Goal: Task Accomplishment & Management: Use online tool/utility

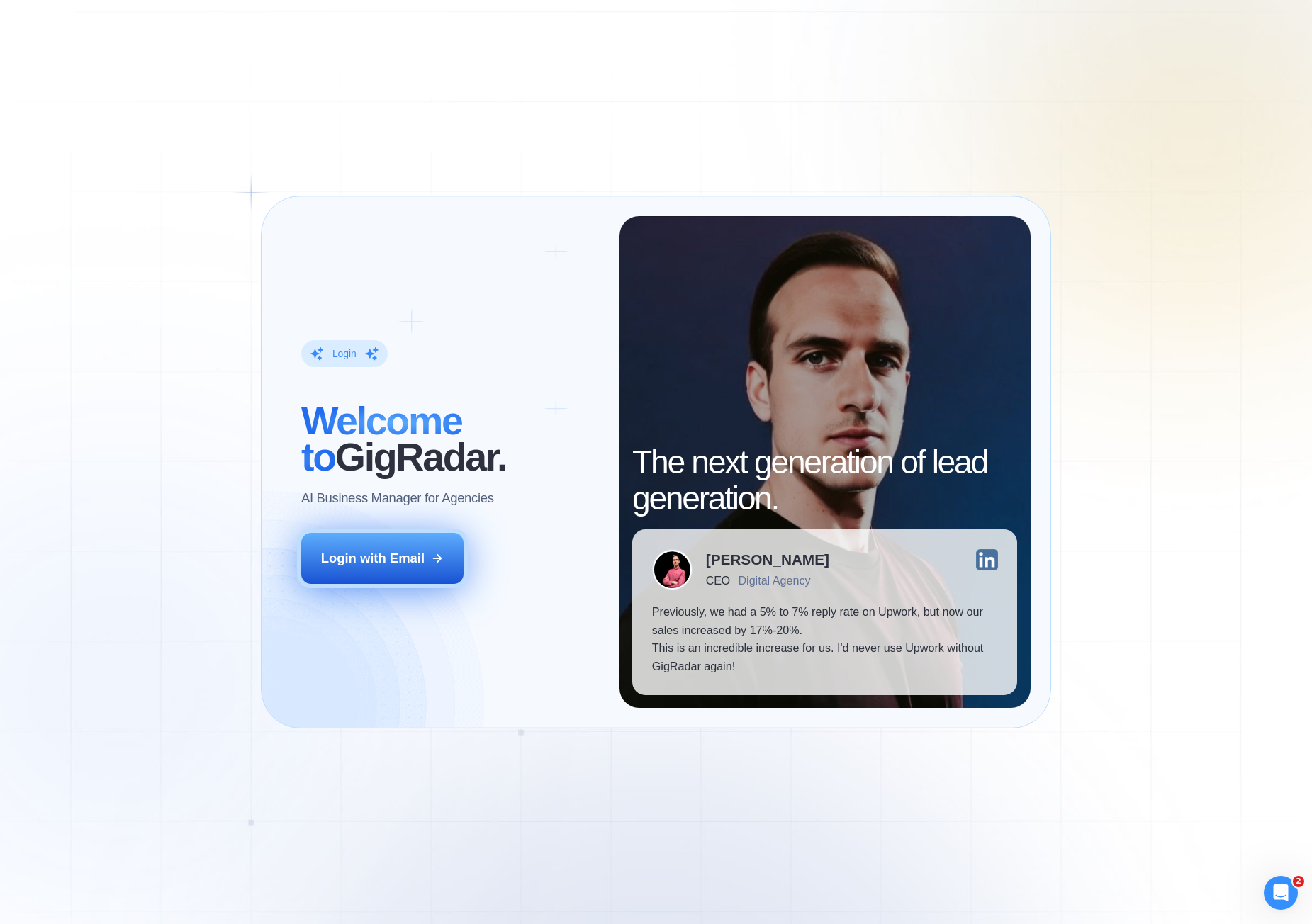
click at [427, 542] on button "Login with Email" at bounding box center [382, 558] width 162 height 51
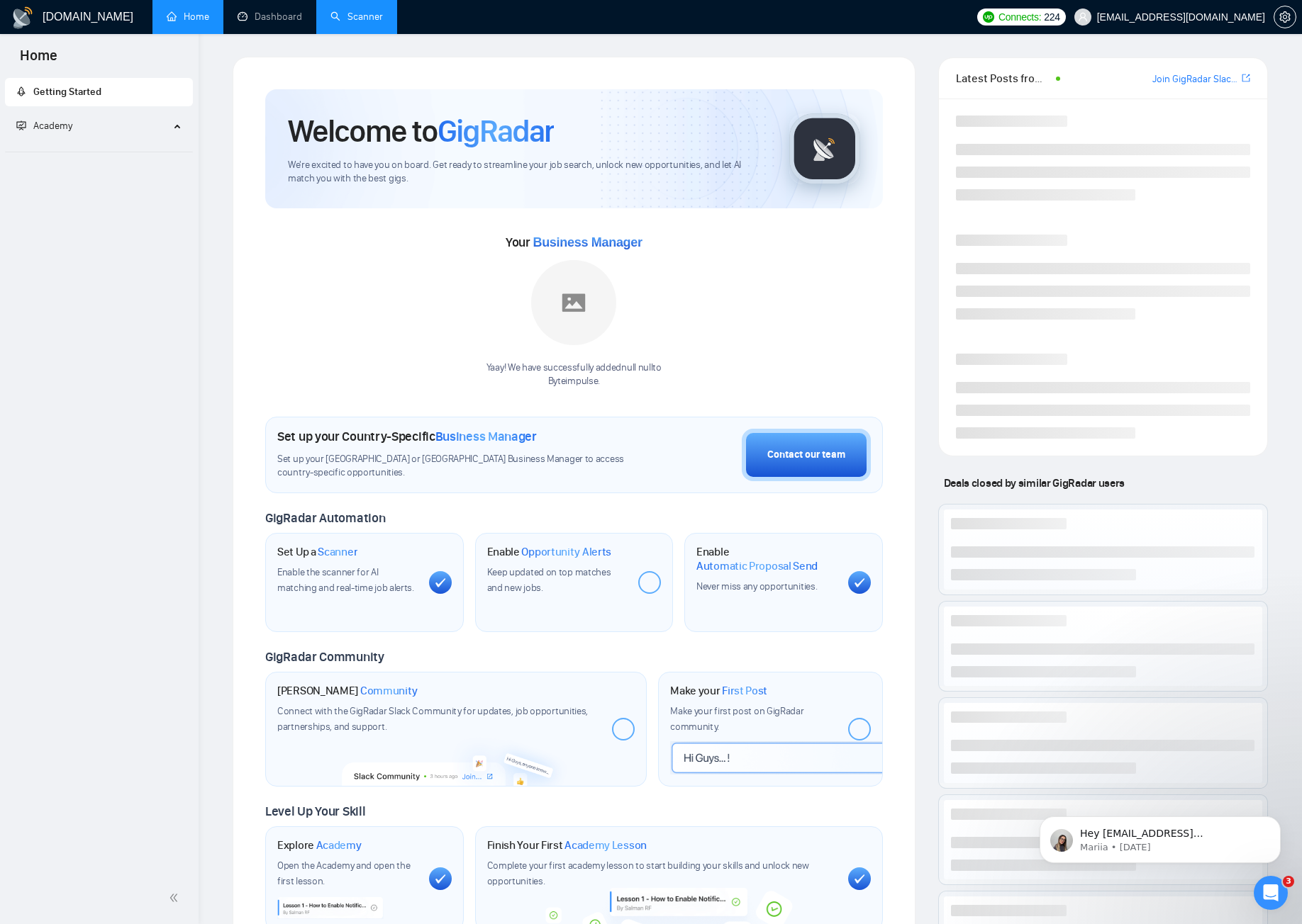
click at [336, 18] on link "Scanner" at bounding box center [356, 16] width 53 height 12
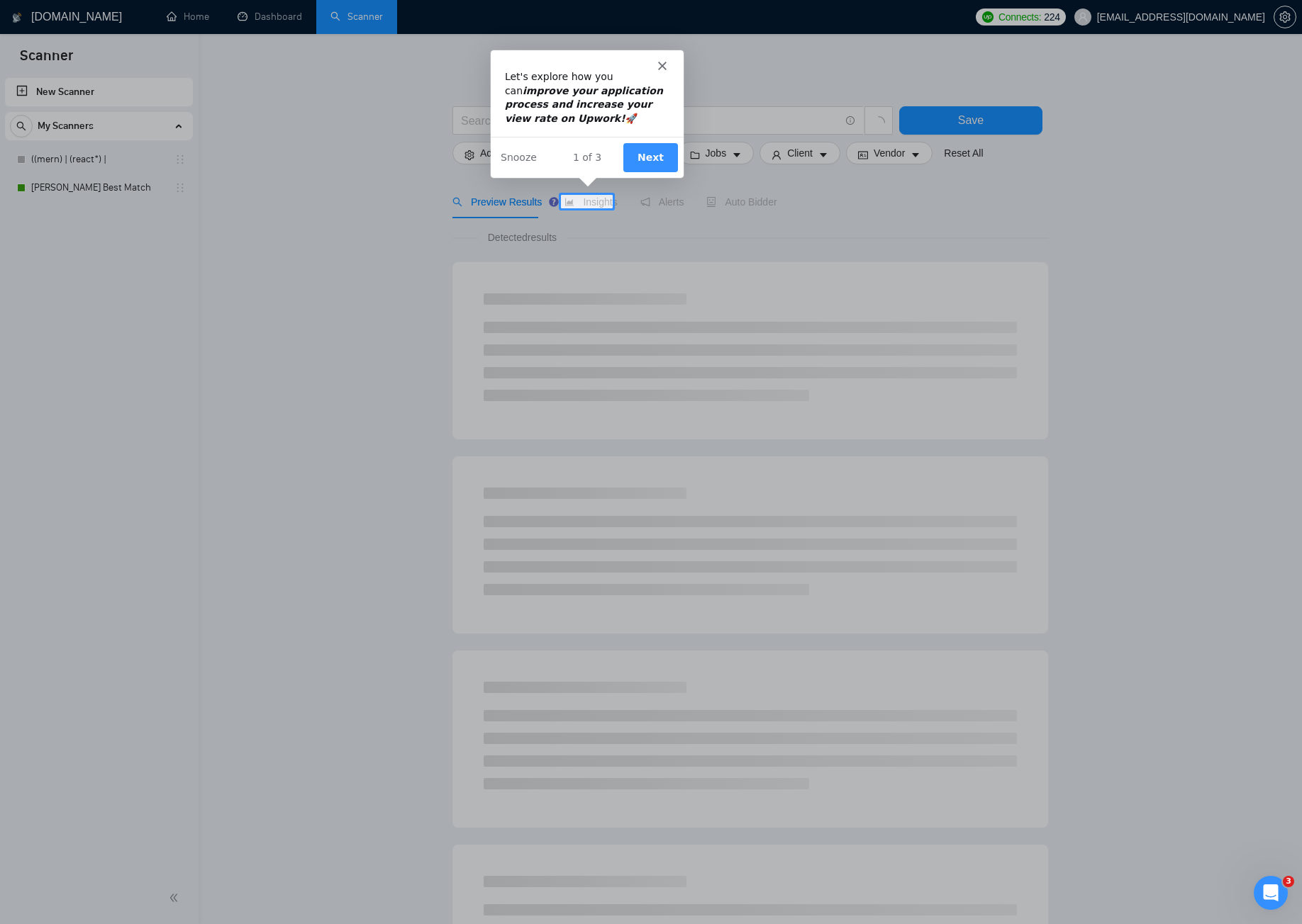
click at [651, 155] on button "Next" at bounding box center [649, 157] width 55 height 29
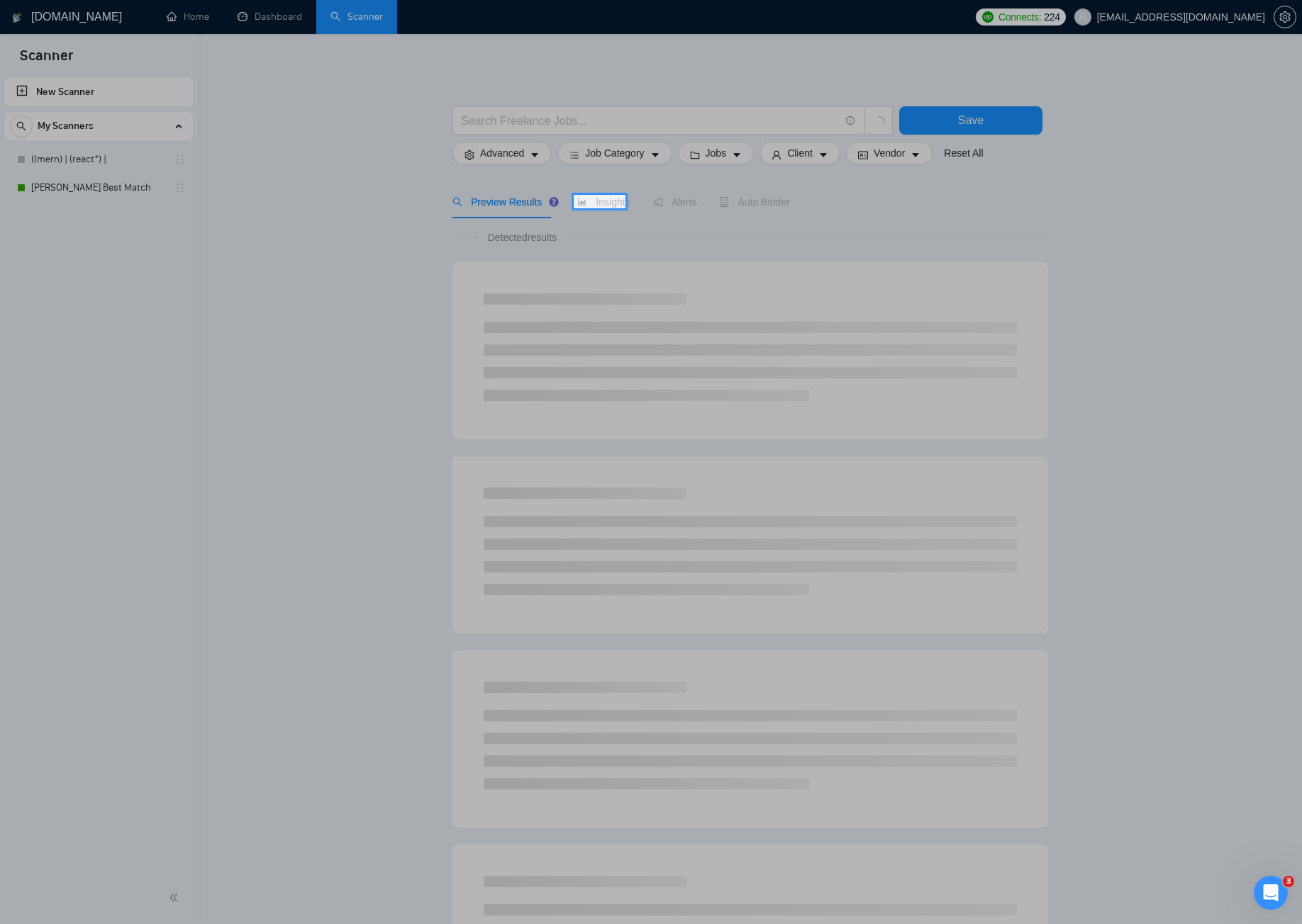
click at [652, 157] on button "Next" at bounding box center [661, 157] width 55 height 29
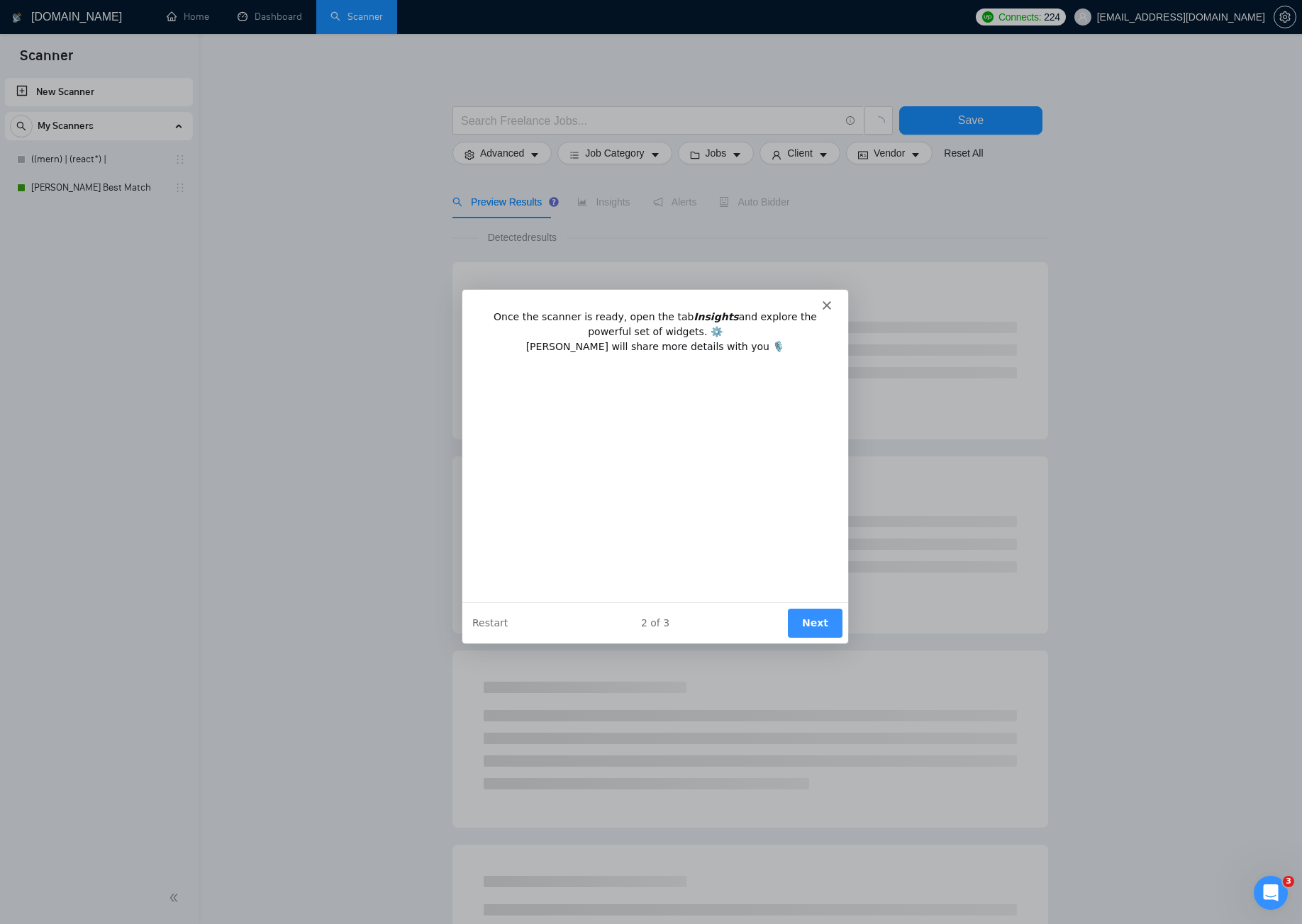
click at [271, 203] on div "Product tour overlay" at bounding box center [651, 462] width 1302 height 924
click at [805, 608] on button "Next" at bounding box center [814, 622] width 55 height 29
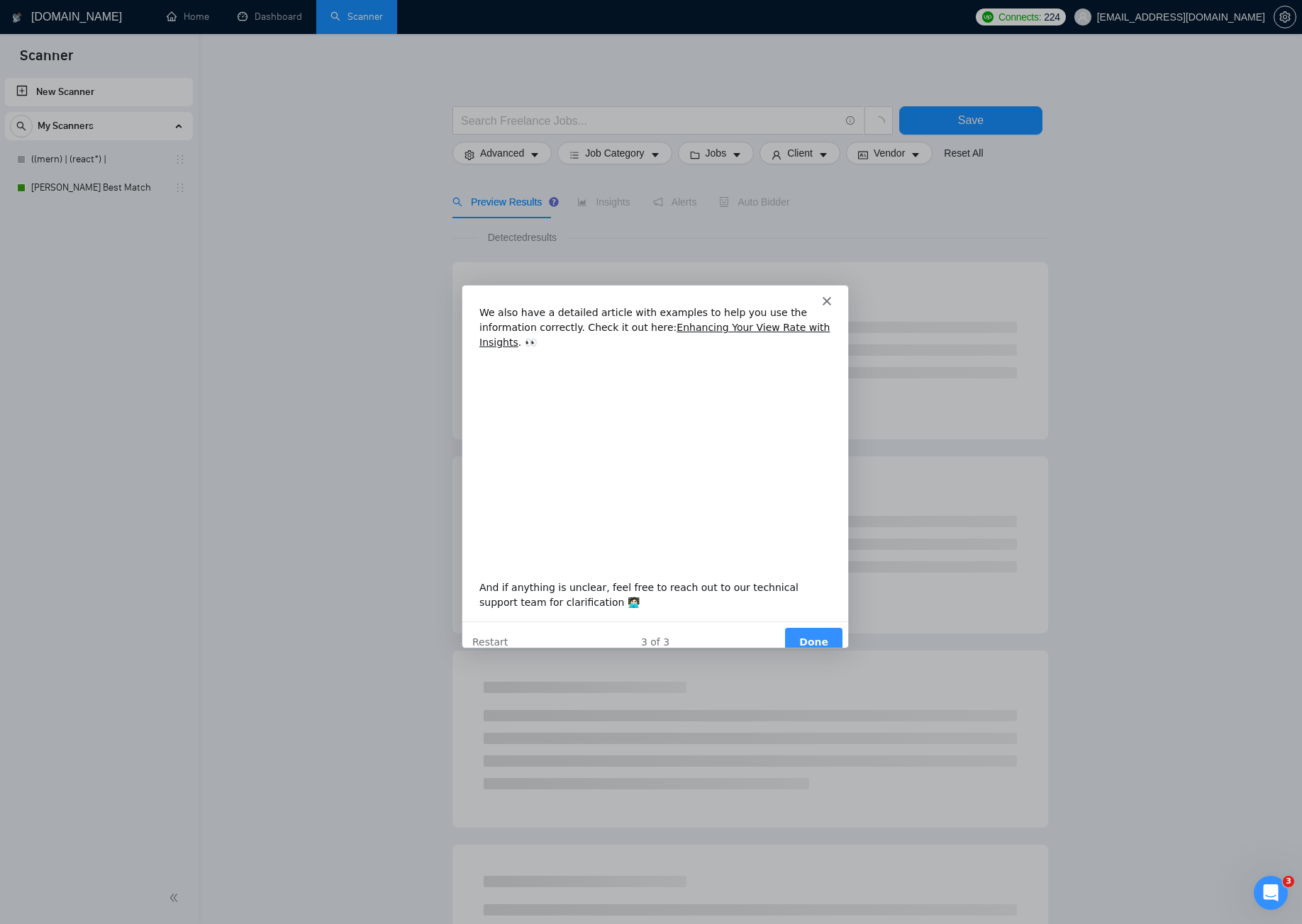
click at [812, 627] on button "Done" at bounding box center [813, 641] width 57 height 29
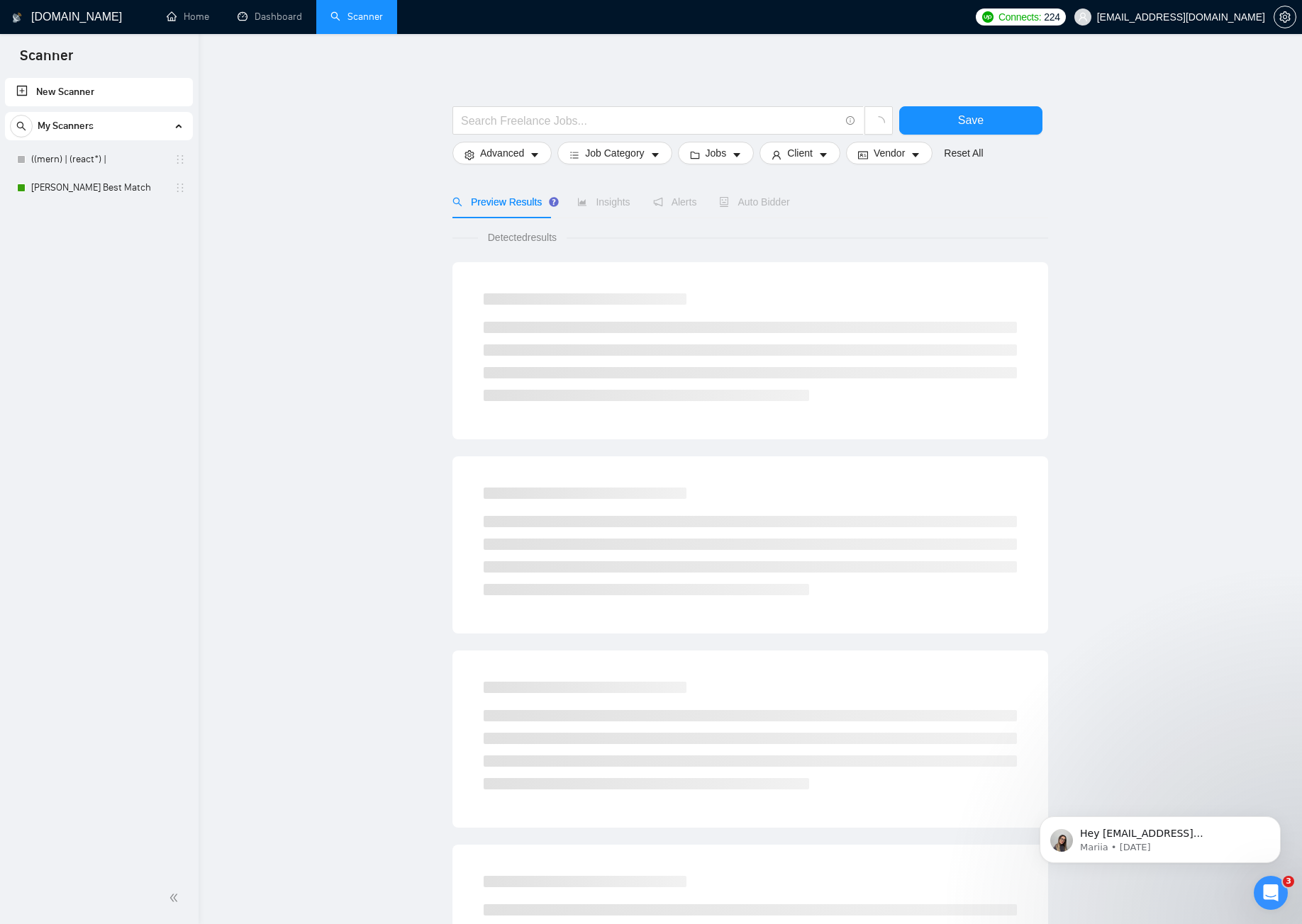
click at [72, 202] on div "New Scanner My Scanners ((mern) | (react*) | Irfan Best Match" at bounding box center [99, 474] width 199 height 798
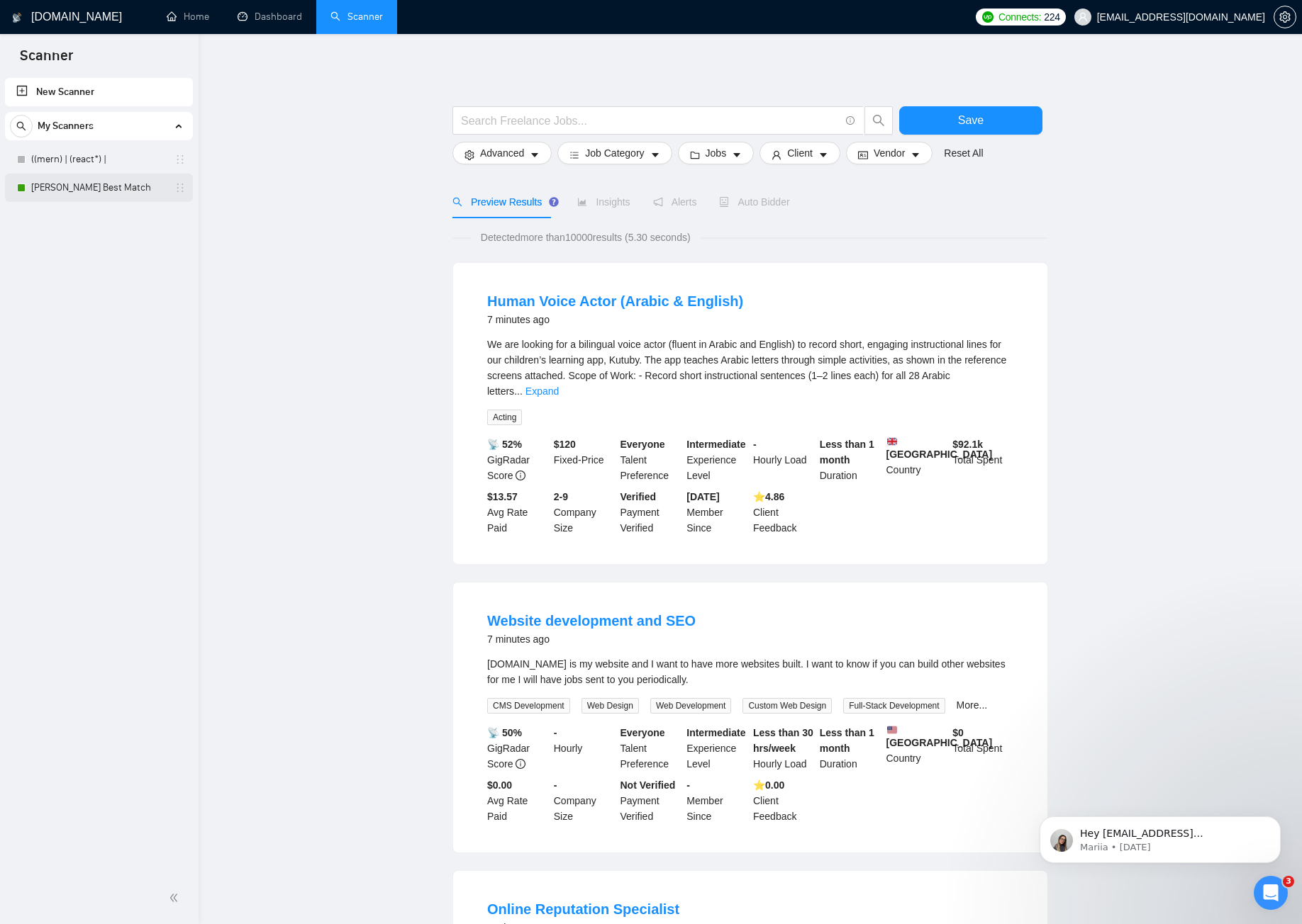
click at [72, 195] on link "[PERSON_NAME] Best Match" at bounding box center [98, 188] width 135 height 29
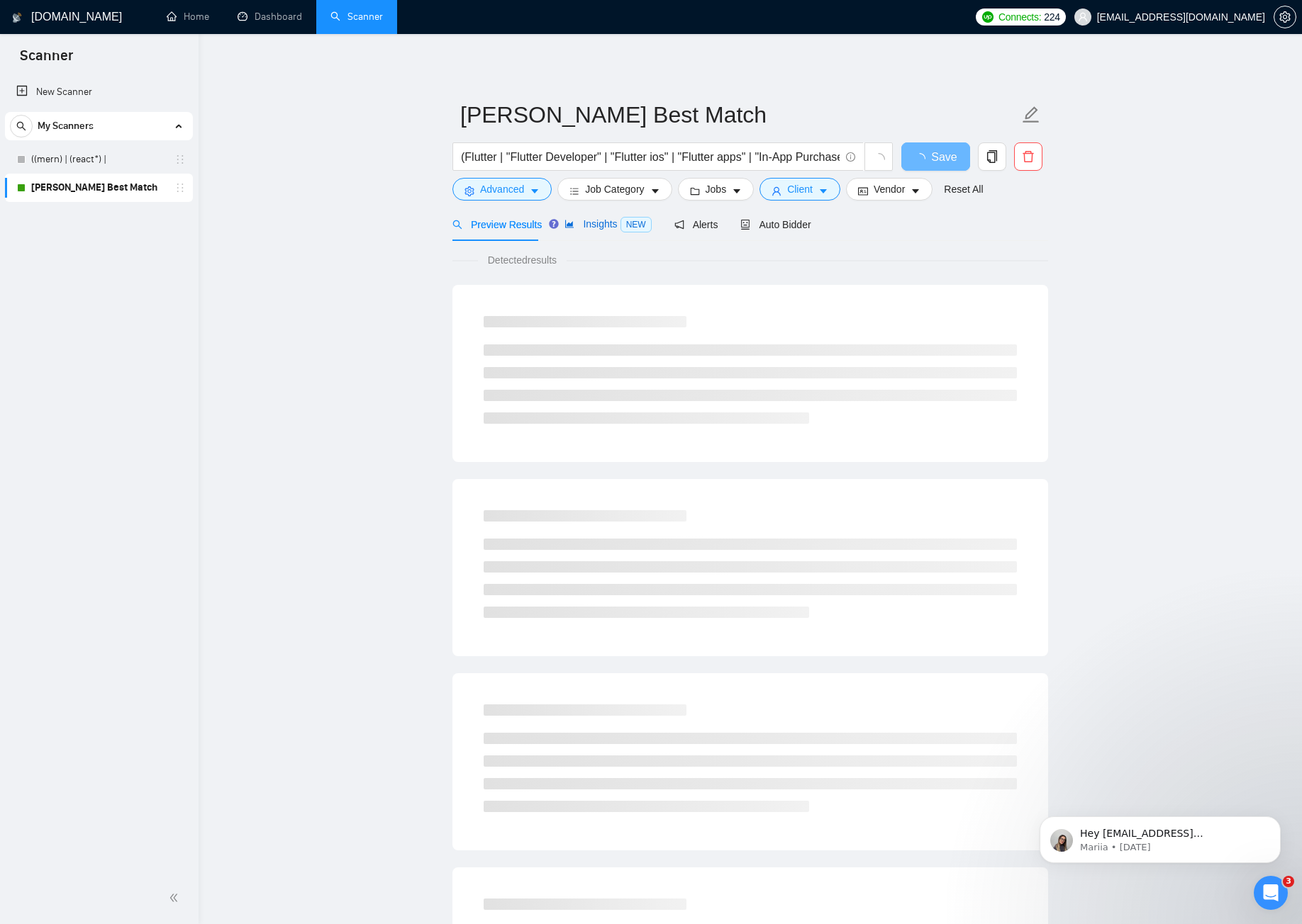
click at [581, 231] on div "Insights NEW" at bounding box center [608, 225] width 87 height 16
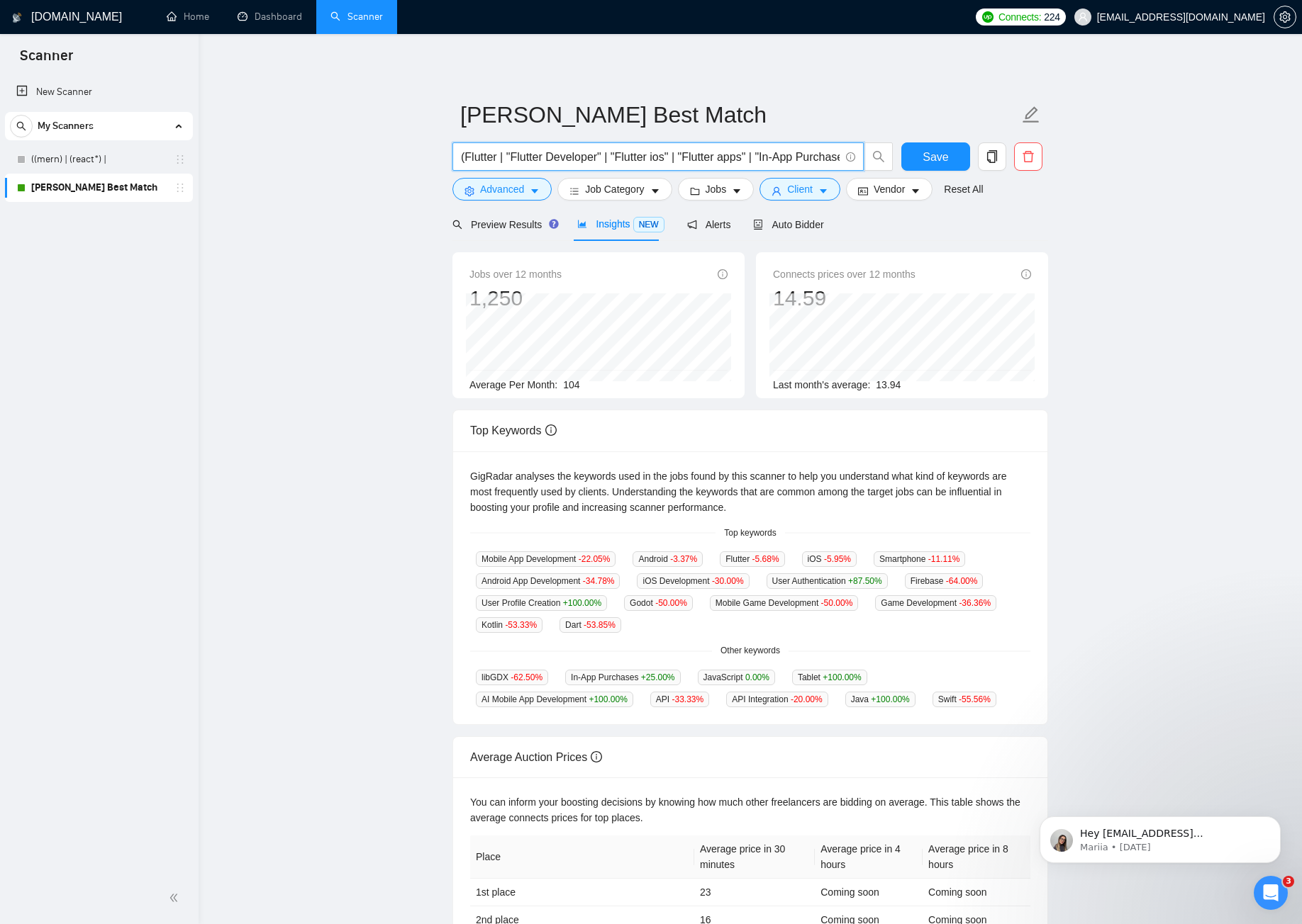
click at [566, 157] on input "(Flutter | "Flutter Developer" | "Flutter ios" | "Flutter apps" | "In-App Purch…" at bounding box center [650, 157] width 379 height 18
click at [114, 191] on link "[PERSON_NAME] Best Match" at bounding box center [98, 188] width 135 height 29
click at [679, 150] on input "(Flutter | "Flutter Developer" | "Flutter ios" | "Flutter apps" | "In-App Purch…" at bounding box center [650, 157] width 379 height 18
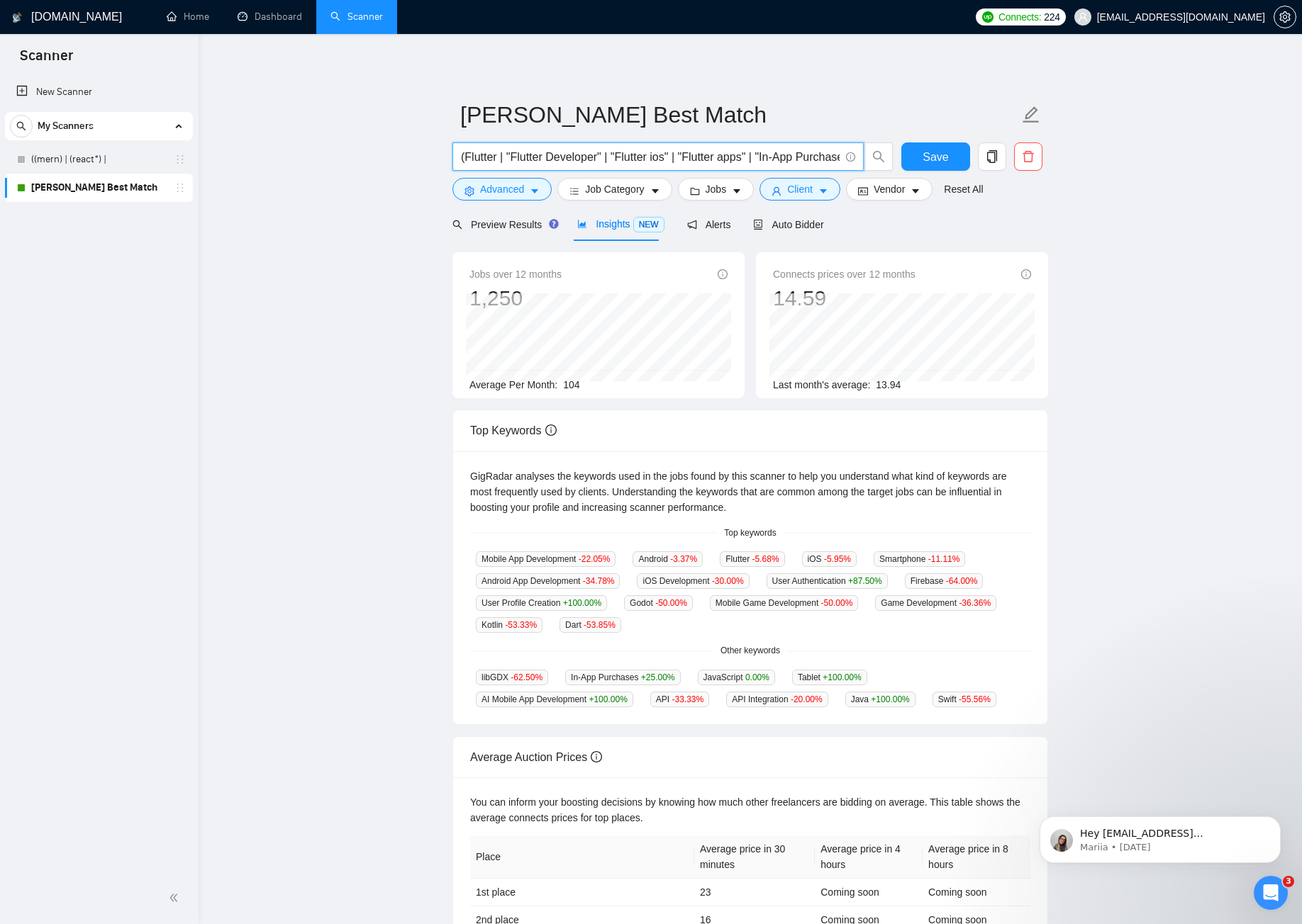
click at [679, 150] on input "(Flutter | "Flutter Developer" | "Flutter ios" | "Flutter apps" | "In-App Purch…" at bounding box center [650, 157] width 379 height 18
click at [644, 163] on input "(Flutter | "Flutter Developer" | "Flutter ios" | "Flutter apps" | "In-App Purch…" at bounding box center [650, 157] width 379 height 18
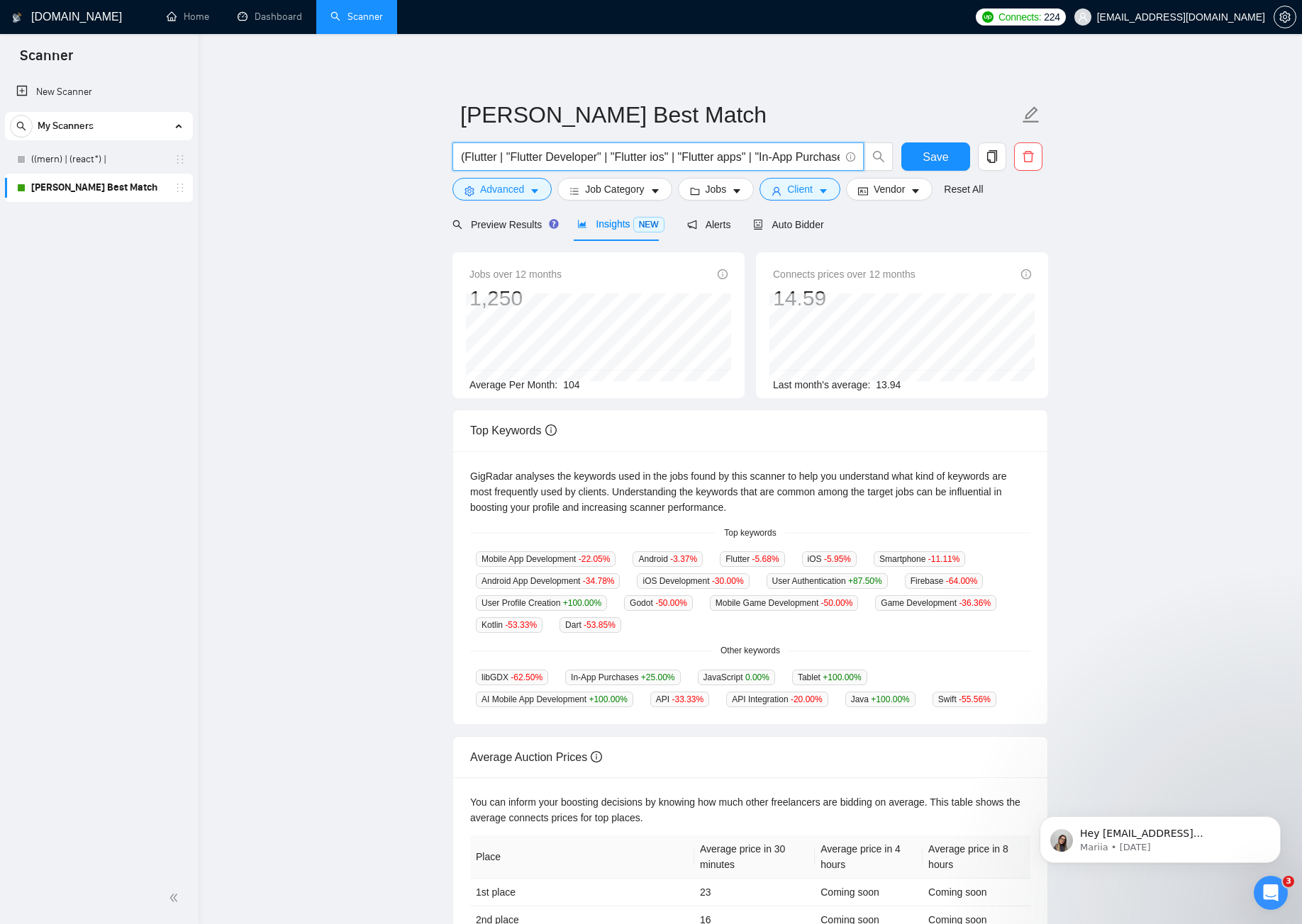
click at [644, 163] on input "(Flutter | "Flutter Developer" | "Flutter ios" | "Flutter apps" | "In-App Purch…" at bounding box center [650, 157] width 379 height 18
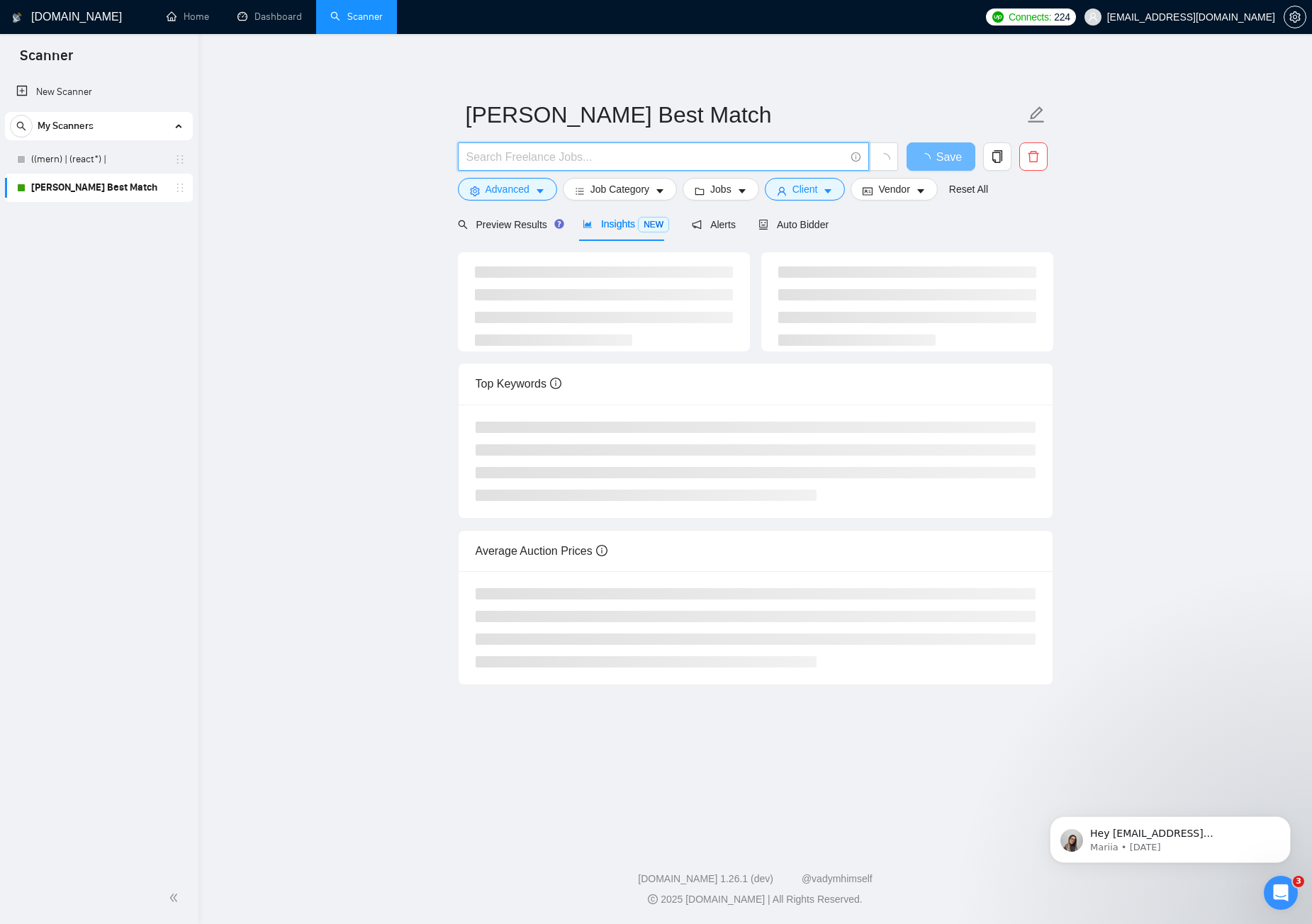
paste input "flutter OR "cross platform" OR "mobile app development" OR "react native" NOT "…"
click at [522, 226] on span "Preview Results" at bounding box center [509, 225] width 102 height 12
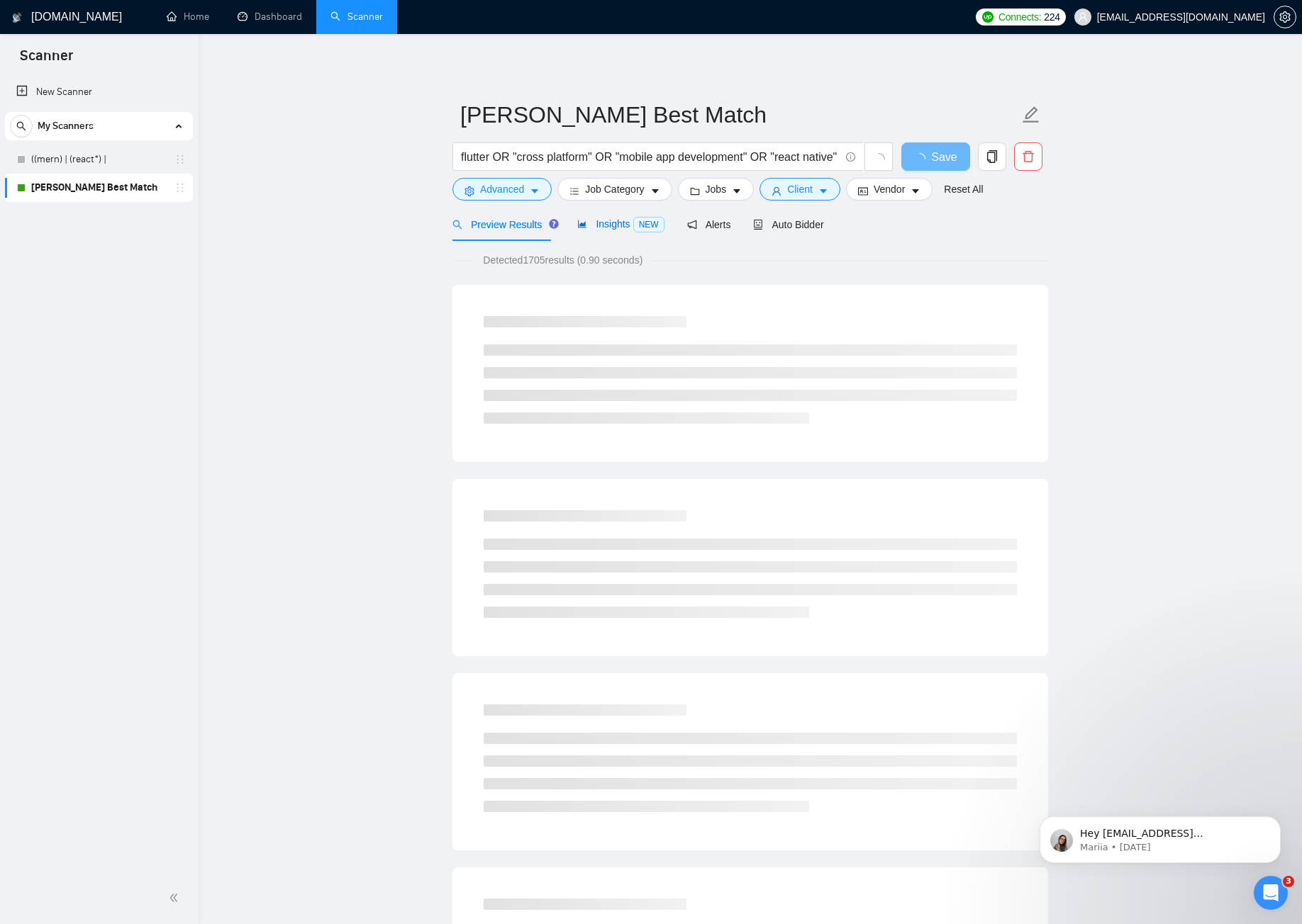
click at [617, 227] on span "Insights NEW" at bounding box center [620, 224] width 87 height 12
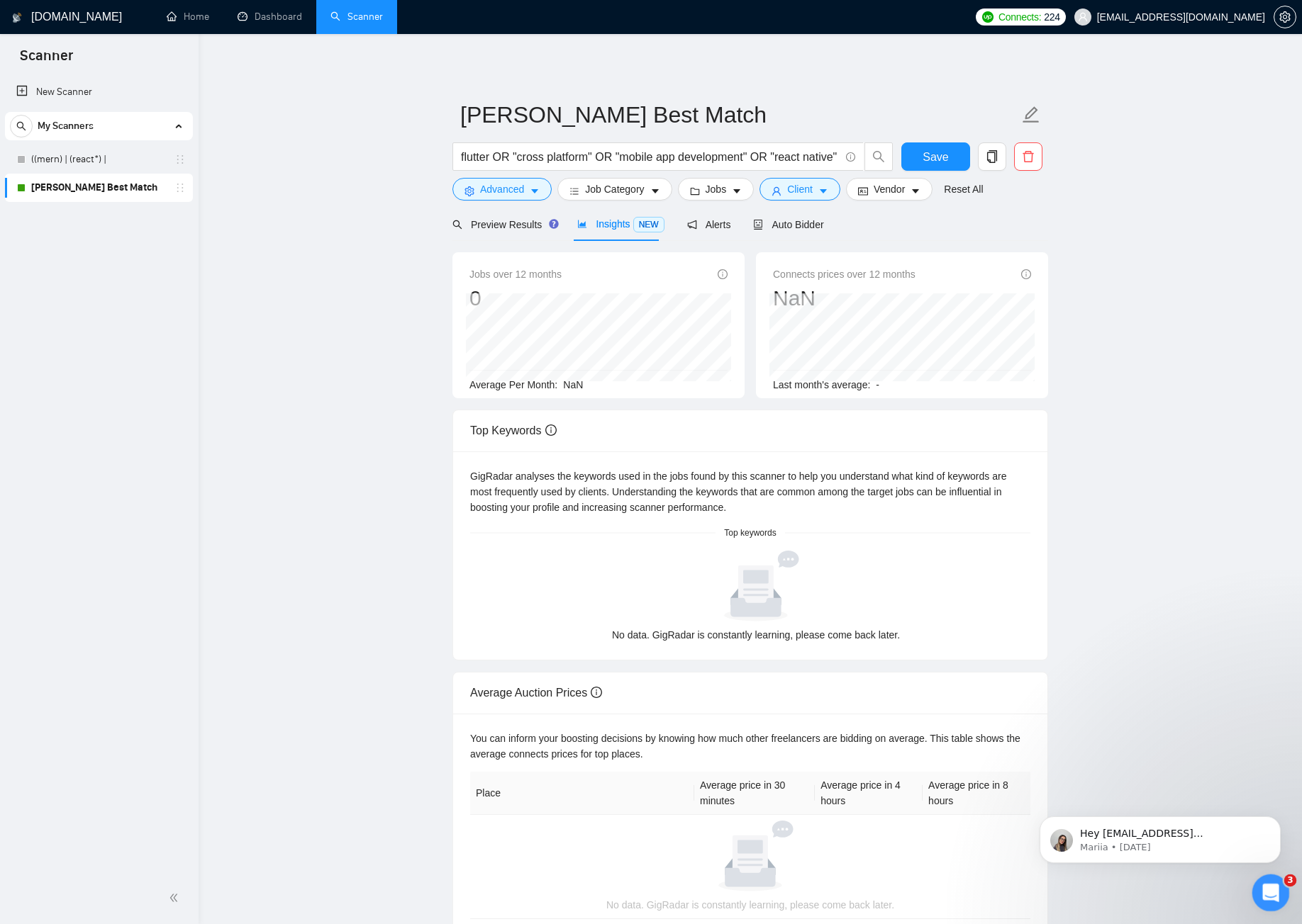
click at [1270, 895] on icon "Open Intercom Messenger" at bounding box center [1269, 892] width 23 height 23
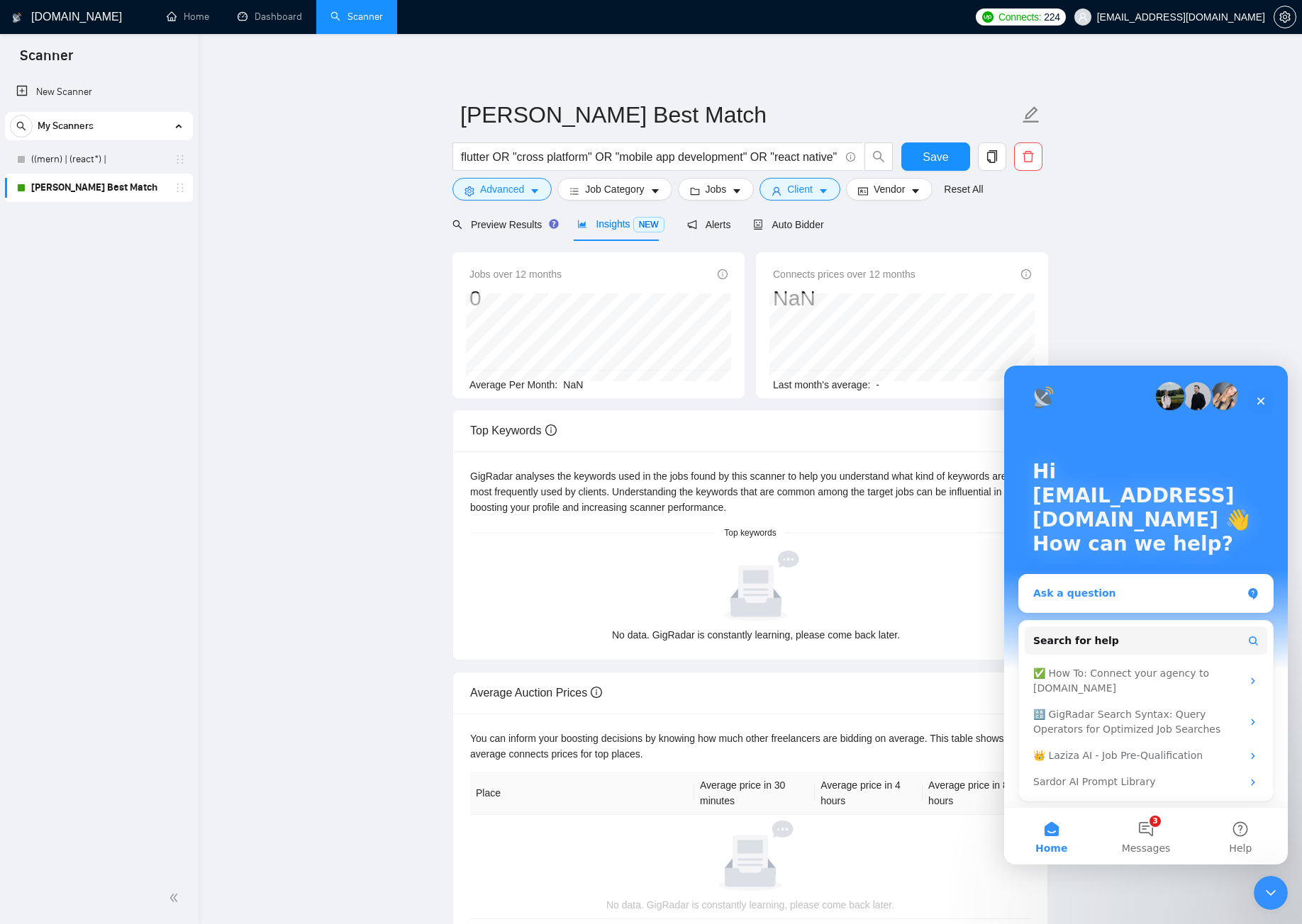
scroll to position [8, 0]
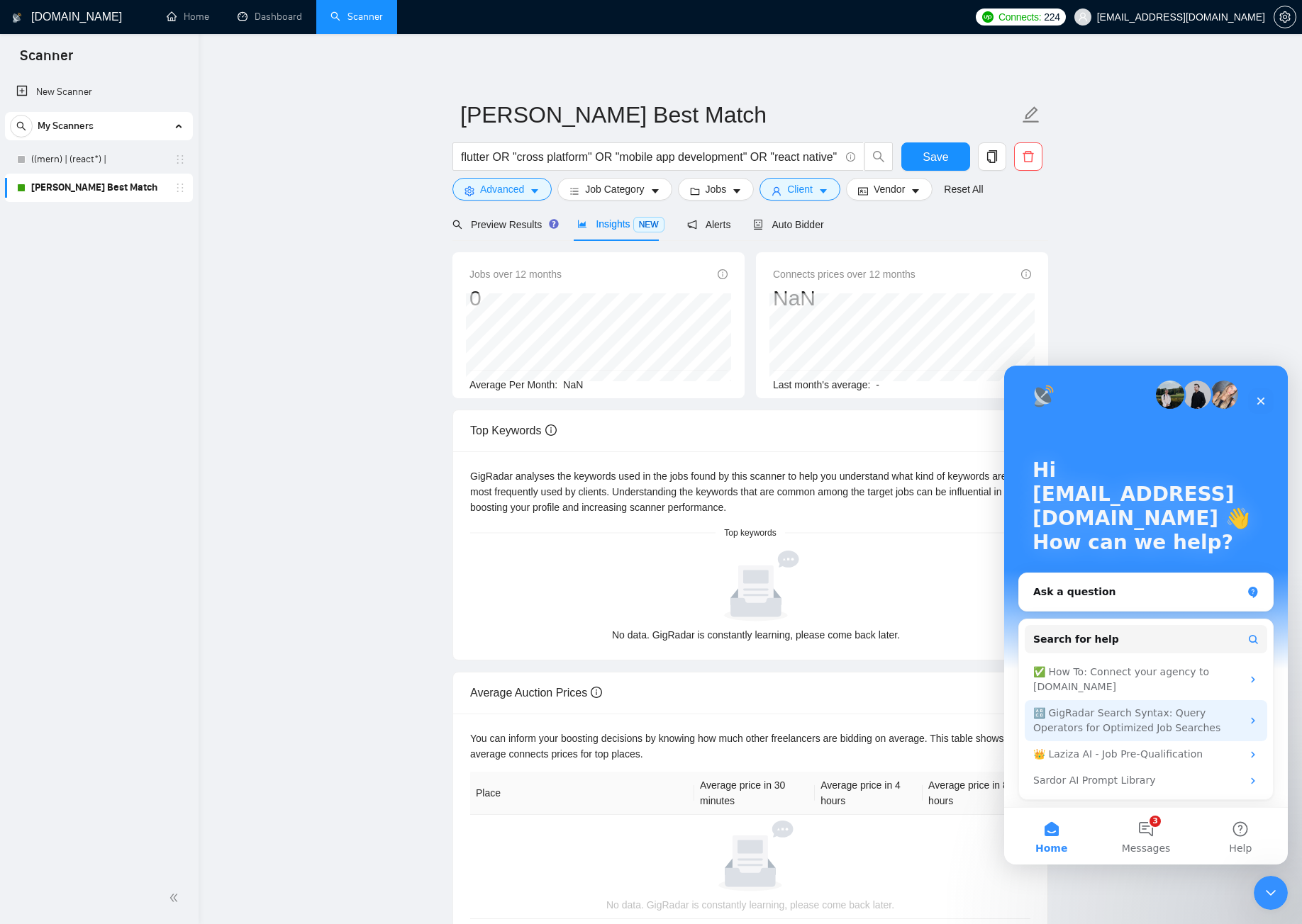
click at [1170, 721] on div "🔠 GigRadar Search Syntax: Query Operators for Optimized Job Searches" at bounding box center [1137, 720] width 208 height 30
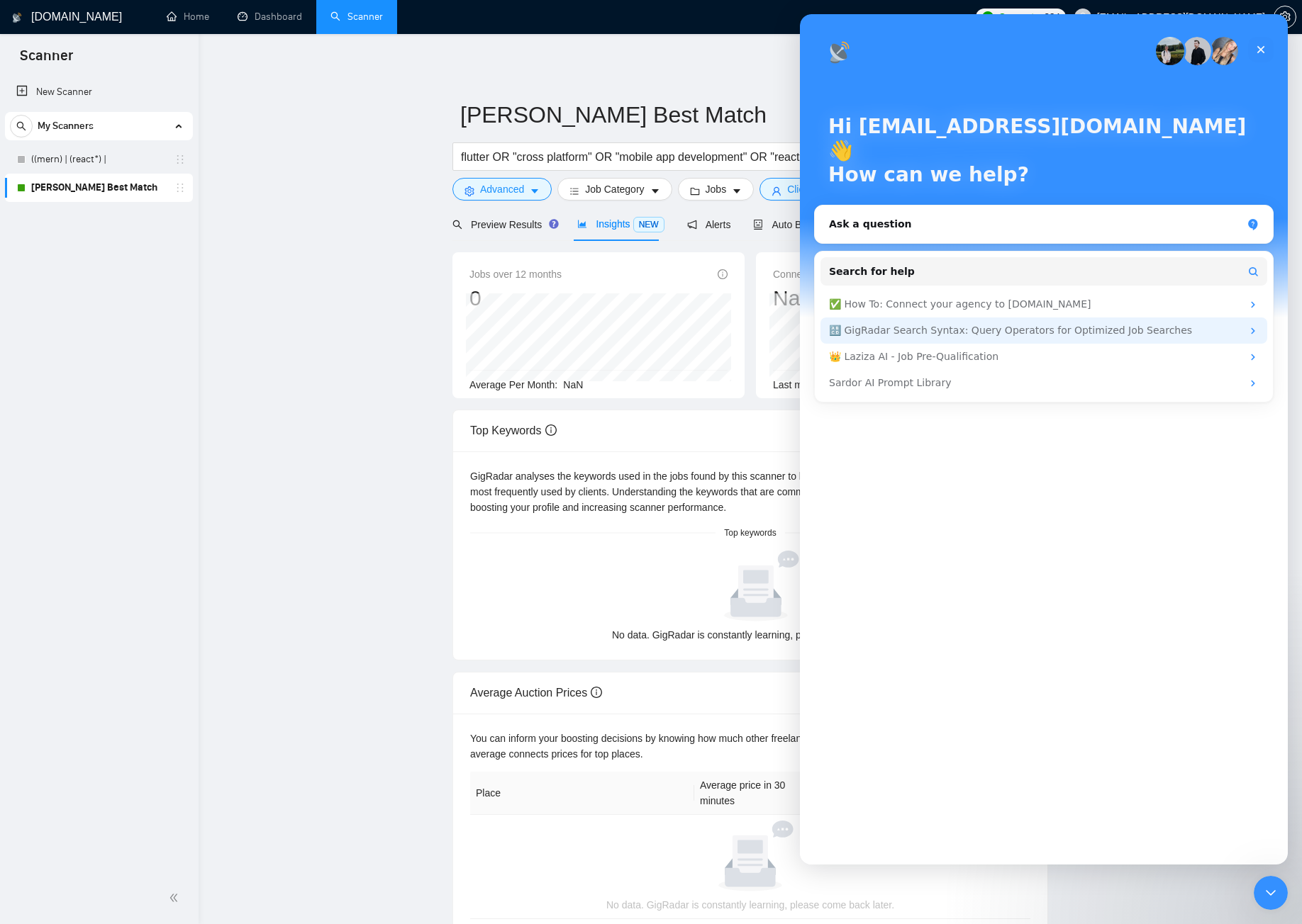
scroll to position [0, 0]
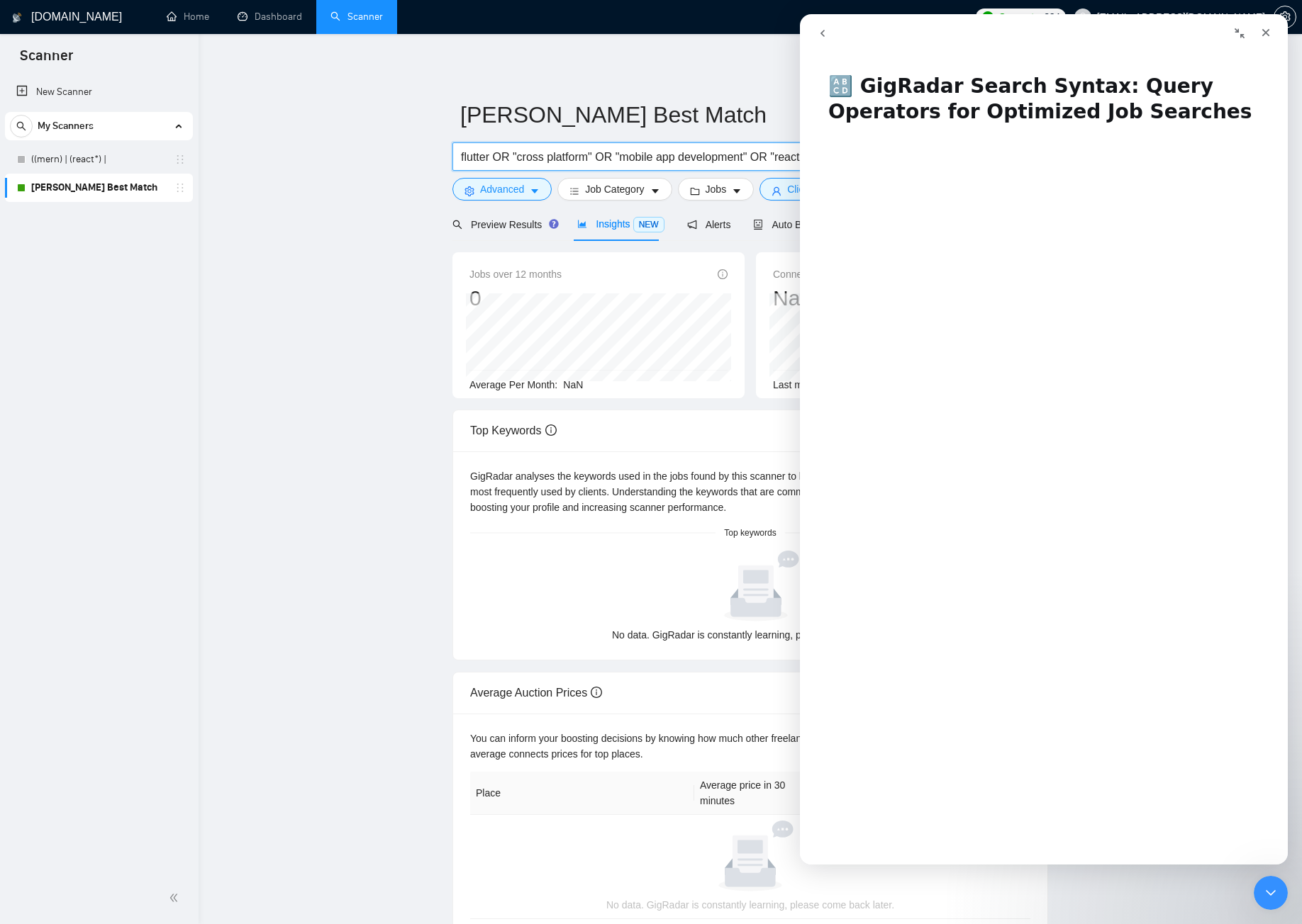
click at [685, 158] on input "flutter OR "cross platform" OR "mobile app development" OR "react native" NOT "…" at bounding box center [650, 157] width 379 height 18
paste input "(flutter) | ("flutter developer") | ("flutter app") | ("cross platform") | ("mo…"
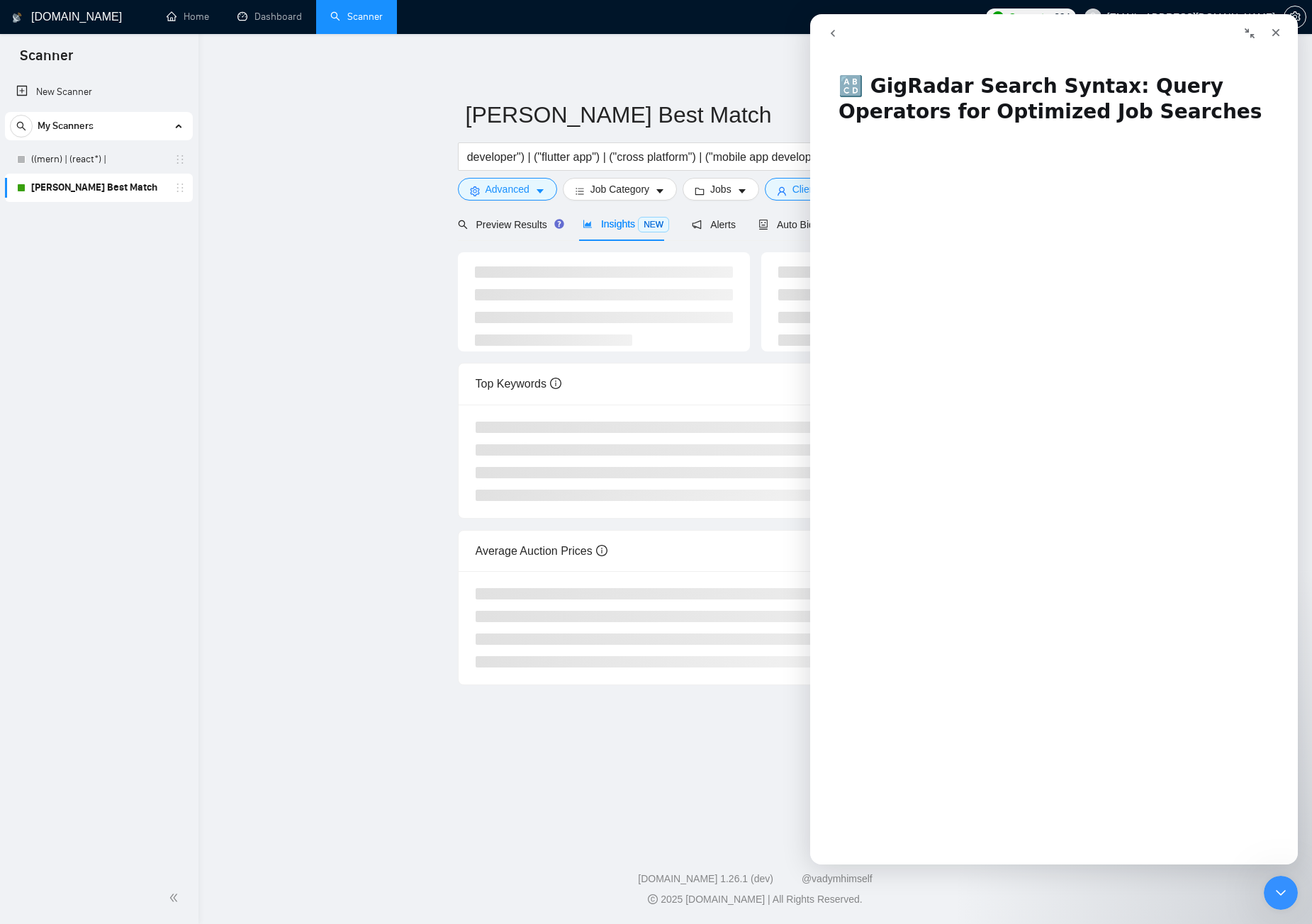
click at [736, 84] on div "Irfan Best Match (flutter) | ("flutter developer") | ("flutter app") | ("cross …" at bounding box center [756, 370] width 596 height 629
click at [825, 31] on button "go back" at bounding box center [833, 33] width 27 height 27
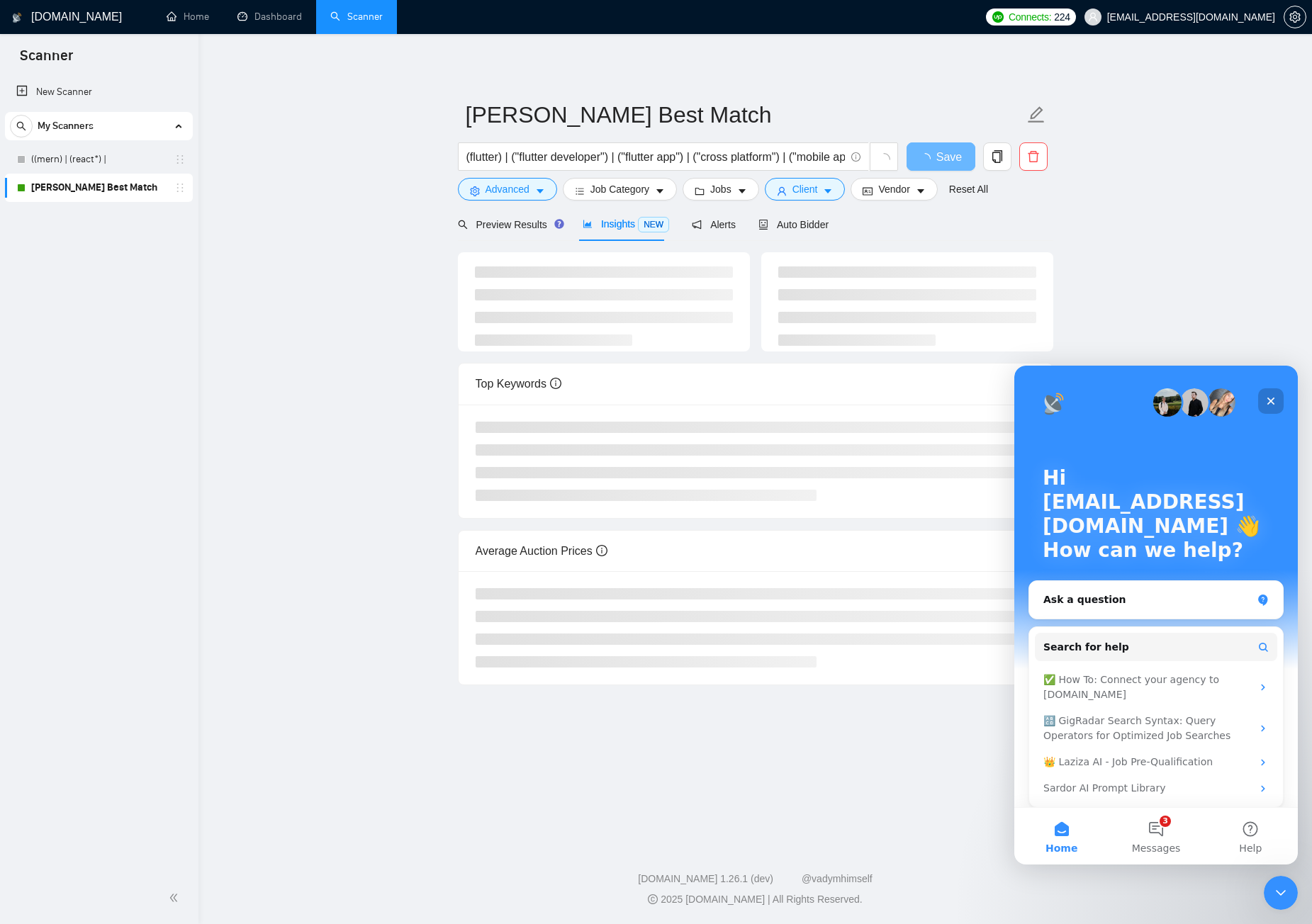
click at [1273, 405] on icon "Close" at bounding box center [1271, 401] width 12 height 12
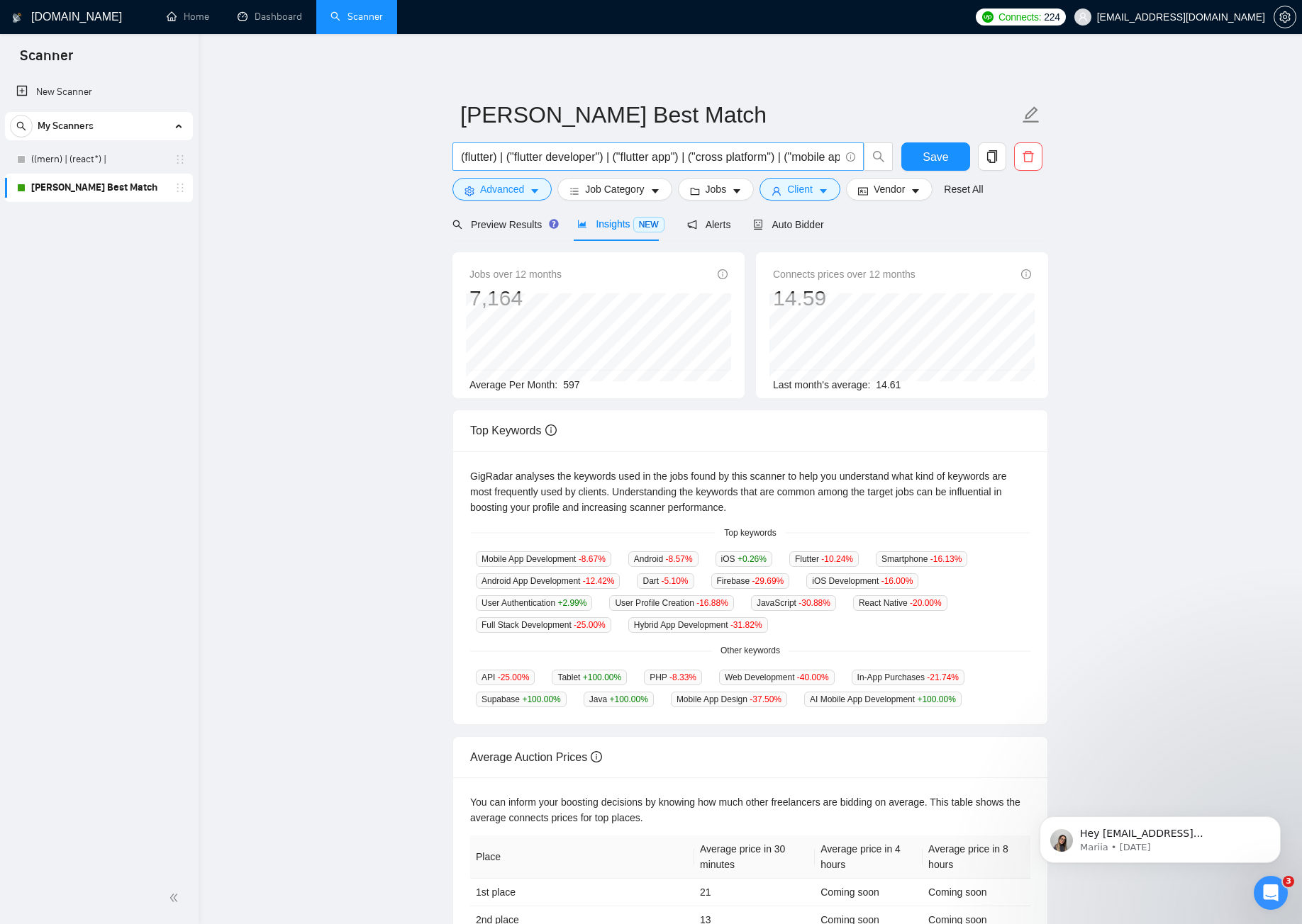
click at [620, 158] on input "(flutter) | ("flutter developer") | ("flutter app") | ("cross platform") | ("mo…" at bounding box center [650, 157] width 379 height 18
paste input "(app* | "mobile application" | "android" | "ios") NOT ("cheap" | "student proje…"
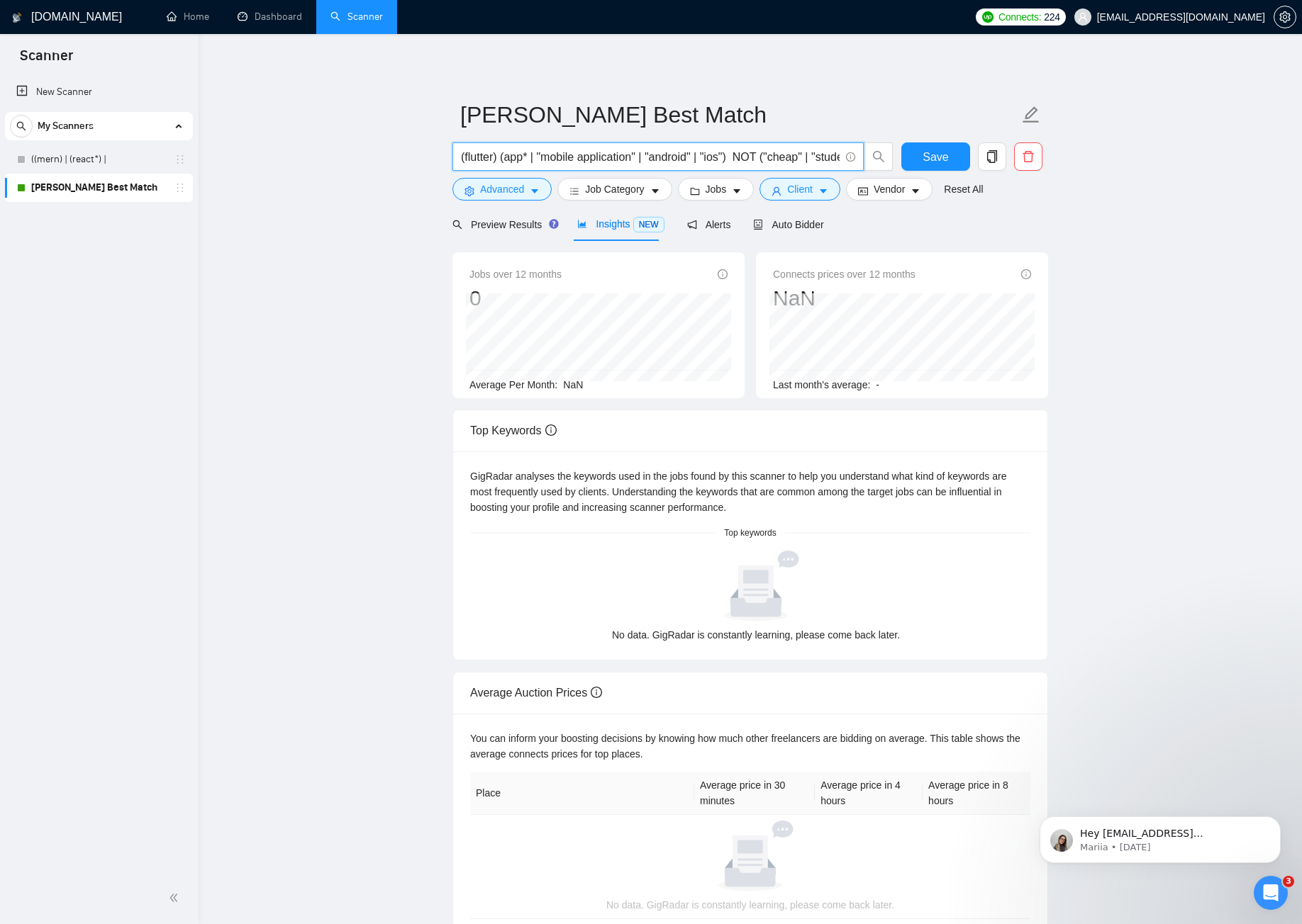
click at [645, 159] on input "(flutter) (app* | "mobile application" | "android" | "ios") NOT ("cheap" | "stu…" at bounding box center [650, 157] width 379 height 18
paste input "(flutter) | ("flutter developer") | ("cross platform app")) ((build* | develop*…"
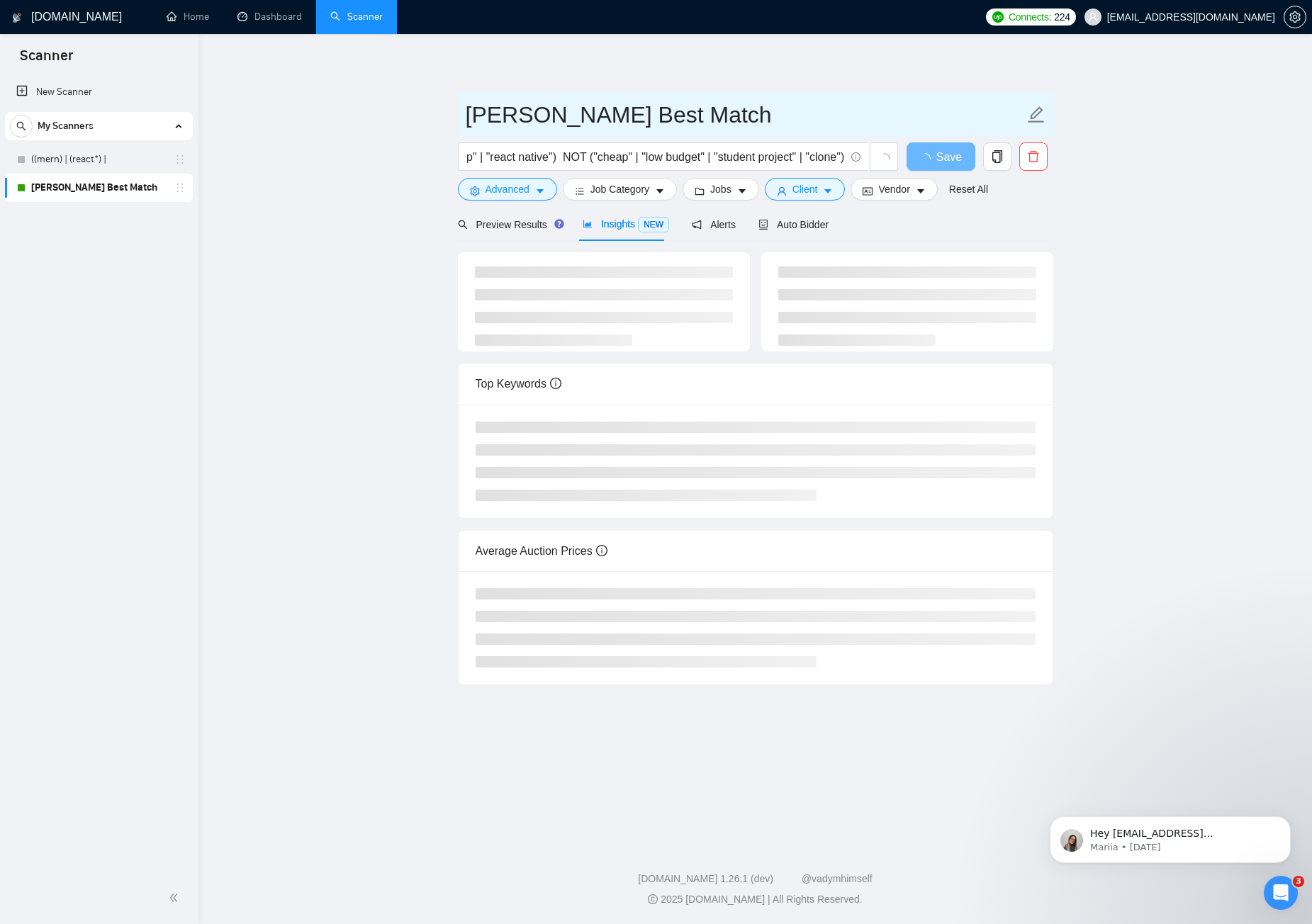
click at [876, 100] on input "[PERSON_NAME] Best Match" at bounding box center [745, 115] width 559 height 36
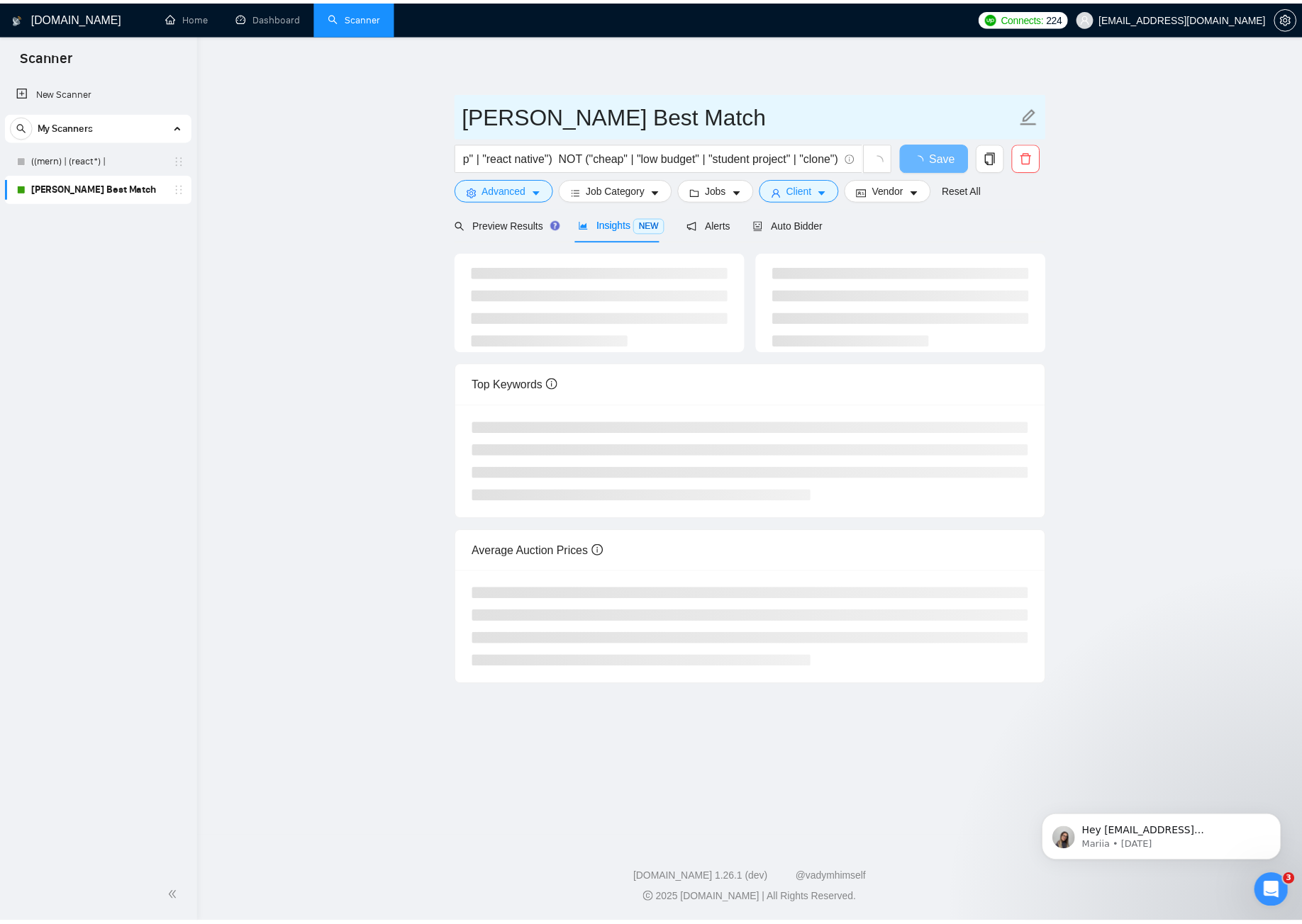
scroll to position [0, 0]
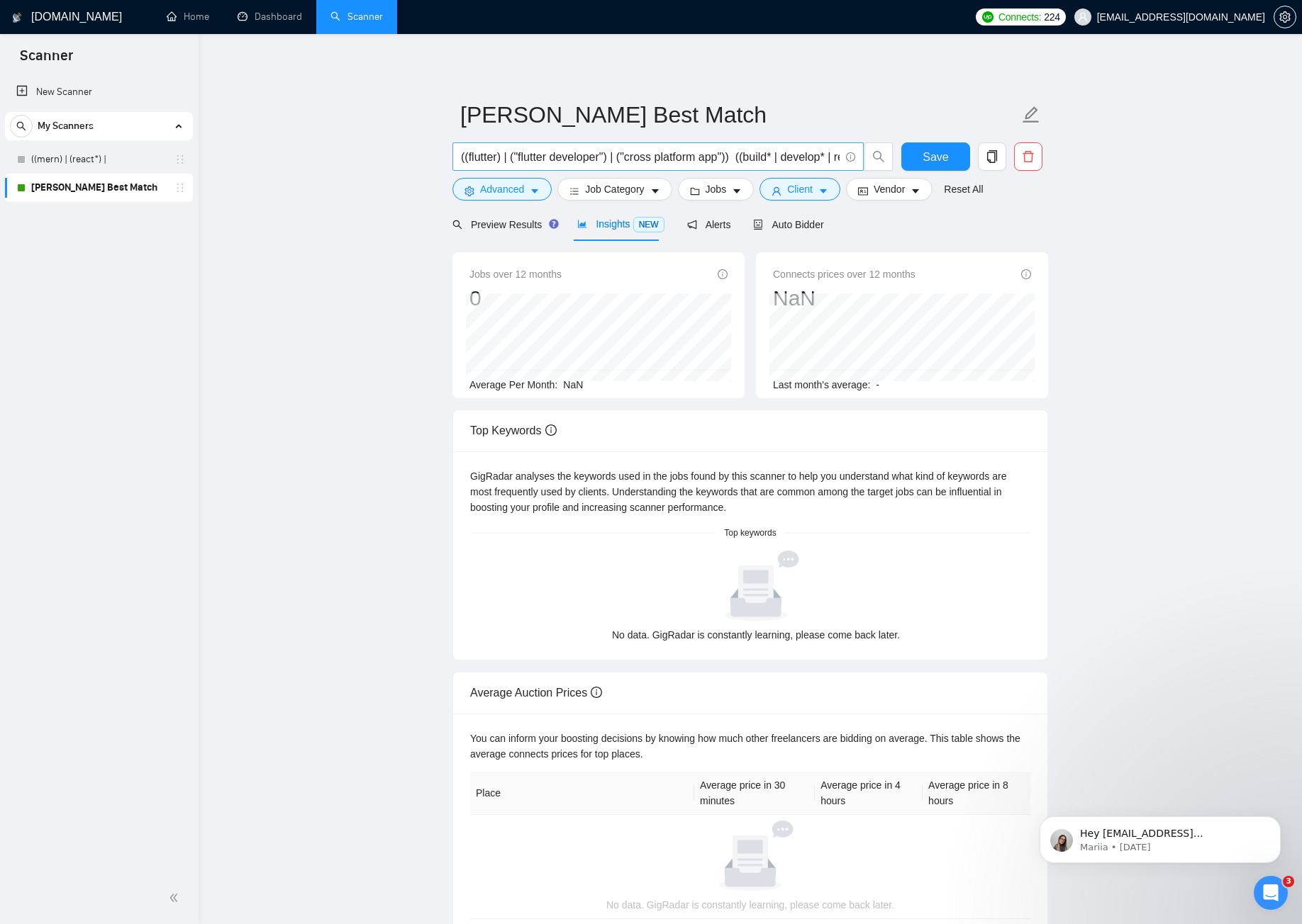
click at [586, 157] on input "((flutter) | ("flutter developer") | ("cross platform app")) ((build* | develop…" at bounding box center [650, 157] width 379 height 18
paste input "flutter (app | android | ios) NOT ("cheap" | "low budget" | "student project"
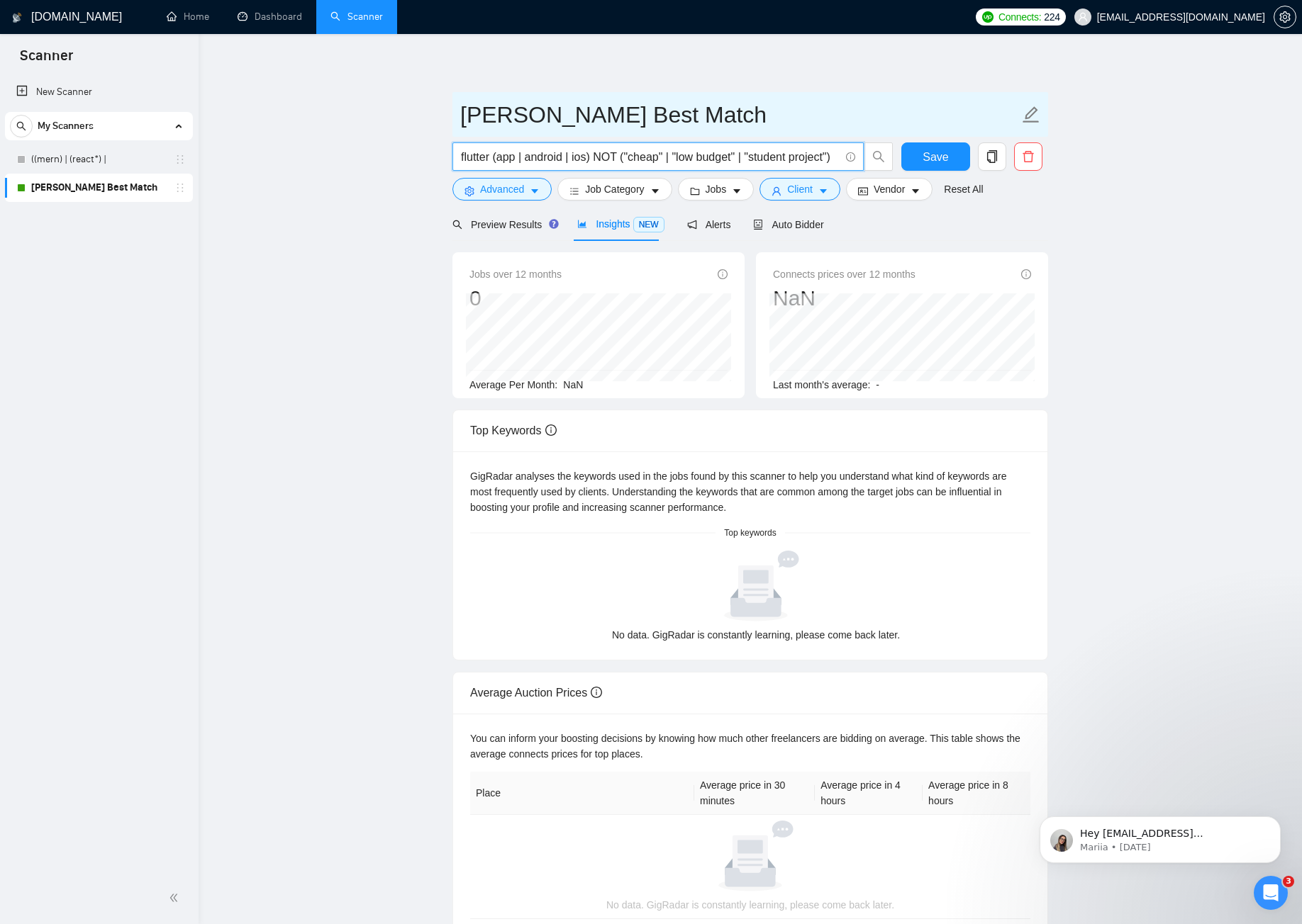
click at [755, 111] on input "[PERSON_NAME] Best Match" at bounding box center [739, 115] width 559 height 36
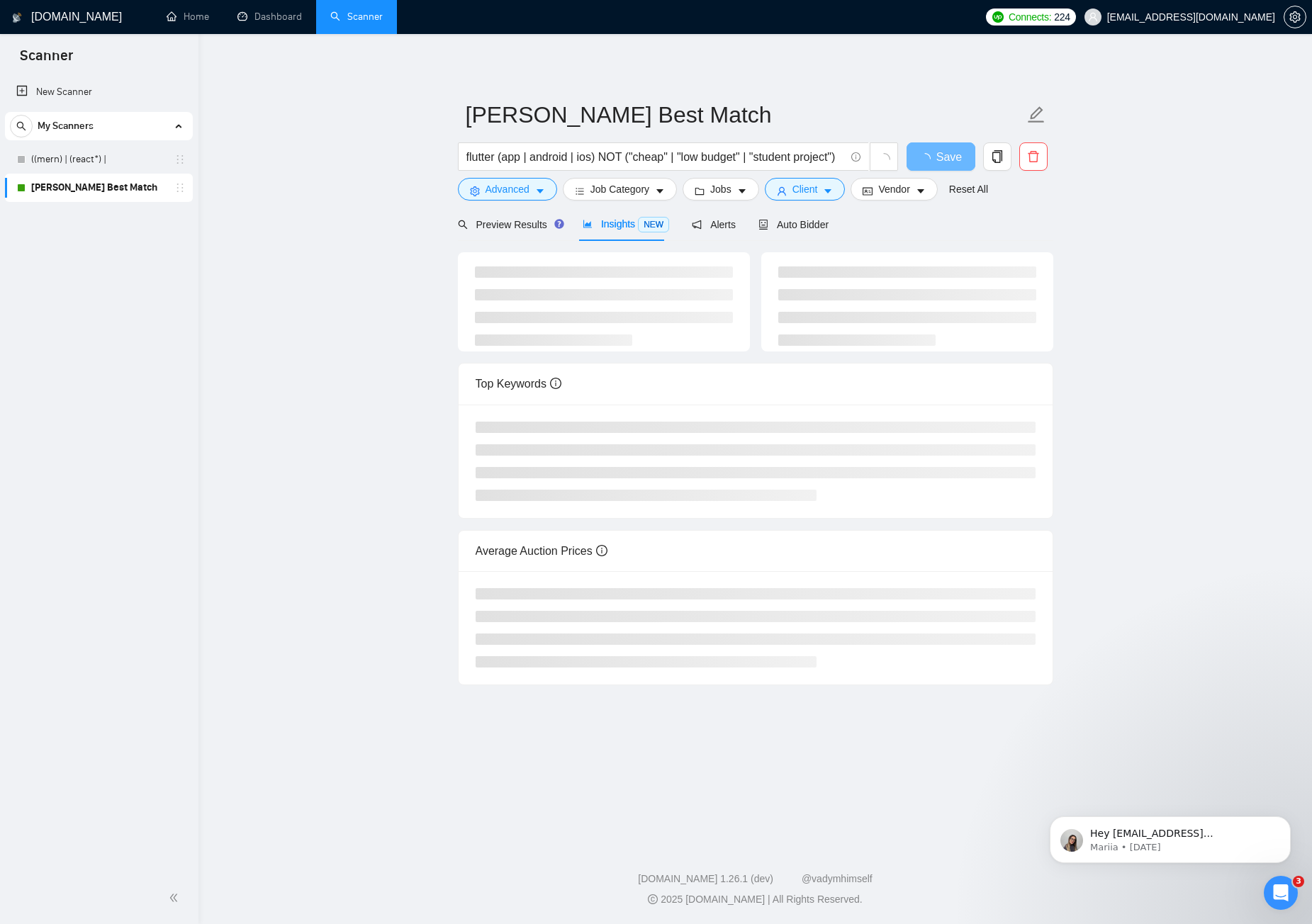
click at [840, 36] on div "GigRadar.io Home Dashboard Scanner Connects: 224 irfanakram825@gmail.com Irfan …" at bounding box center [755, 462] width 1113 height 924
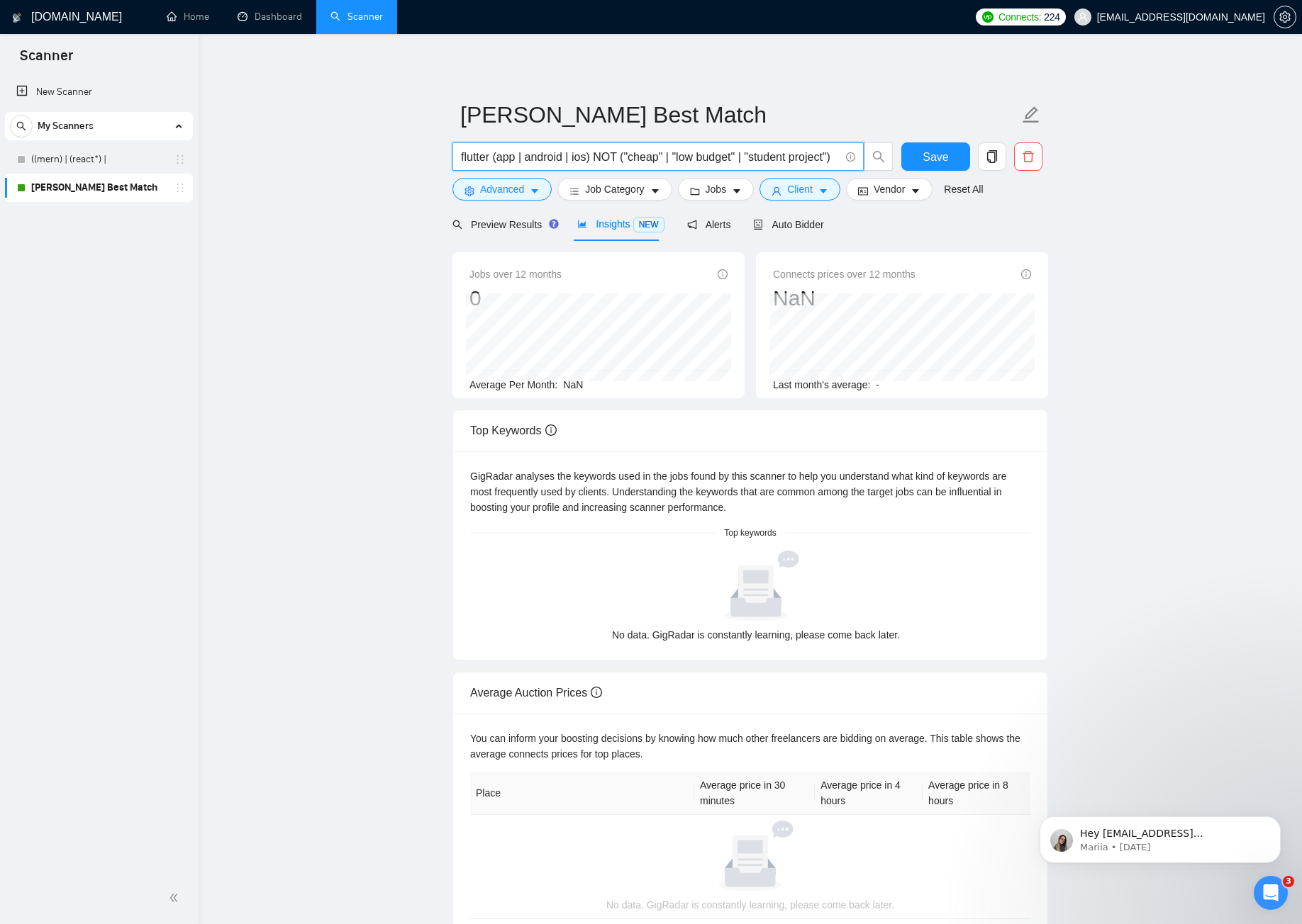
click at [655, 151] on input "flutter (app | android | ios) NOT ("cheap" | "low budget" | "student project")" at bounding box center [650, 157] width 379 height 18
paste input ""long term" | "ongoing" | "enterprise" | "dedicated"
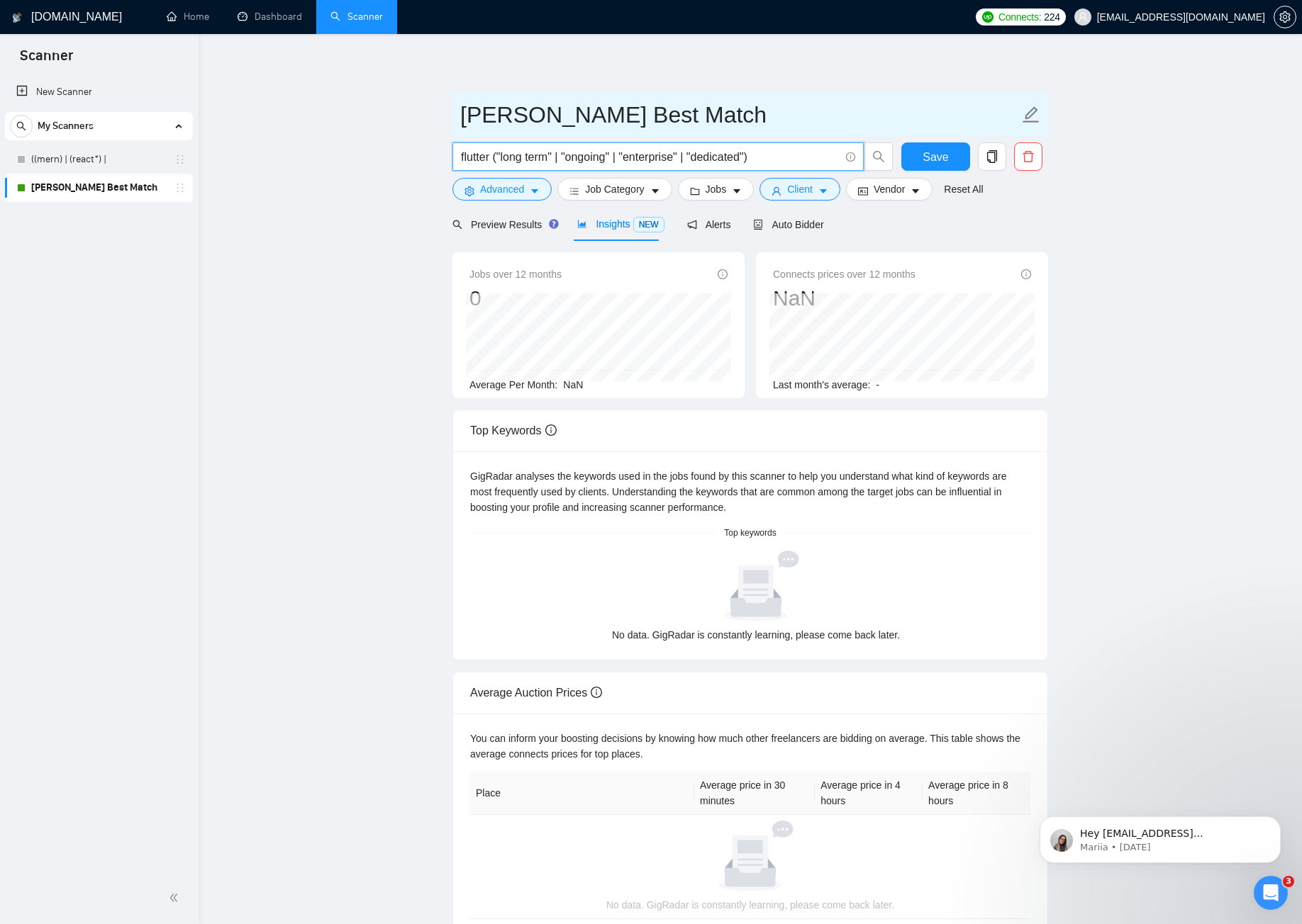
click at [712, 111] on input "[PERSON_NAME] Best Match" at bounding box center [739, 115] width 559 height 36
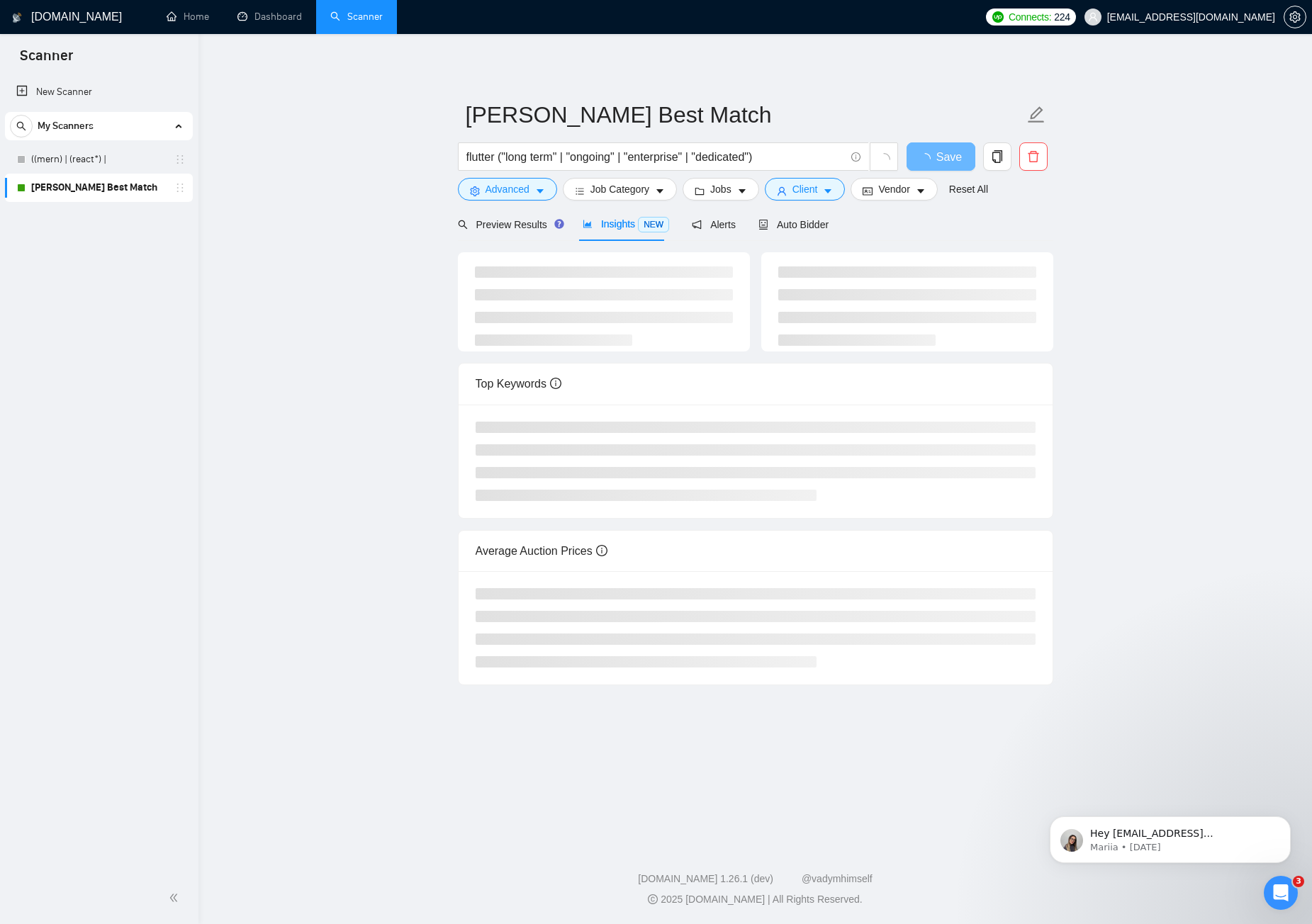
click at [696, 68] on div "Irfan Best Match flutter ("long term" | "ongoing" | "enterprise" | "dedicated")…" at bounding box center [756, 370] width 596 height 629
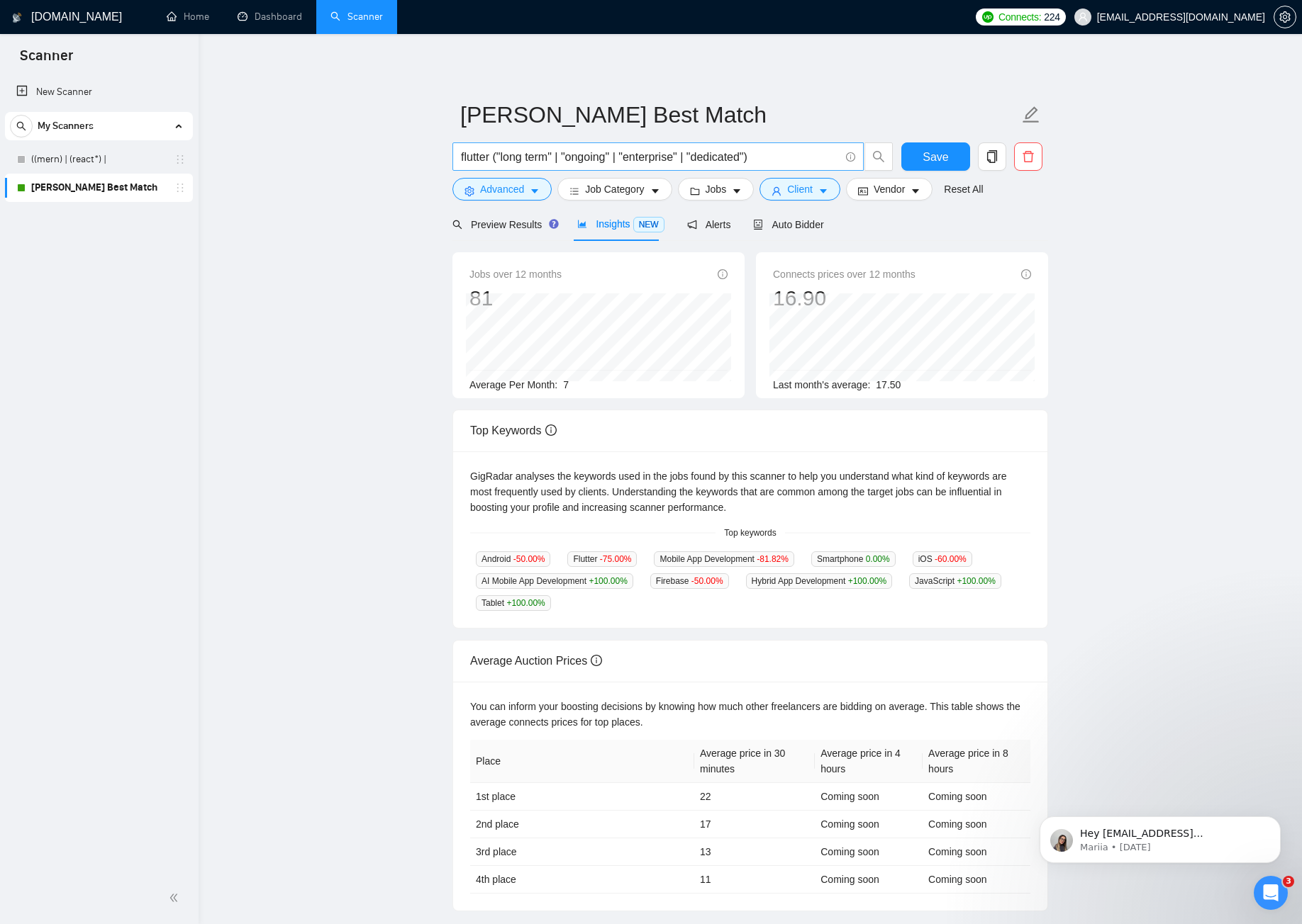
click at [657, 165] on span "flutter ("long term" | "ongoing" | "enterprise" | "dedicated")" at bounding box center [659, 157] width 412 height 29
click at [658, 165] on input "flutter ("long term" | "ongoing" | "enterprise" | "dedicated")" at bounding box center [650, 157] width 379 height 18
paste input "((flutter) | ("flutter developer") | ("cross platform app")) ((build* | develop…"
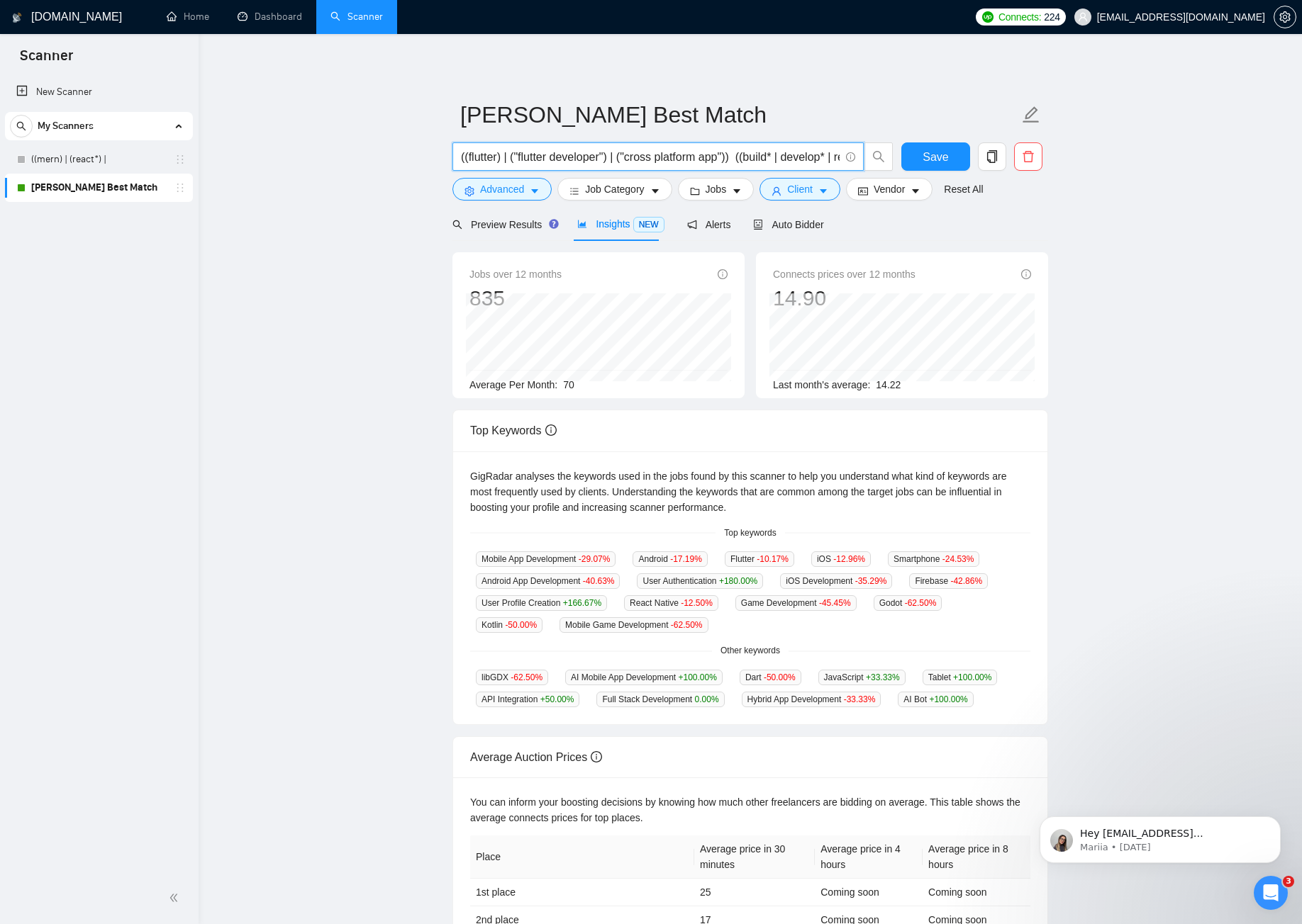
click at [534, 152] on input "((flutter) | ("flutter developer") | ("cross platform app")) ((build* | develop…" at bounding box center [650, 157] width 379 height 18
paste input "flutter) (app* | "mobile application" | "android" | "ios"
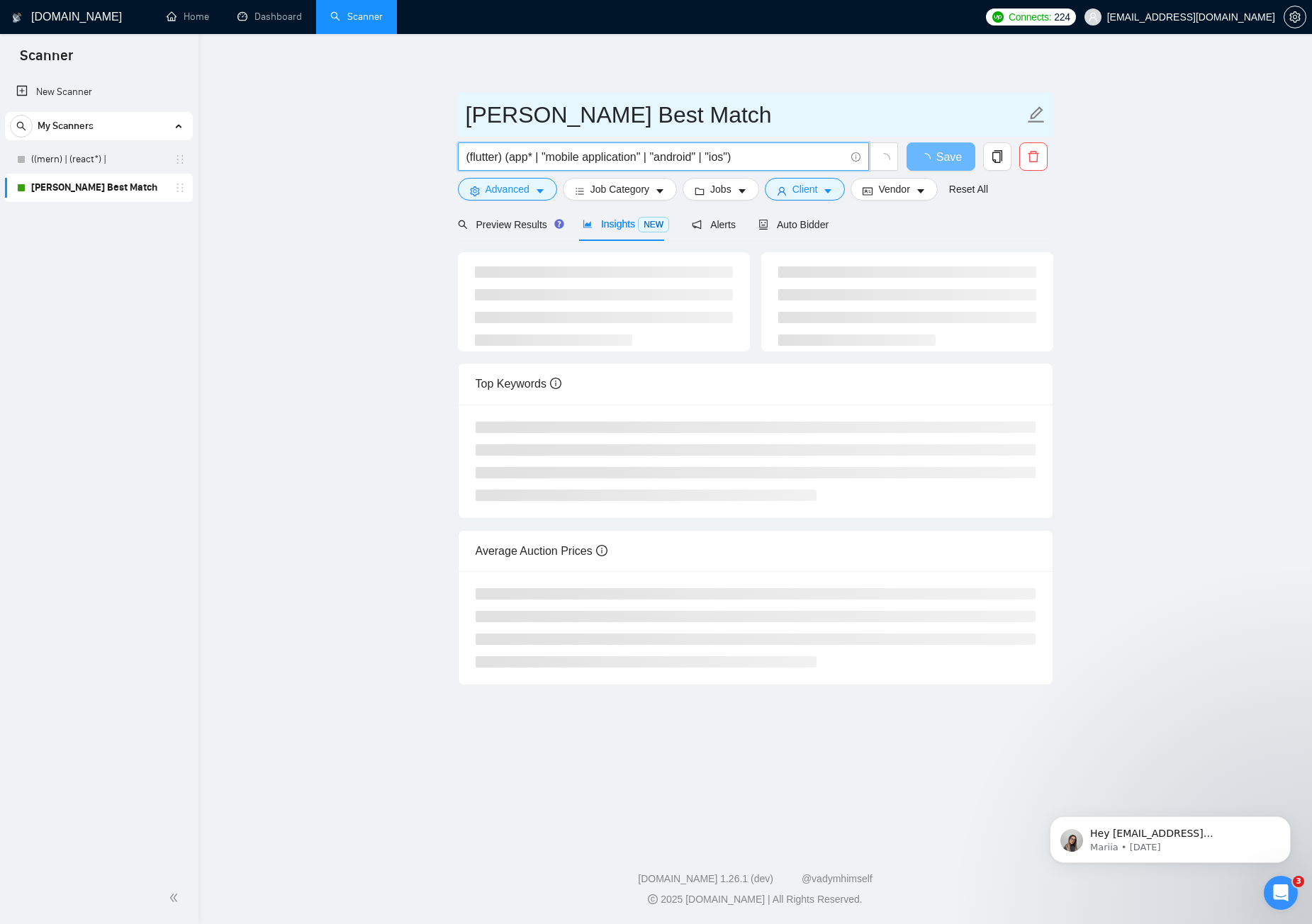
type input "(flutter) (app* | "mobile application" | "android" | "ios")"
click at [766, 110] on input "[PERSON_NAME] Best Match" at bounding box center [745, 115] width 559 height 36
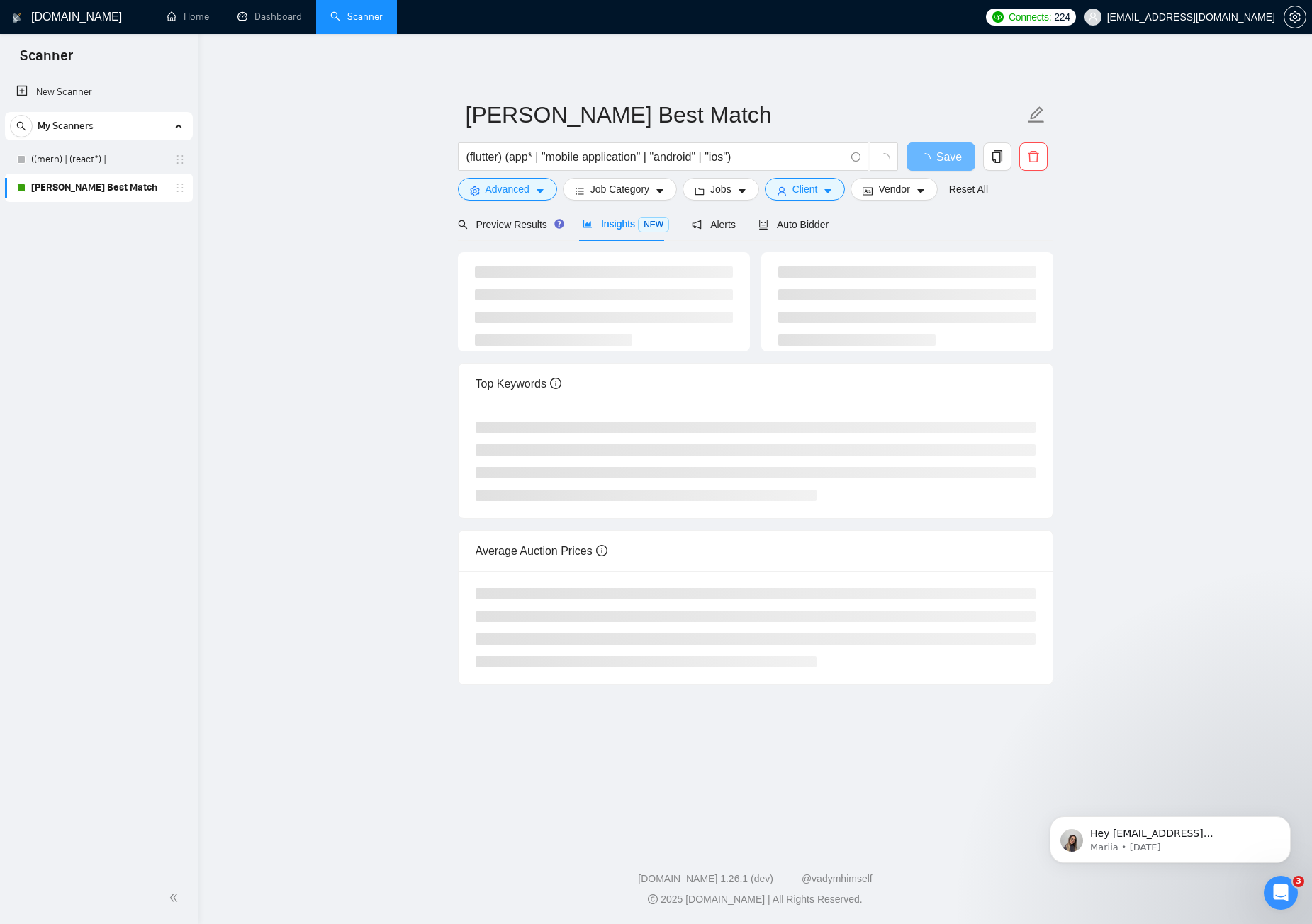
click at [1091, 135] on main "Irfan Best Match (flutter) (app* | "mobile application" | "android" | "ios") Sa…" at bounding box center [755, 436] width 1068 height 759
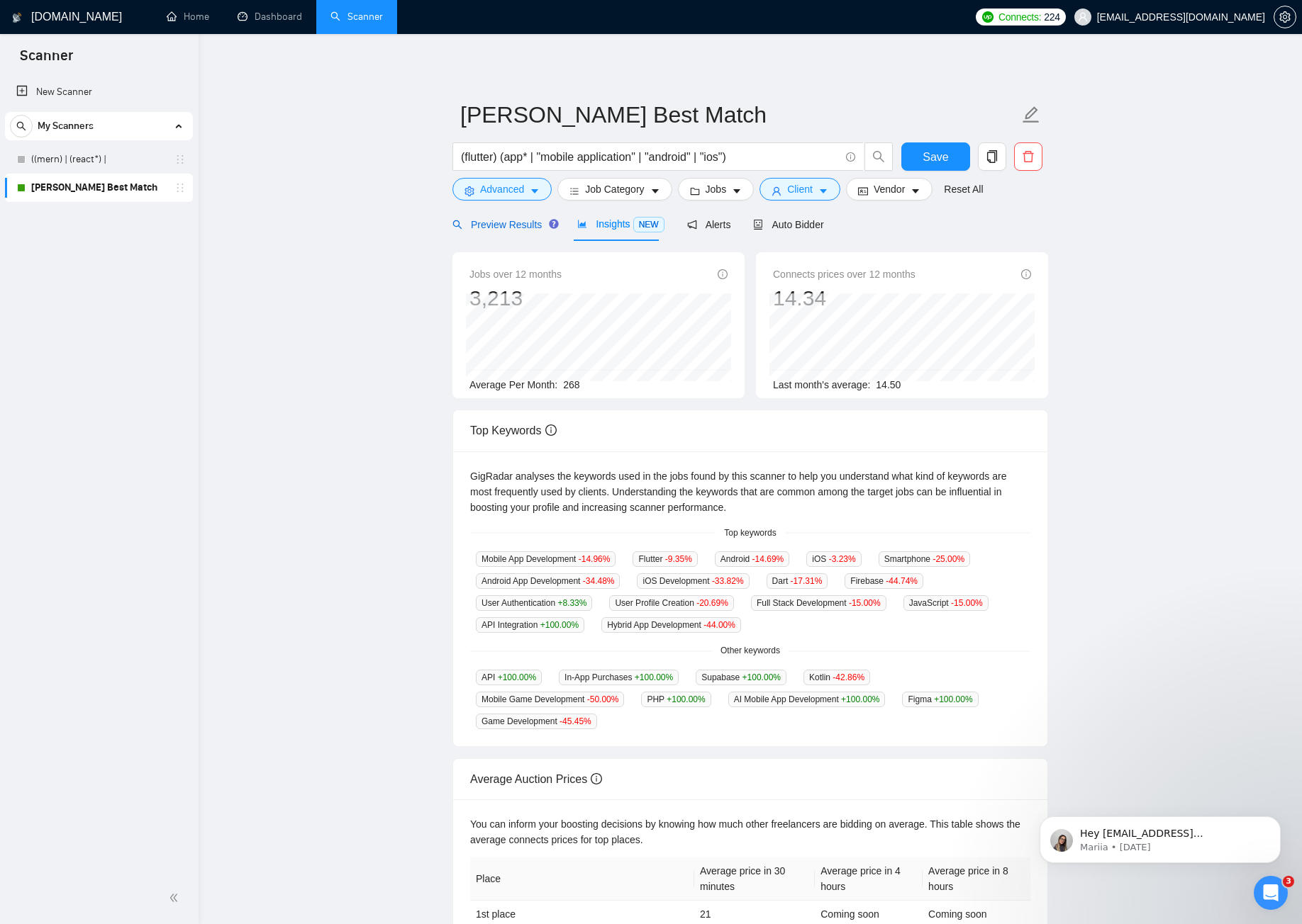
click at [520, 232] on div "Preview Results" at bounding box center [504, 225] width 102 height 15
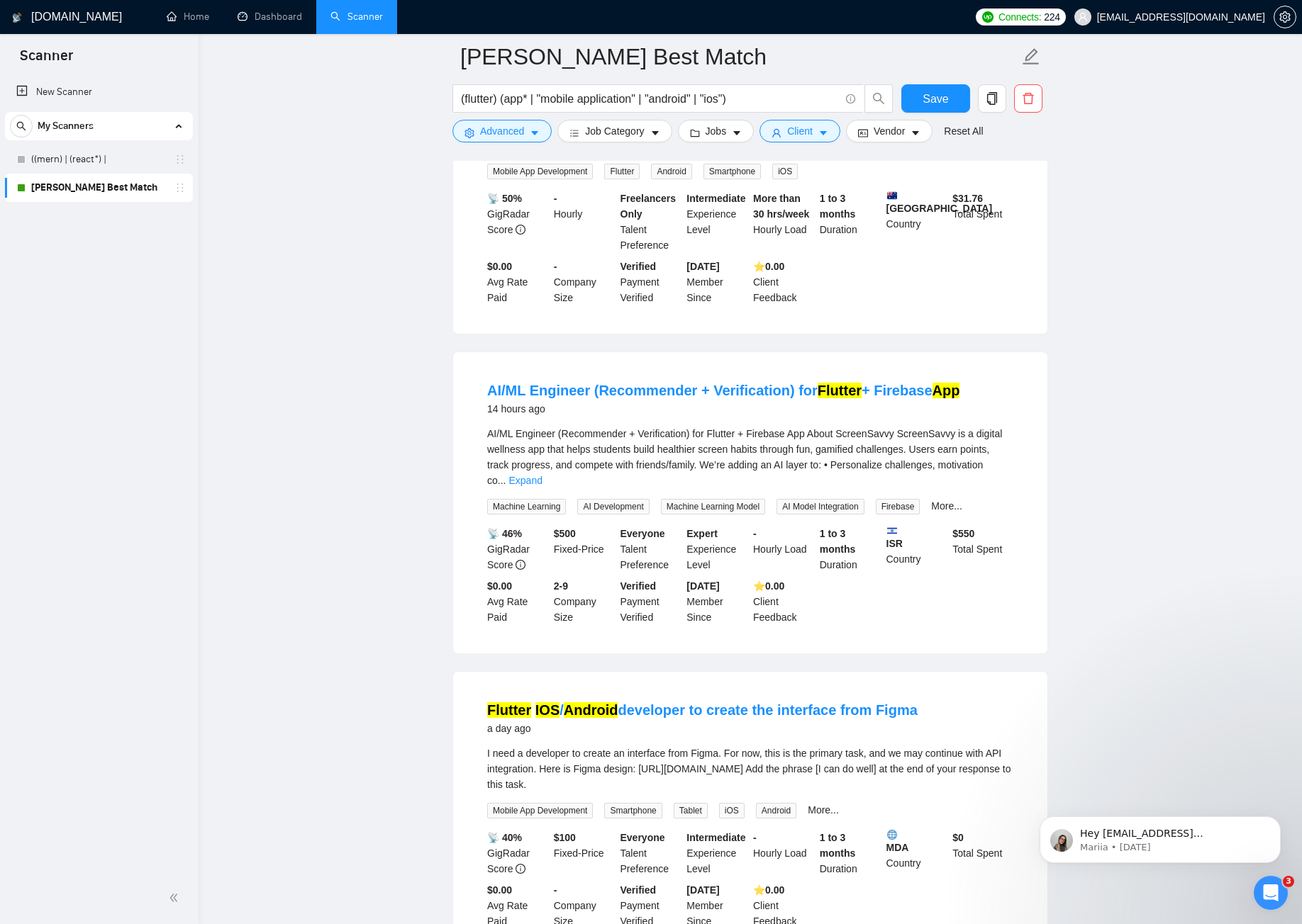
scroll to position [567, 0]
click at [524, 135] on button "Advanced" at bounding box center [502, 131] width 99 height 22
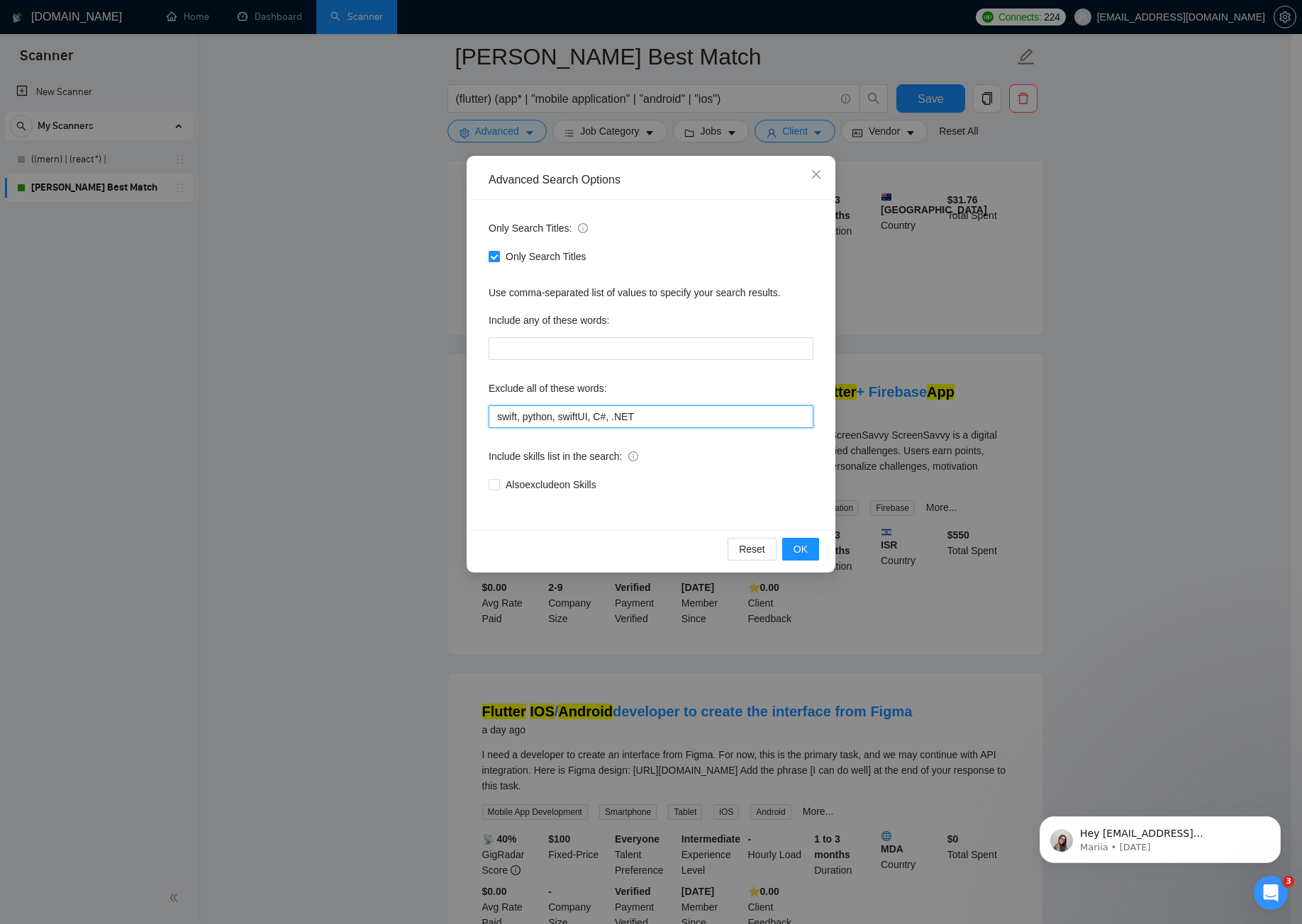
click at [658, 415] on input "swift, python, swiftUI, C#, .NET" at bounding box center [651, 416] width 325 height 22
click at [813, 540] on button "OK" at bounding box center [800, 549] width 37 height 22
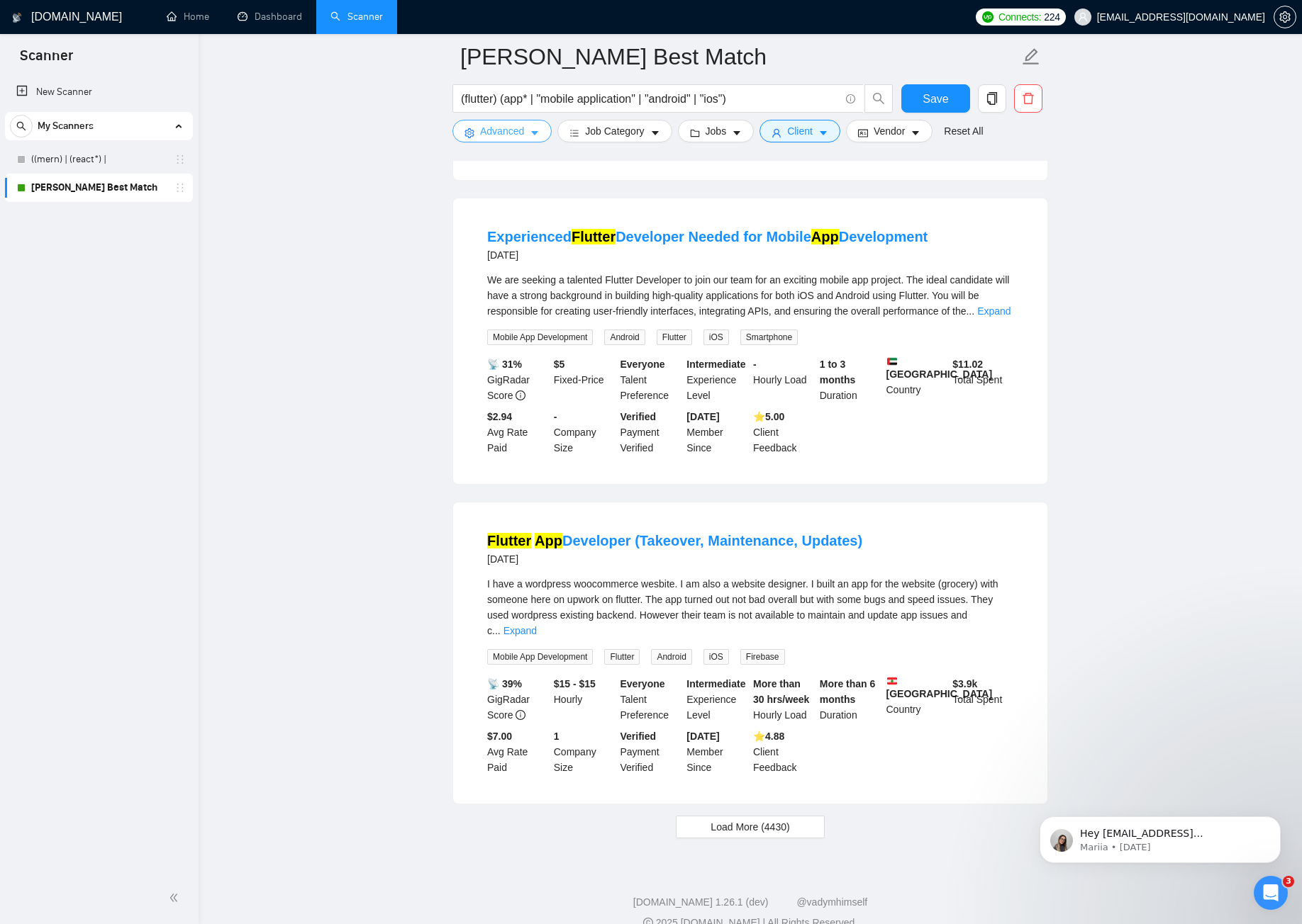
scroll to position [2606, 0]
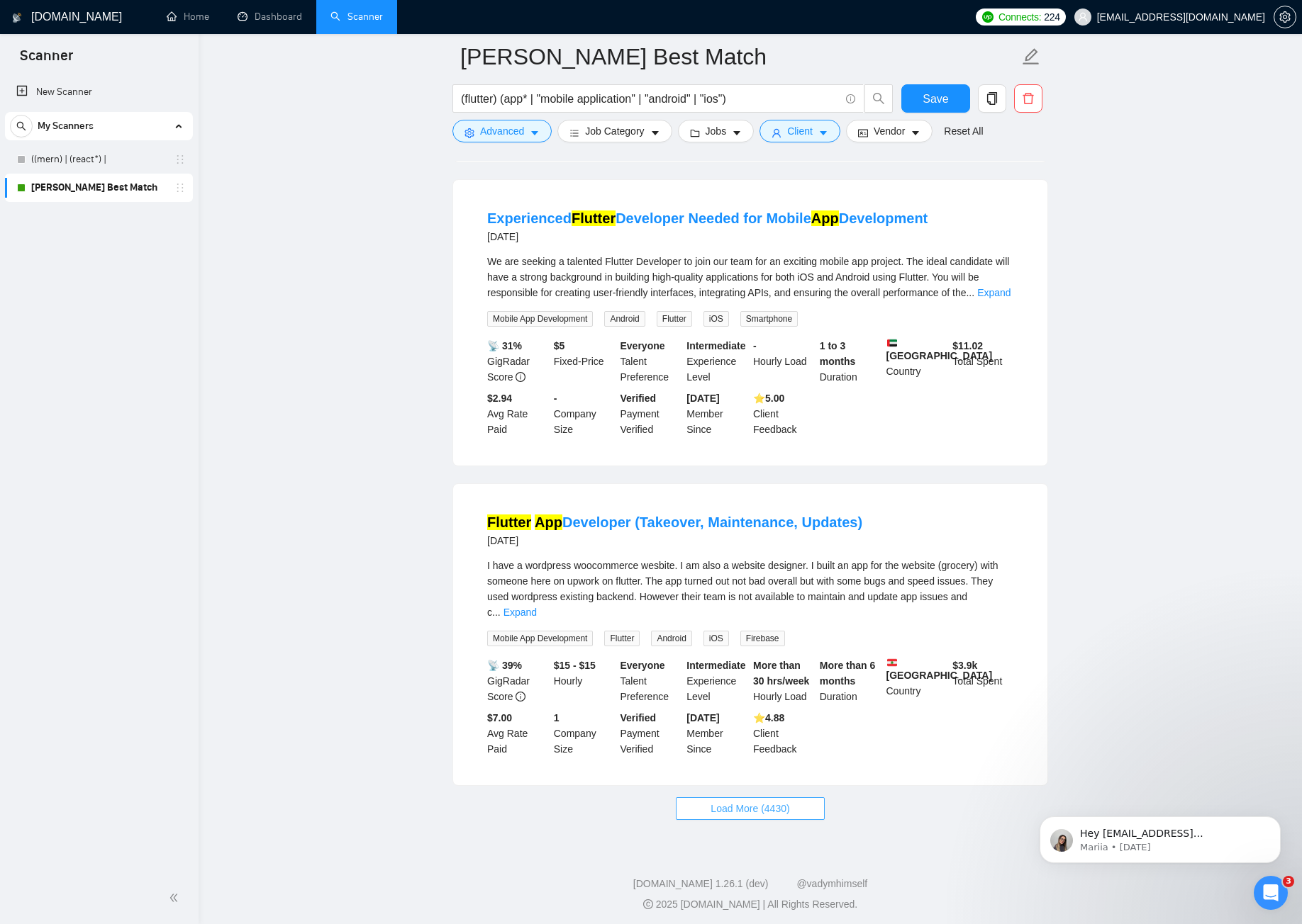
click at [753, 814] on button "Load More (4430)" at bounding box center [750, 809] width 149 height 22
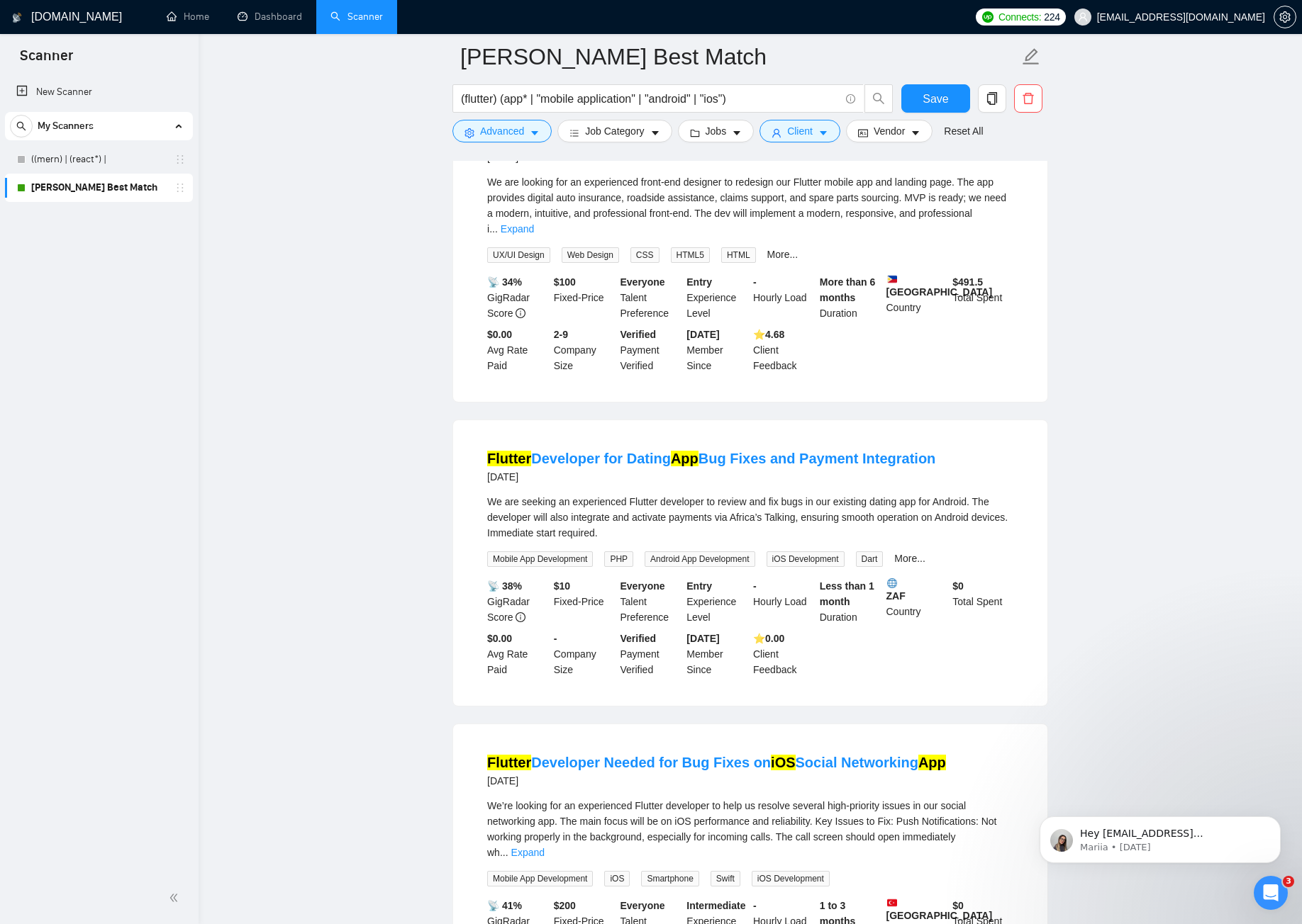
scroll to position [4023, 0]
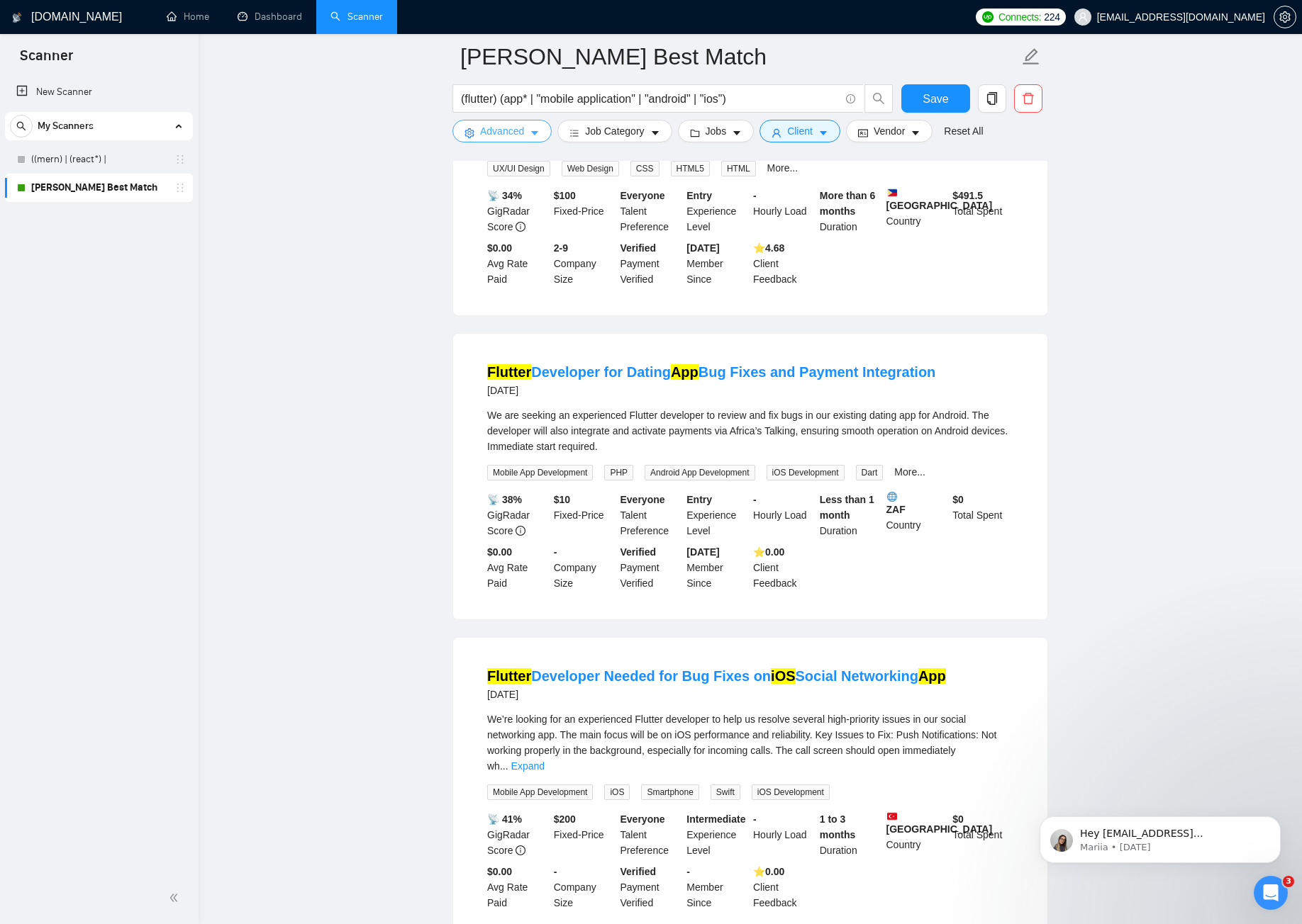
click at [514, 128] on span "Advanced" at bounding box center [502, 131] width 44 height 15
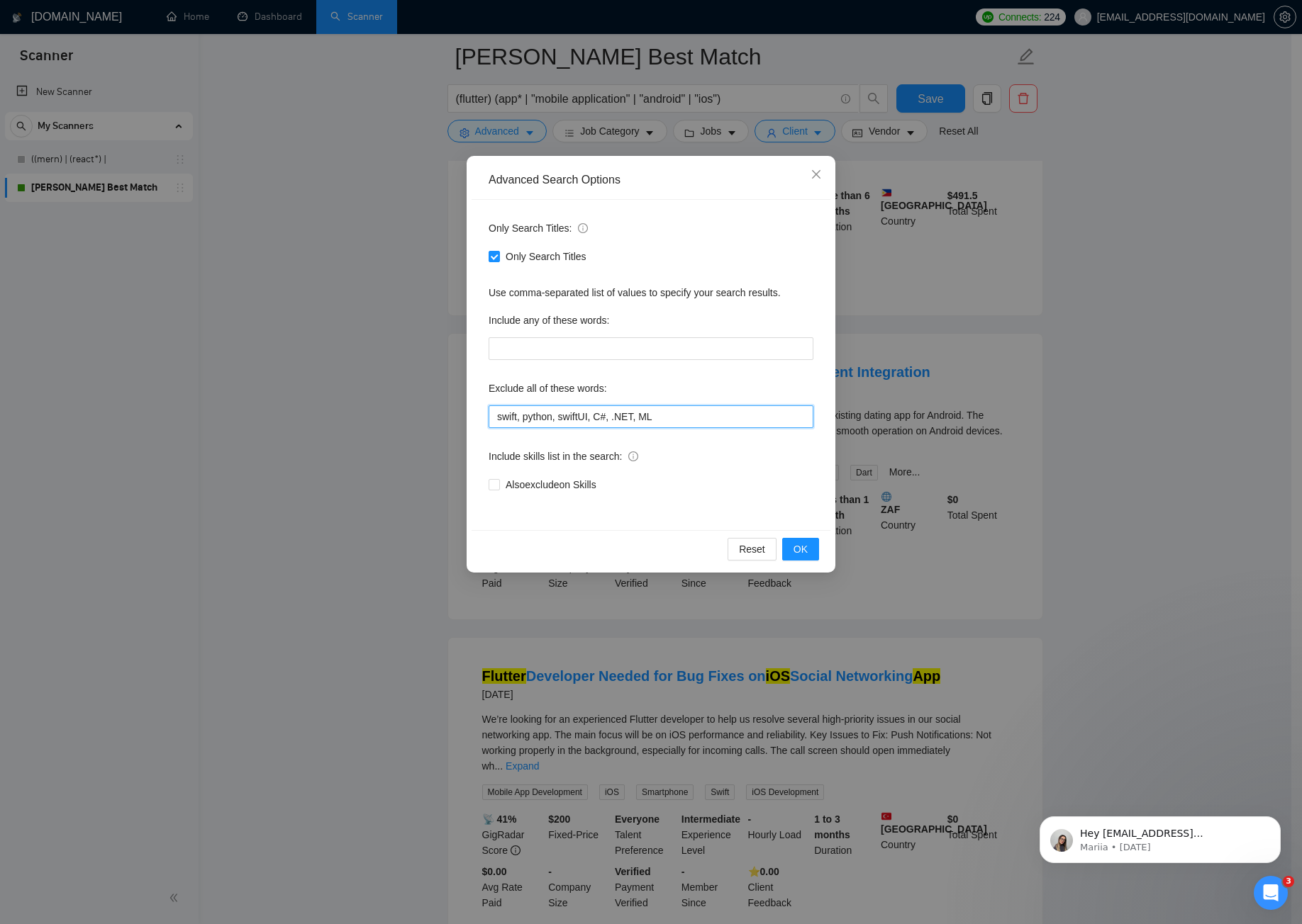
click at [689, 423] on input "swift, python, swiftUI, C#, .NET, ML" at bounding box center [651, 416] width 325 height 22
type input "swift, python, swiftUI, C#, .NET, ML, Dating"
click at [792, 550] on button "OK" at bounding box center [800, 549] width 37 height 22
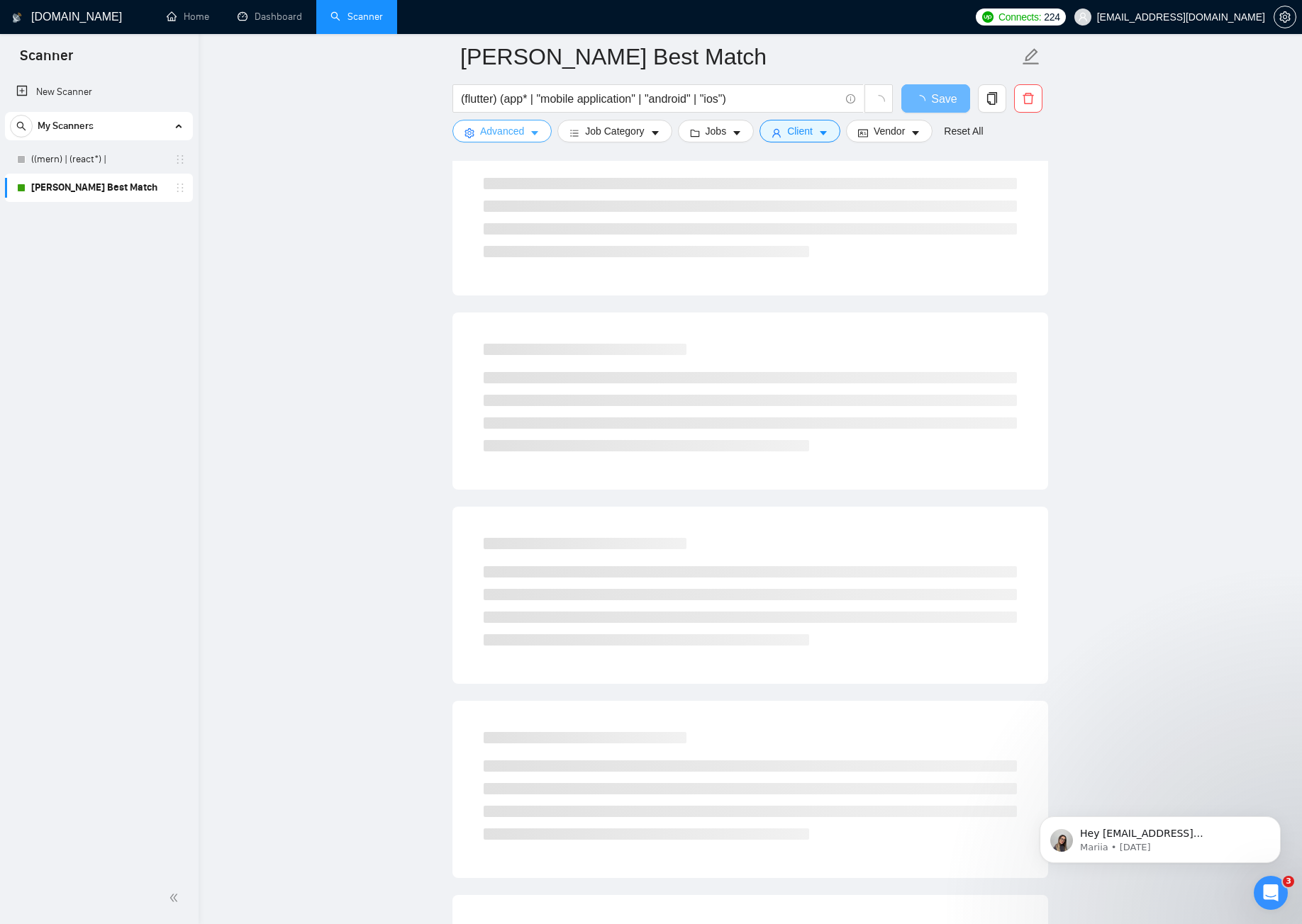
scroll to position [0, 0]
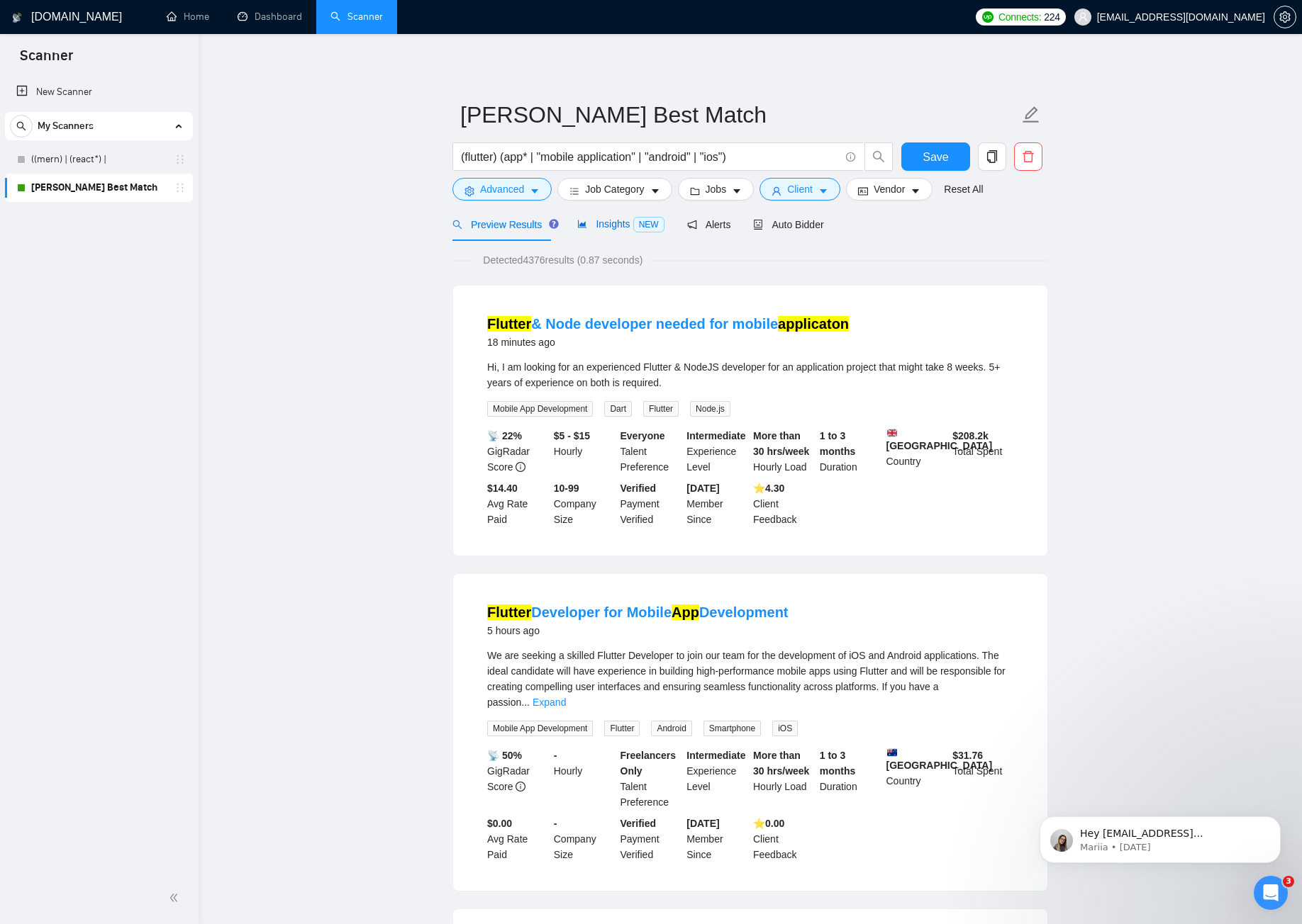
click at [619, 226] on span "Insights NEW" at bounding box center [620, 224] width 87 height 12
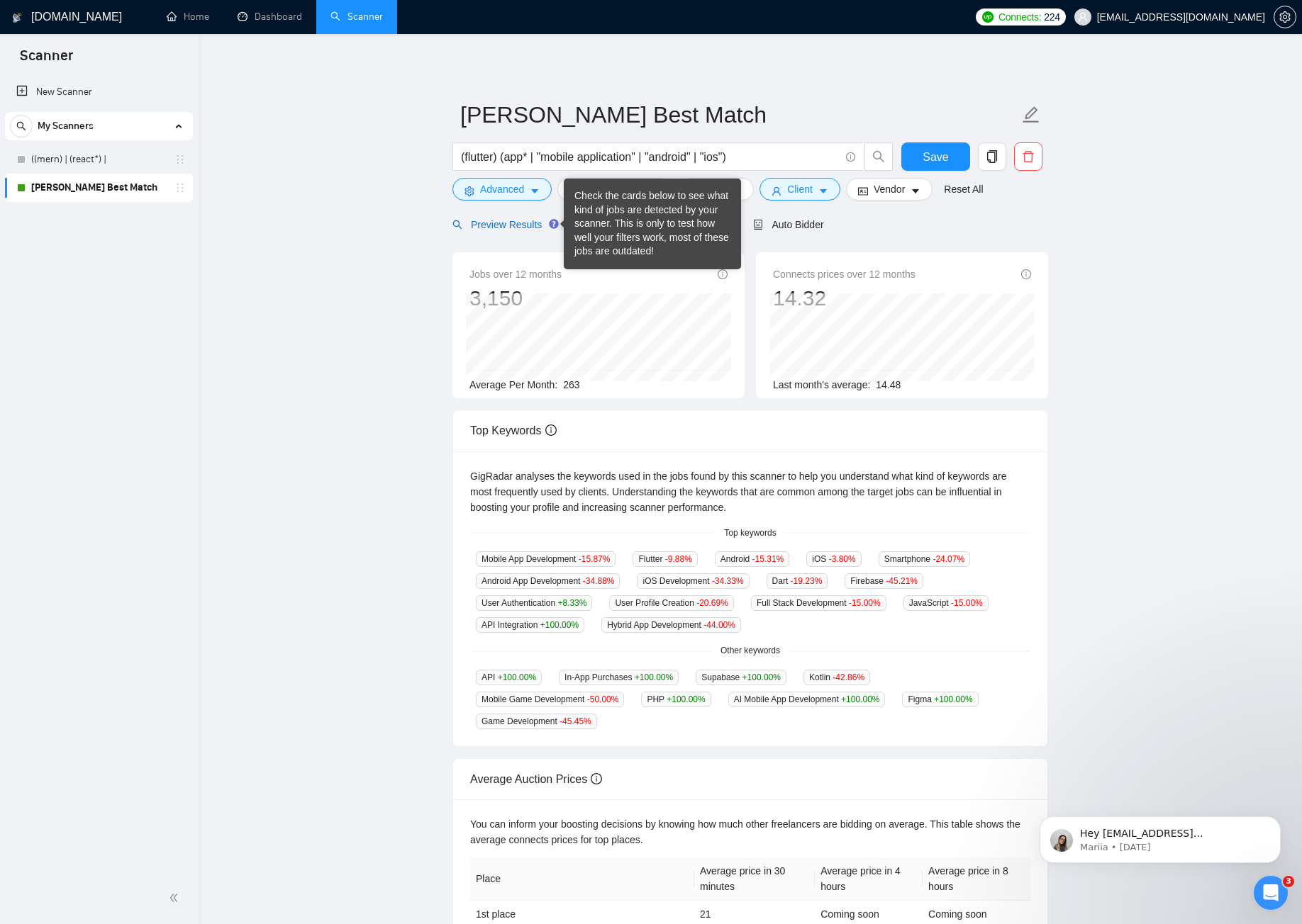
click at [530, 230] on span "Preview Results" at bounding box center [504, 225] width 102 height 12
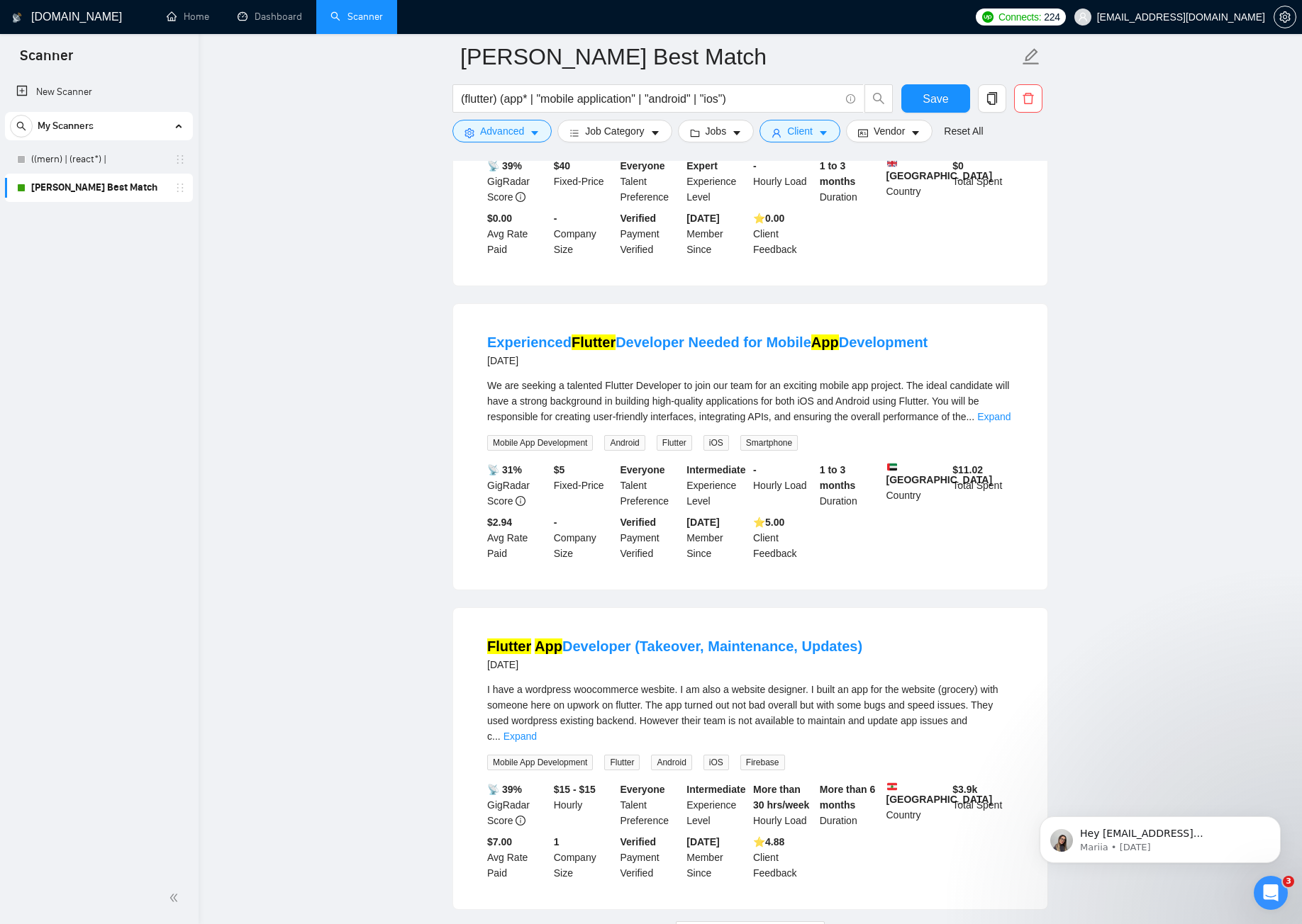
scroll to position [2606, 0]
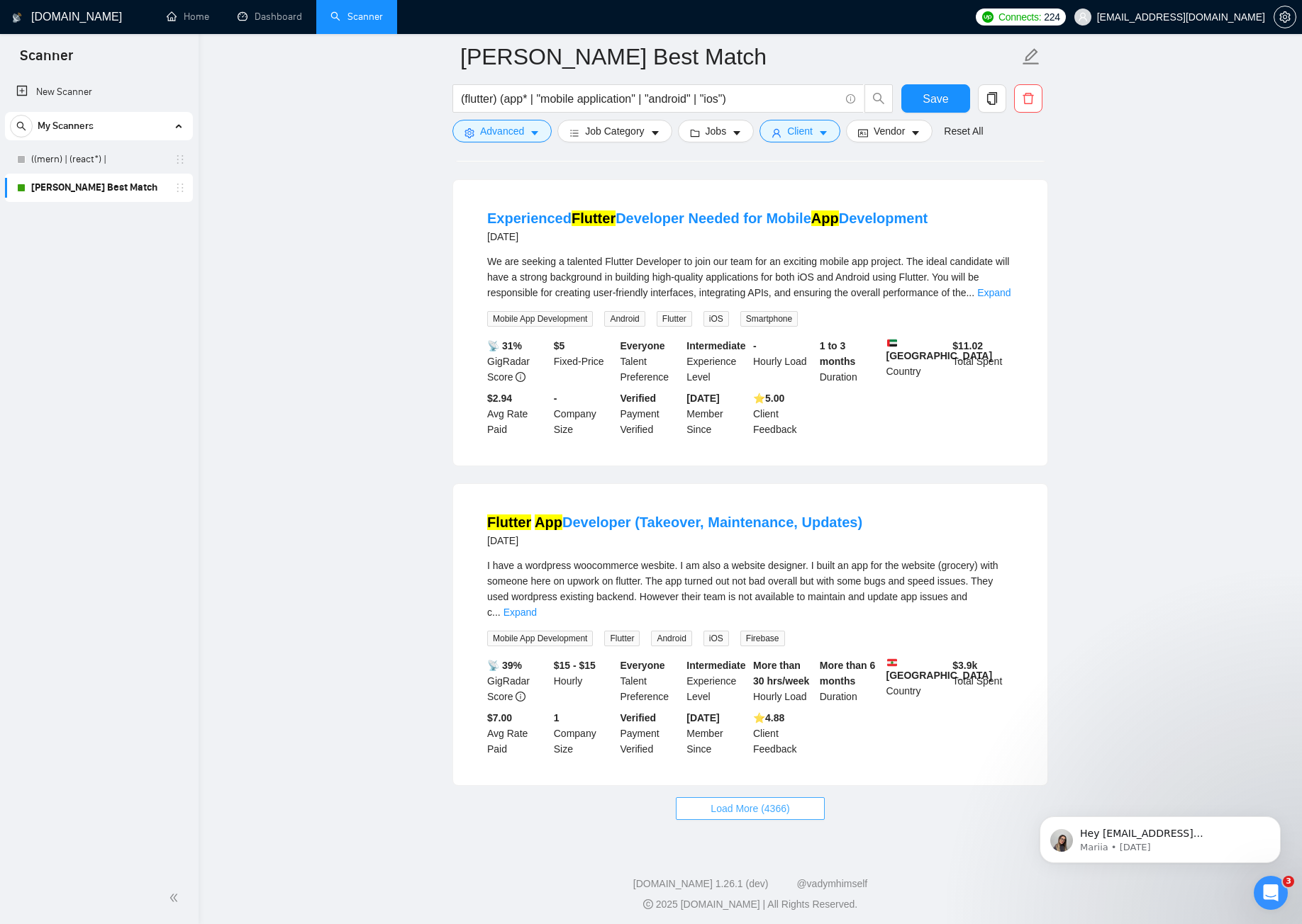
click at [766, 801] on span "Load More (4366)" at bounding box center [750, 809] width 79 height 15
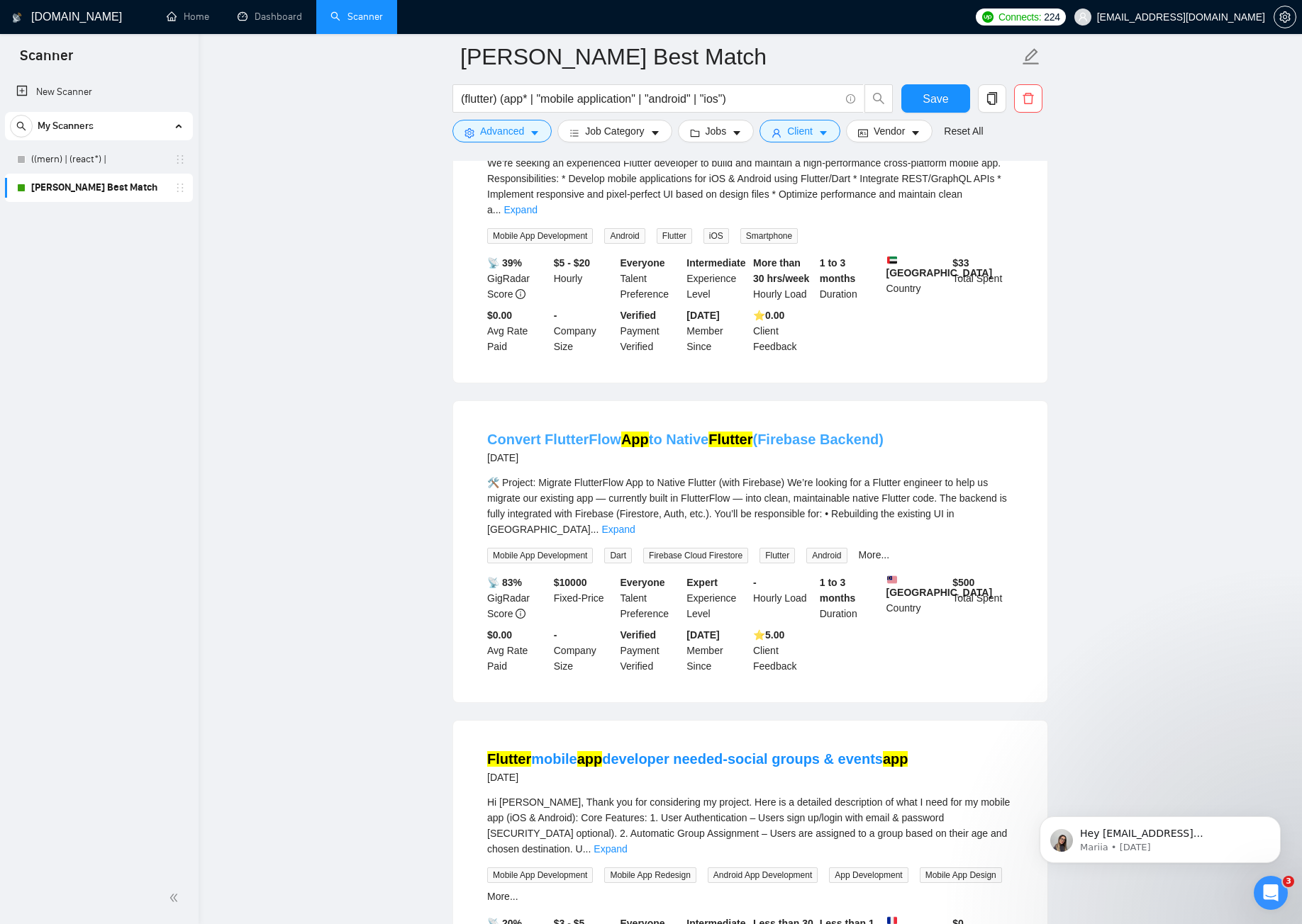
scroll to position [5689, 0]
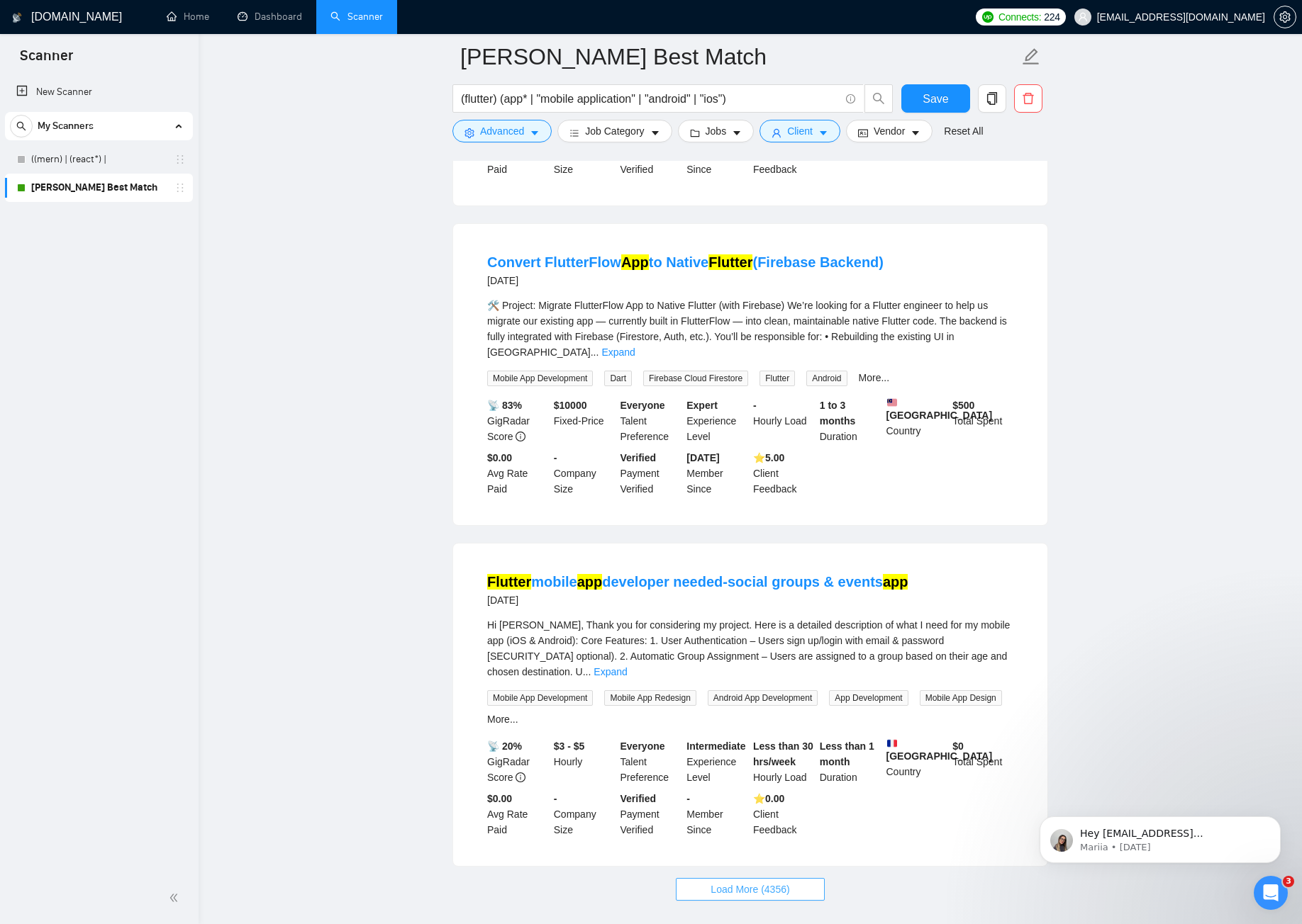
click at [782, 882] on span "Load More (4356)" at bounding box center [750, 889] width 79 height 15
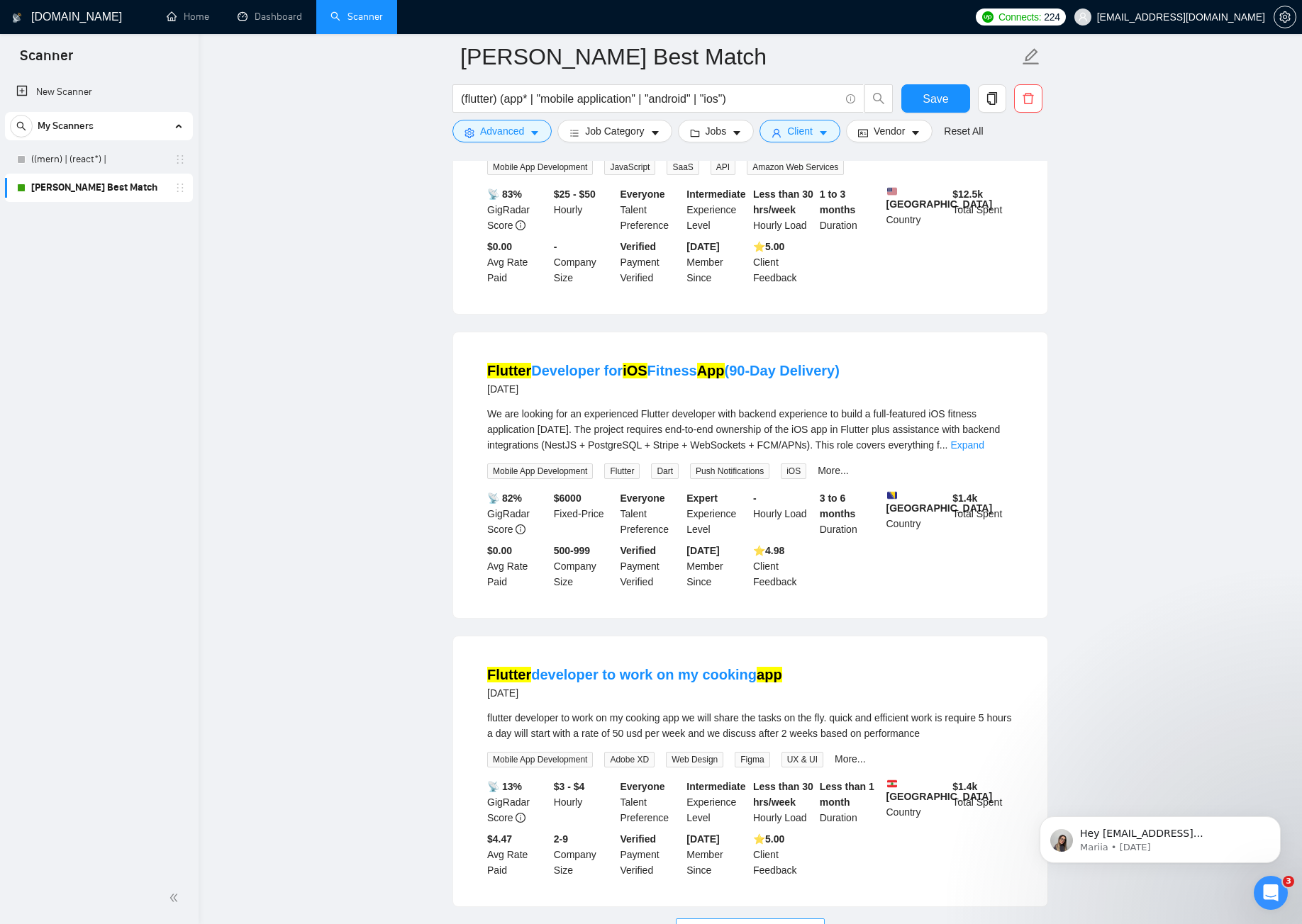
scroll to position [8778, 0]
click at [791, 918] on button "Load More (4346)" at bounding box center [750, 928] width 149 height 22
click at [930, 99] on span "Save" at bounding box center [935, 99] width 26 height 18
click at [83, 167] on link "((mern) | (react*) |" at bounding box center [98, 159] width 135 height 29
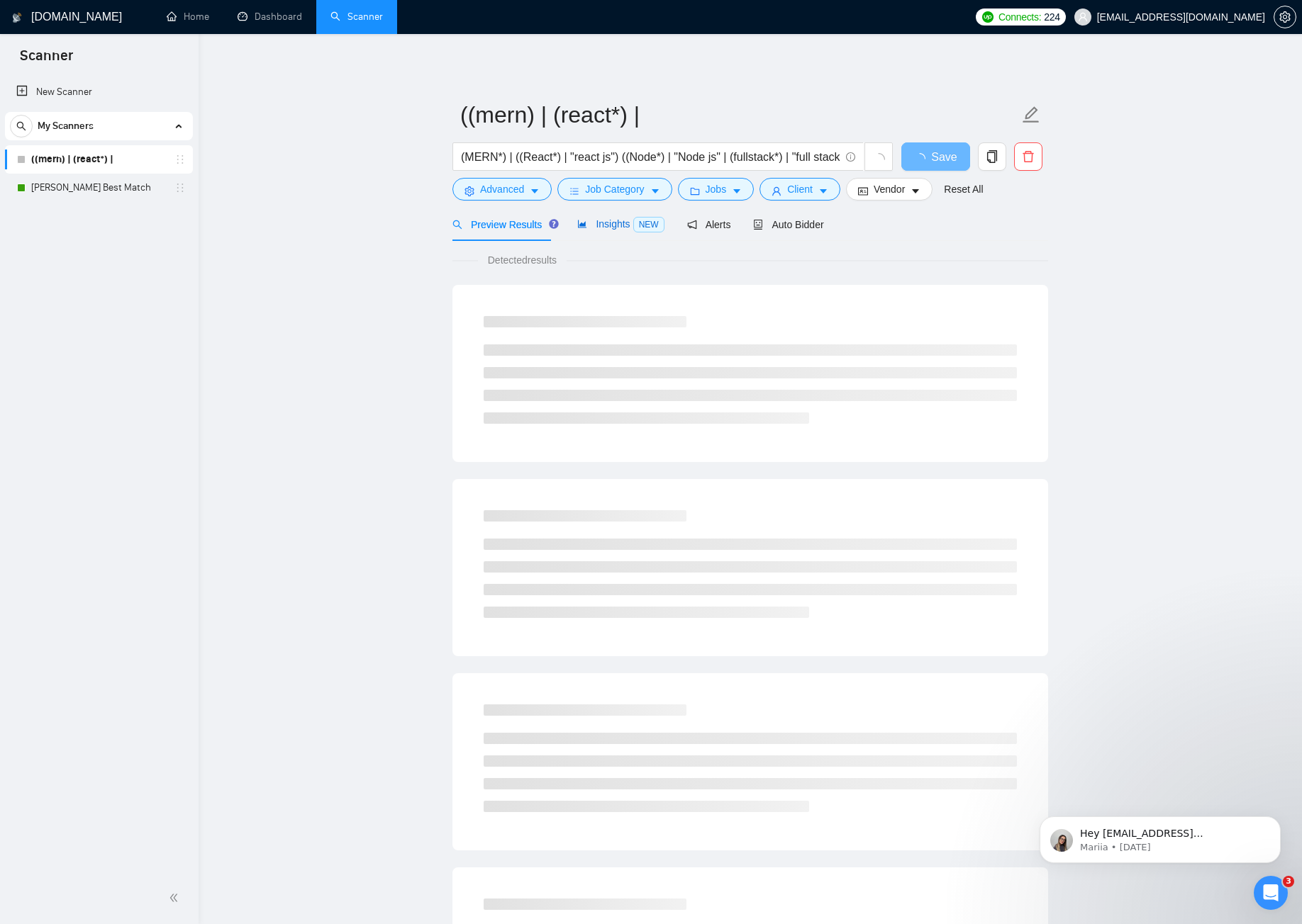
click at [604, 225] on span "Insights NEW" at bounding box center [620, 224] width 87 height 12
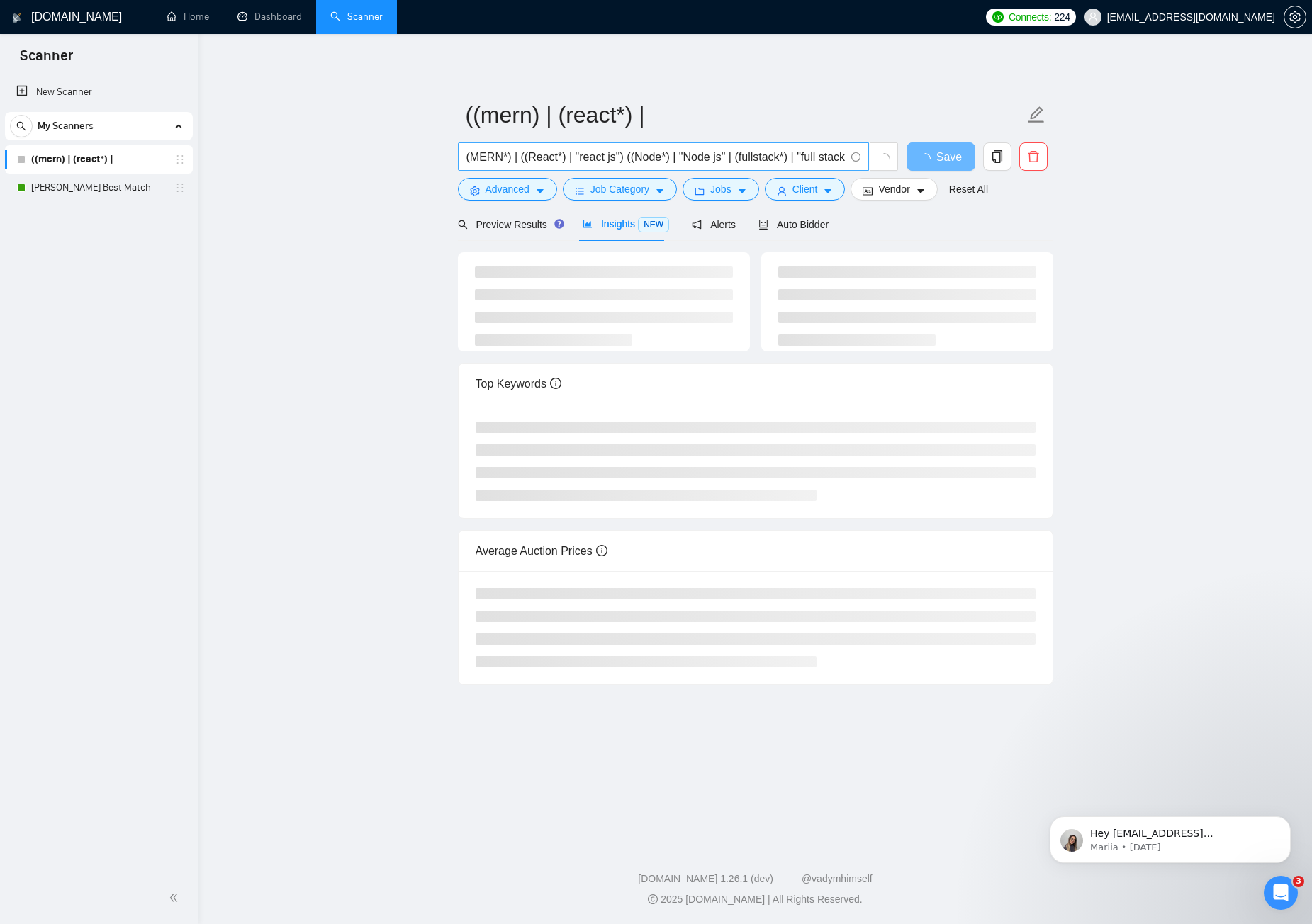
click at [774, 162] on input "(MERN*) | ((React*) | "react js") ((Node*) | "Node js" | (fullstack*) | "full s…" at bounding box center [656, 157] width 378 height 18
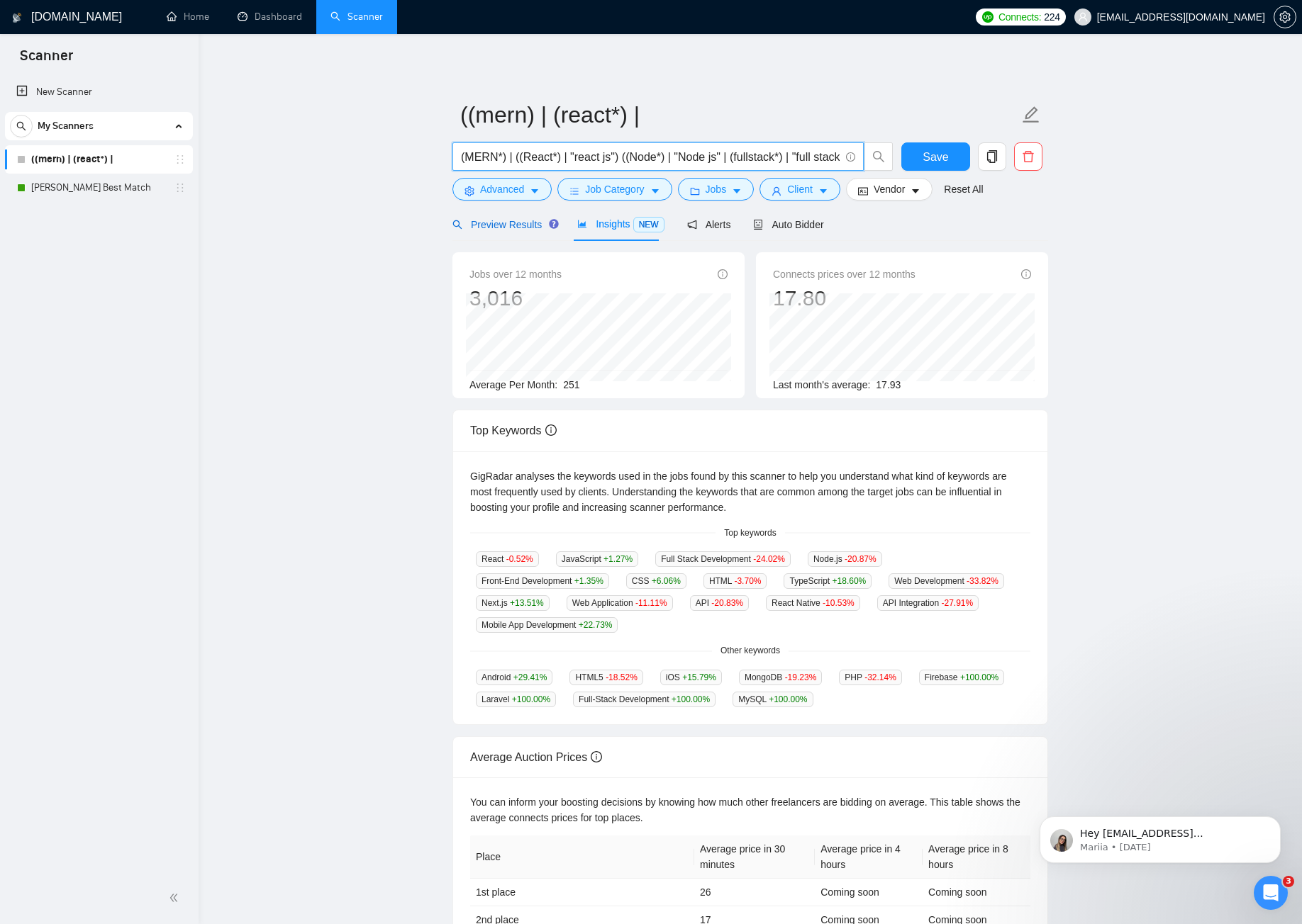
click at [489, 231] on div "Preview Results" at bounding box center [504, 225] width 102 height 15
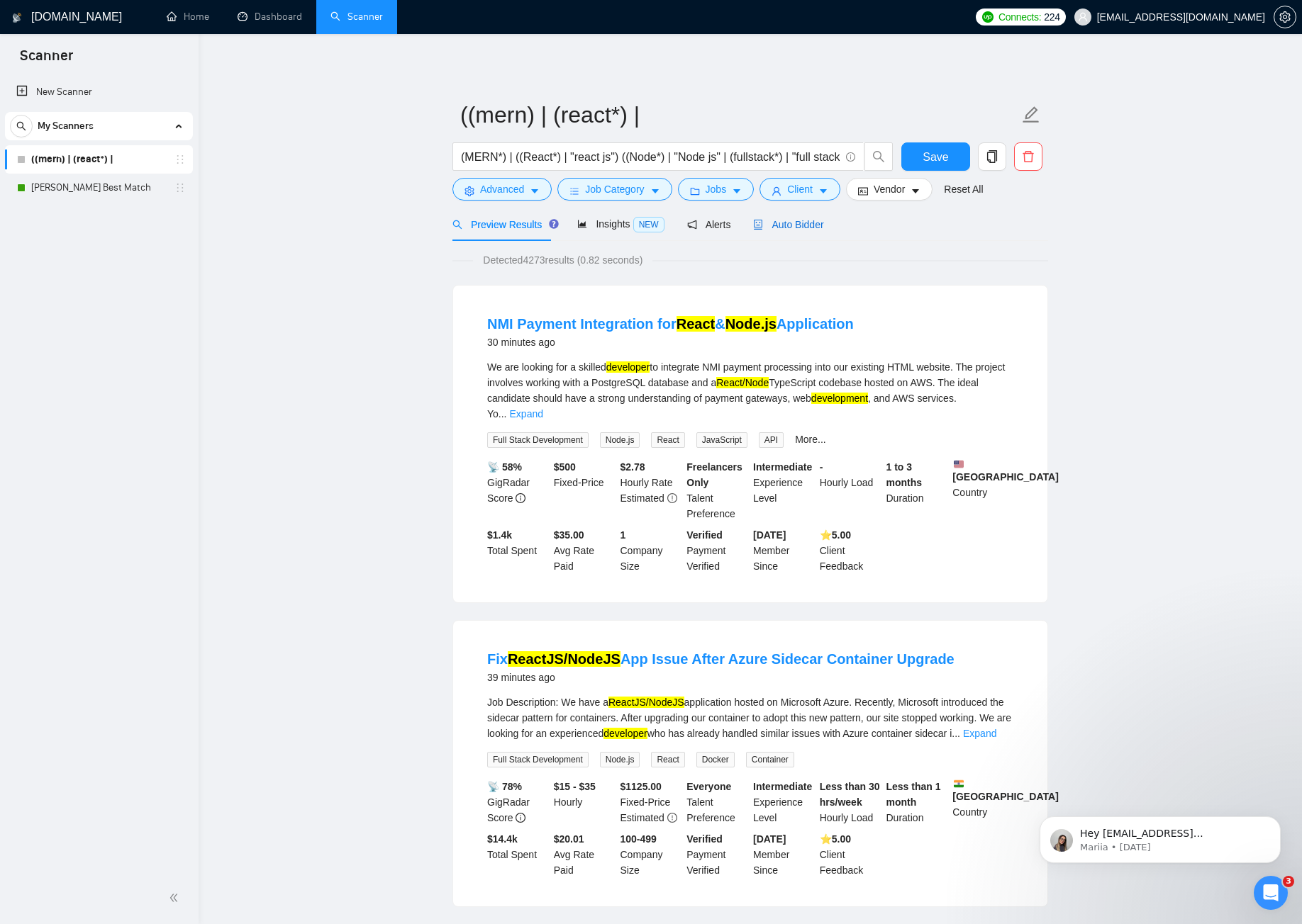
click at [789, 224] on span "Auto Bidder" at bounding box center [788, 225] width 70 height 12
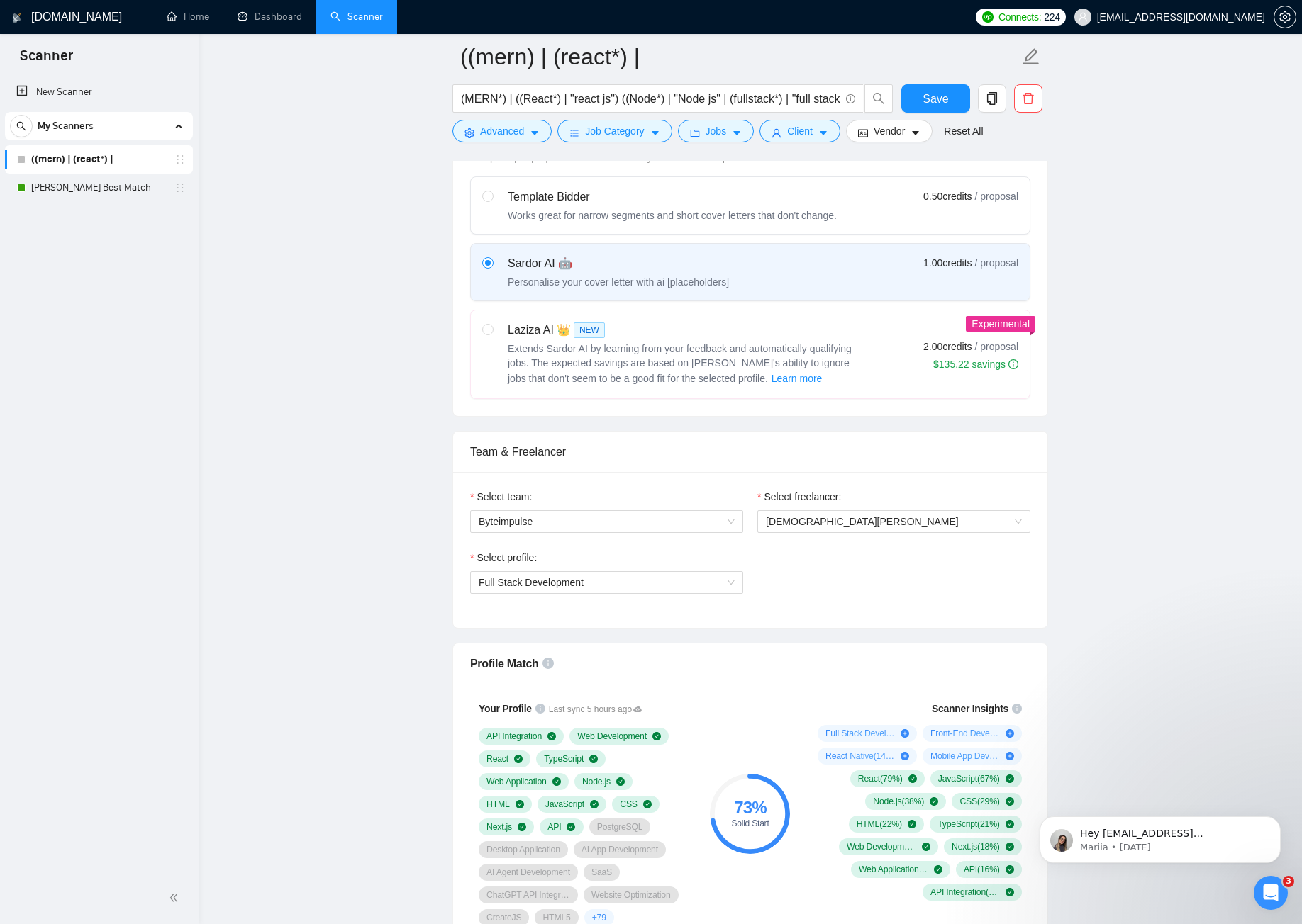
scroll to position [426, 0]
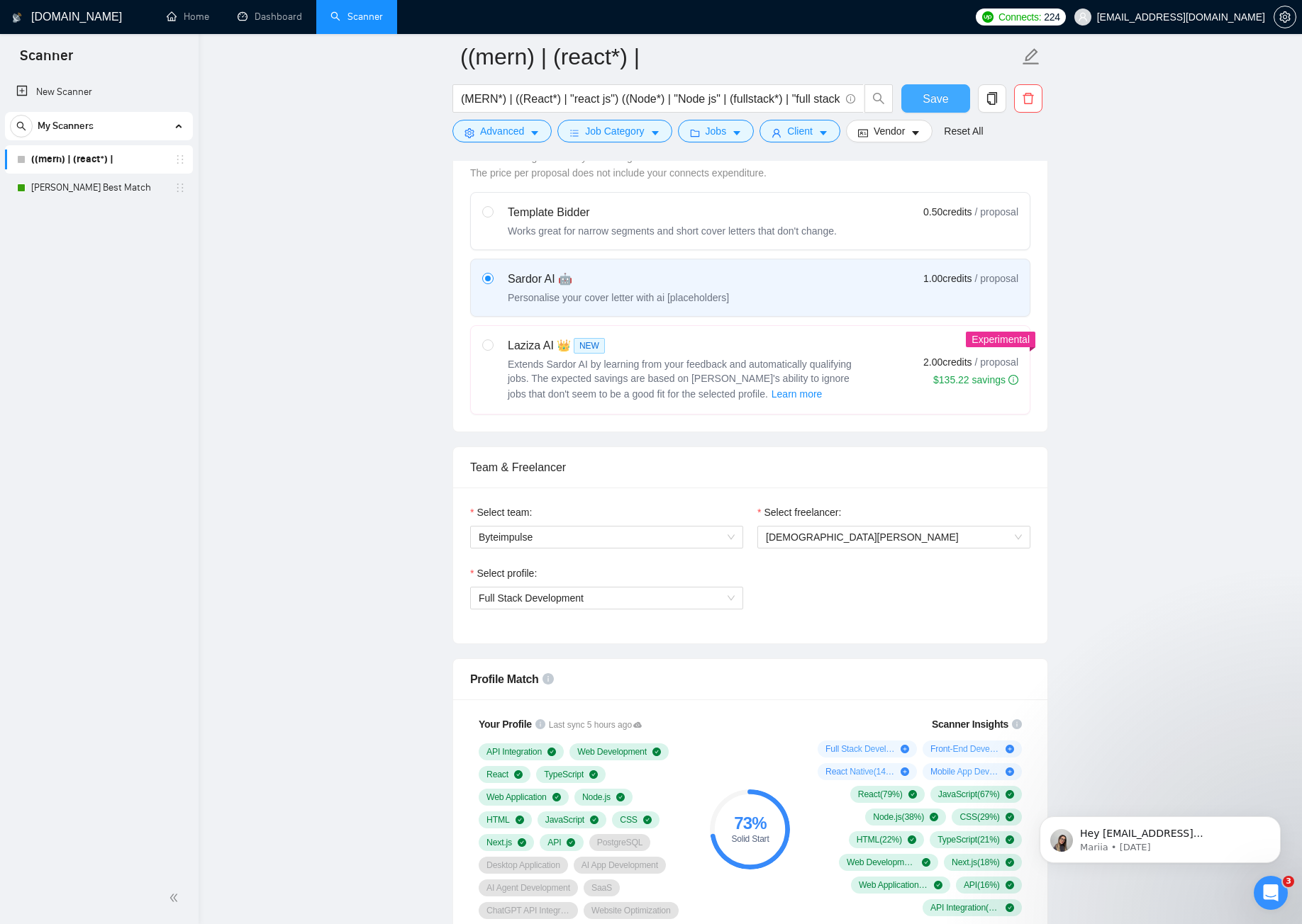
click at [929, 102] on span "Save" at bounding box center [935, 99] width 26 height 18
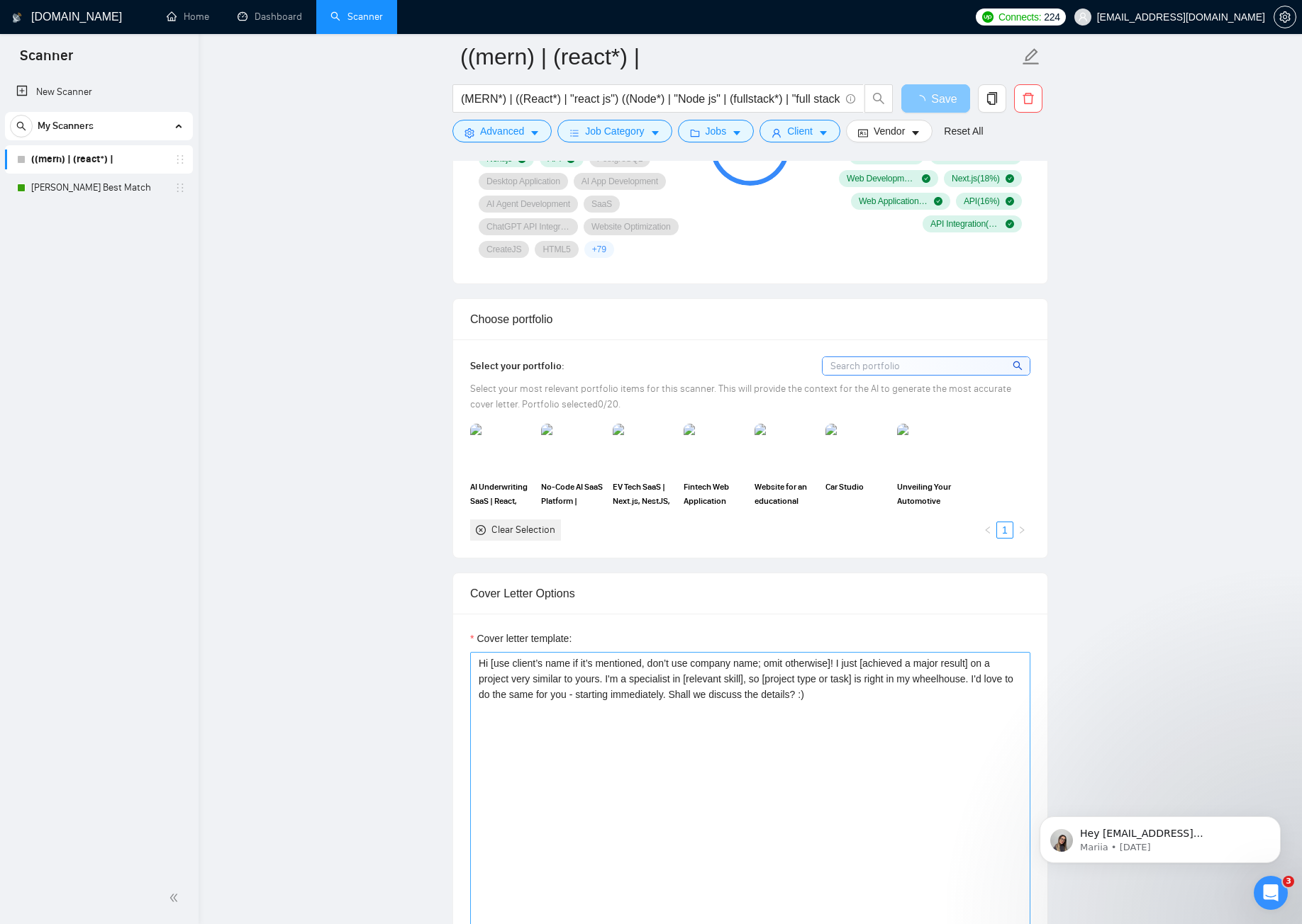
scroll to position [1560, 0]
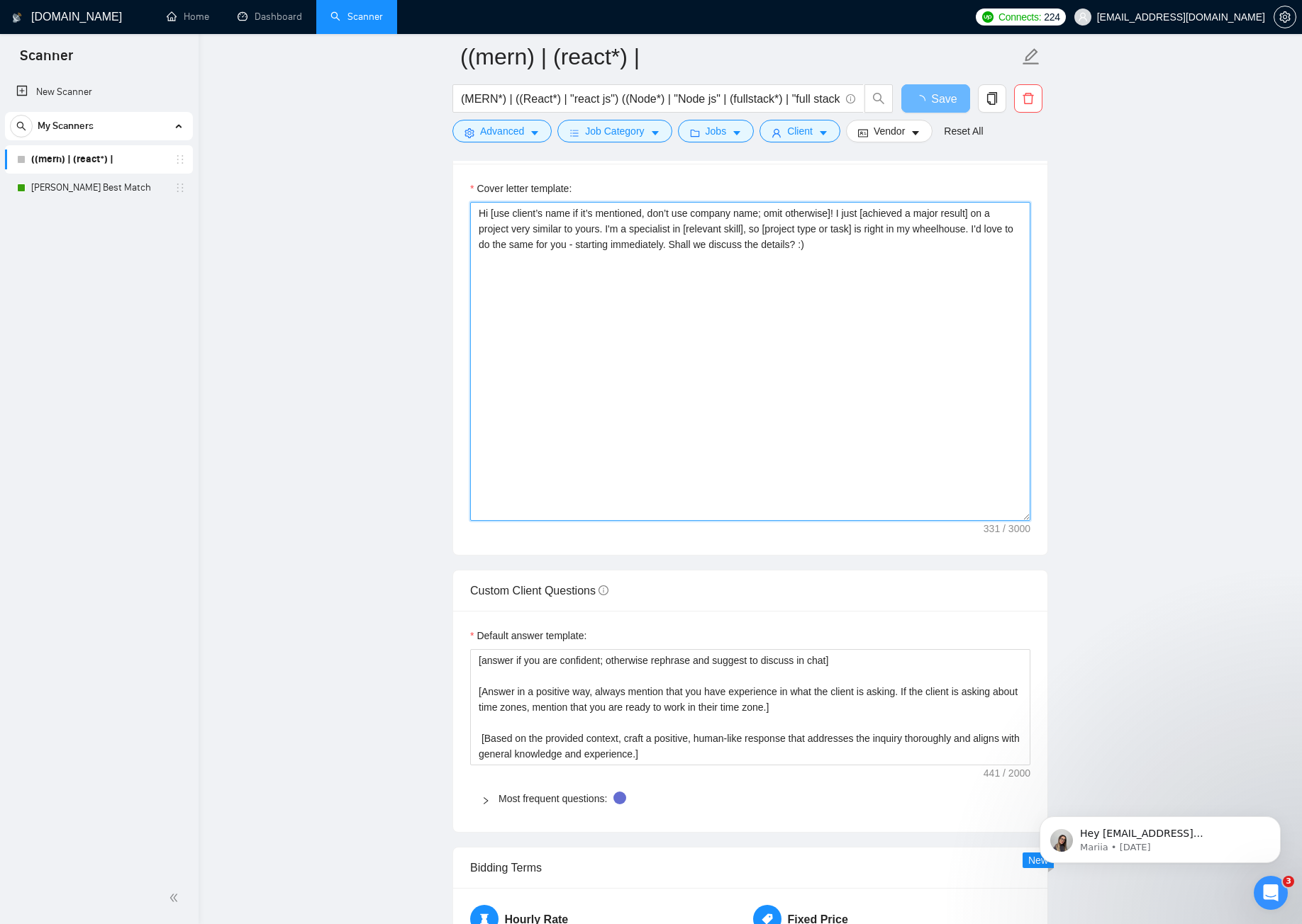
click at [544, 301] on textarea "Hi [use client’s name if it’s mentioned, don’t use company name; omit otherwise…" at bounding box center [750, 361] width 560 height 319
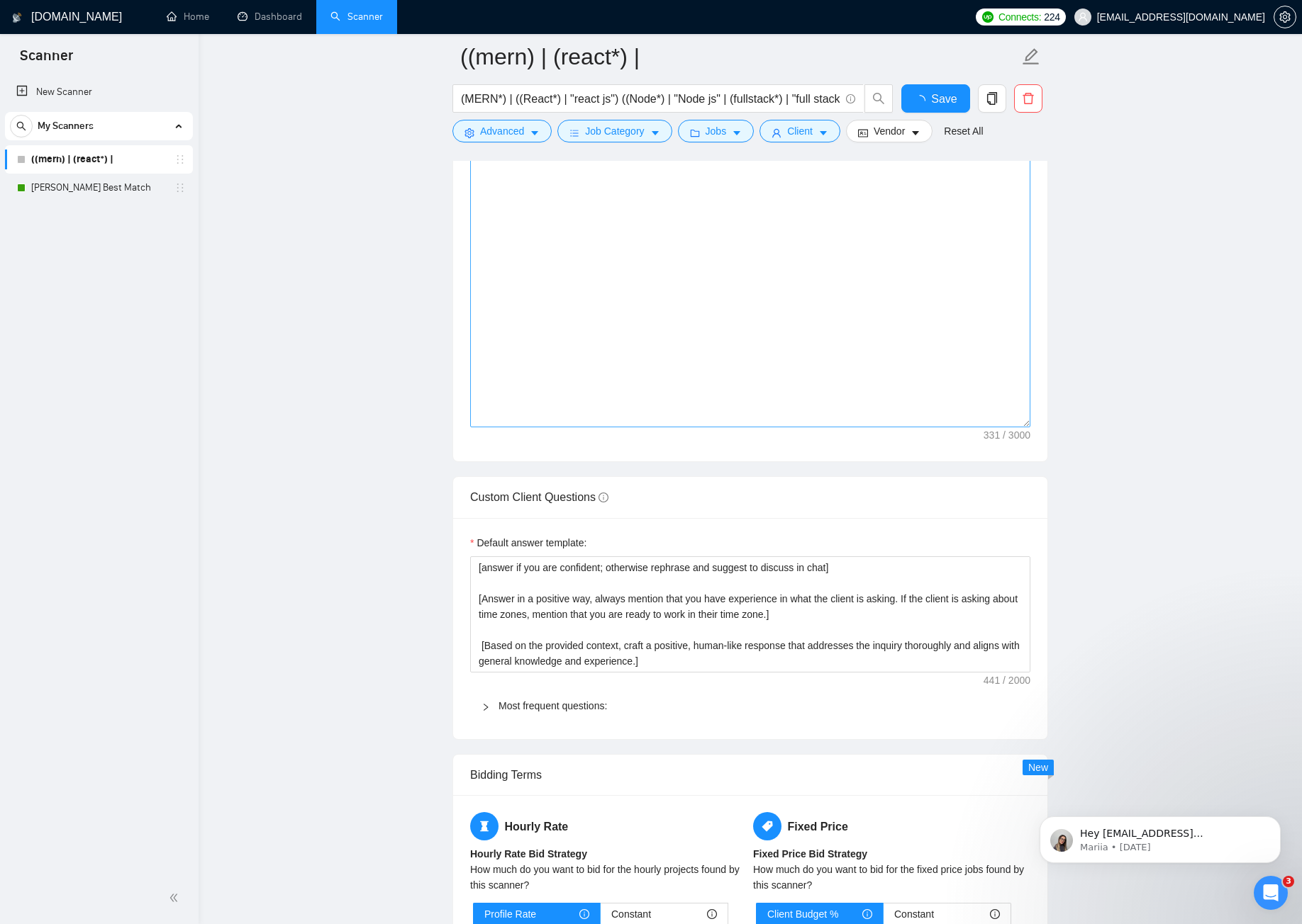
checkbox input "true"
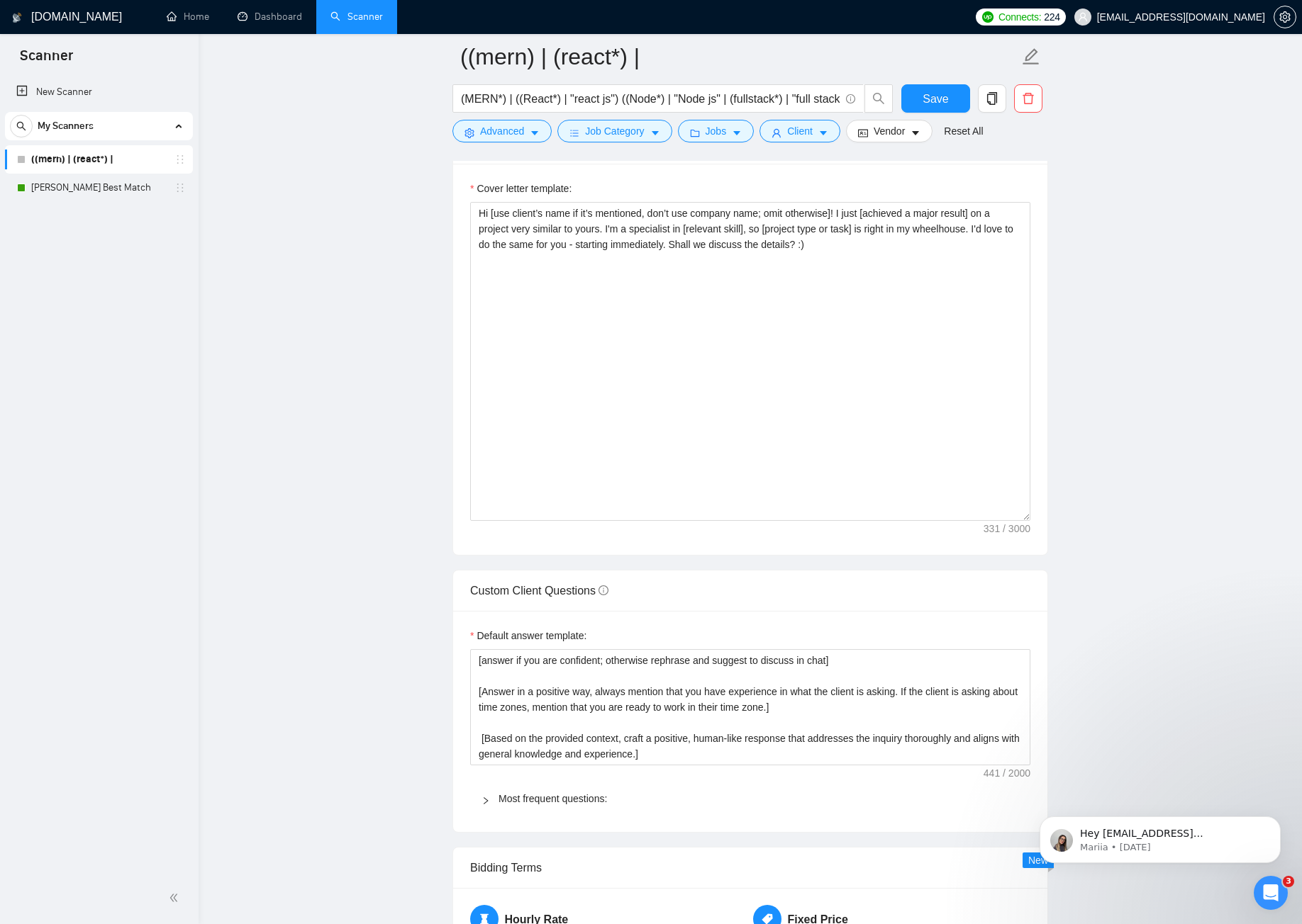
scroll to position [1347, 0]
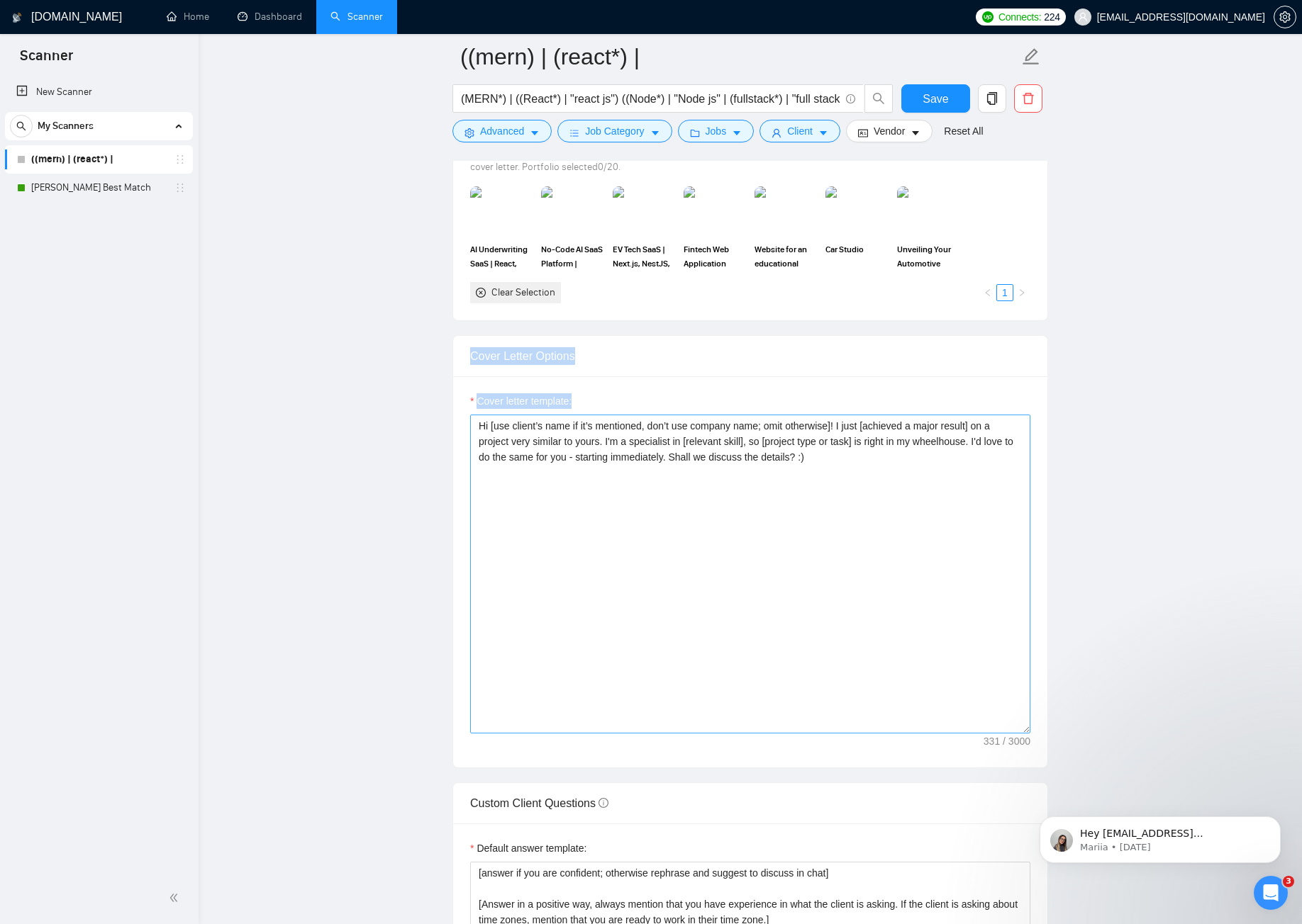
drag, startPoint x: 467, startPoint y: 356, endPoint x: 755, endPoint y: 467, distance: 308.7
click at [755, 467] on div "Cover Letter Options Cover letter template: Hi [use client’s name if it’s menti…" at bounding box center [751, 552] width 596 height 433
click at [848, 480] on textarea "Hi [use client’s name if it’s mentioned, don’t use company name; omit otherwise…" at bounding box center [750, 574] width 560 height 319
click at [831, 462] on textarea "Hi [use client’s name if it’s mentioned, don’t use company name; omit otherwise…" at bounding box center [750, 574] width 560 height 319
drag, startPoint x: 831, startPoint y: 456, endPoint x: 480, endPoint y: 422, distance: 352.6
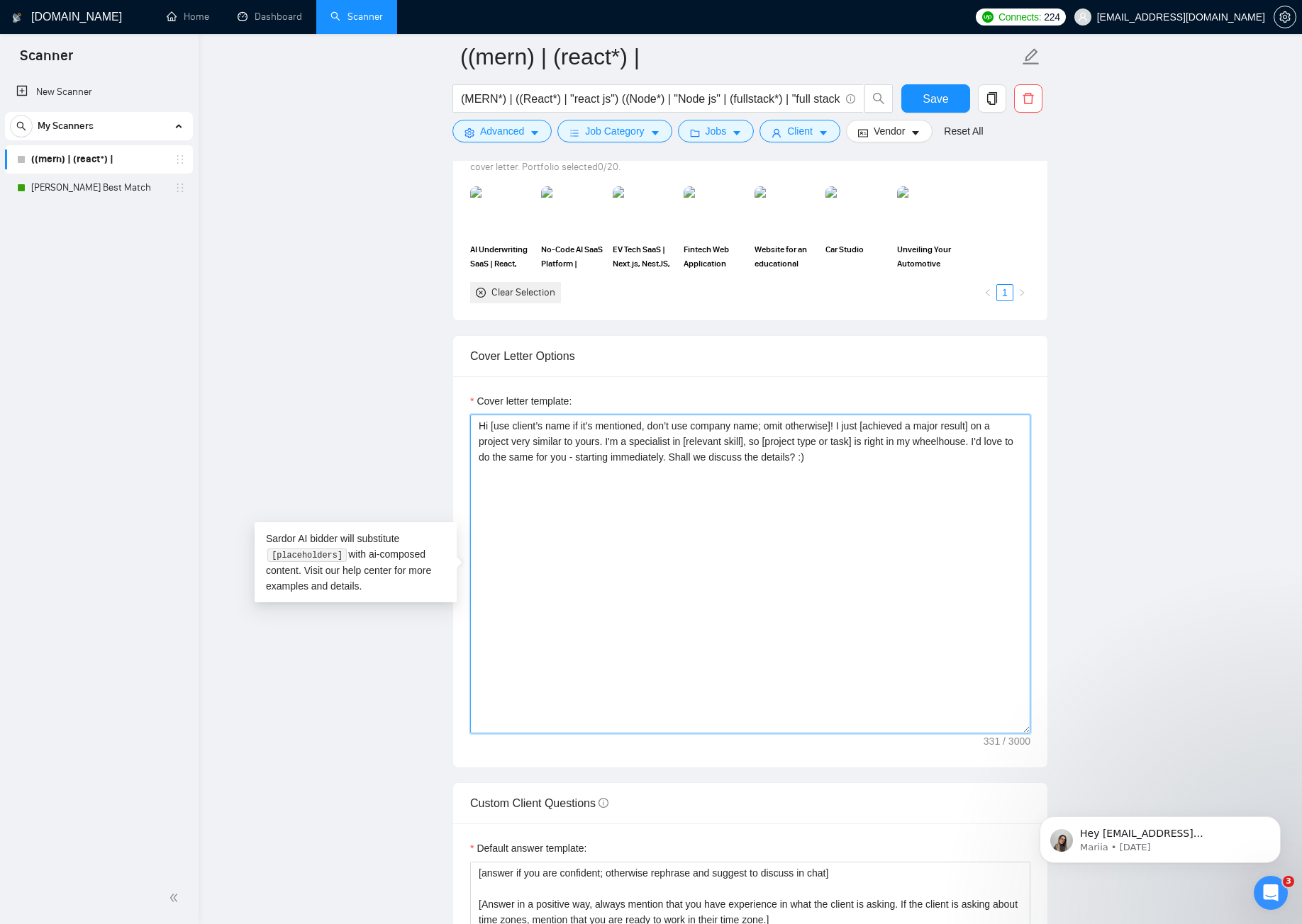
click at [480, 422] on textarea "Hi [use client’s name if it’s mentioned, don’t use company name; omit otherwise…" at bounding box center [750, 574] width 560 height 319
click at [1279, 901] on div "Open Intercom Messenger" at bounding box center [1269, 891] width 47 height 47
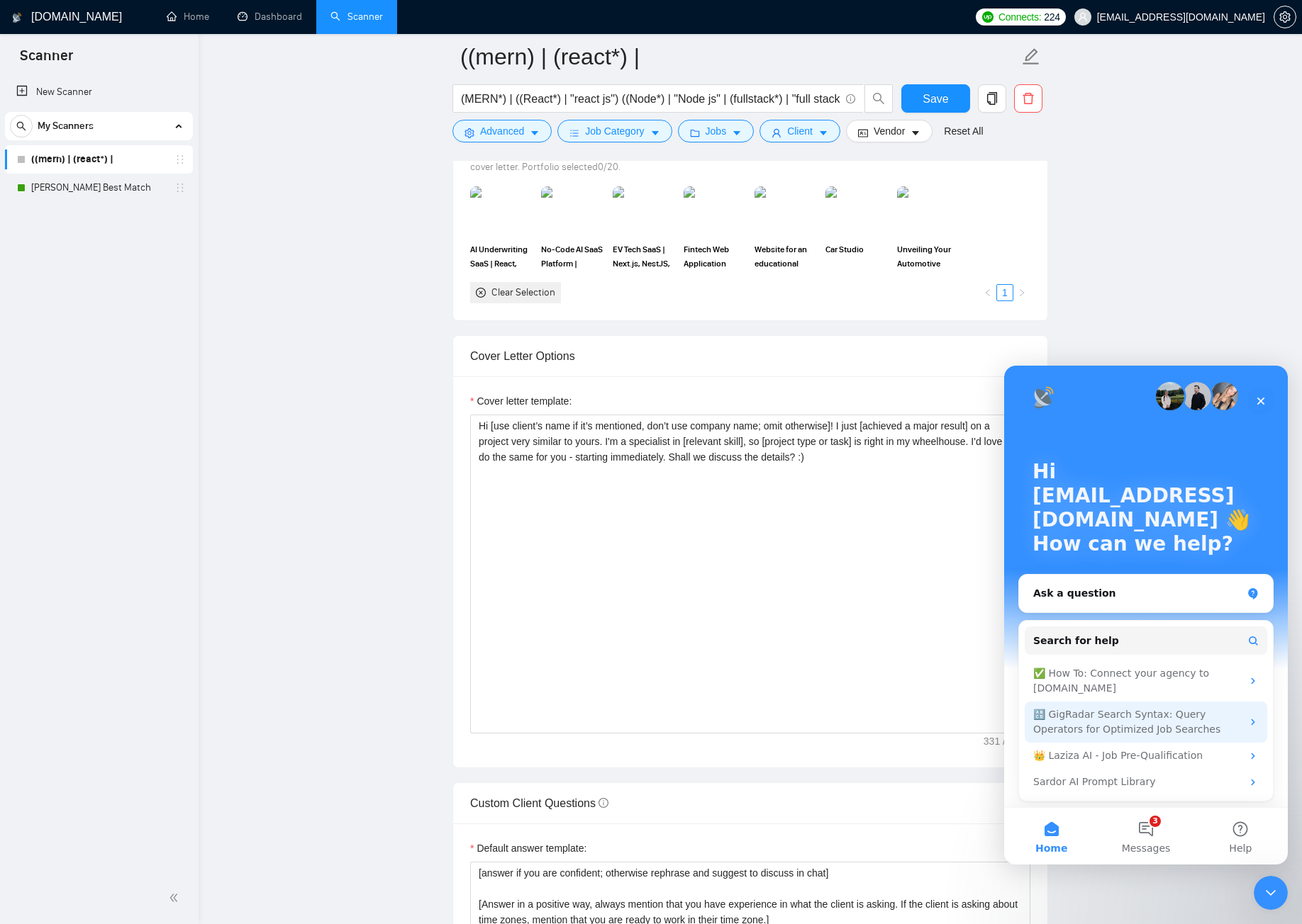
scroll to position [8, 0]
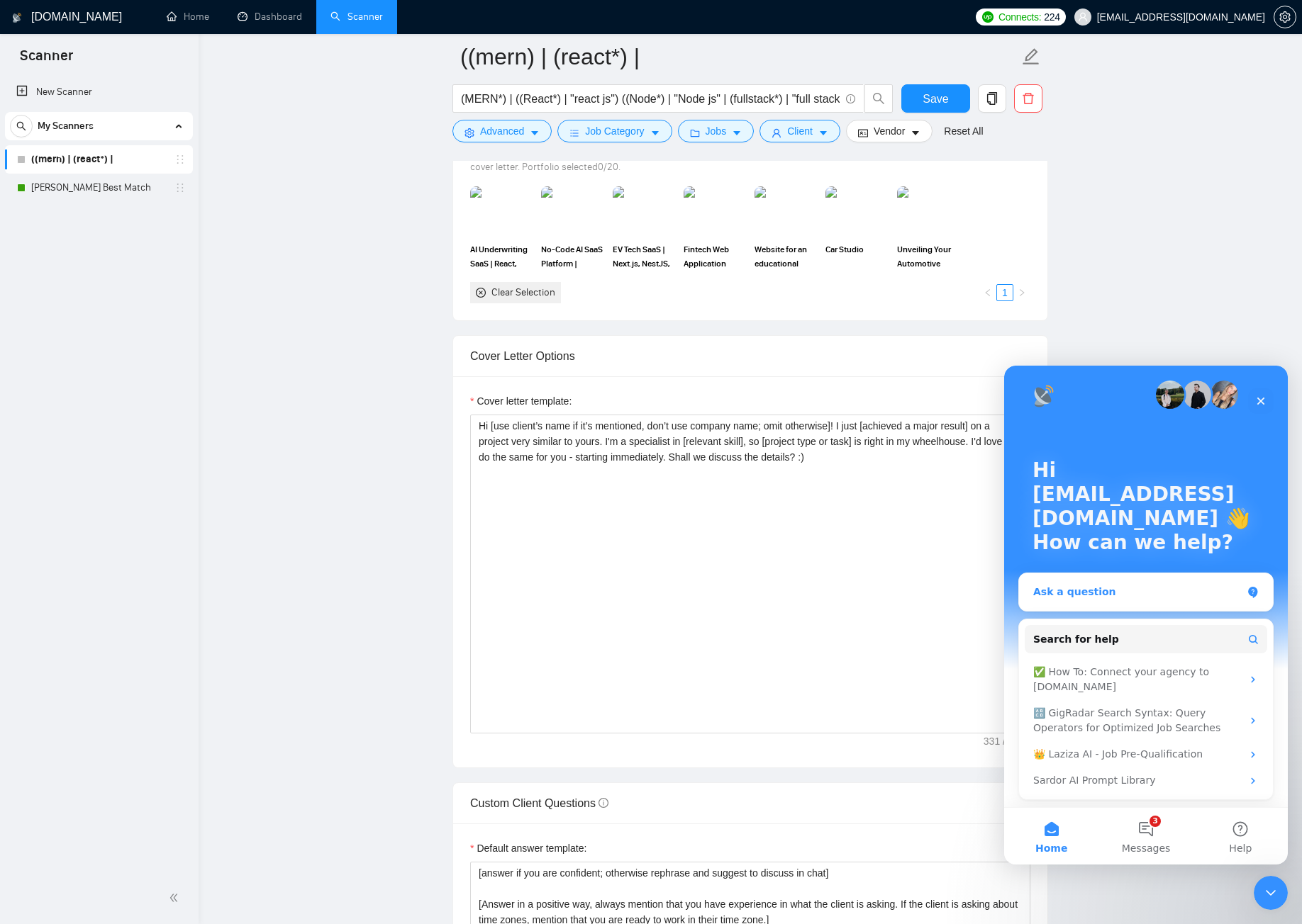
click at [1133, 591] on div "Ask a question" at bounding box center [1137, 592] width 208 height 15
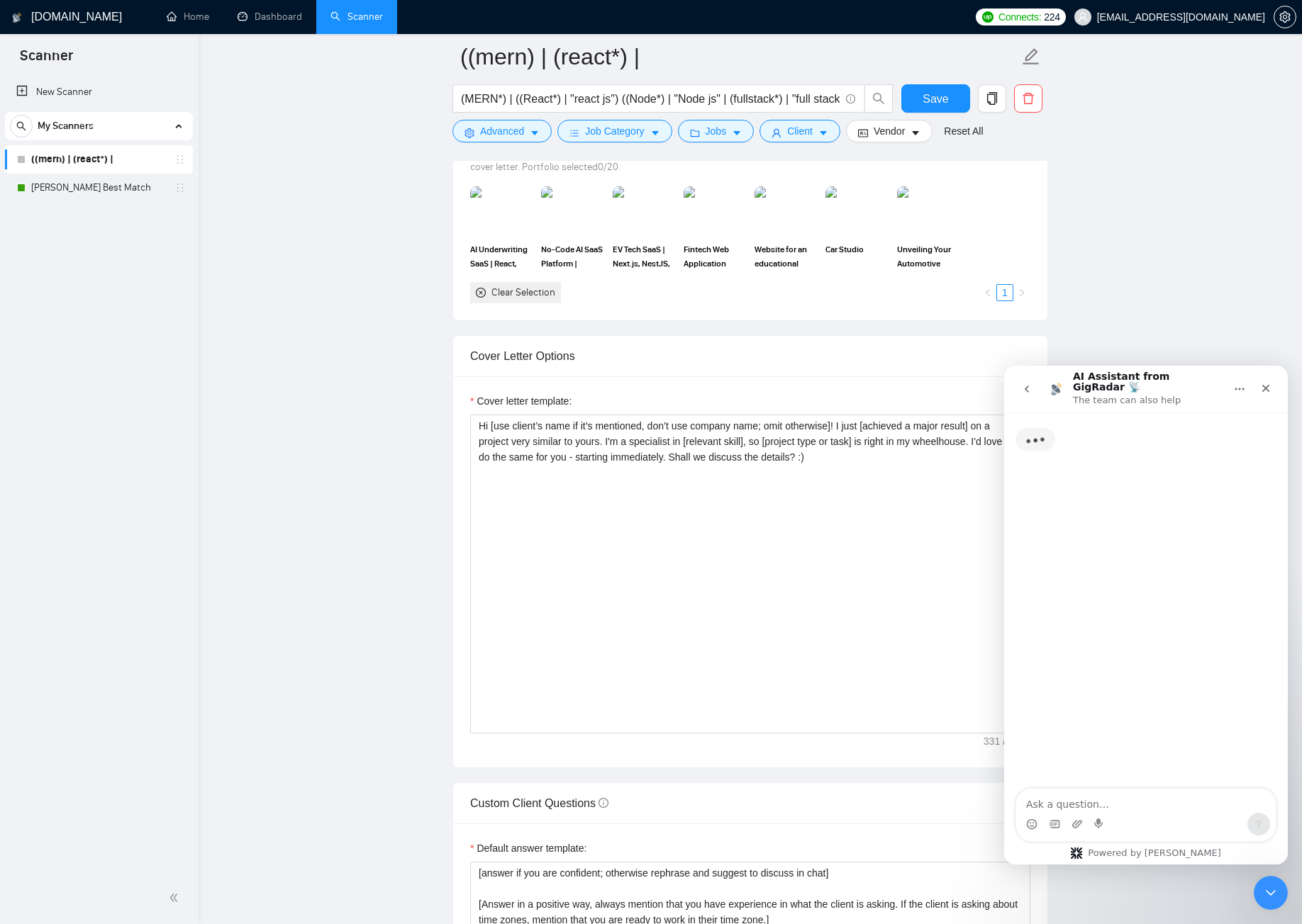
click at [1106, 797] on textarea "Ask a question…" at bounding box center [1146, 801] width 260 height 24
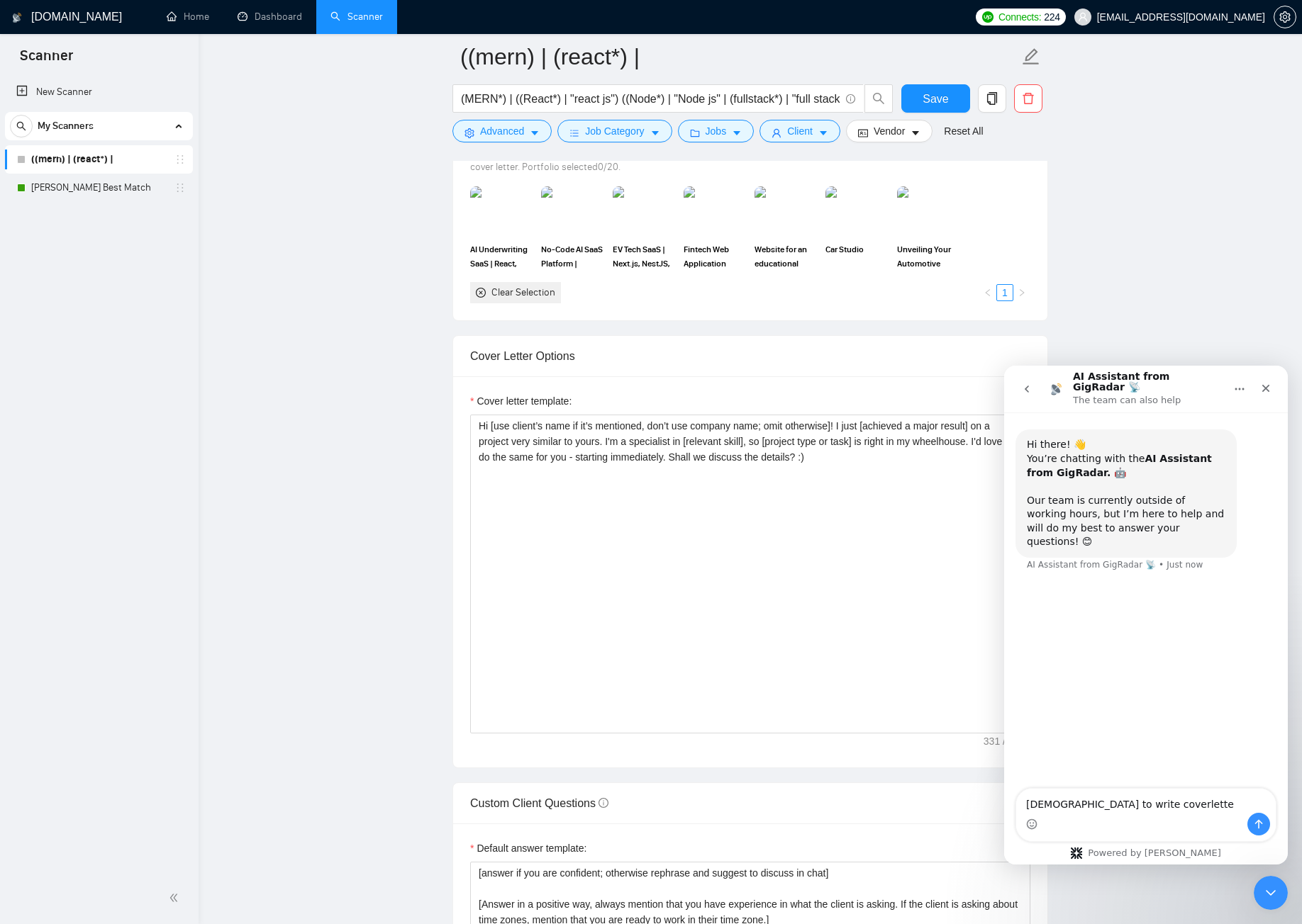
type textarea "Templete to write coverletter"
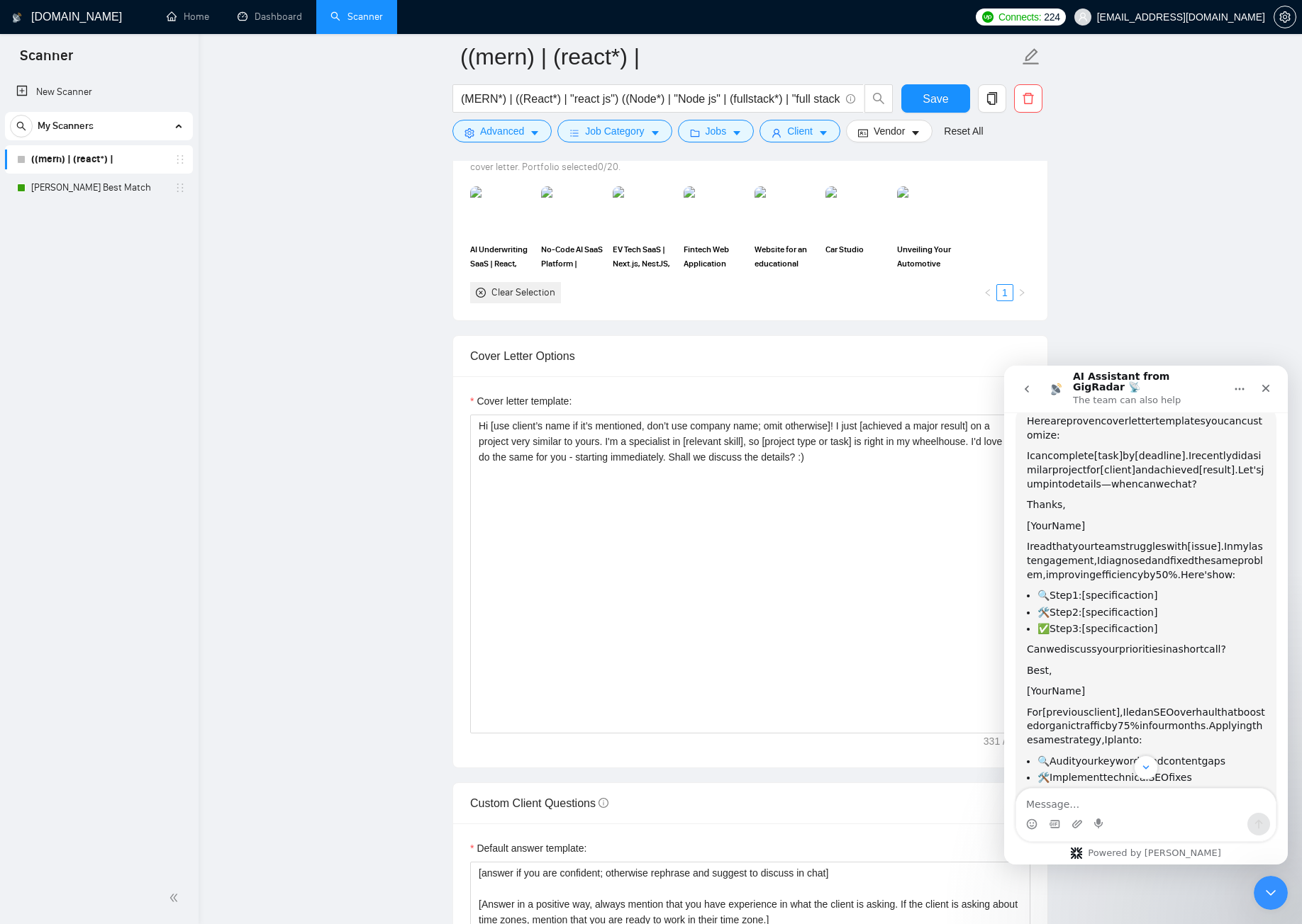
scroll to position [302, 0]
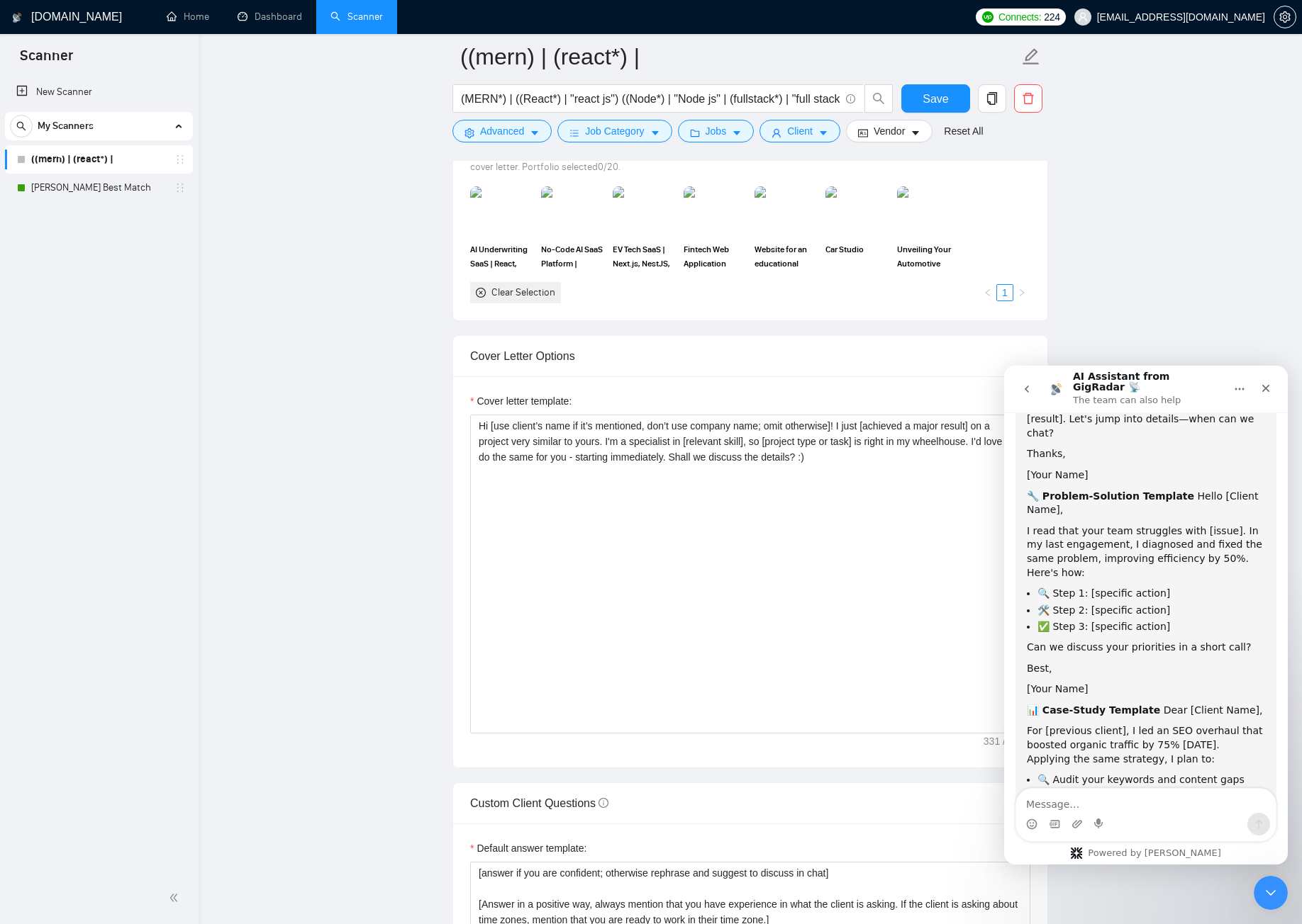
click at [1121, 811] on textarea "Message…" at bounding box center [1146, 801] width 260 height 24
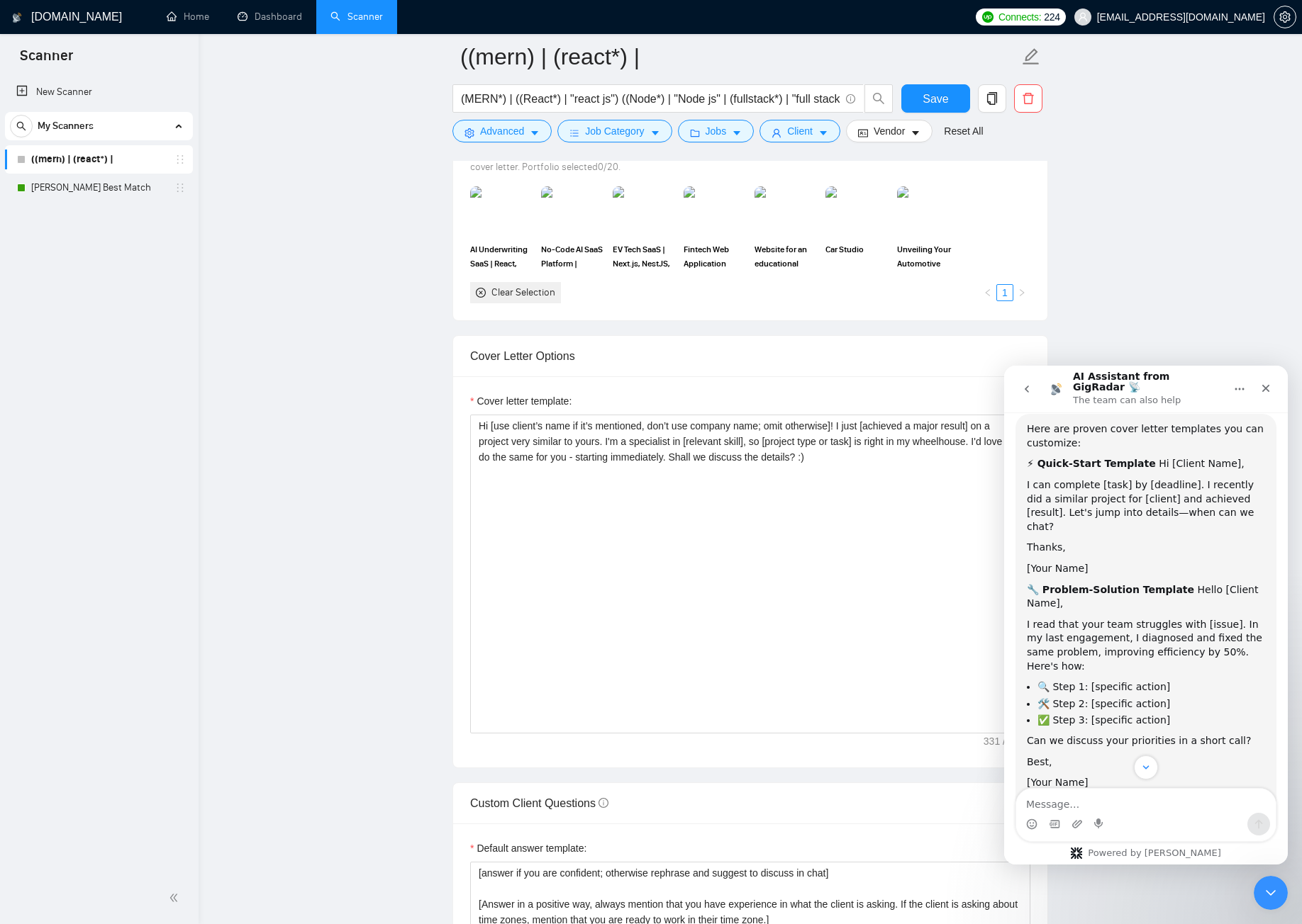
scroll to position [139, 0]
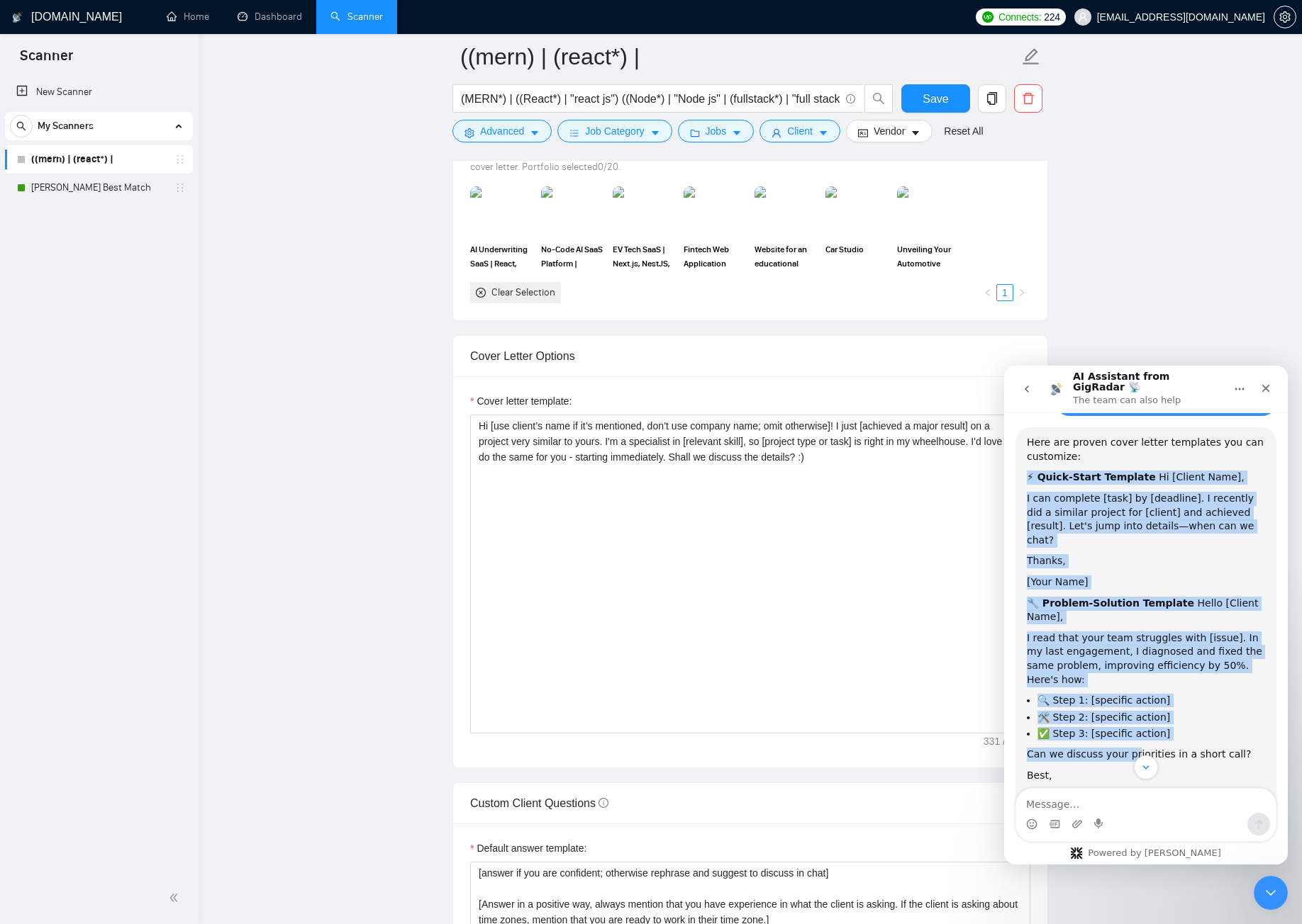
drag, startPoint x: 1031, startPoint y: 495, endPoint x: 1127, endPoint y: 674, distance: 203.1
click at [1127, 674] on div "Here are proven cover letter templates you can customize: ⚡ Quick-Start Templat…" at bounding box center [1146, 744] width 238 height 617
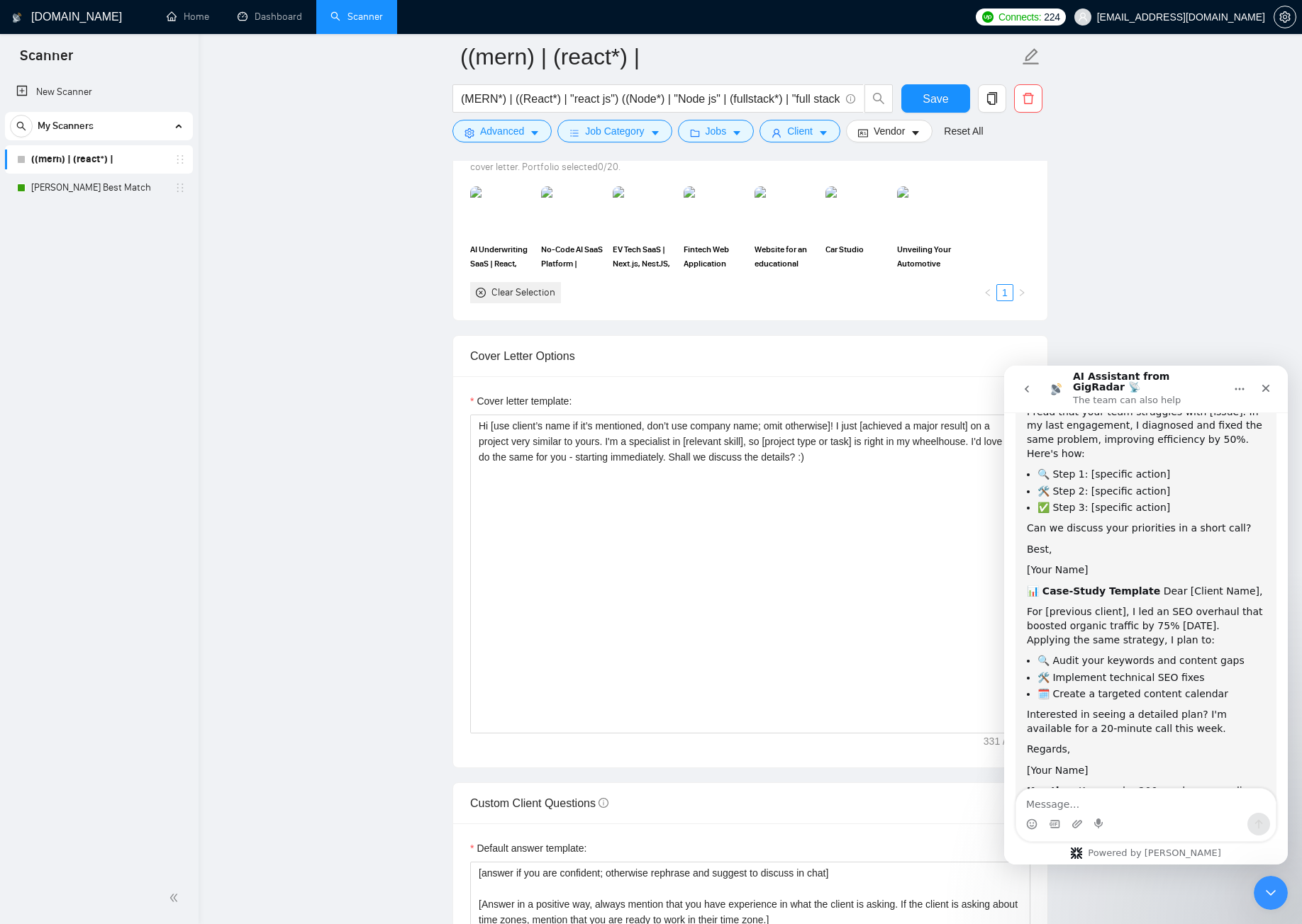
drag, startPoint x: 1127, startPoint y: 675, endPoint x: 1127, endPoint y: 640, distance: 35.0
click at [1127, 708] on div "Interested in seeing a detailed plan? I'm available for a 20-minute call this w…" at bounding box center [1146, 722] width 238 height 28
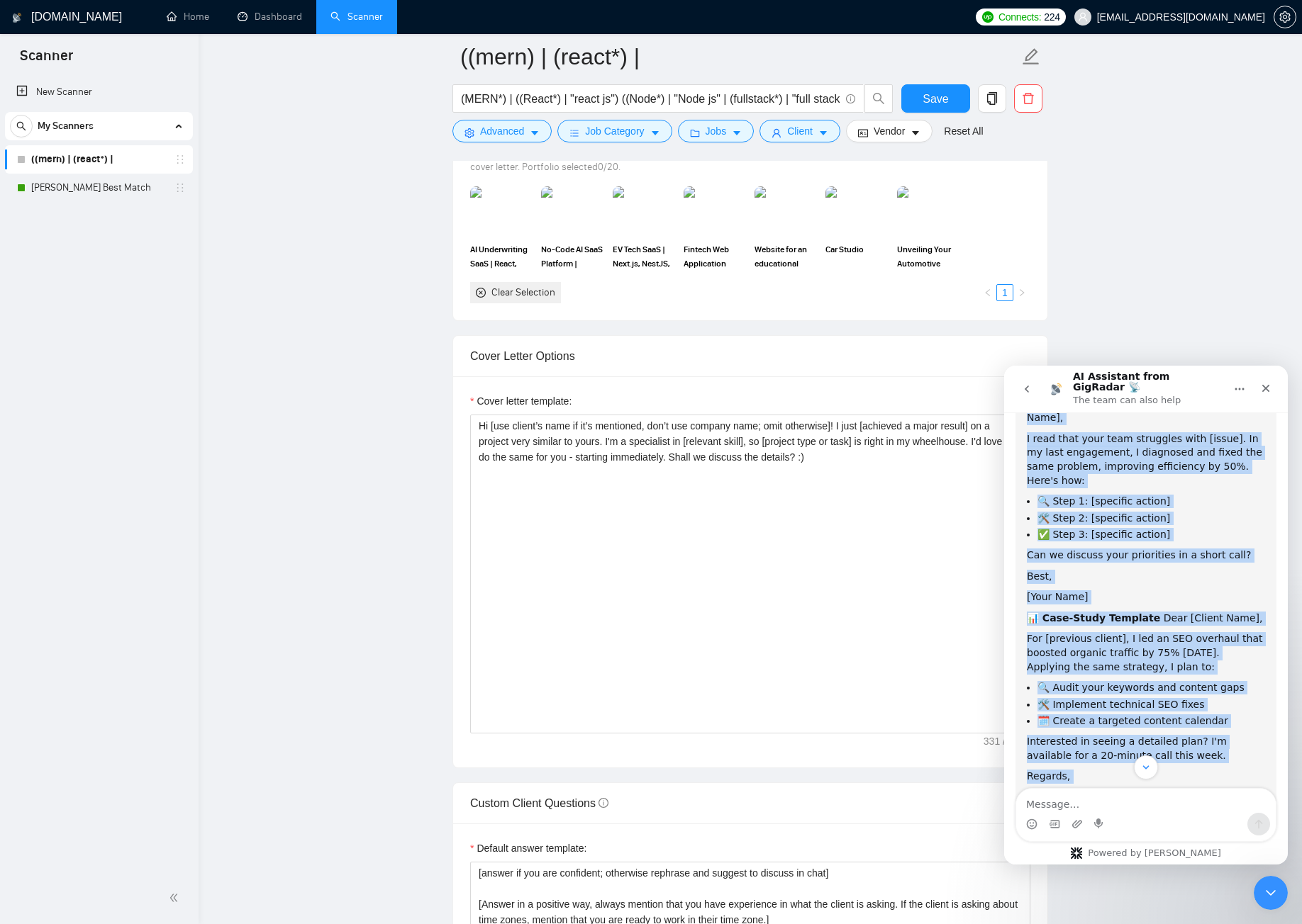
scroll to position [422, 0]
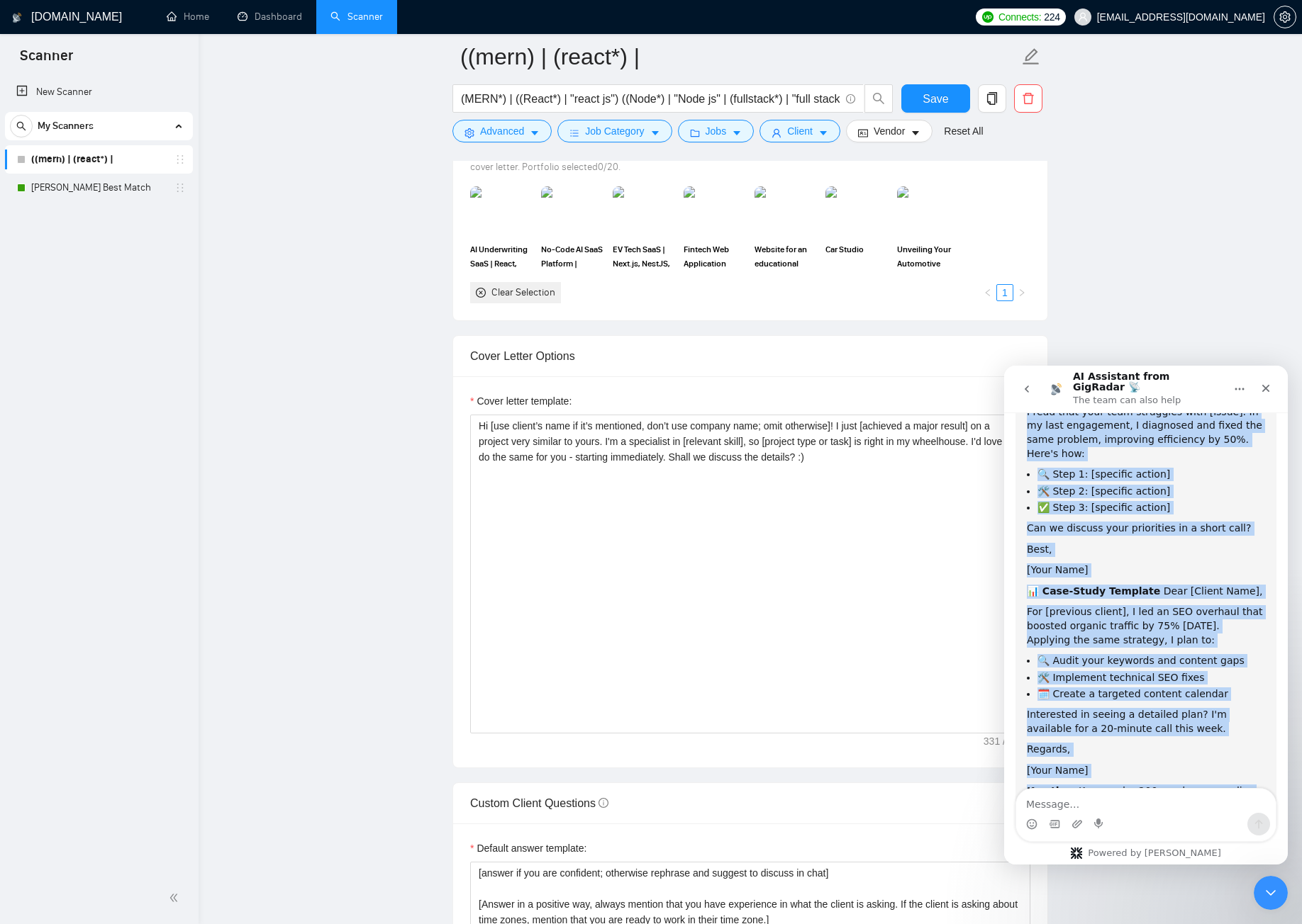
drag, startPoint x: 1034, startPoint y: 565, endPoint x: 1125, endPoint y: 737, distance: 194.6
click at [1125, 737] on div "Here are proven cover letter templates you can customize: ⚡ Quick-Start Templat…" at bounding box center [1146, 519] width 238 height 617
copy div "⚡ Quick-Start Template Hi [Client Name], I can complete [task] by [deadline]. I…"
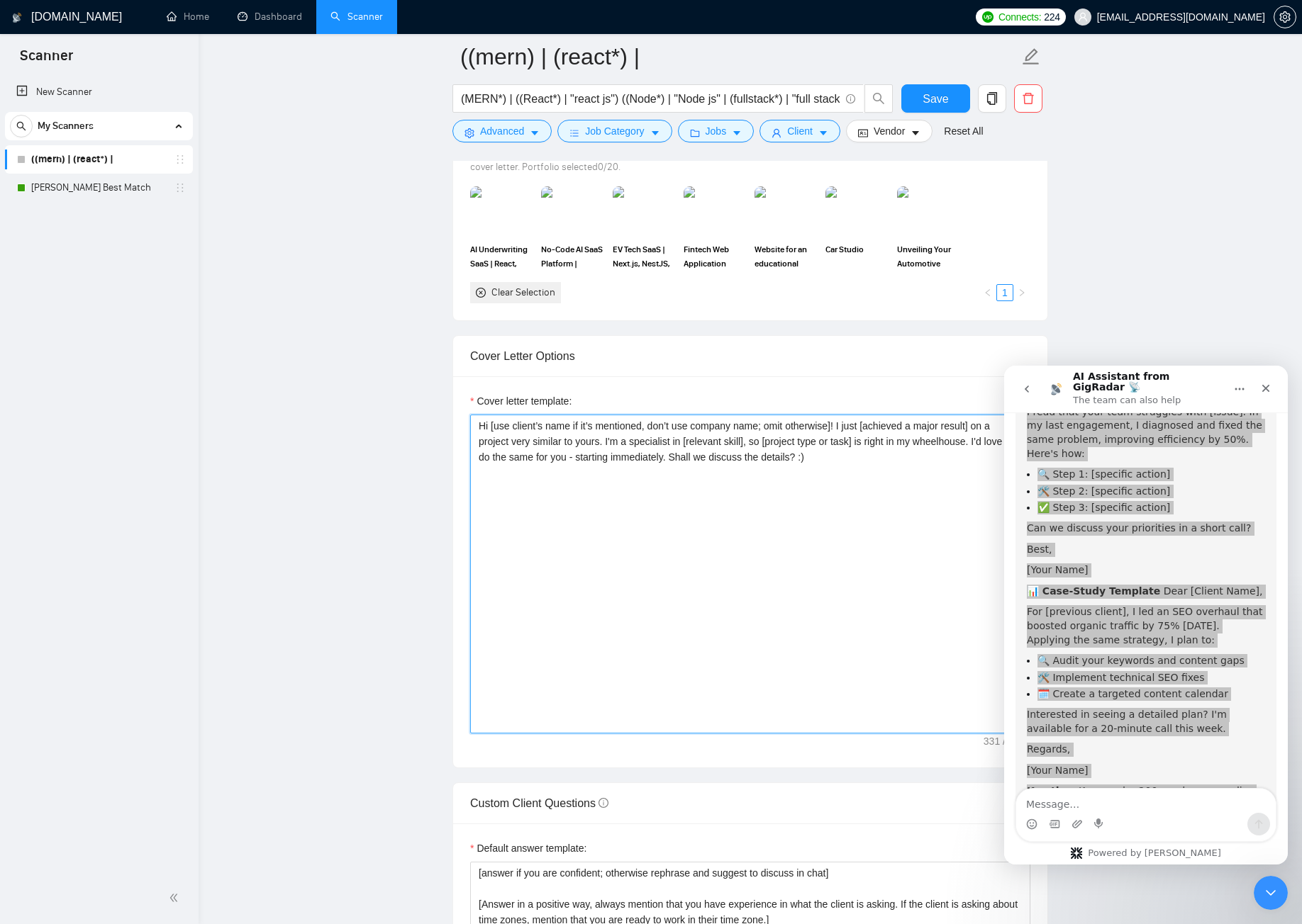
click at [662, 534] on textarea "Hi [use client’s name if it’s mentioned, don’t use company name; omit otherwise…" at bounding box center [750, 574] width 560 height 319
paste textarea "⚡ Lorem-Ipsum Dolorsit Am [Consec Adip], E sed doeiusmo [temp] in [utlabore]. E…"
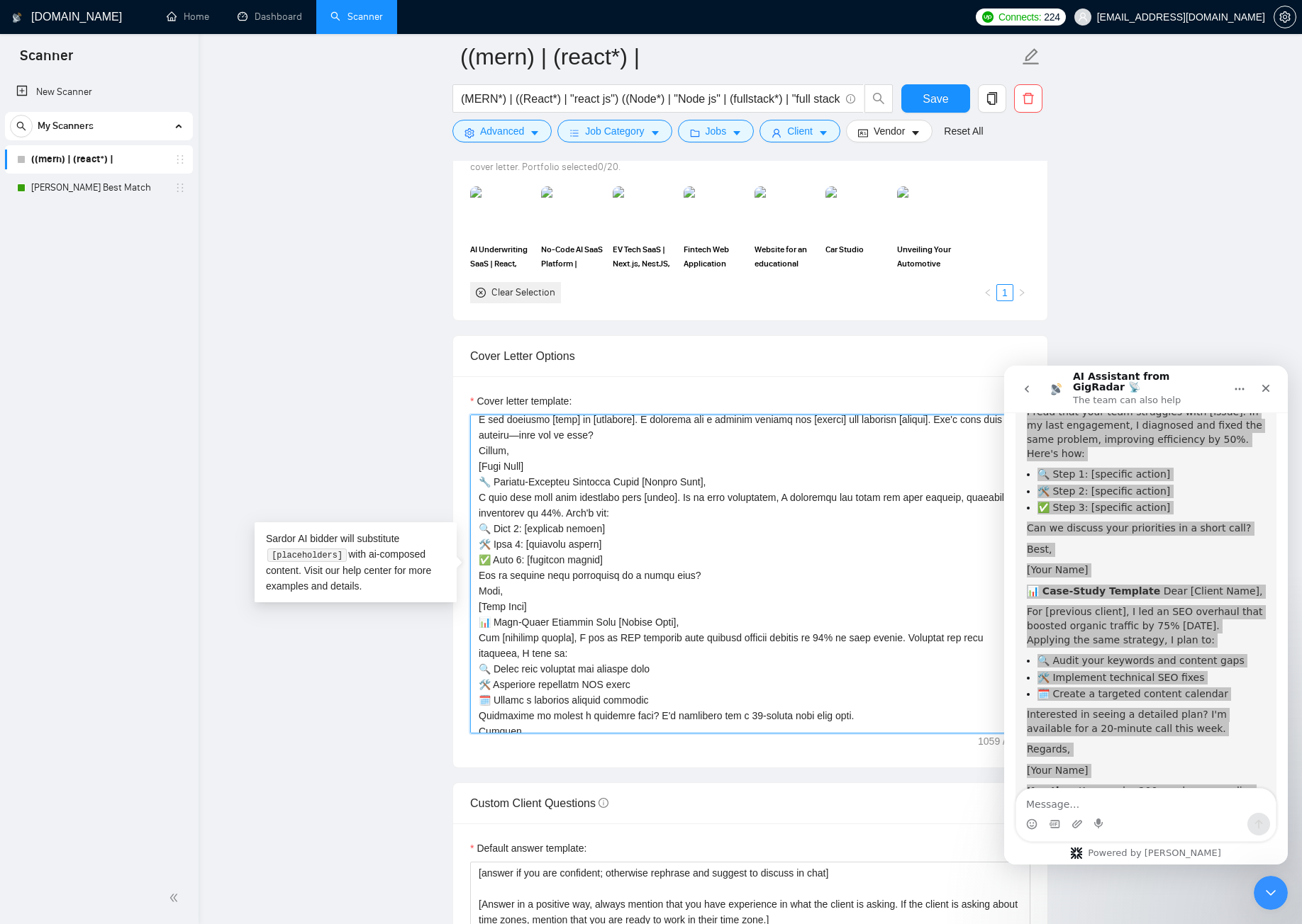
scroll to position [0, 0]
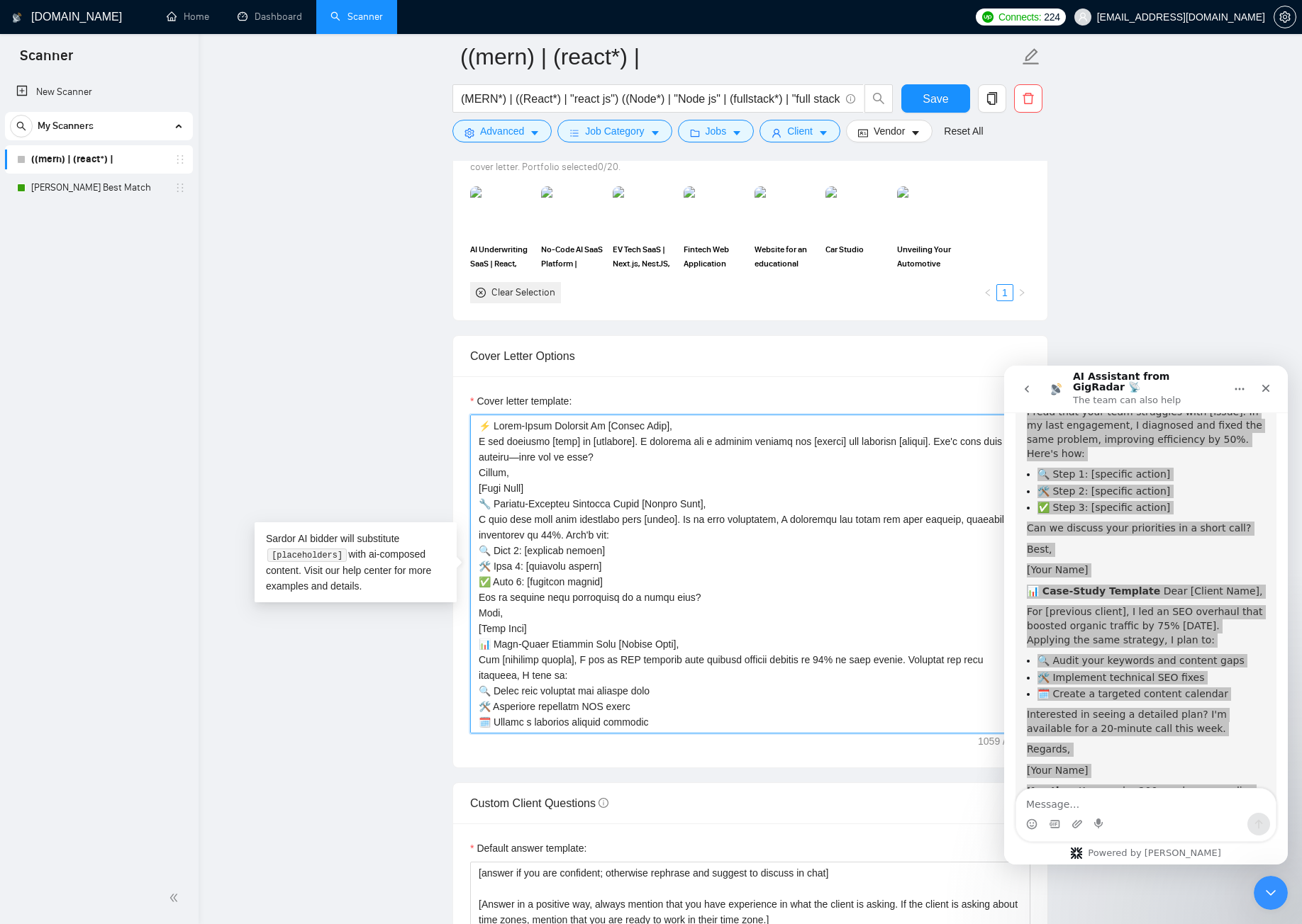
type textarea "⚡ Lorem-Ipsum Dolorsit Am [Consec Adip], E sed doeiusmo [temp] in [utlabore]. E…"
click at [1145, 304] on main "((mern) | (react*) | (MERN*) | ((React*) | "react js") ((Node*) | "Node js" | (…" at bounding box center [750, 836] width 1058 height 4252
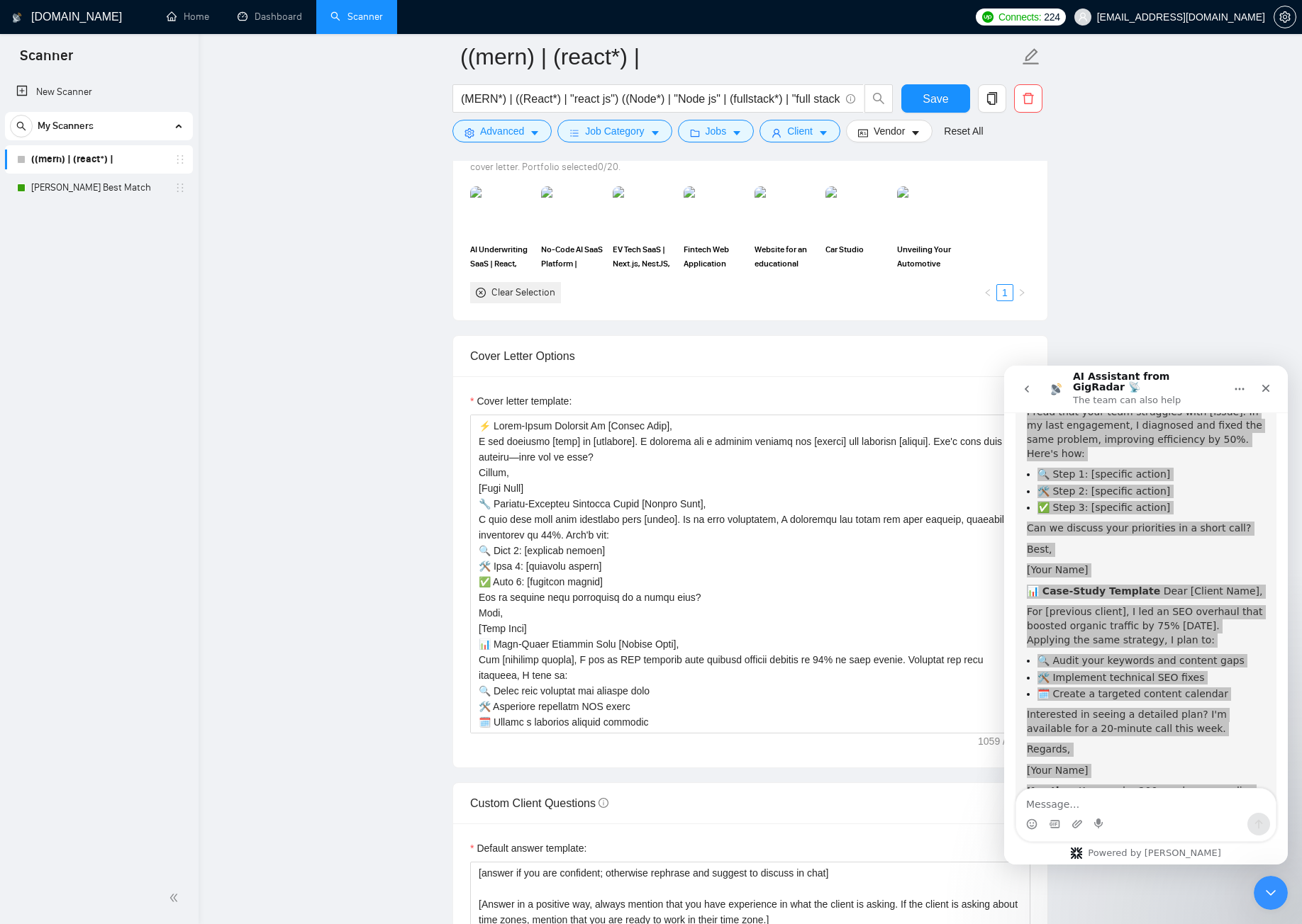
click at [742, 797] on div "Custom Client Questions" at bounding box center [750, 803] width 560 height 40
click at [1273, 895] on icon "Close Intercom Messenger" at bounding box center [1268, 891] width 17 height 17
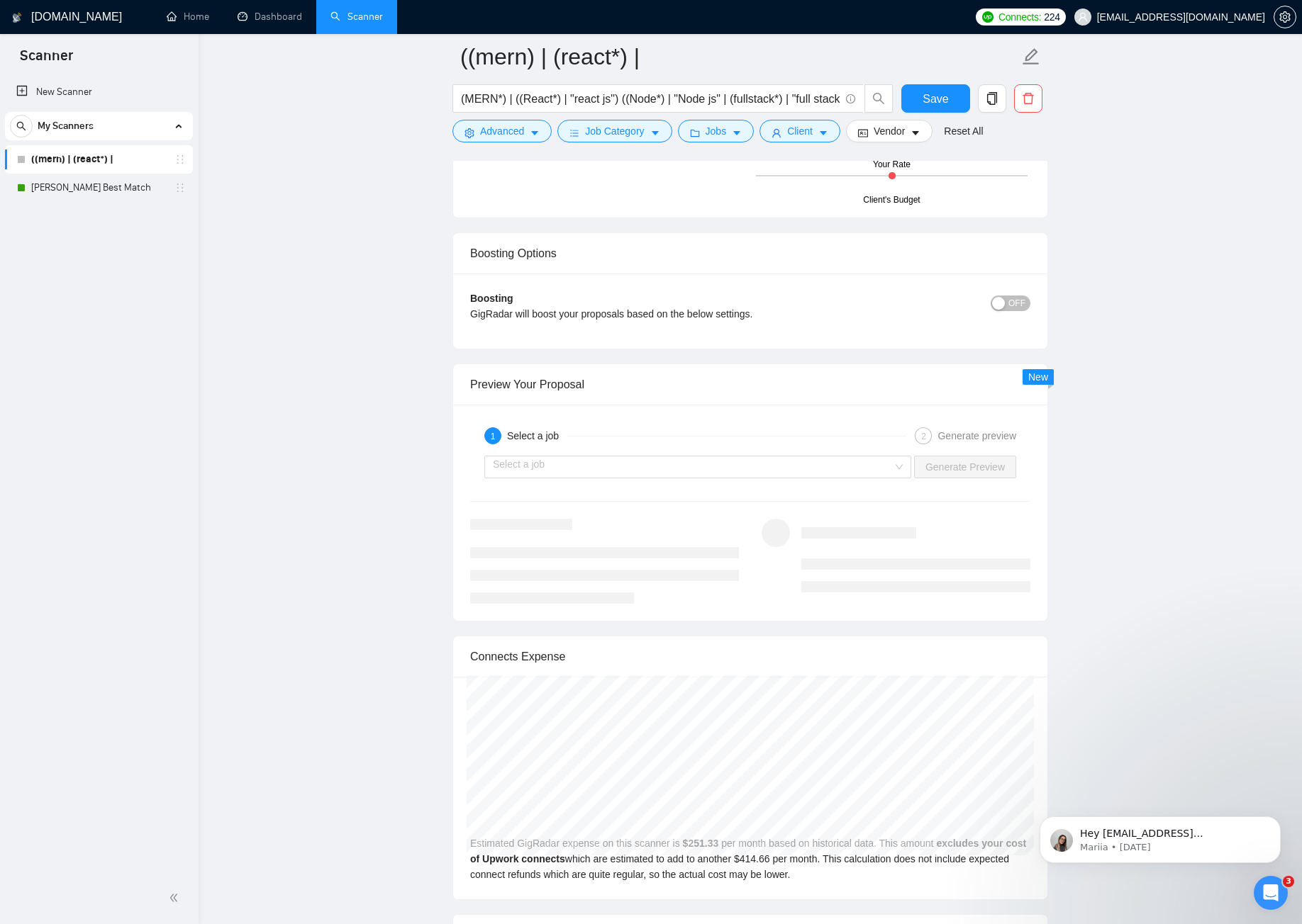
scroll to position [2502, 0]
click at [809, 470] on input "search" at bounding box center [693, 470] width 400 height 21
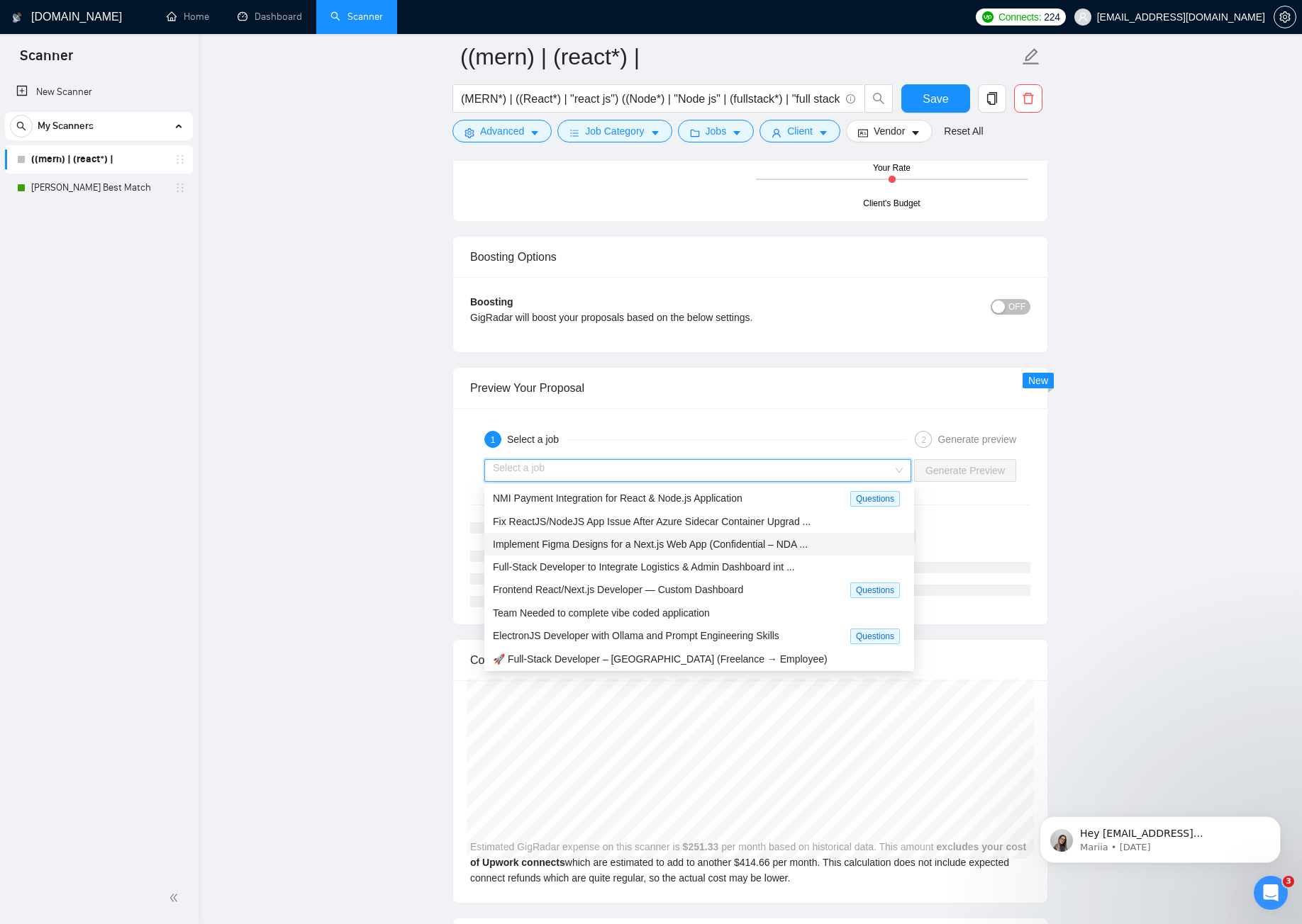
click at [614, 545] on span "Implement Figma Designs for a Next.js Web App (Confidential – NDA ..." at bounding box center [651, 544] width 315 height 12
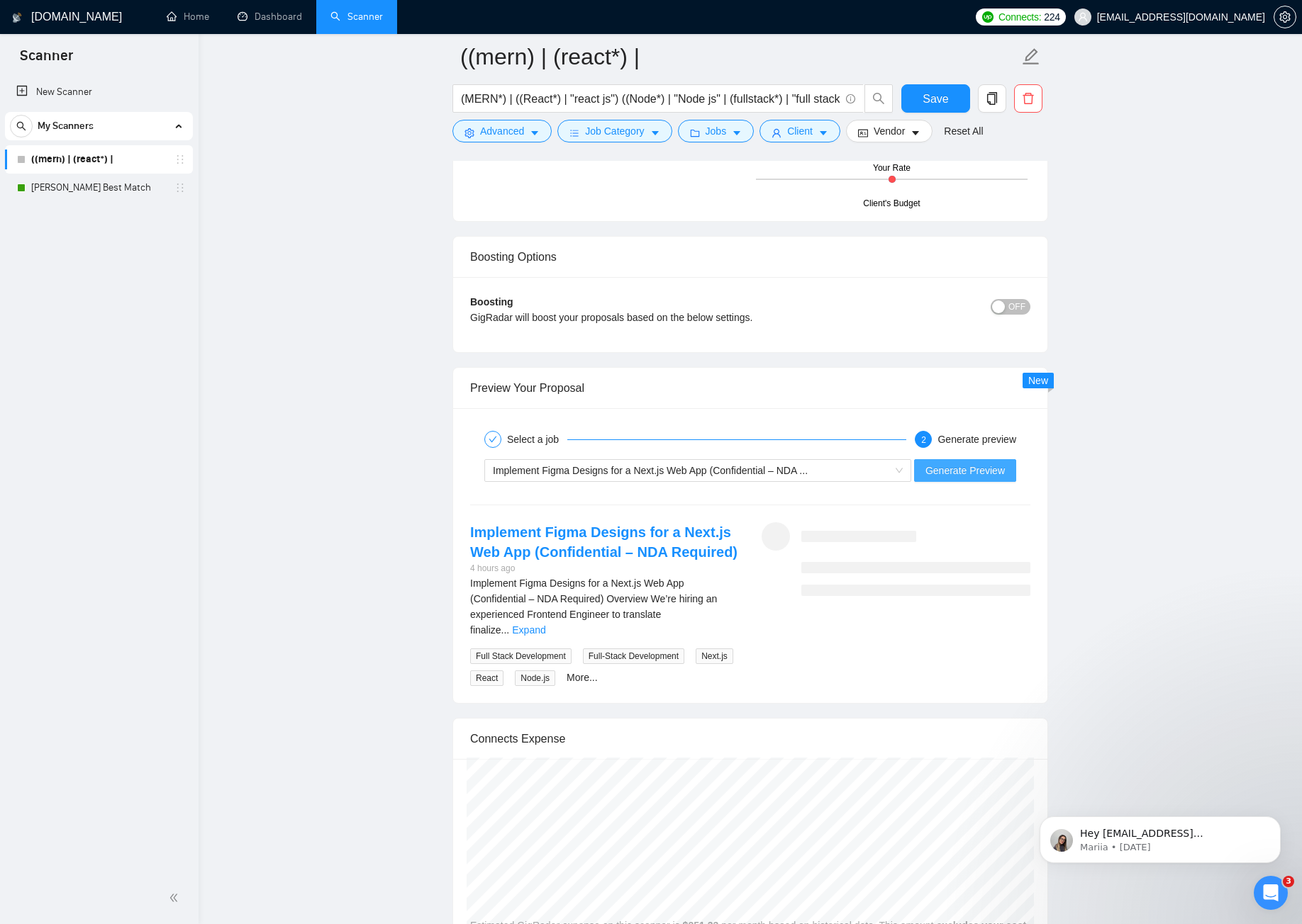
click at [939, 463] on span "Generate Preview" at bounding box center [965, 470] width 80 height 15
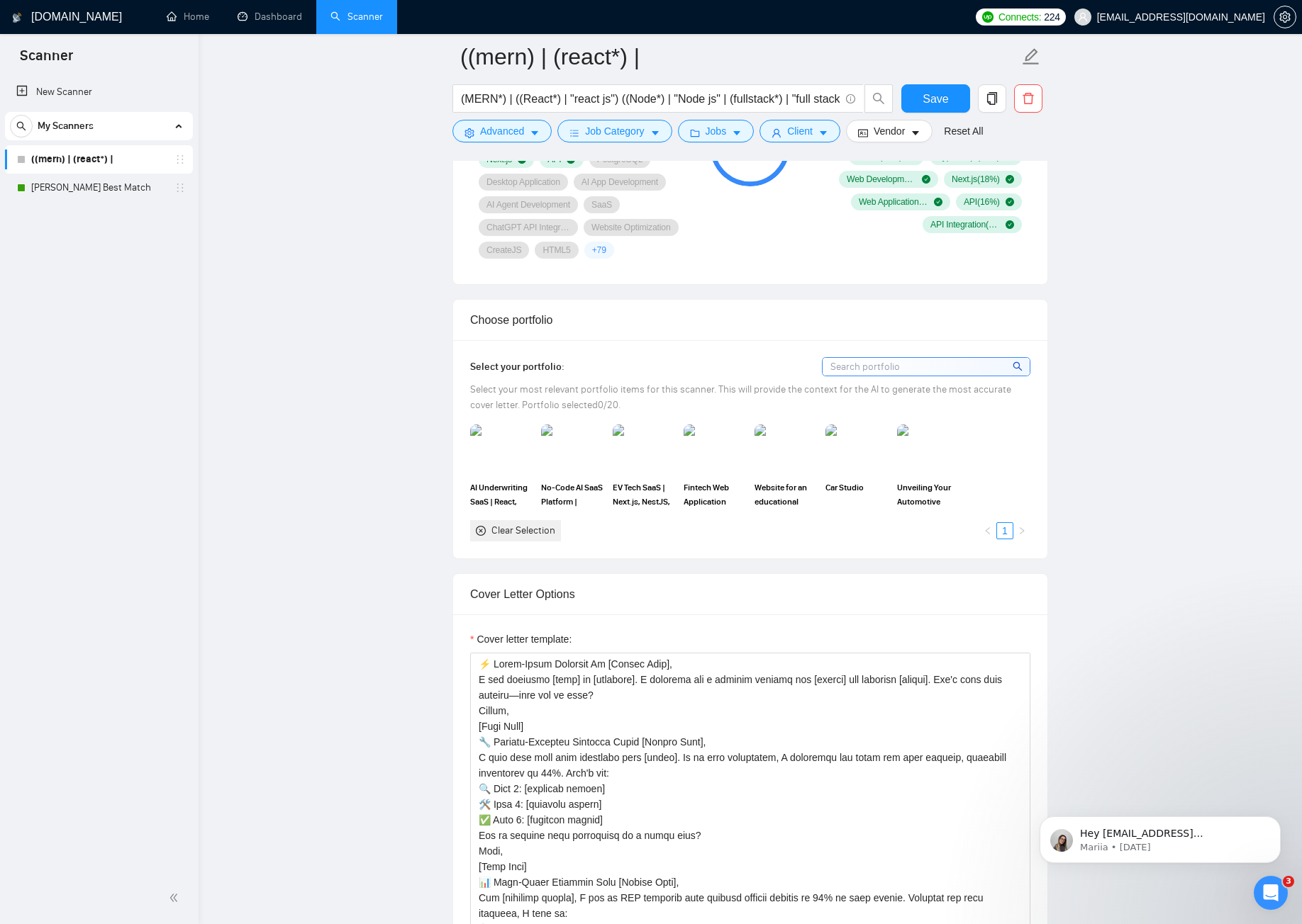
scroll to position [1084, 0]
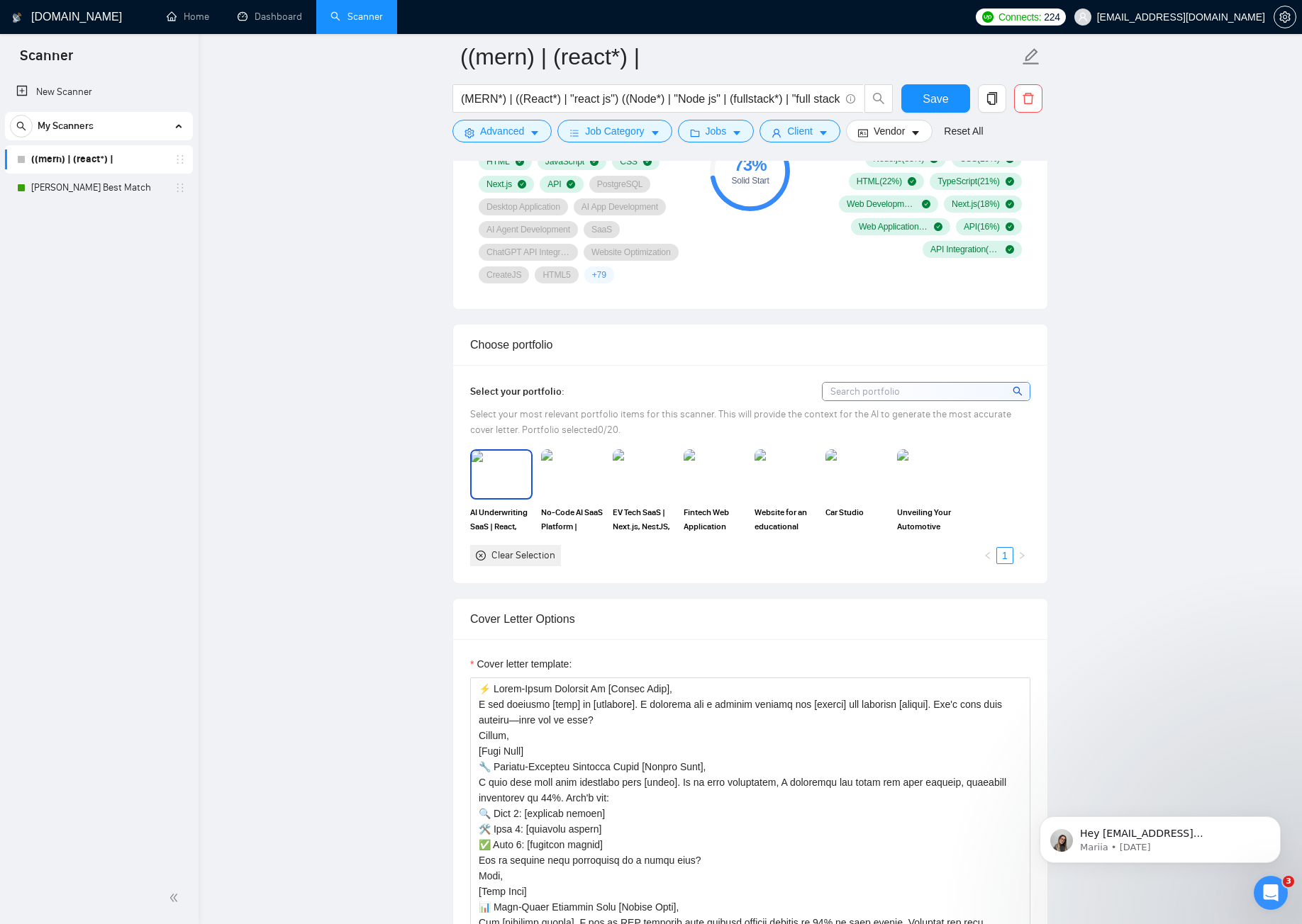
click at [510, 473] on img at bounding box center [501, 474] width 60 height 47
click at [548, 476] on img at bounding box center [573, 473] width 63 height 49
click at [641, 480] on img at bounding box center [643, 474] width 60 height 47
click at [728, 471] on img at bounding box center [715, 474] width 60 height 47
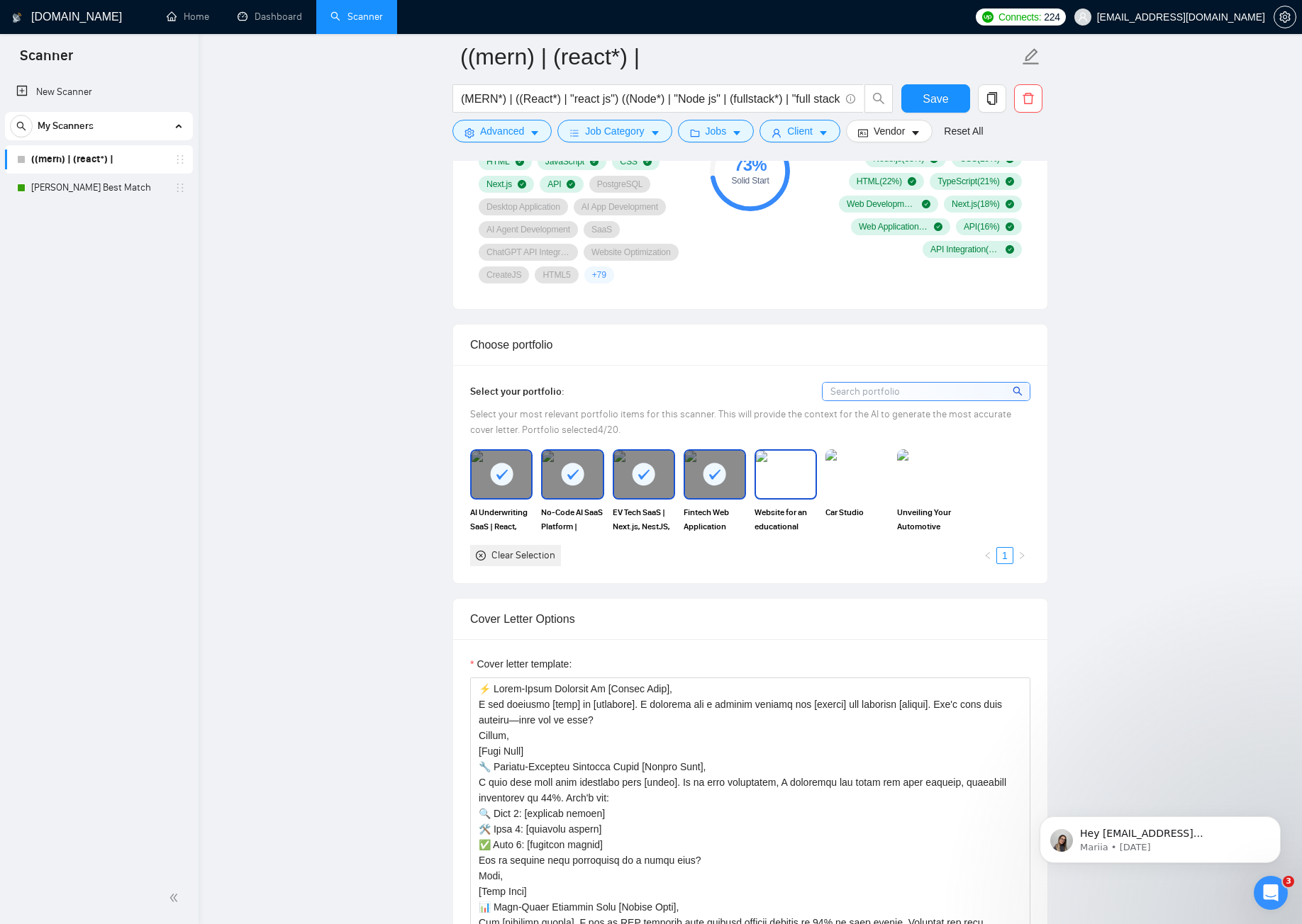
click at [827, 472] on img at bounding box center [857, 473] width 63 height 49
click at [785, 474] on img at bounding box center [786, 474] width 60 height 47
click at [916, 478] on img at bounding box center [928, 474] width 60 height 47
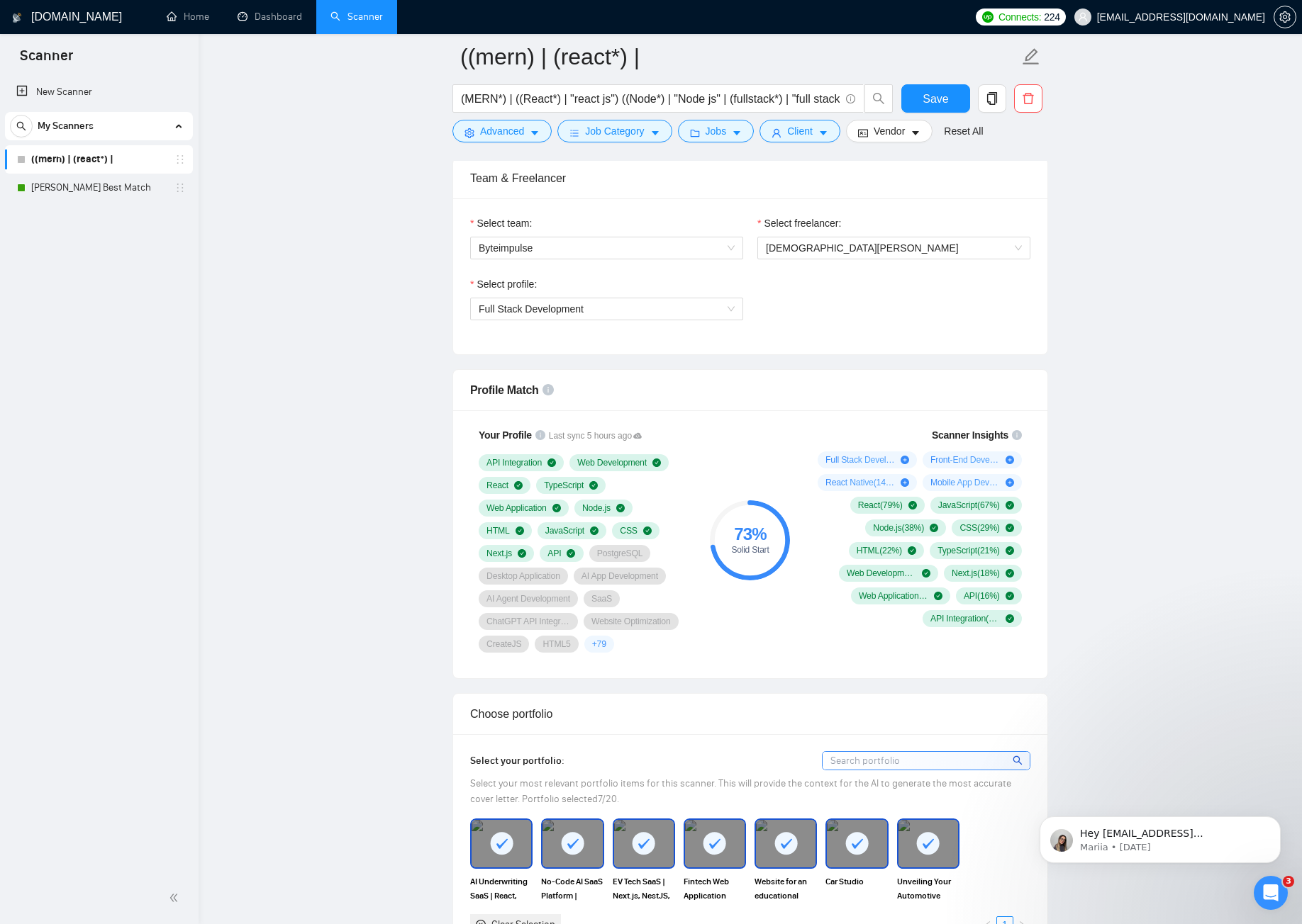
scroll to position [658, 0]
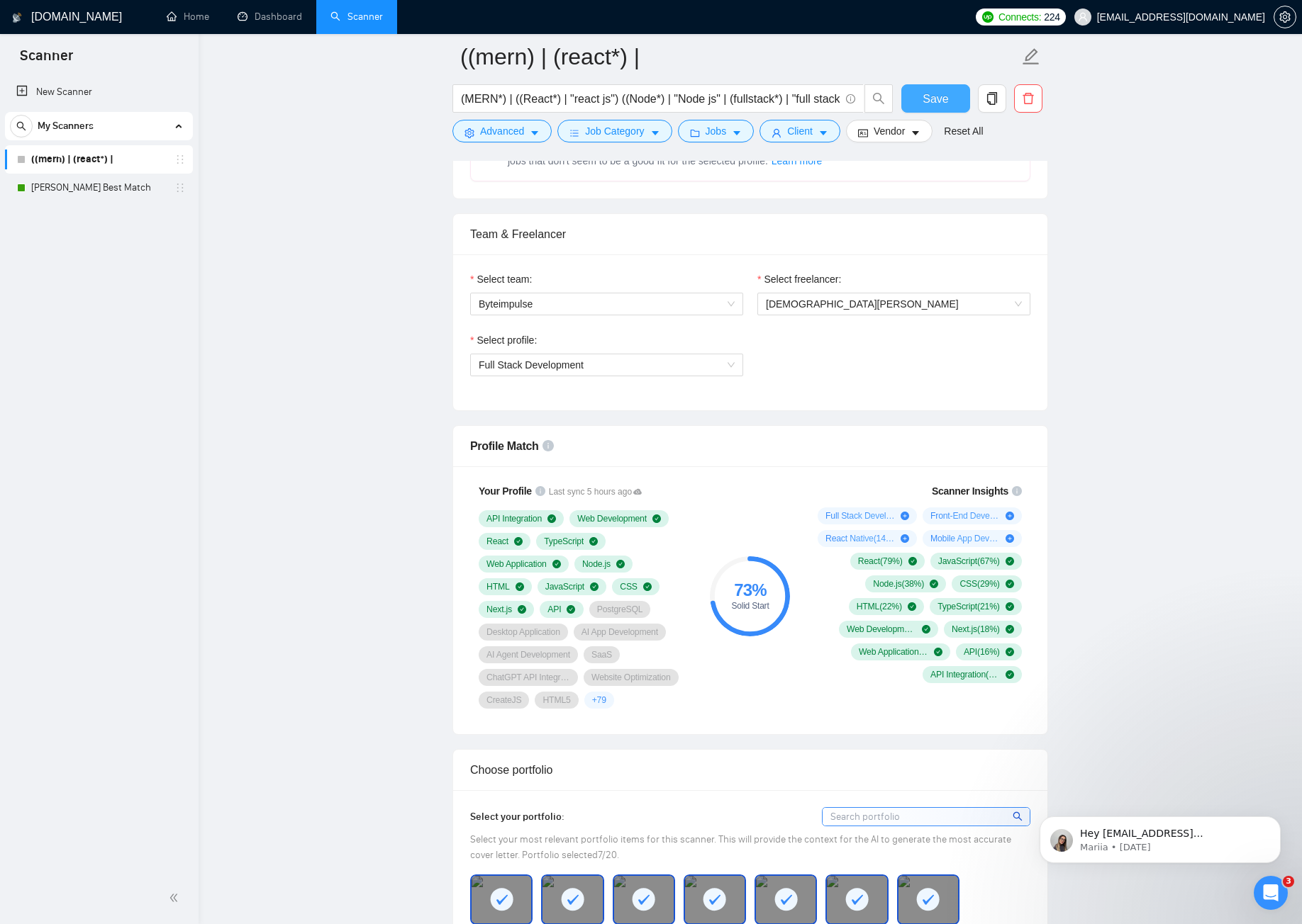
click at [929, 97] on span "Save" at bounding box center [935, 99] width 26 height 18
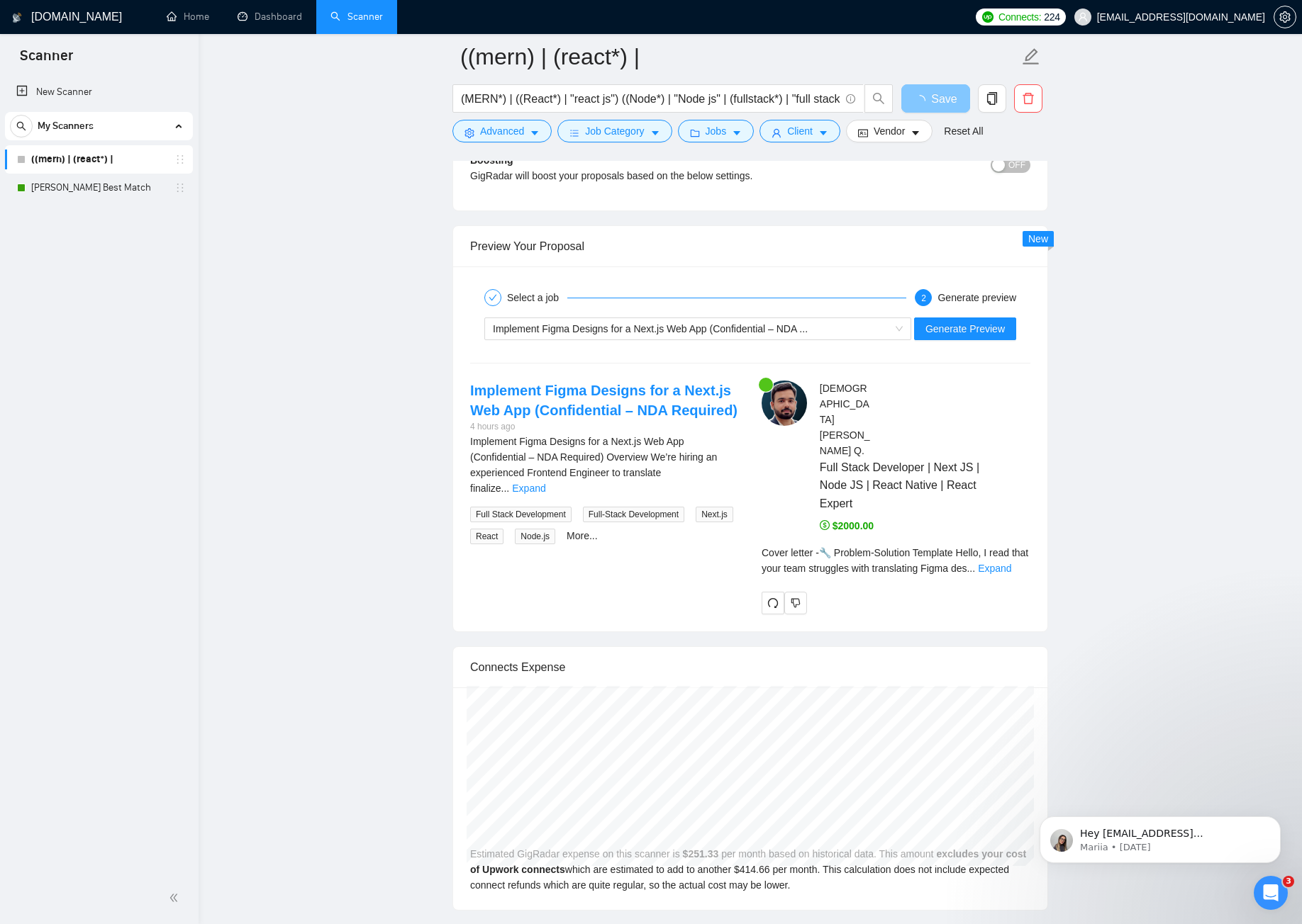
scroll to position [2715, 0]
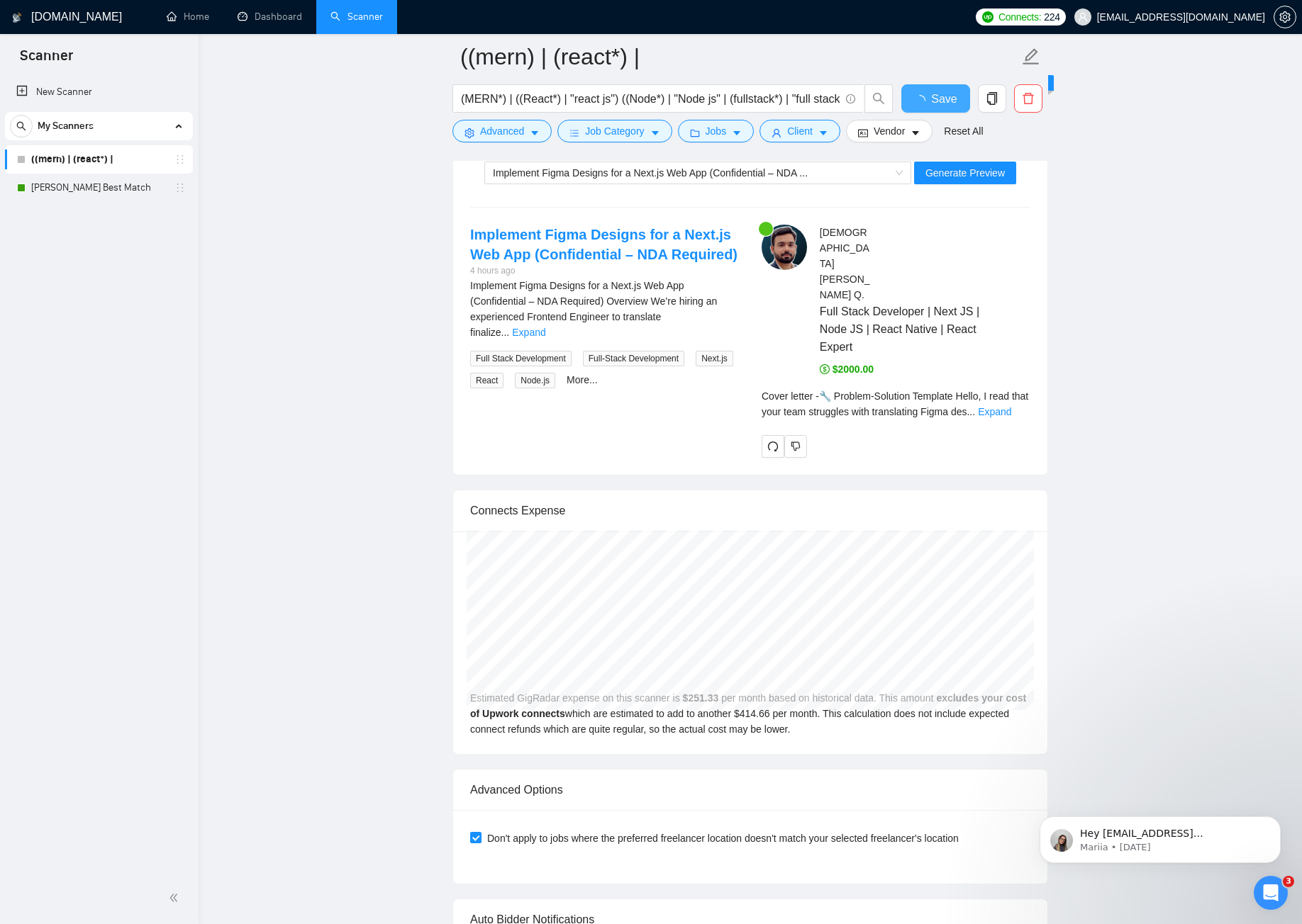
checkbox input "true"
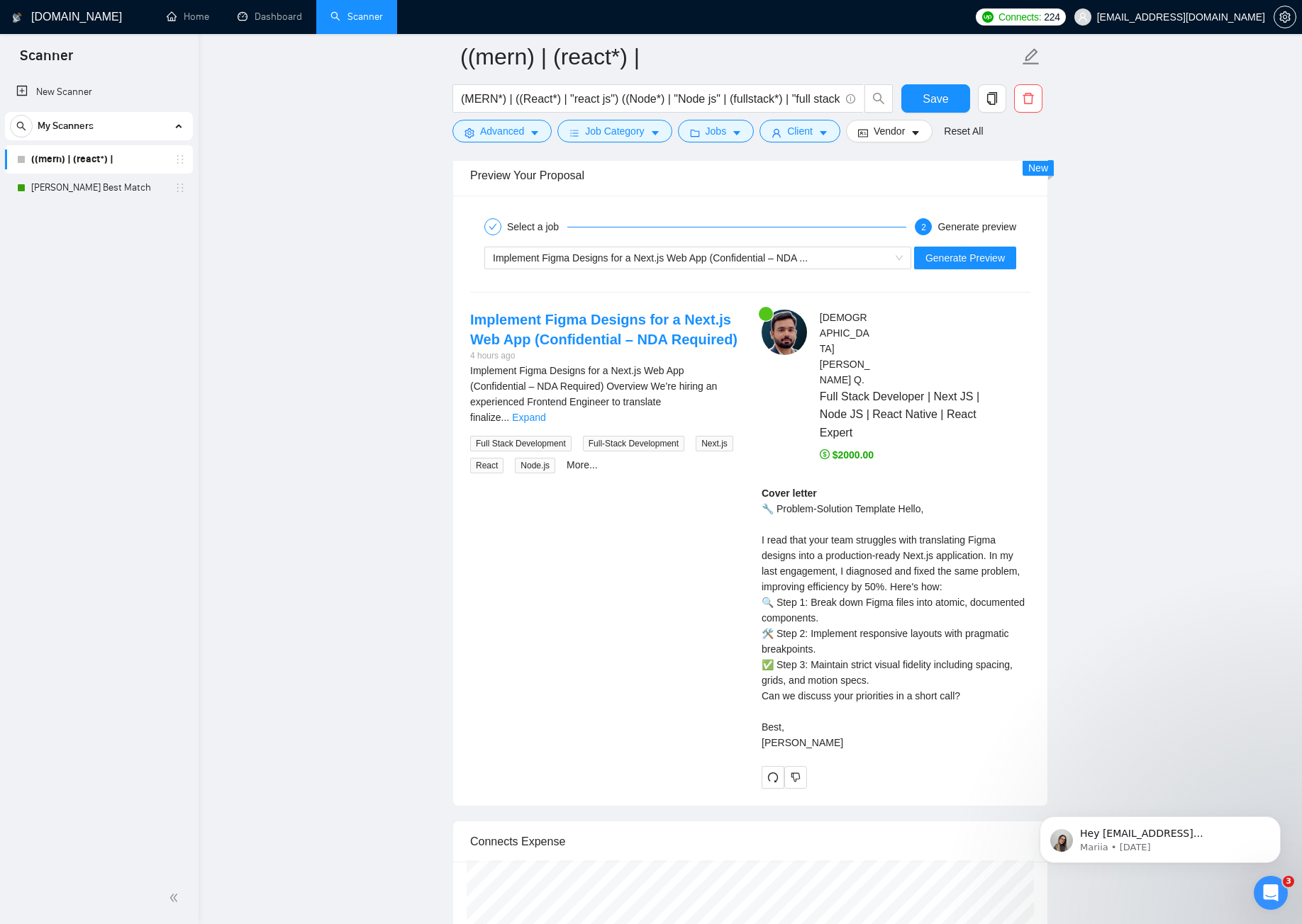
click at [786, 486] on div "Cover letter 🔧 Problem-Solution Template Hello, I read that your team struggles…" at bounding box center [896, 618] width 268 height 265
drag, startPoint x: 759, startPoint y: 497, endPoint x: 1014, endPoint y: 498, distance: 255.0
click at [1014, 498] on div "Muhammad Usman Q . Full Stack Developer | Next JS | Node JS | React Native | Re…" at bounding box center [897, 548] width 292 height 479
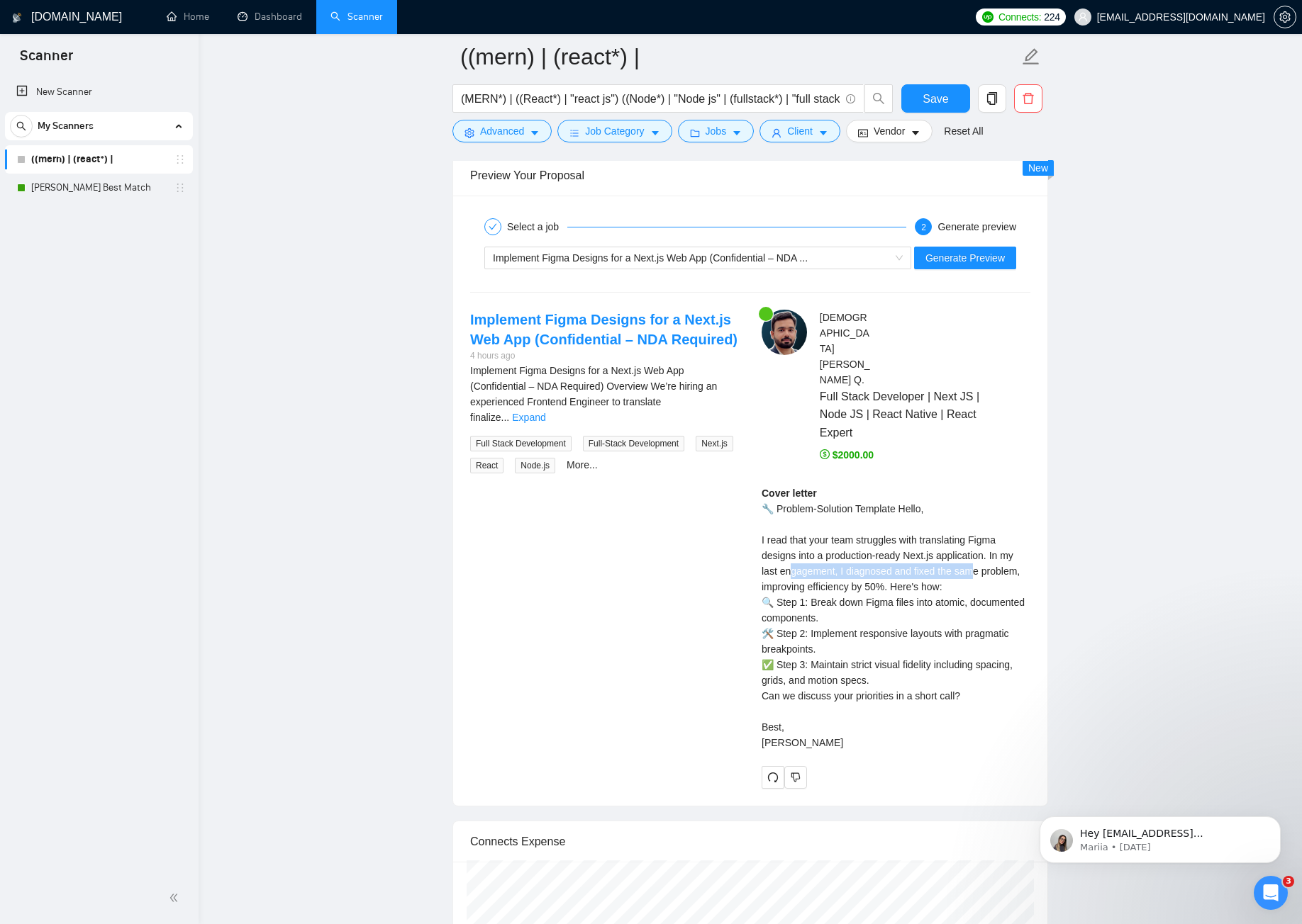
drag, startPoint x: 788, startPoint y: 517, endPoint x: 971, endPoint y: 517, distance: 183.0
click at [971, 517] on div "Cover letter 🔧 Problem-Solution Template Hello, I read that your team struggles…" at bounding box center [896, 618] width 268 height 265
click at [845, 528] on div "Cover letter 🔧 Problem-Solution Template Hello, I read that your team struggles…" at bounding box center [896, 618] width 268 height 265
drag, startPoint x: 795, startPoint y: 542, endPoint x: 939, endPoint y: 542, distance: 144.0
click at [939, 542] on div "Cover letter 🔧 Problem-Solution Template Hello, I read that your team struggles…" at bounding box center [896, 618] width 268 height 265
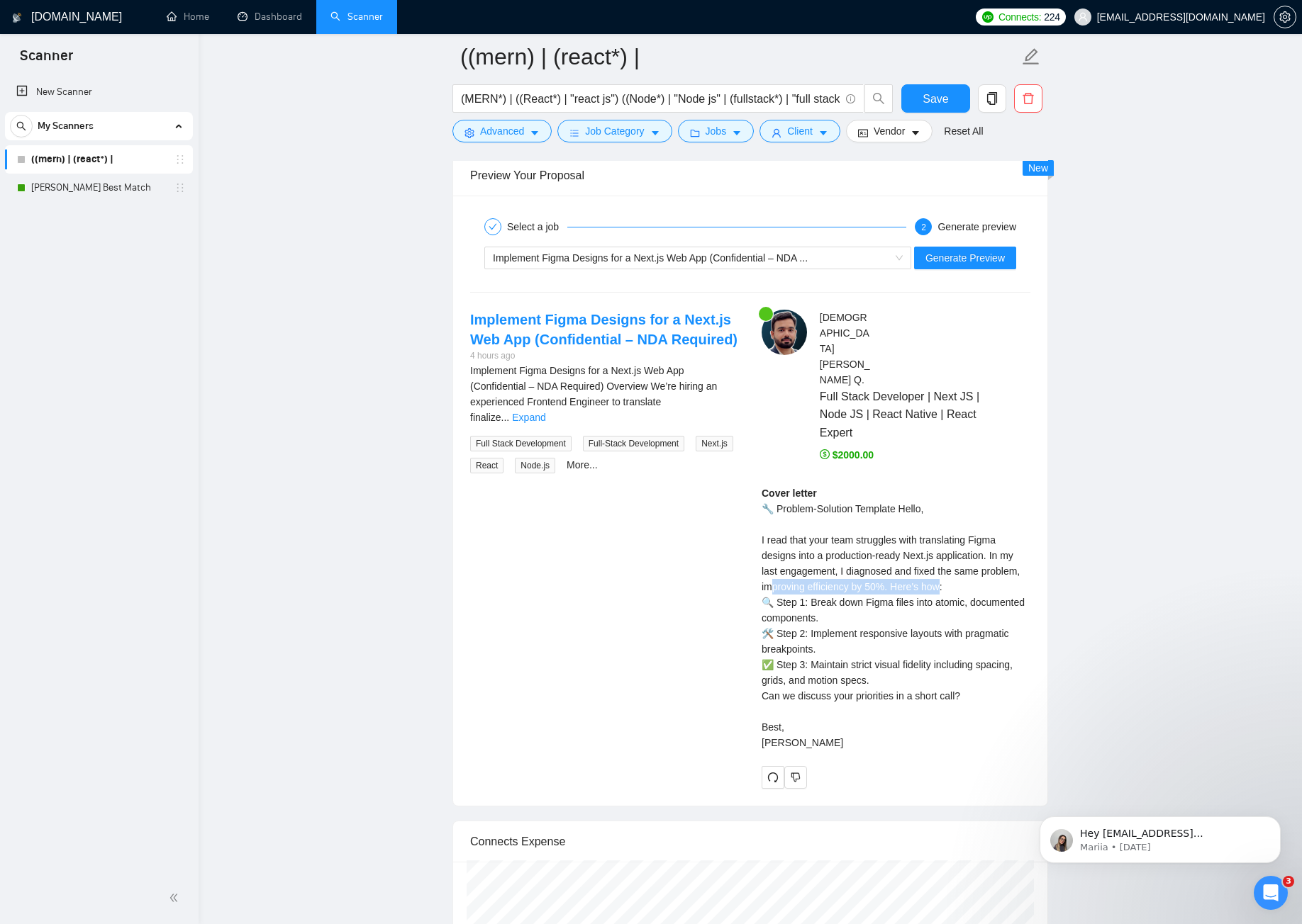
click at [939, 542] on div "Cover letter 🔧 Problem-Solution Template Hello, I read that your team struggles…" at bounding box center [896, 618] width 268 height 265
drag, startPoint x: 807, startPoint y: 561, endPoint x: 1003, endPoint y: 558, distance: 196.0
click at [1003, 558] on div "Cover letter 🔧 Problem-Solution Template Hello, I read that your team struggles…" at bounding box center [896, 618] width 268 height 265
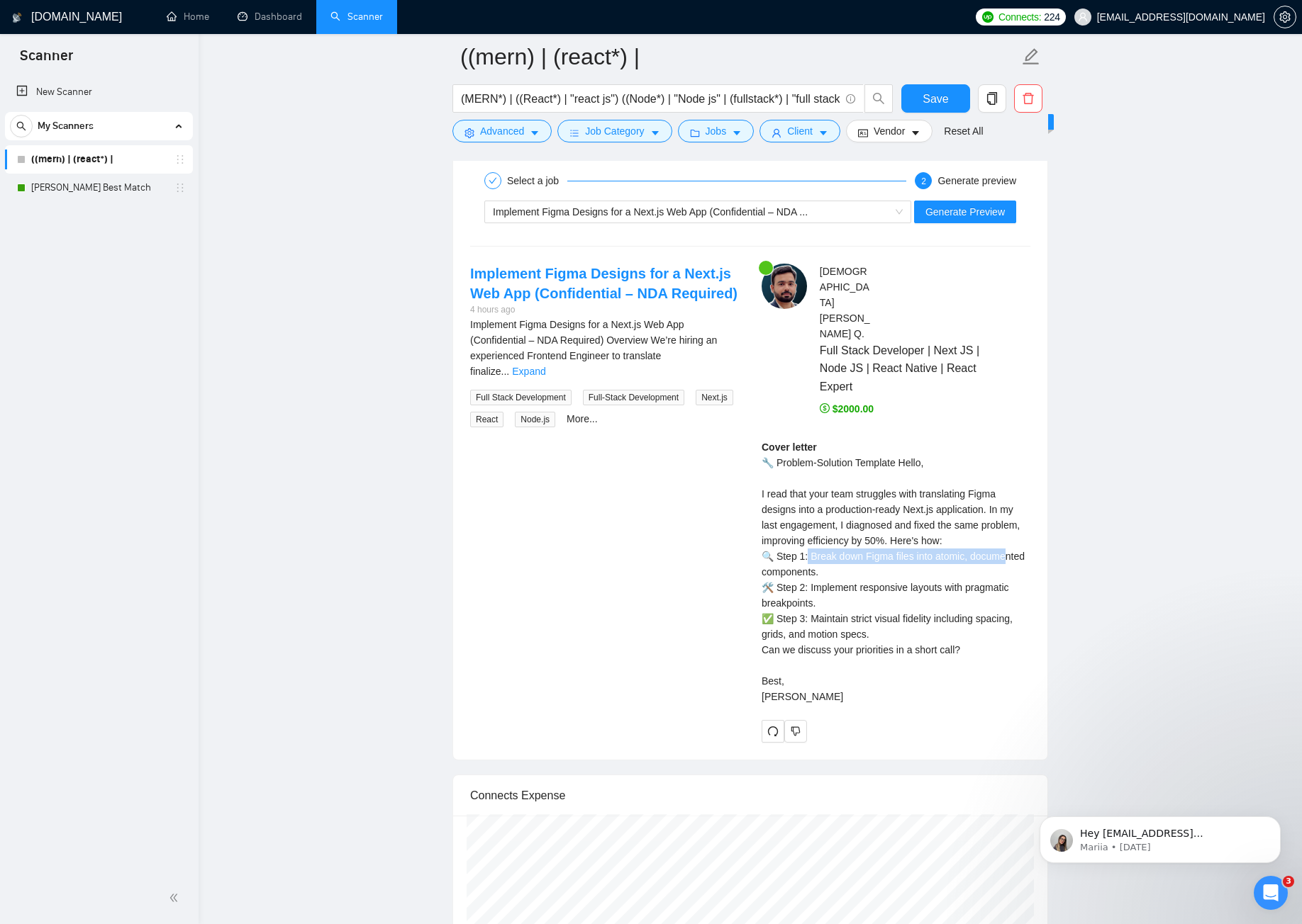
scroll to position [2785, 0]
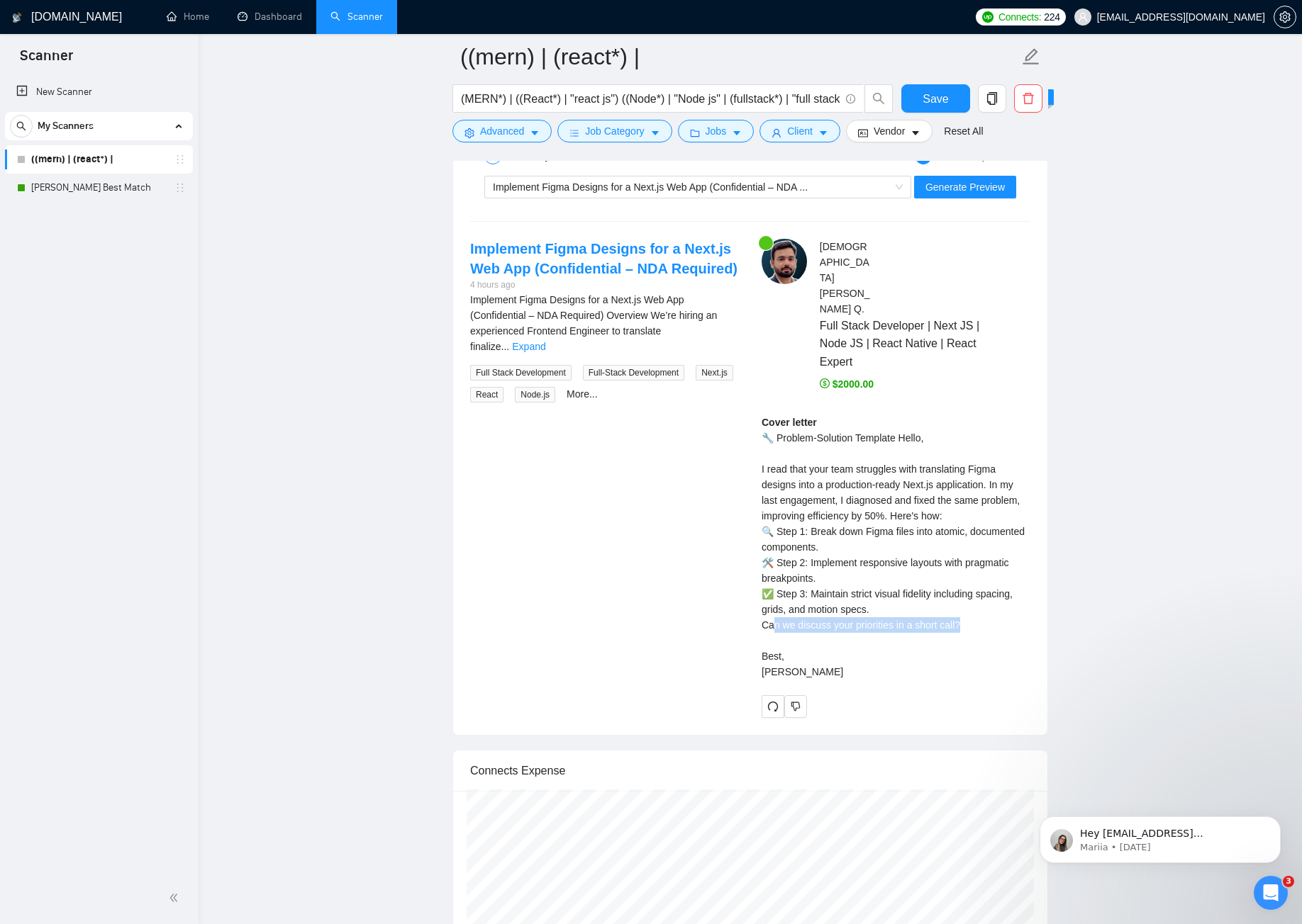
drag, startPoint x: 782, startPoint y: 581, endPoint x: 957, endPoint y: 581, distance: 175.0
click at [957, 581] on div "Cover letter 🔧 Problem-Solution Template Hello, I read that your team struggles…" at bounding box center [896, 547] width 268 height 265
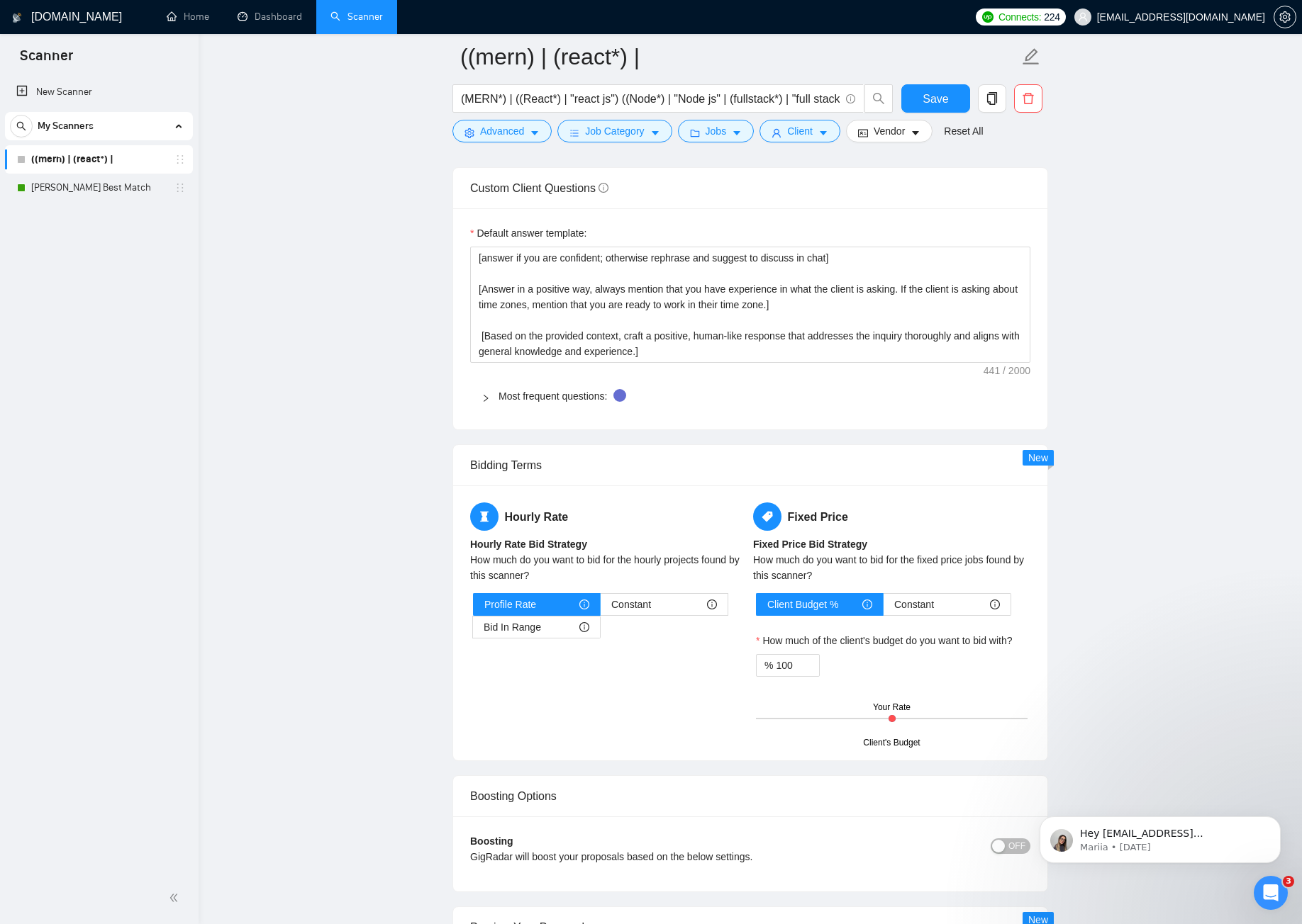
scroll to position [1793, 0]
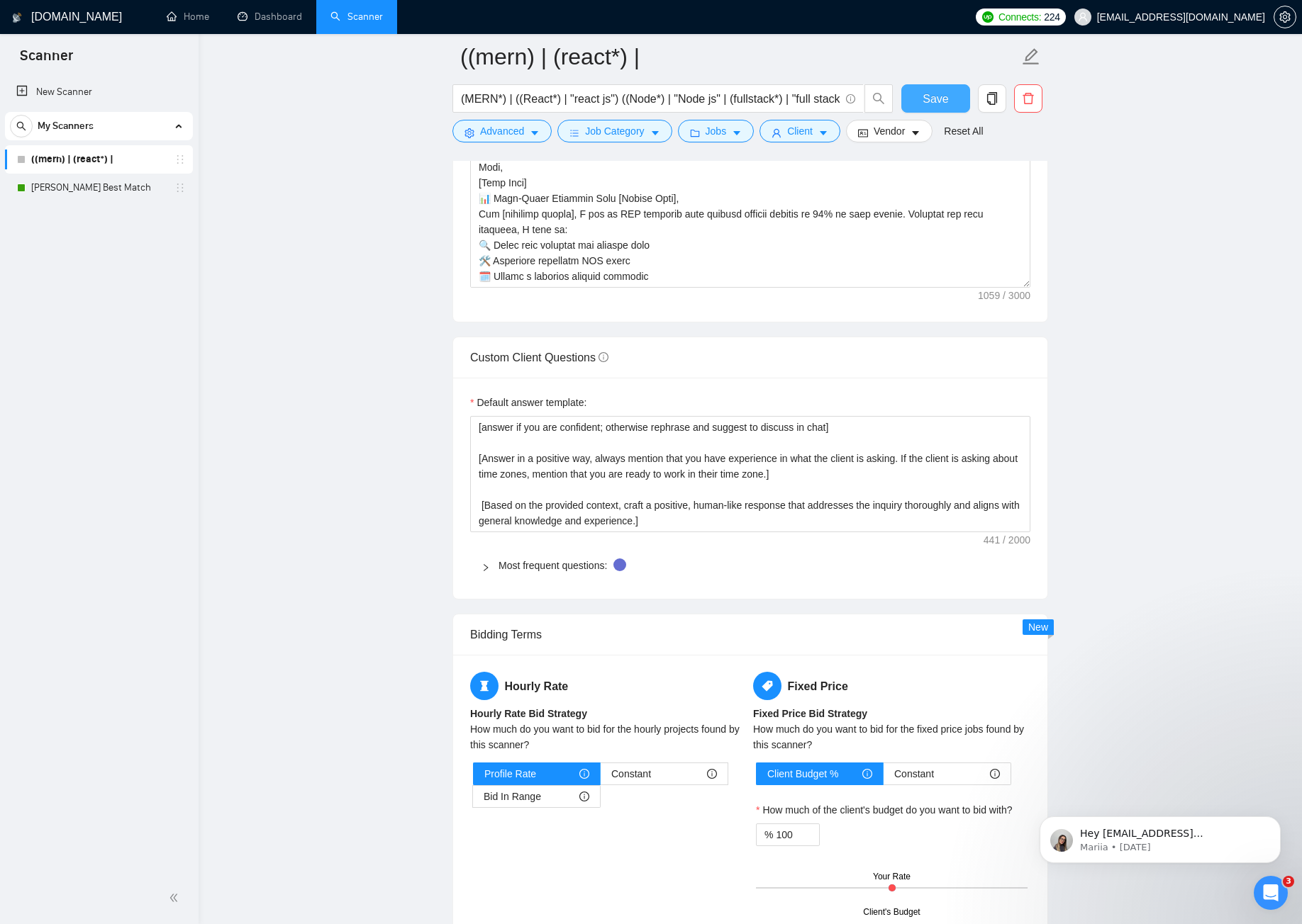
click at [949, 90] on button "Save" at bounding box center [935, 98] width 69 height 29
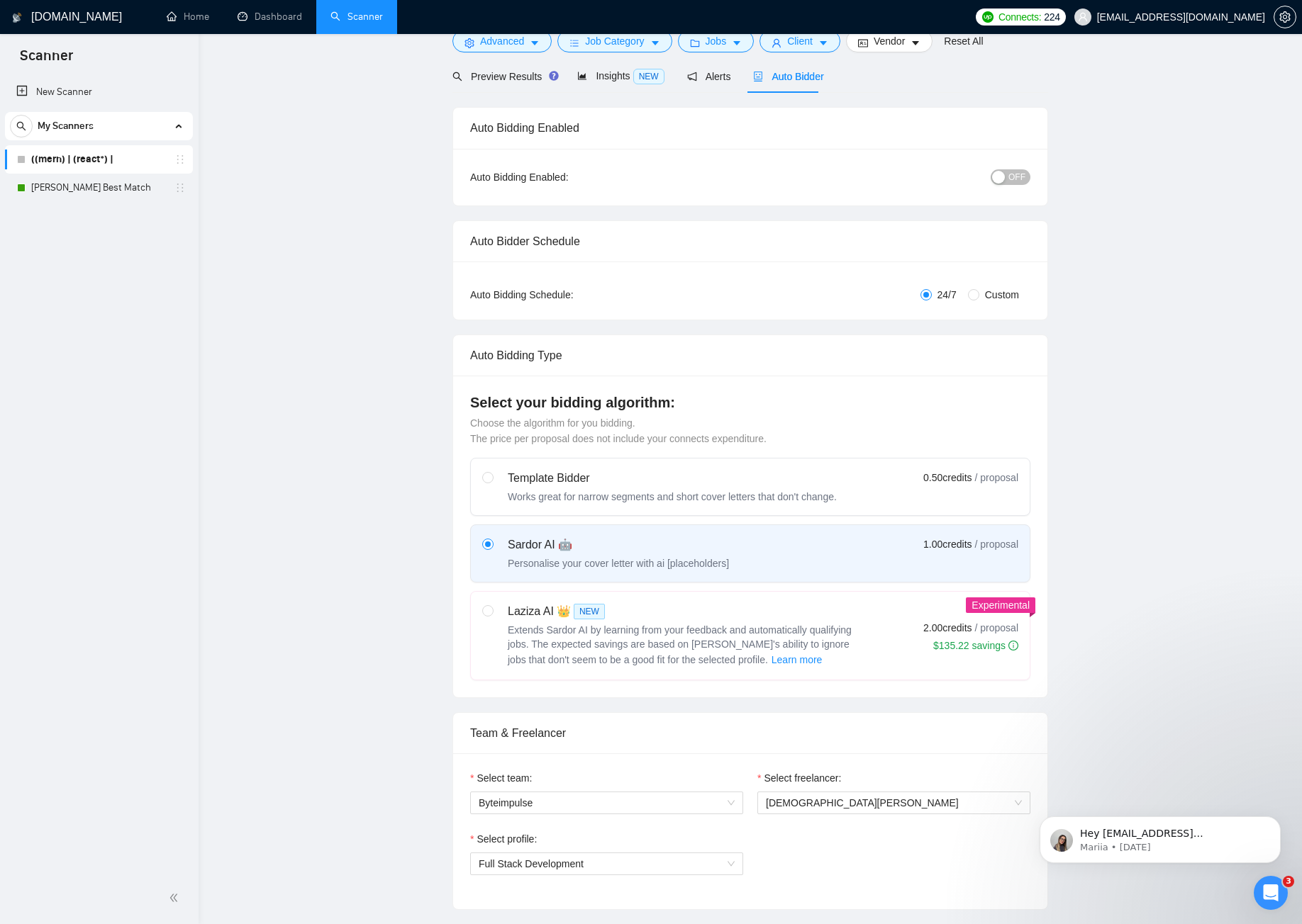
scroll to position [0, 0]
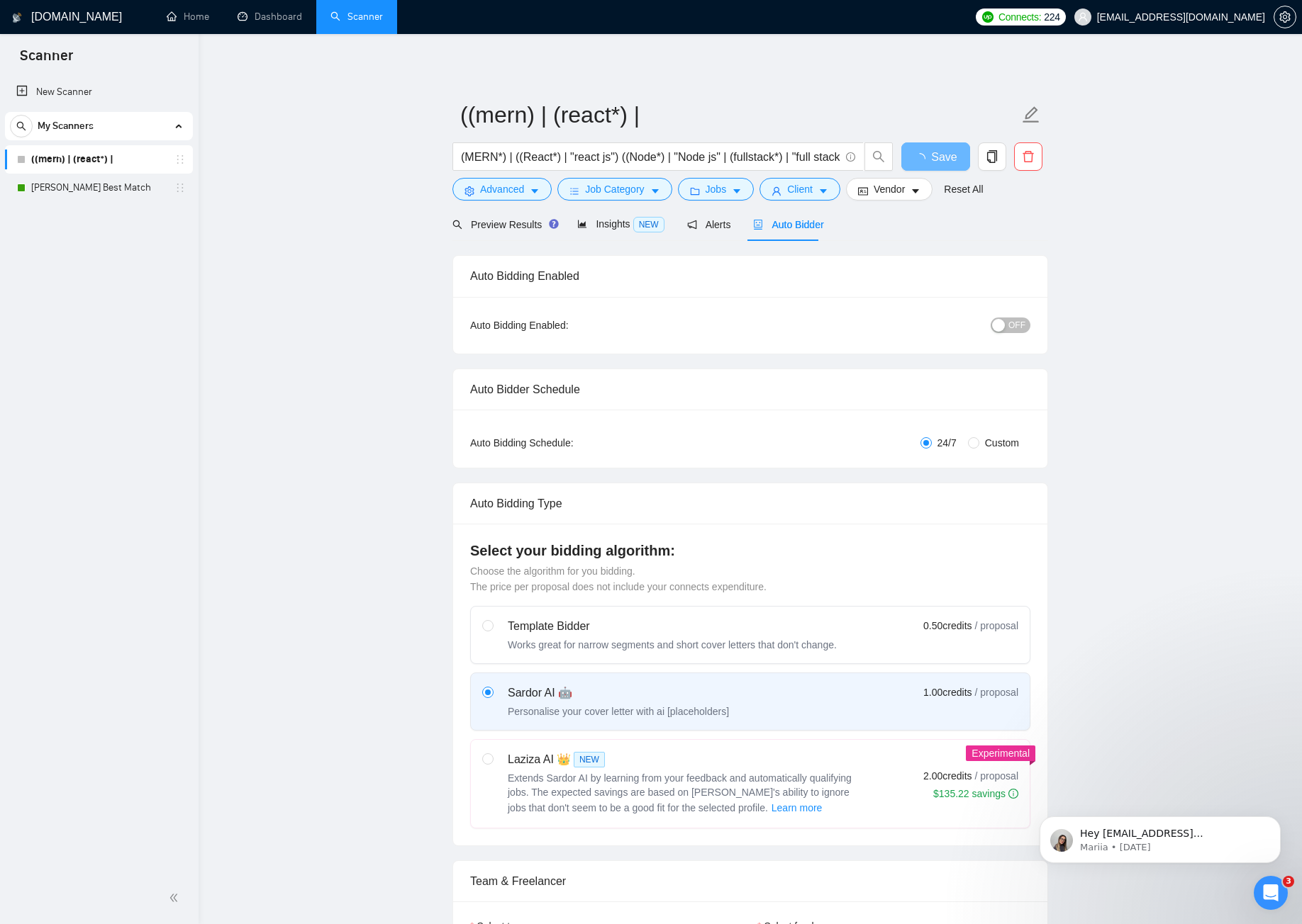
click at [1008, 330] on button "OFF" at bounding box center [1010, 325] width 39 height 15
click at [1005, 319] on div "button" at bounding box center [999, 326] width 13 height 13
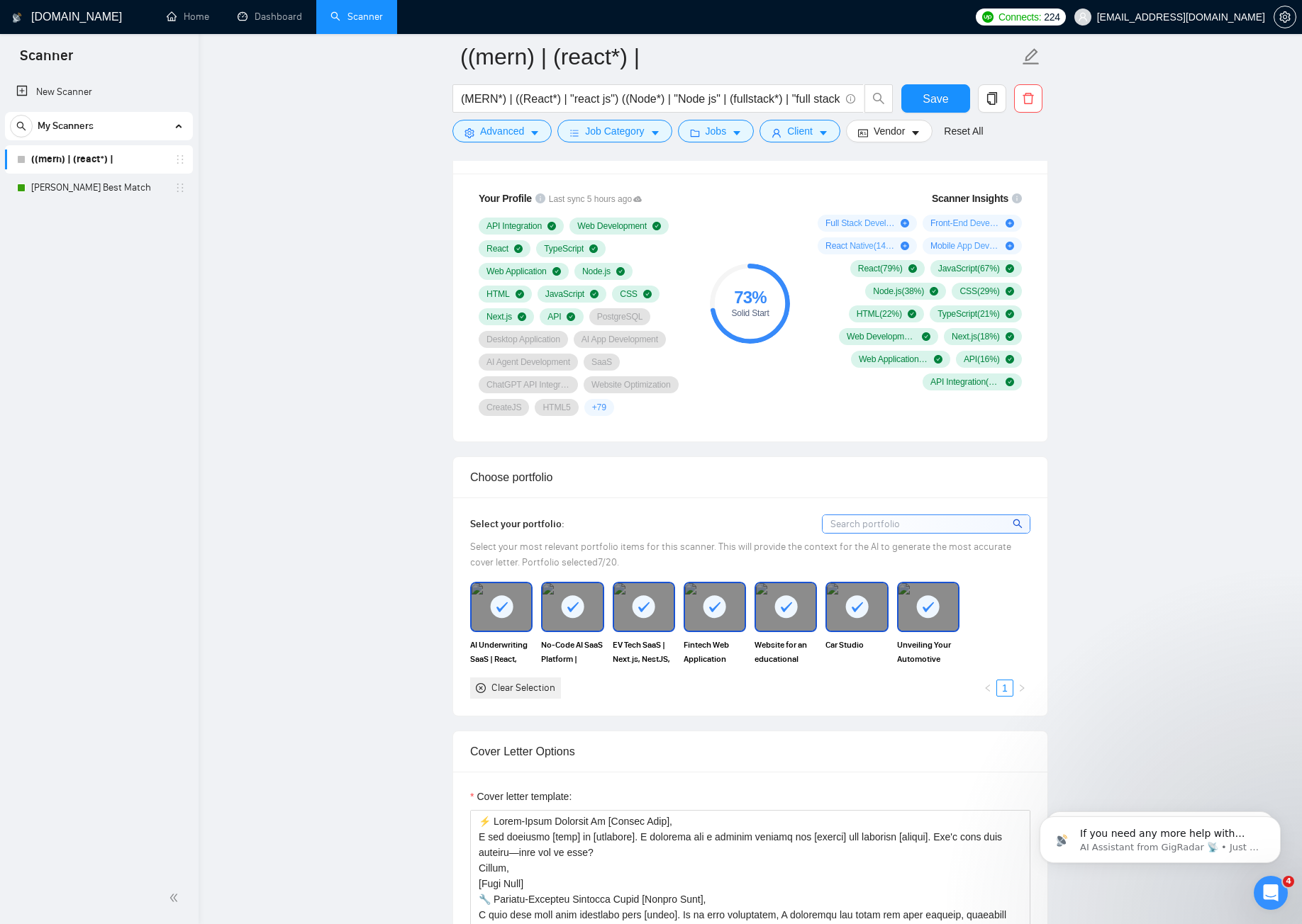
scroll to position [935, 0]
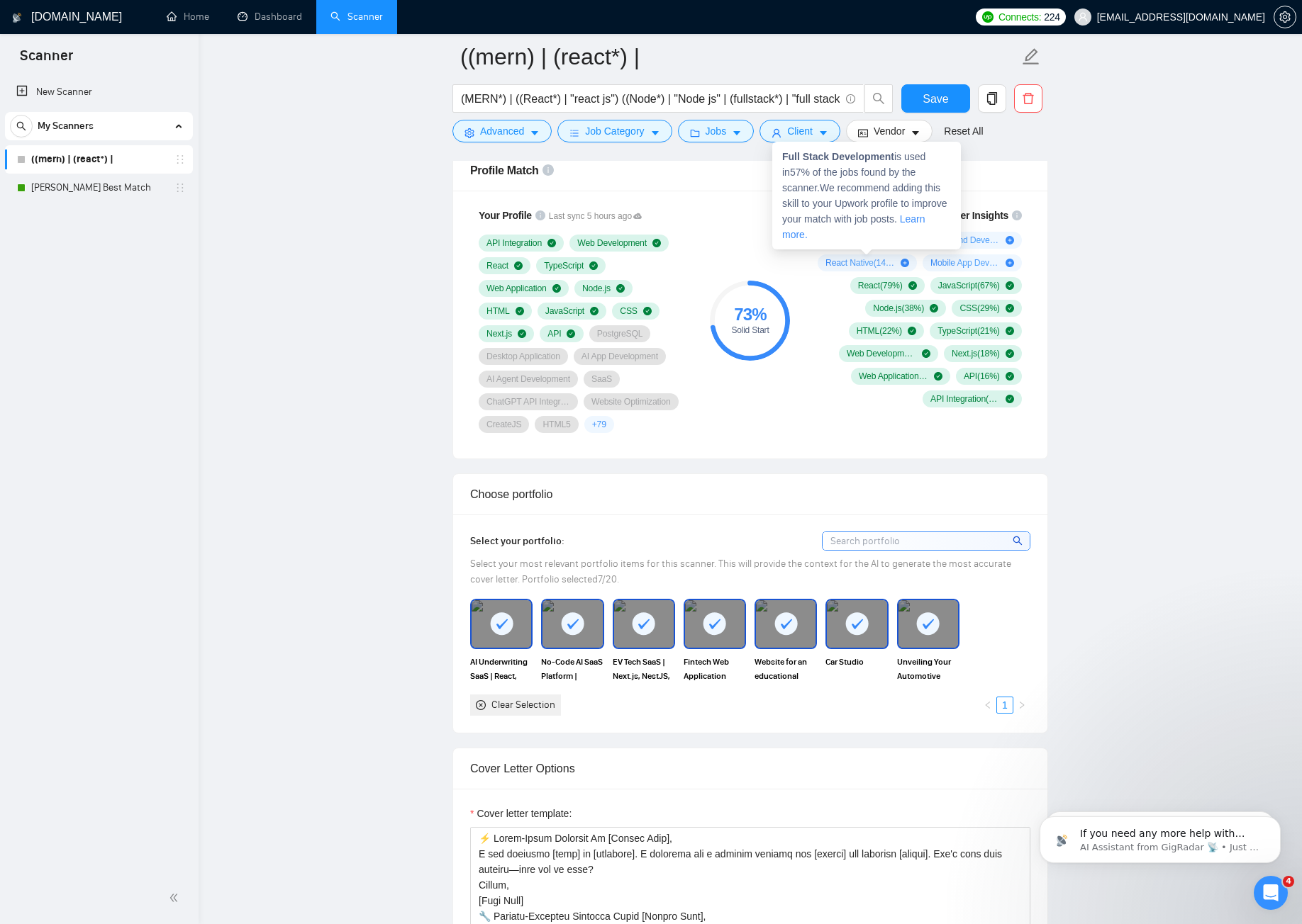
click at [826, 242] on span "Full Stack Development ( 57 %)" at bounding box center [861, 240] width 70 height 12
drag, startPoint x: 890, startPoint y: 157, endPoint x: 779, endPoint y: 158, distance: 111.0
click at [779, 158] on div "Full Stack Development is used in 57 % of the jobs found by the scanner. We rec…" at bounding box center [866, 196] width 189 height 107
copy strong "Full Stack Development"
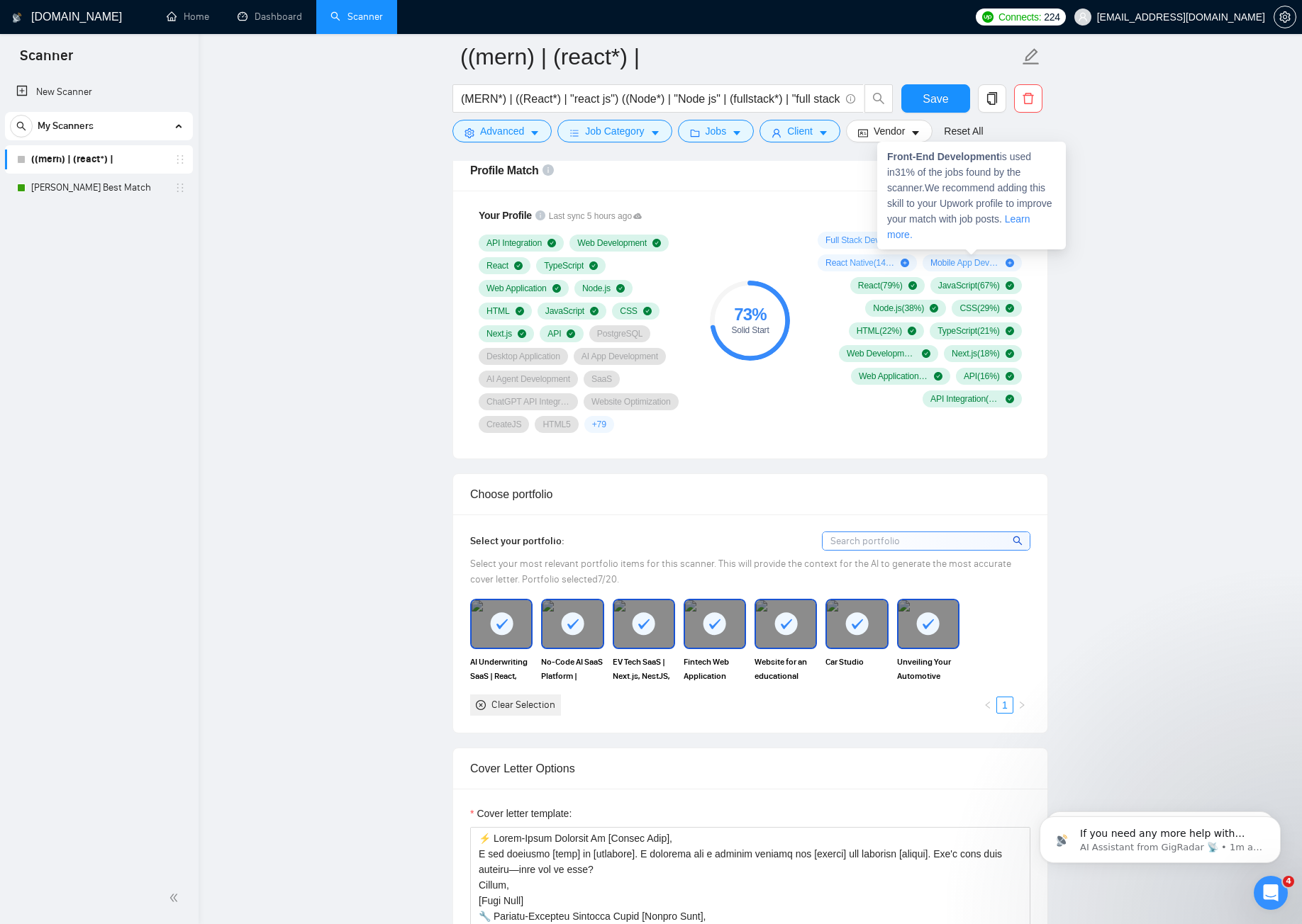
click at [944, 158] on strong "Front-End Development" at bounding box center [943, 157] width 113 height 12
click at [921, 156] on strong "Front-End Development" at bounding box center [943, 157] width 113 height 12
drag, startPoint x: 885, startPoint y: 157, endPoint x: 1000, endPoint y: 159, distance: 115.0
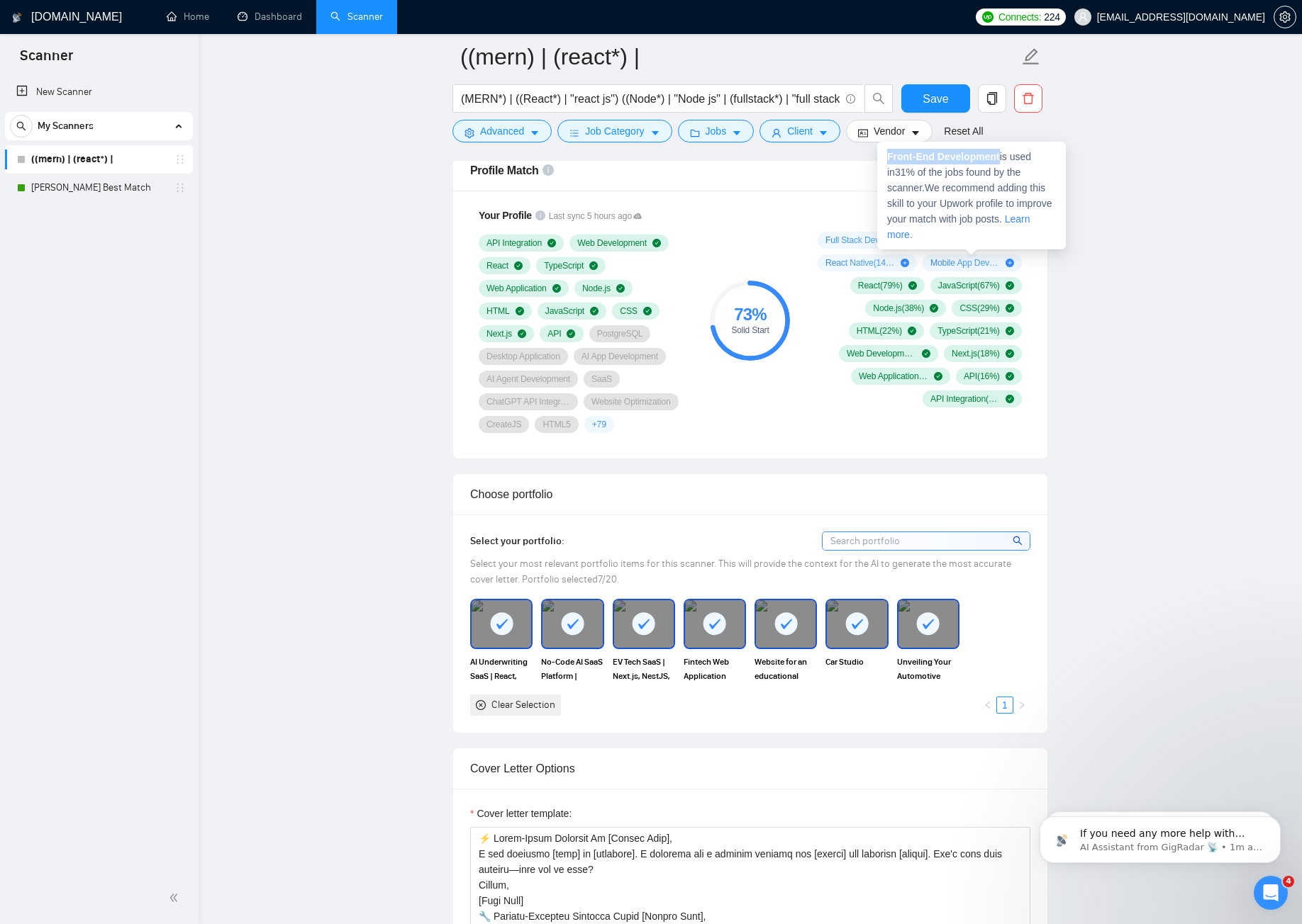
click at [1000, 159] on div "Front-End Development is used in 31 % of the jobs found by the scanner. We reco…" at bounding box center [971, 196] width 189 height 107
copy strong "Front-End Development"
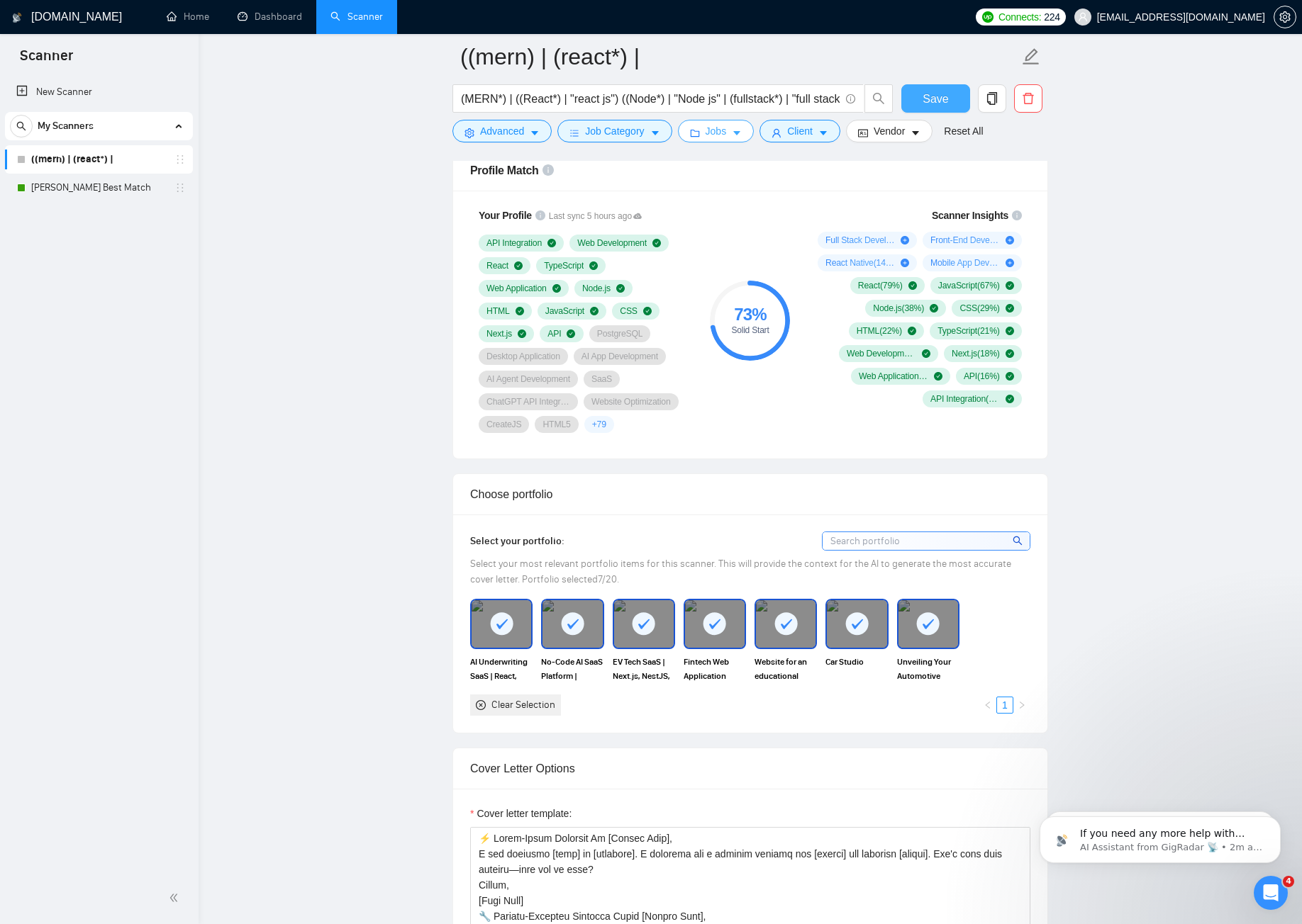
click at [928, 97] on span "Save" at bounding box center [935, 99] width 26 height 18
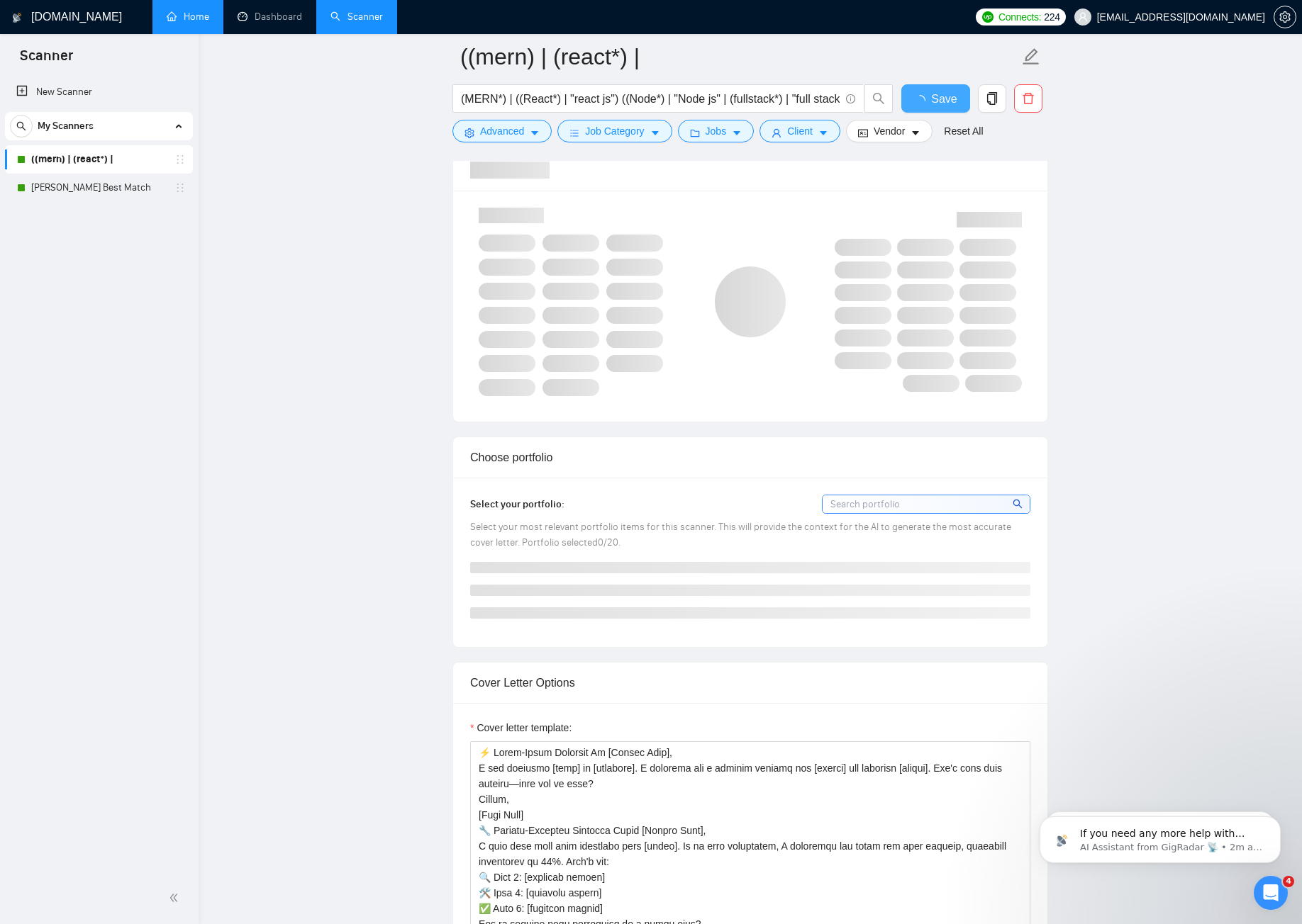
checkbox input "true"
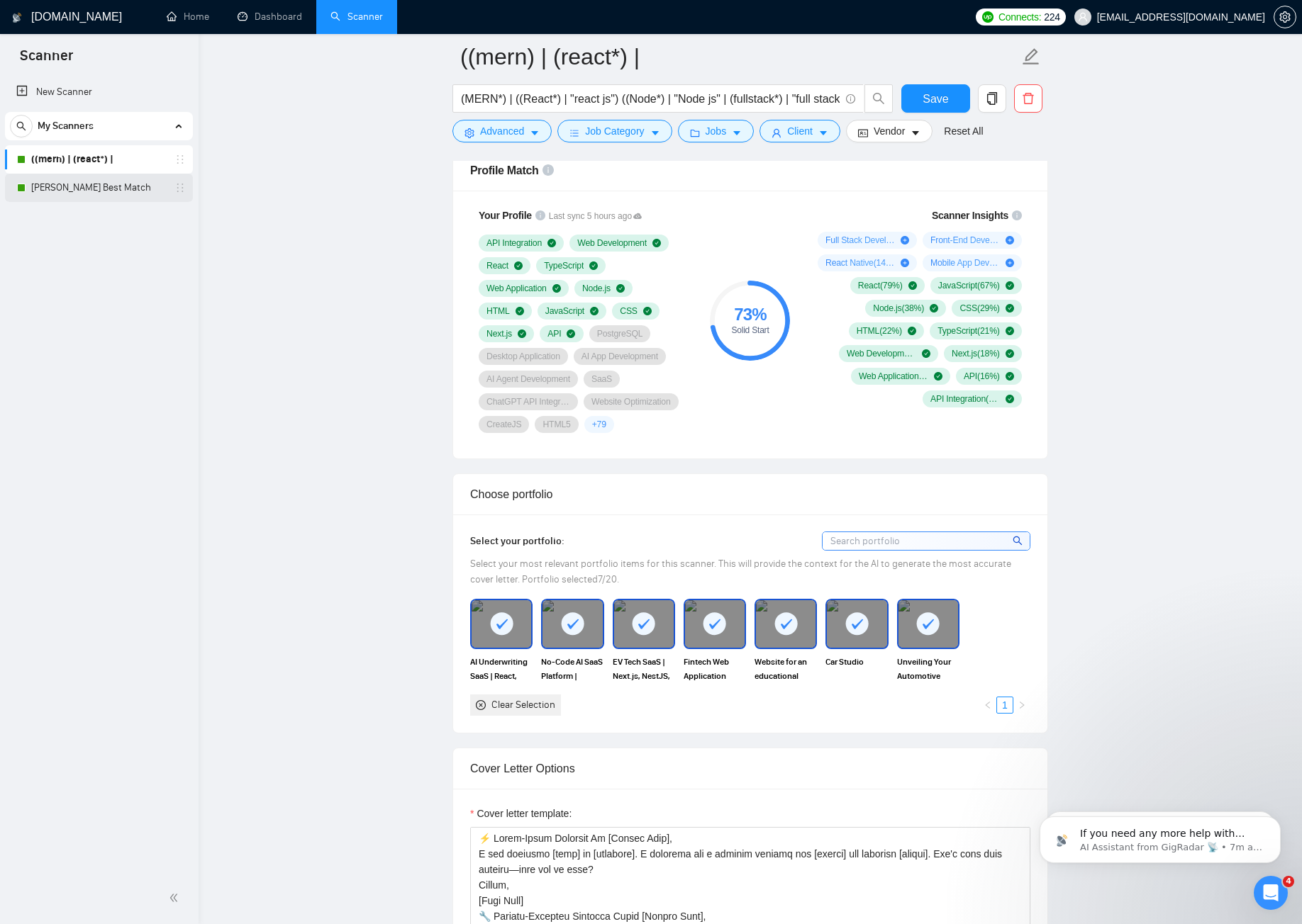
click at [128, 181] on link "[PERSON_NAME] Best Match" at bounding box center [98, 188] width 135 height 29
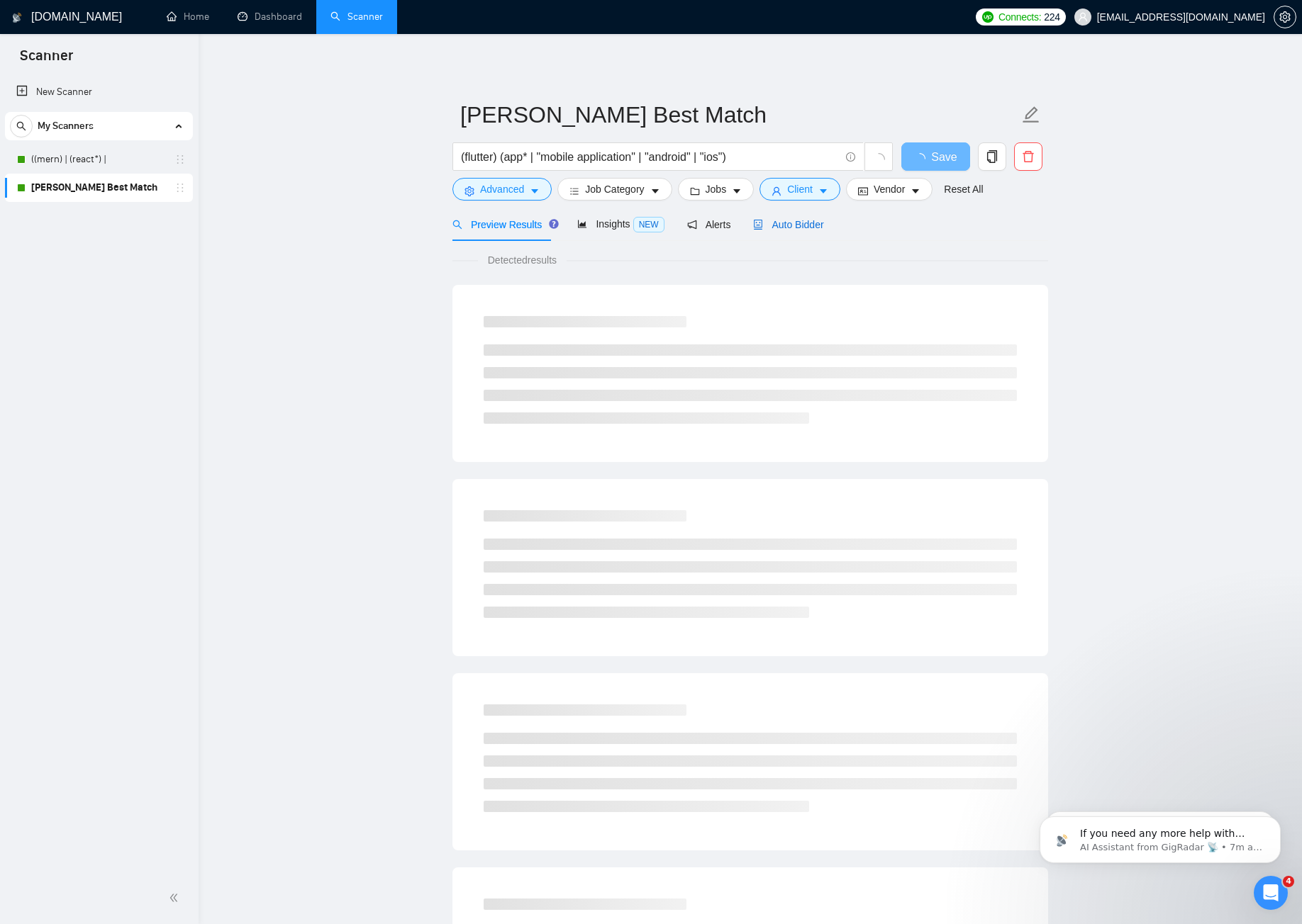
click at [762, 222] on span "Auto Bidder" at bounding box center [788, 225] width 70 height 12
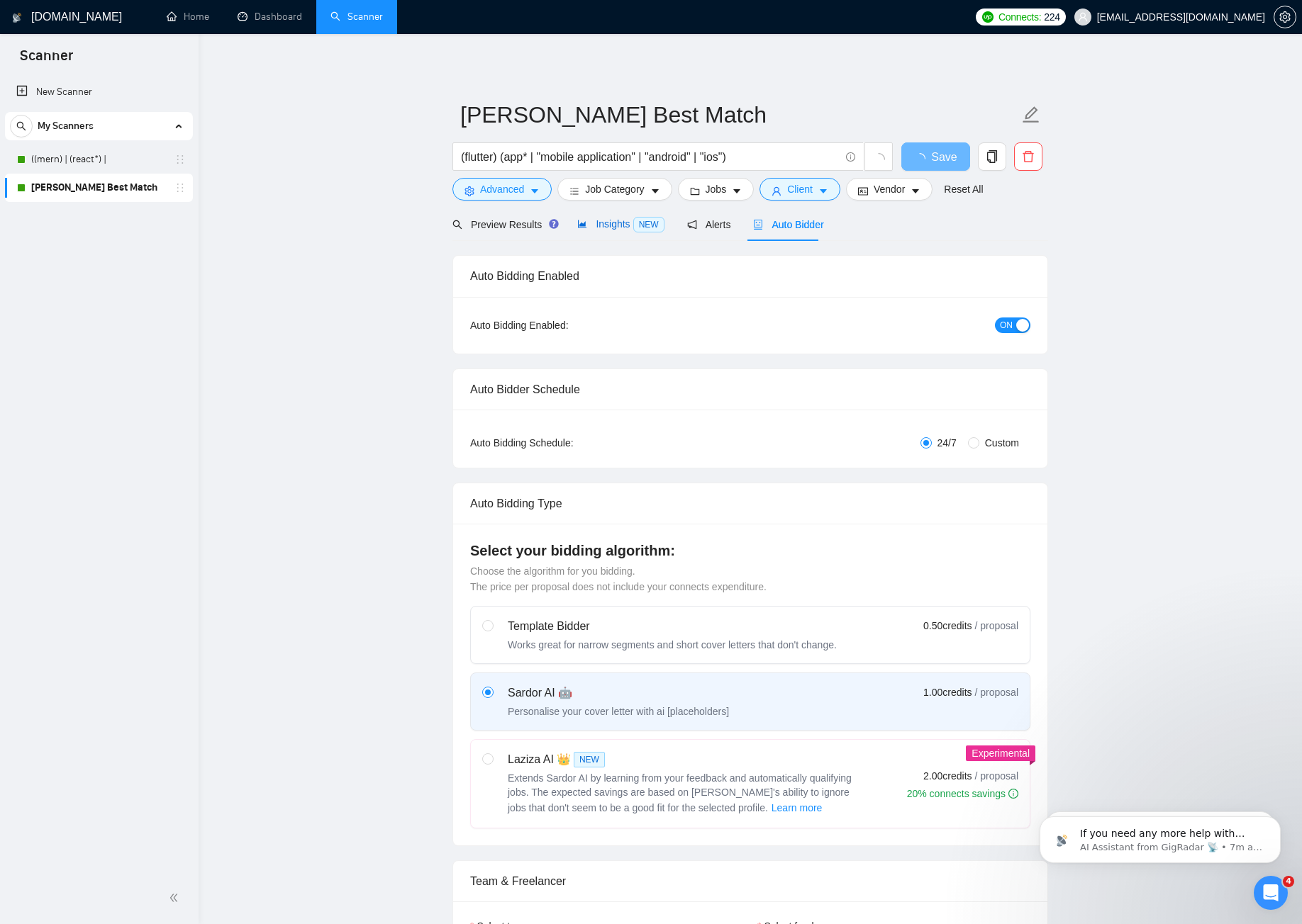
click at [601, 227] on span "Insights NEW" at bounding box center [620, 224] width 87 height 12
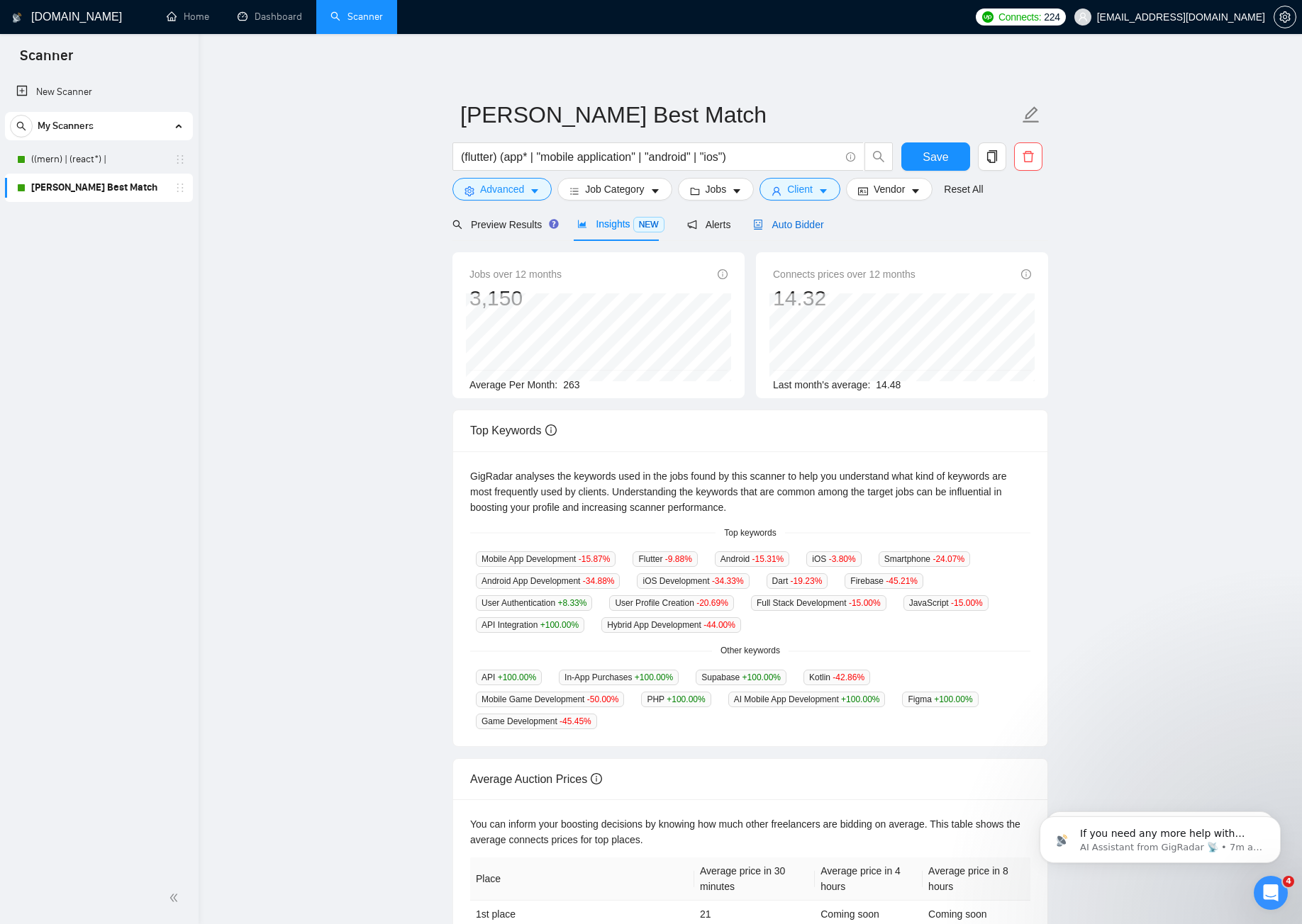
click at [787, 224] on span "Auto Bidder" at bounding box center [788, 225] width 70 height 12
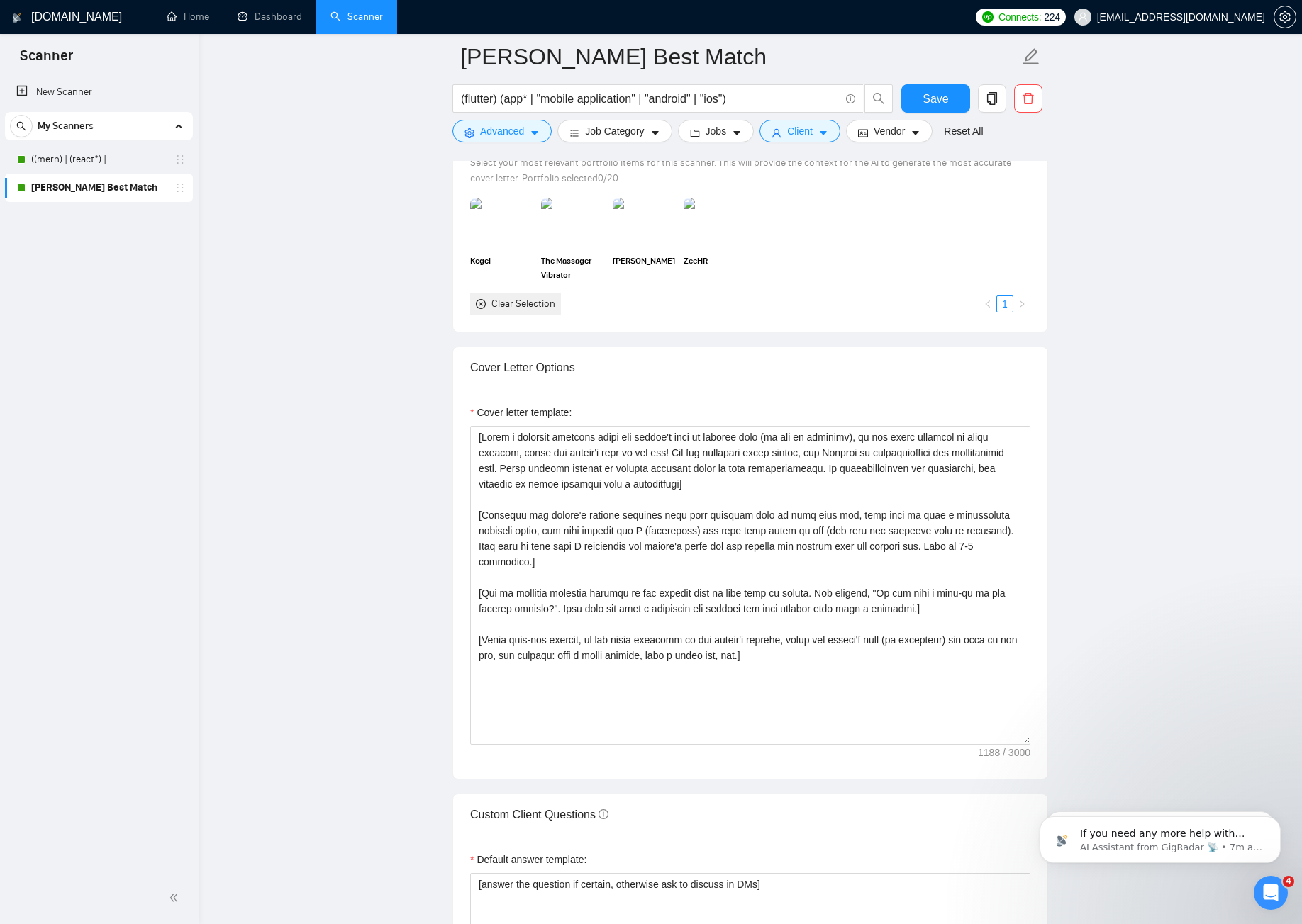
scroll to position [1418, 0]
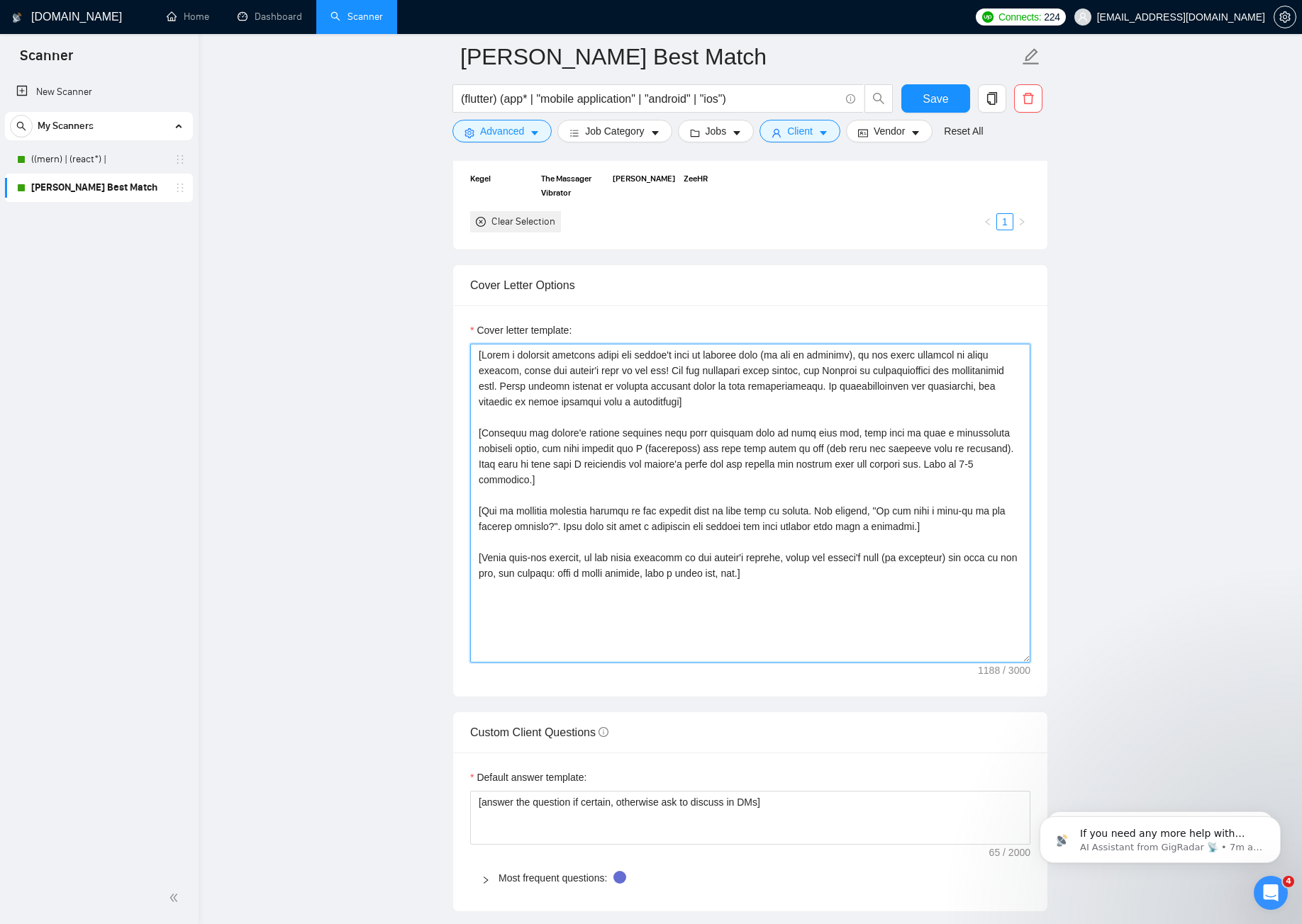
click at [638, 414] on textarea "Cover letter template:" at bounding box center [750, 503] width 560 height 319
paste textarea "Hi [use client’s name if it’s mentioned, don’t use company name; omit otherwise…"
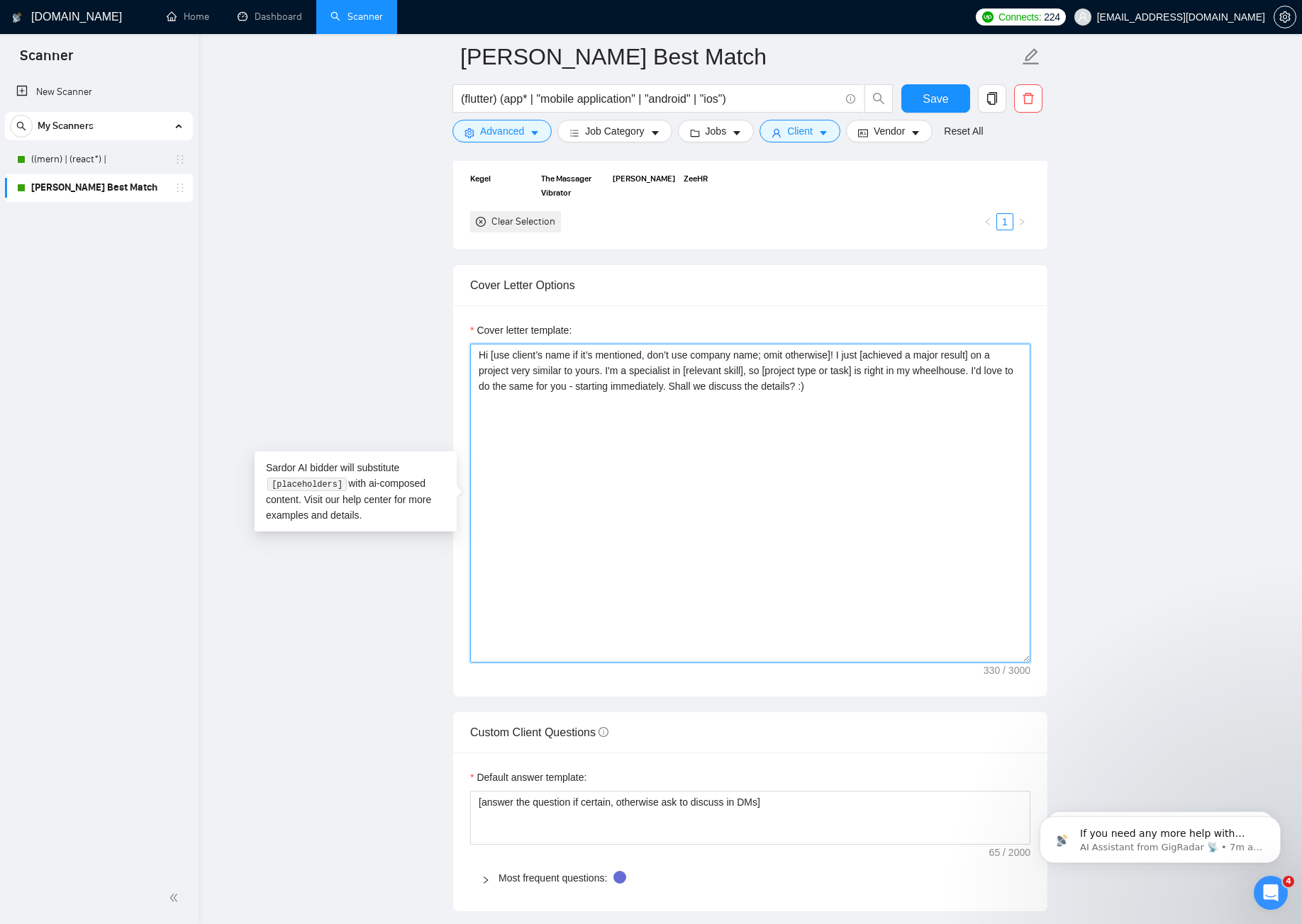
paste textarea "⚡ Lorem-Ipsum Dolorsit Am [Consec Adip], E sed doeiusmo [temp] in [utlabore]. E…"
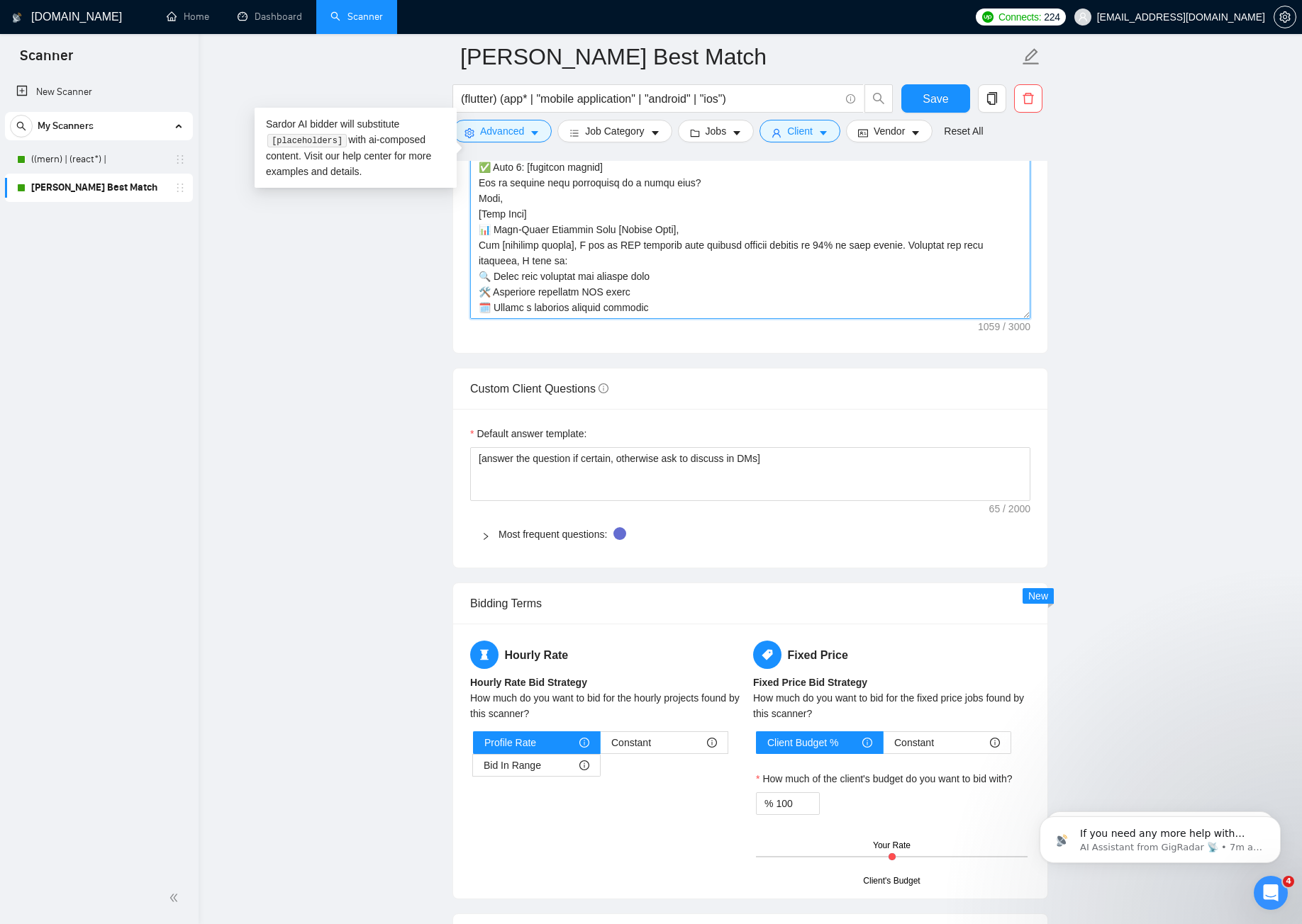
scroll to position [1844, 0]
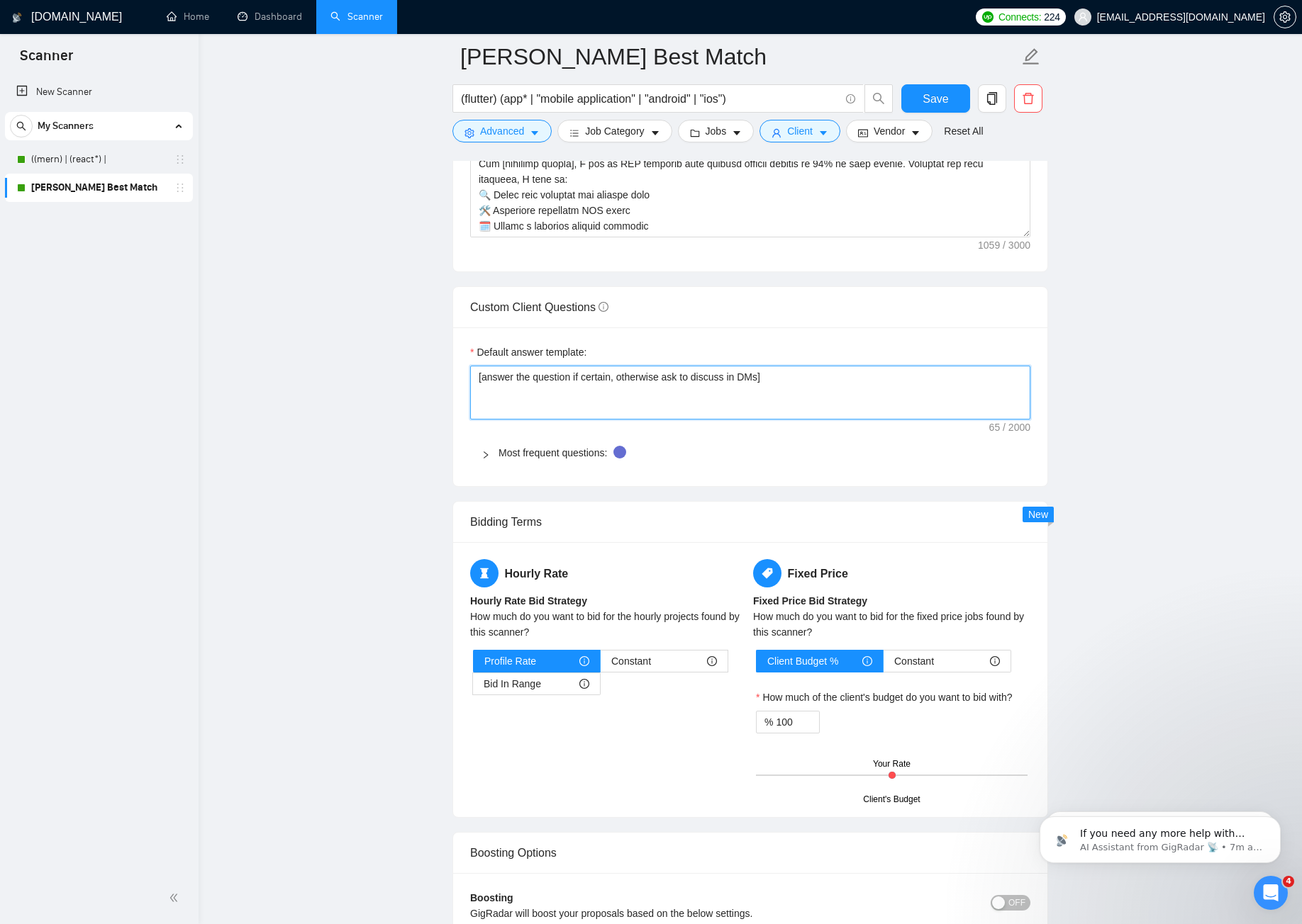
click at [678, 386] on textarea "[answer the question if certain, otherwise ask to discuss in DMs]" at bounding box center [750, 393] width 560 height 54
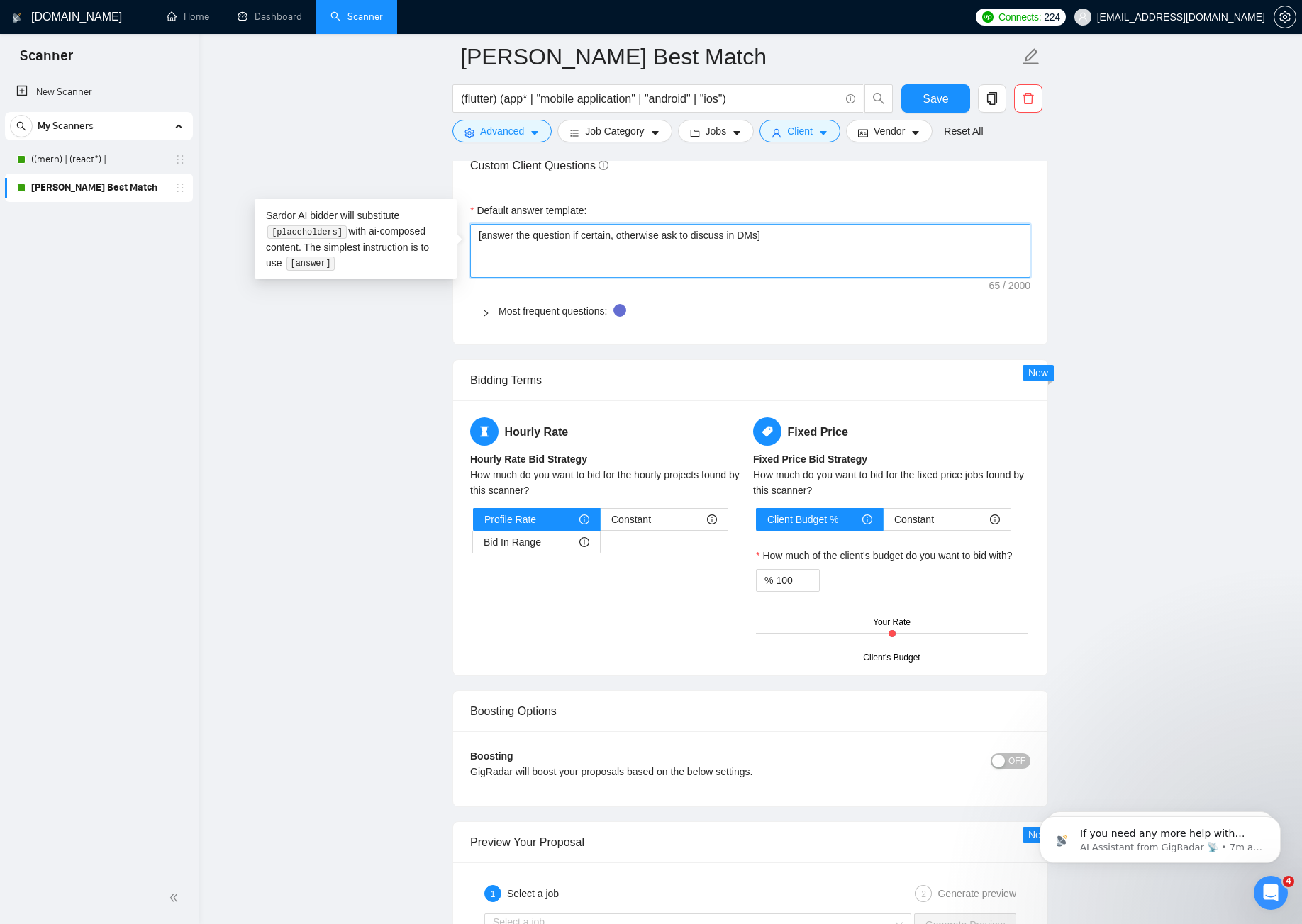
scroll to position [2127, 0]
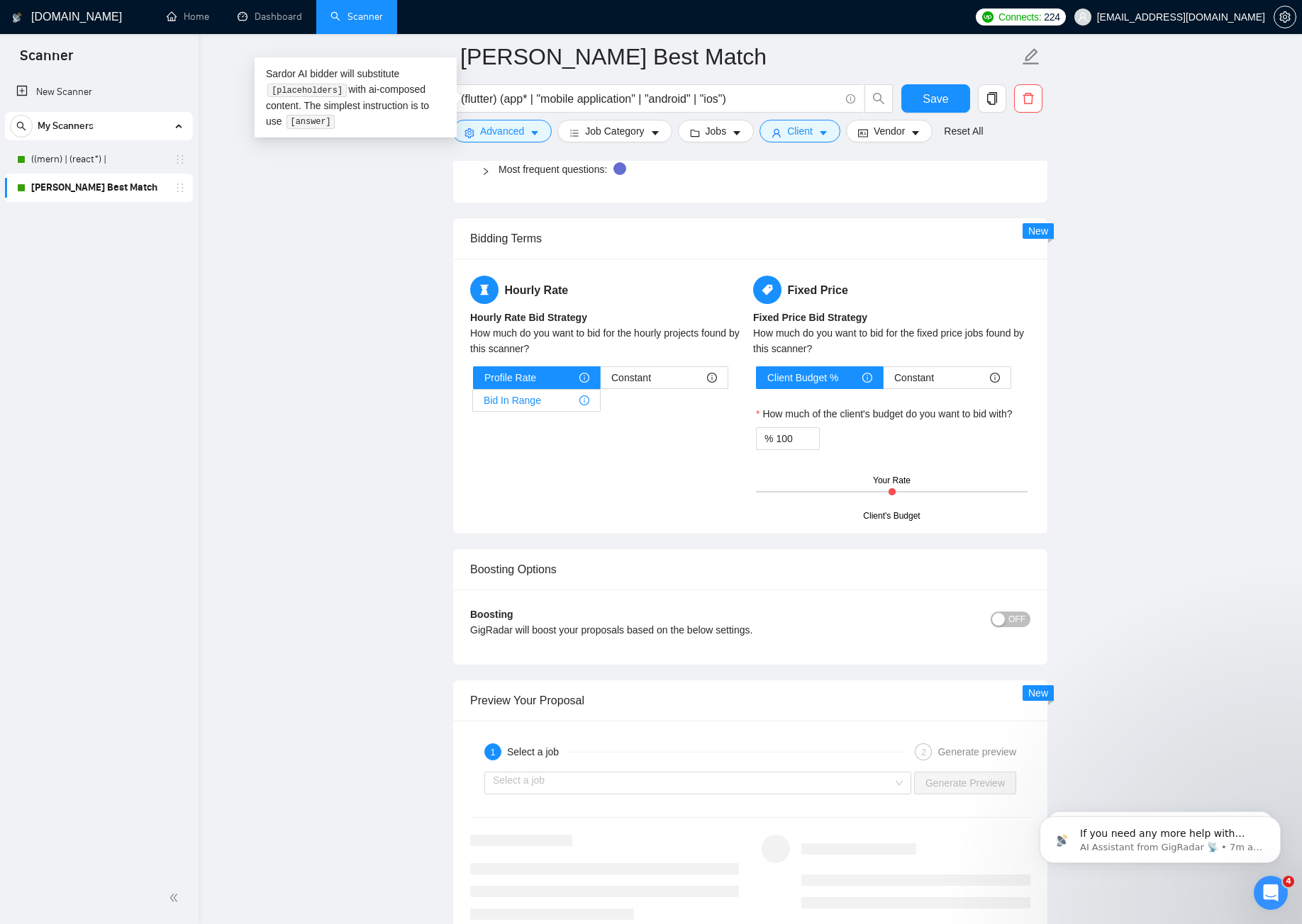
click at [550, 398] on div "Bid In Range" at bounding box center [537, 401] width 106 height 21
click at [473, 404] on input "Bid In Range" at bounding box center [473, 404] width 0 height 0
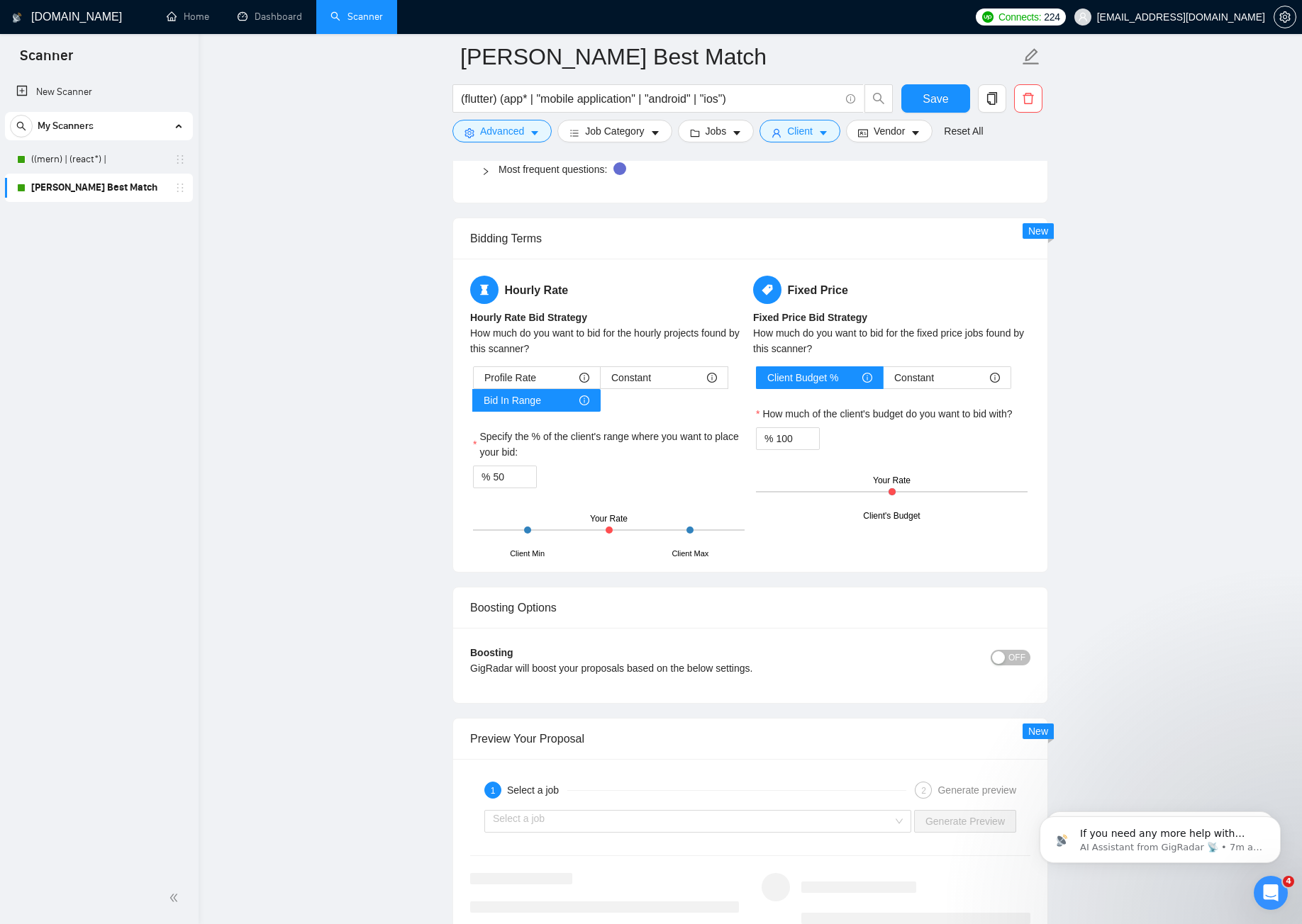
click at [610, 530] on div at bounding box center [609, 530] width 7 height 7
click at [610, 528] on div at bounding box center [609, 530] width 7 height 7
click at [556, 382] on div "Profile Rate" at bounding box center [536, 378] width 105 height 21
click at [473, 381] on input "Profile Rate" at bounding box center [473, 381] width 0 height 0
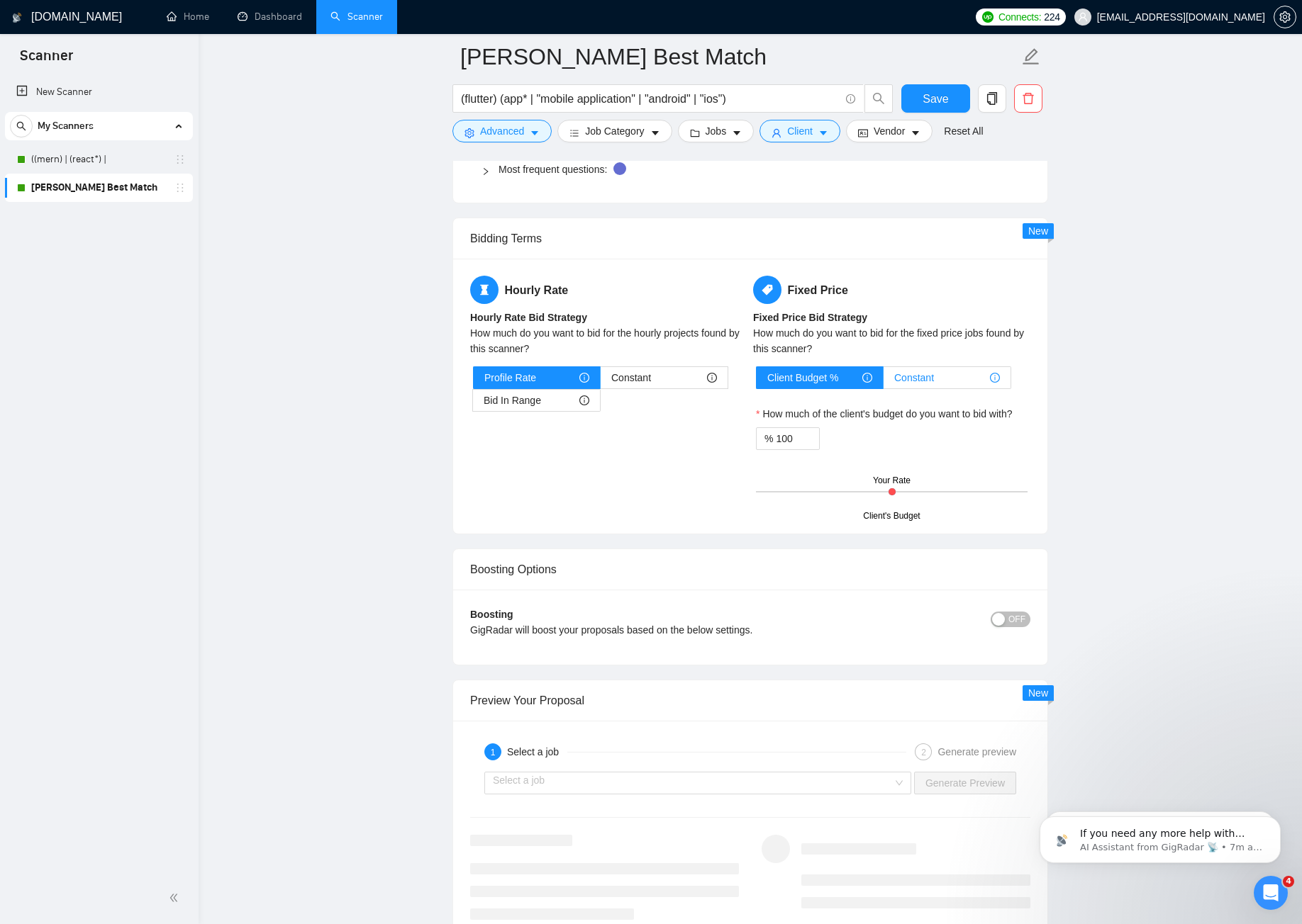
click at [907, 377] on span "Constant" at bounding box center [914, 378] width 39 height 21
click at [884, 381] on input "Constant" at bounding box center [884, 381] width 0 height 0
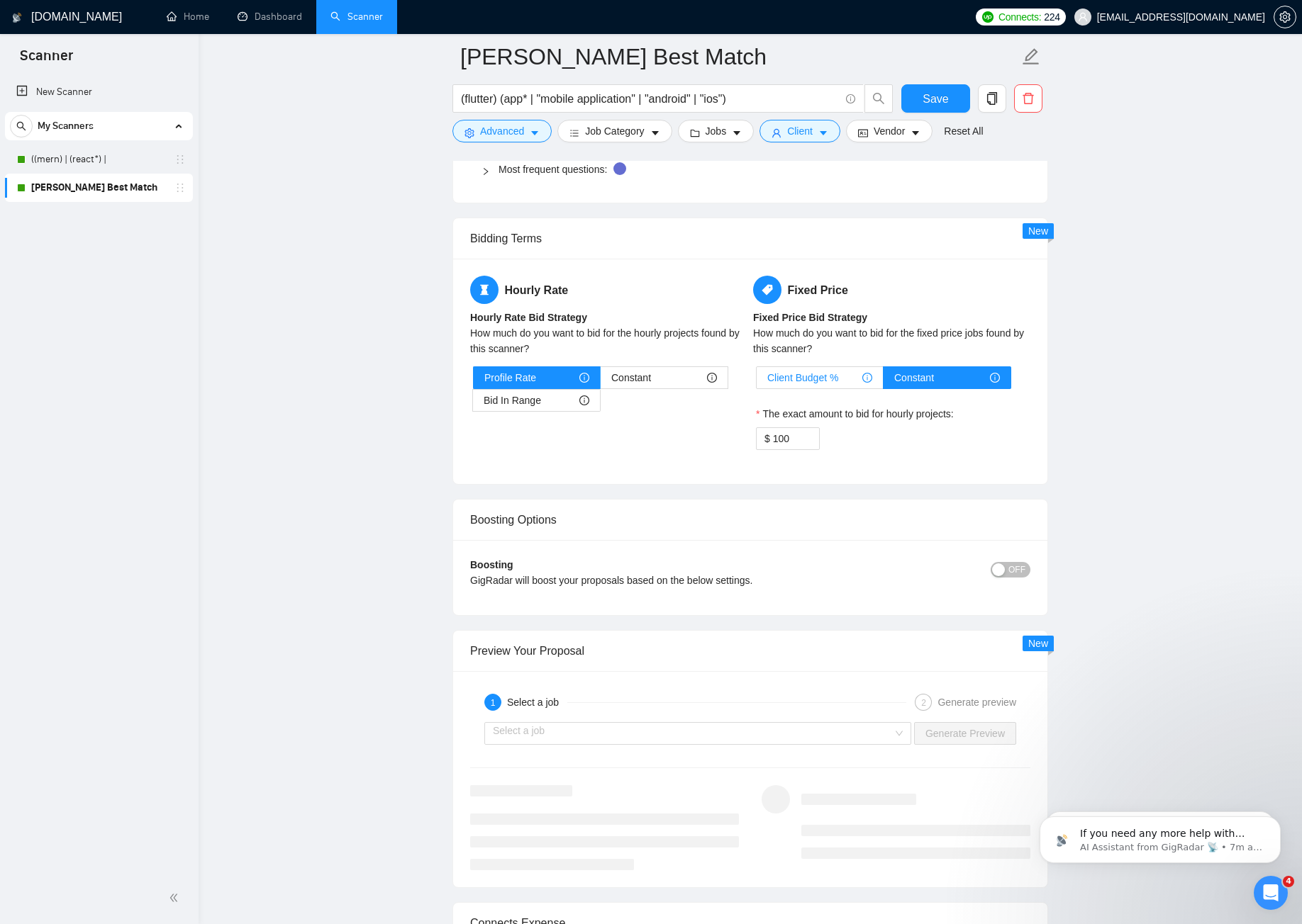
click at [802, 385] on span "Client Budget %" at bounding box center [803, 378] width 71 height 21
click at [757, 381] on input "Client Budget %" at bounding box center [757, 381] width 0 height 0
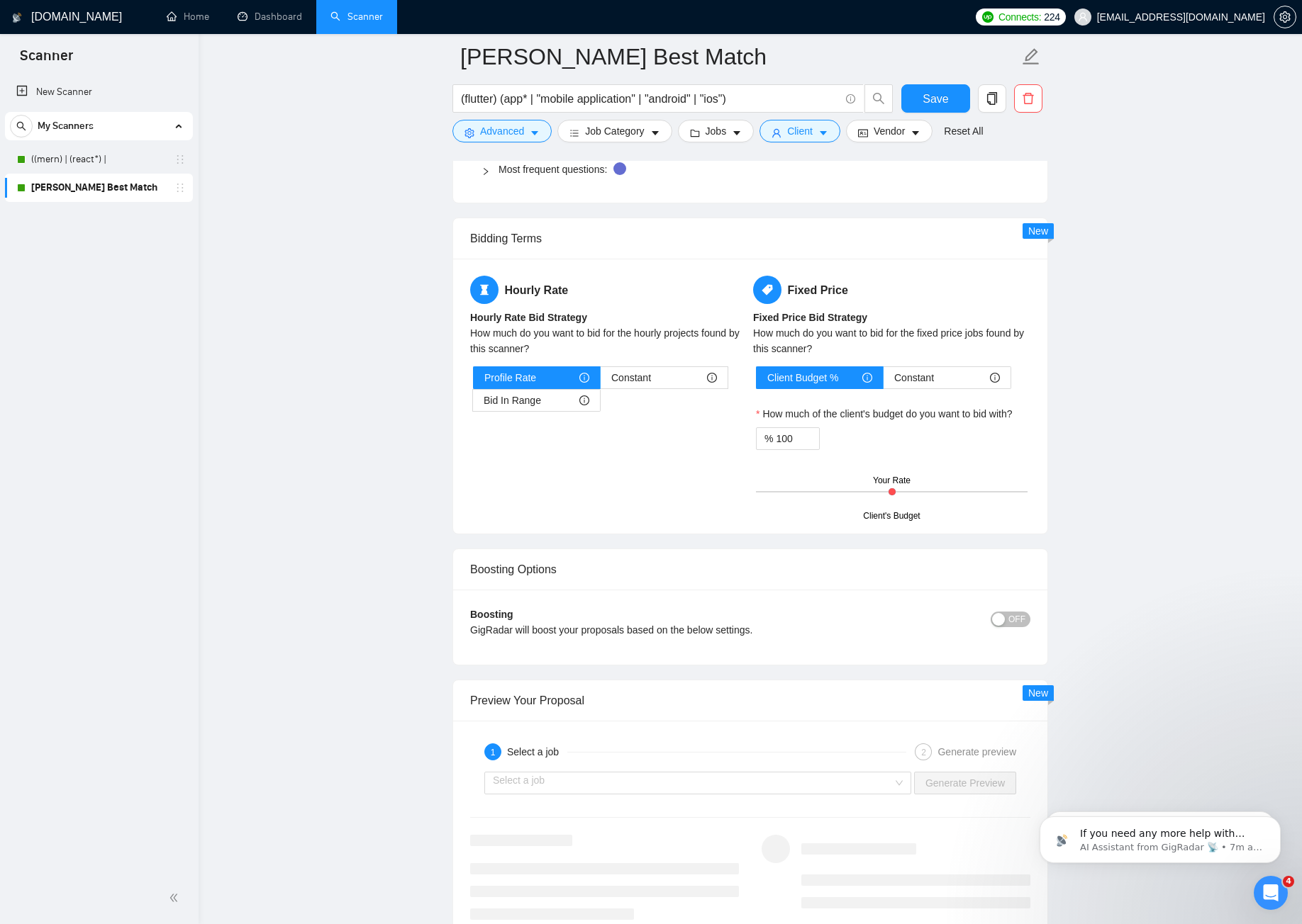
click at [891, 489] on div at bounding box center [892, 492] width 7 height 7
click at [837, 490] on div "Client's Budget Your Rate" at bounding box center [892, 491] width 272 height 49
click at [811, 488] on div "Client's Budget Your Rate" at bounding box center [892, 491] width 272 height 49
click at [794, 439] on input "100" at bounding box center [797, 439] width 43 height 21
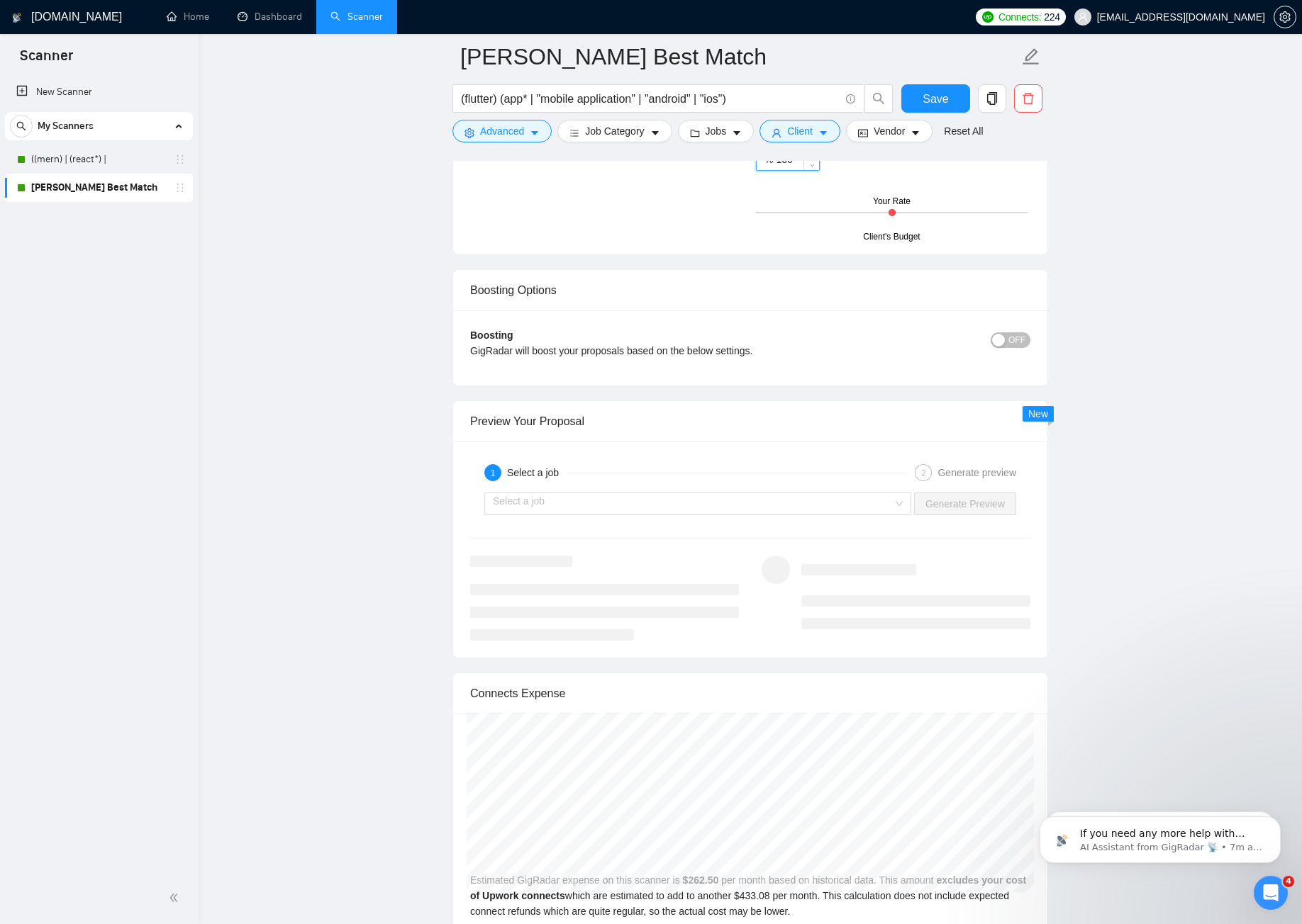
scroll to position [2411, 0]
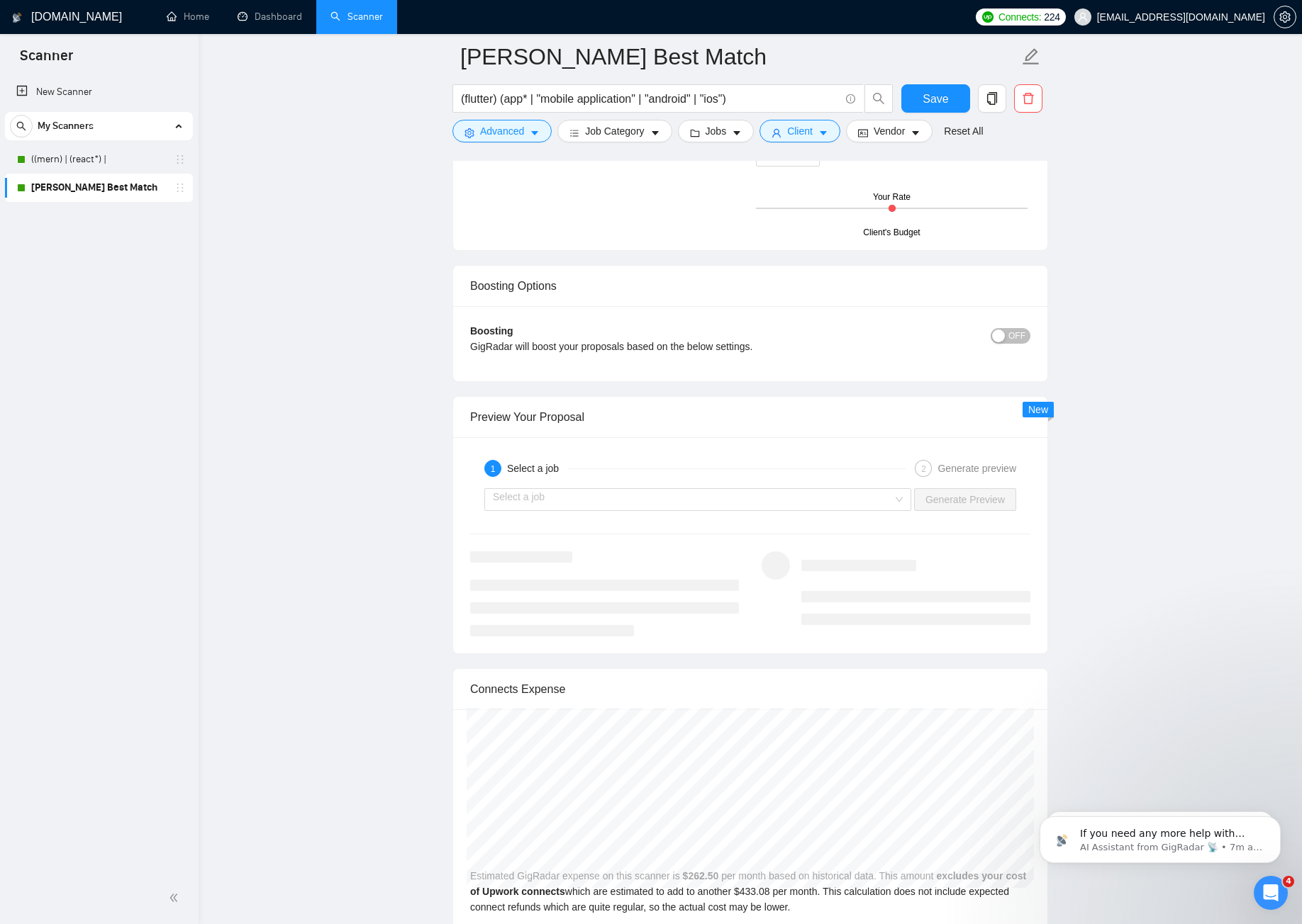
click at [1010, 335] on button "OFF" at bounding box center [1010, 335] width 39 height 15
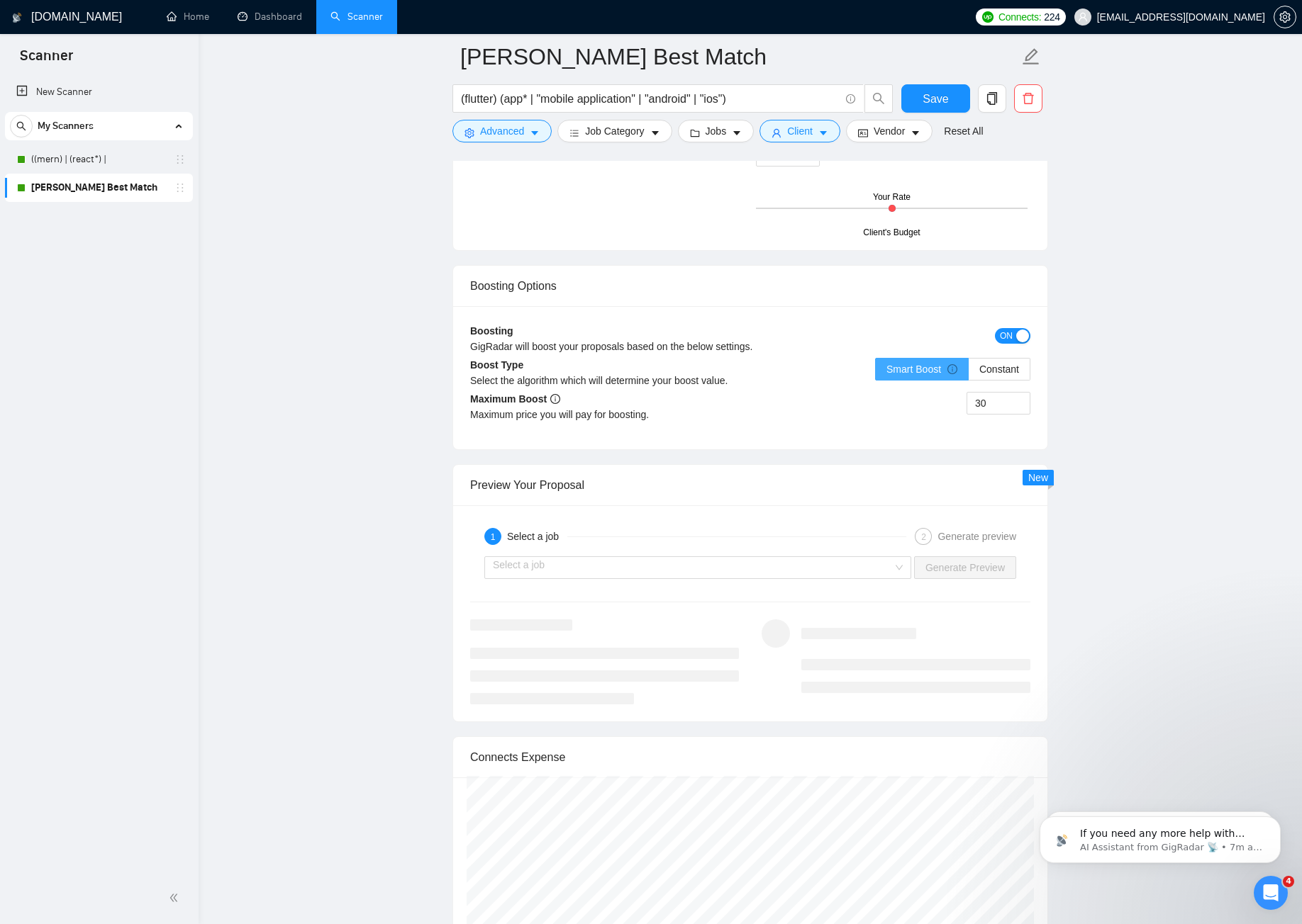
click at [924, 365] on span "Smart Boost" at bounding box center [922, 369] width 71 height 12
click at [876, 373] on input "Smart Boost" at bounding box center [876, 373] width 0 height 0
click at [997, 371] on span "Constant" at bounding box center [1000, 369] width 39 height 12
click at [969, 373] on input "Constant" at bounding box center [969, 373] width 0 height 0
click at [935, 371] on span "Smart Boost" at bounding box center [922, 369] width 71 height 12
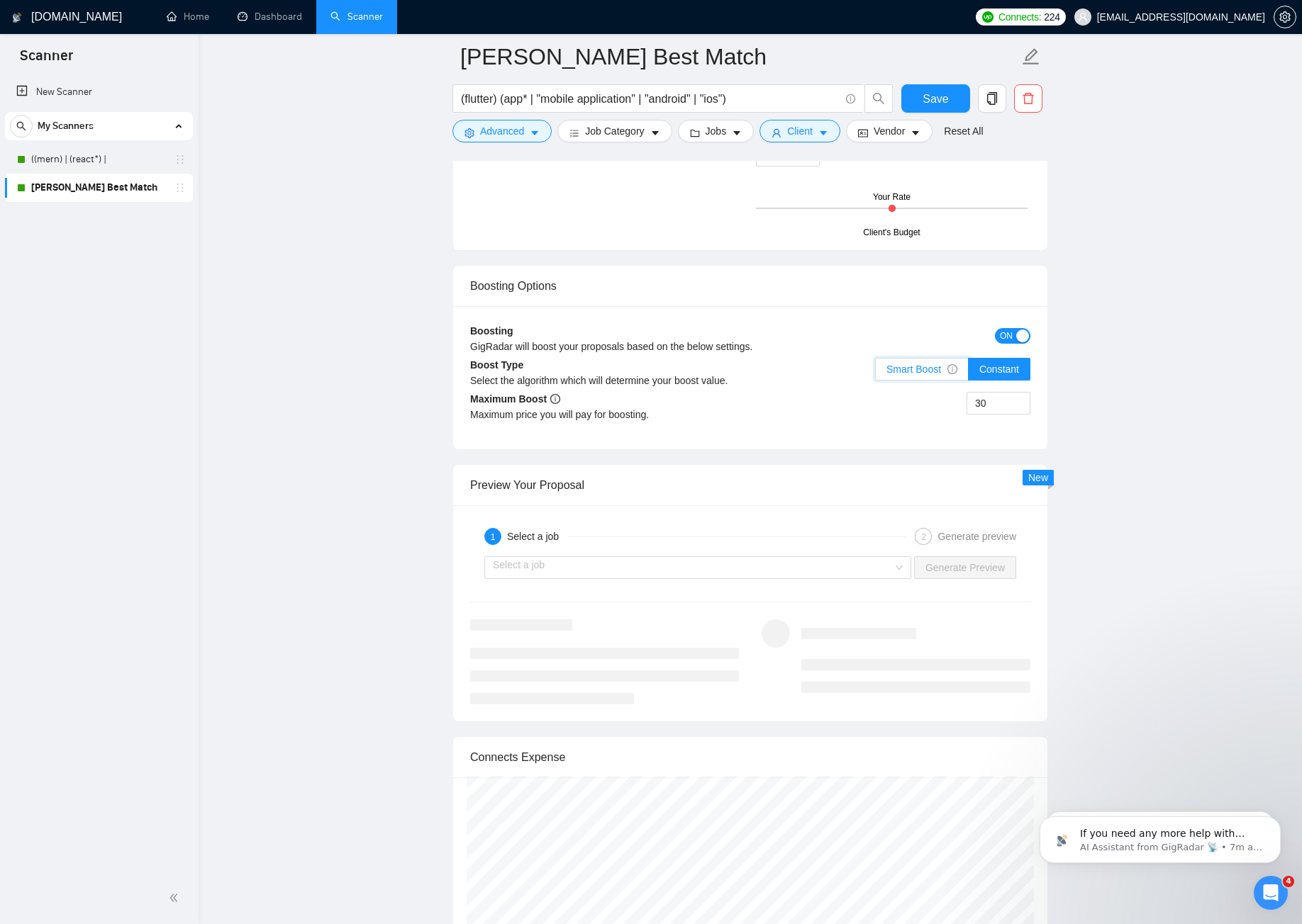
click at [876, 373] on input "Smart Boost" at bounding box center [876, 373] width 0 height 0
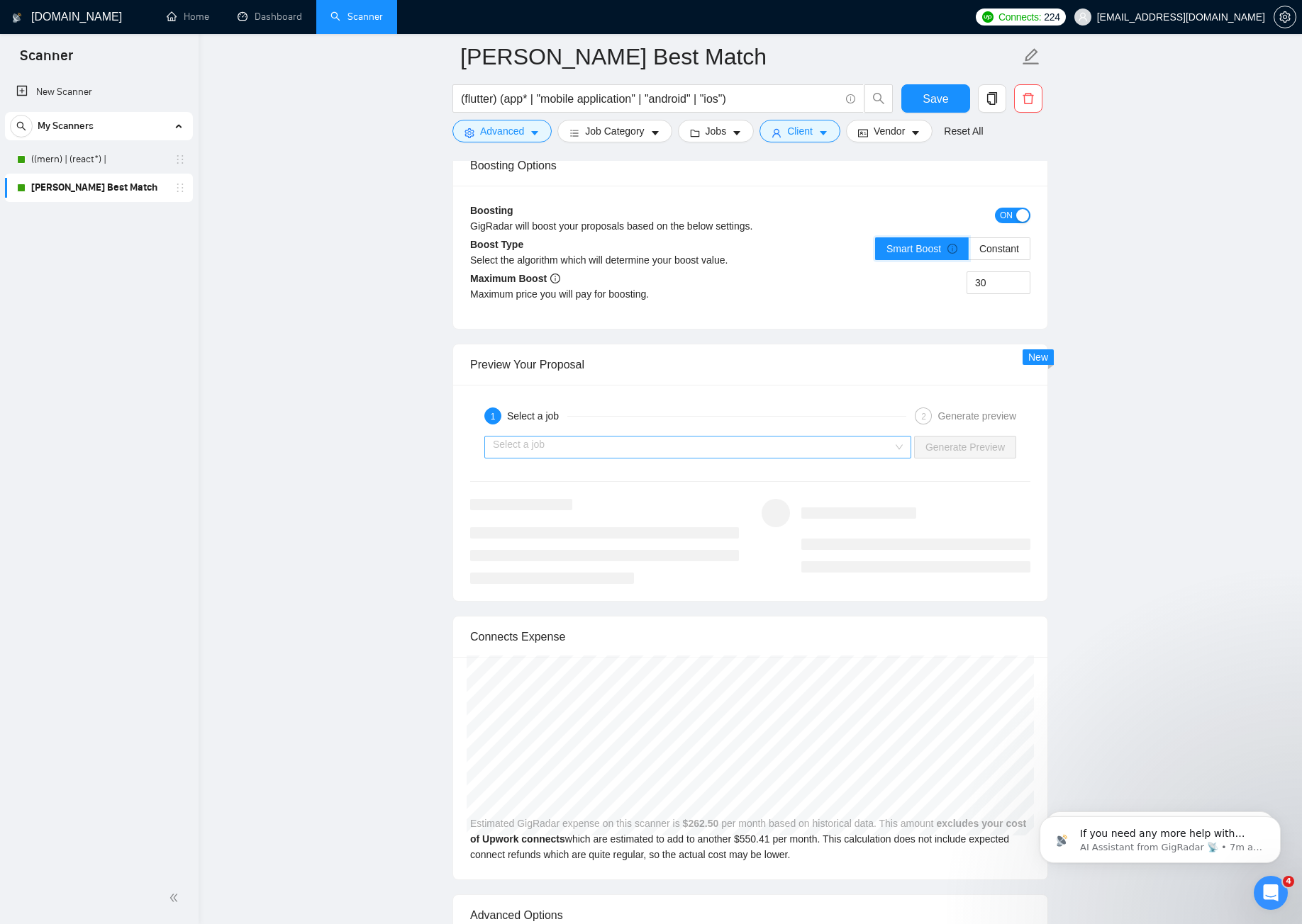
scroll to position [2552, 0]
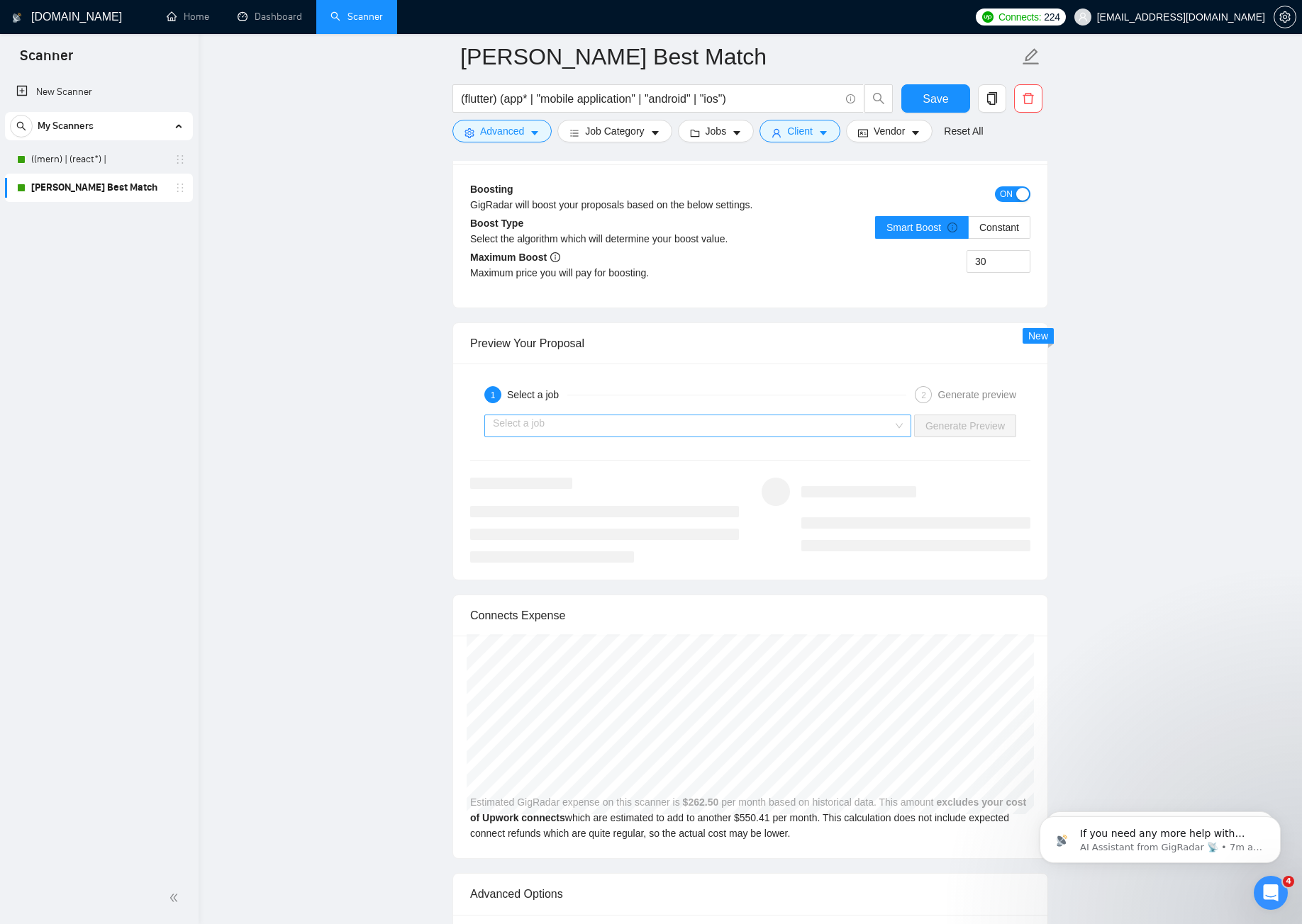
click at [747, 419] on input "search" at bounding box center [693, 426] width 400 height 21
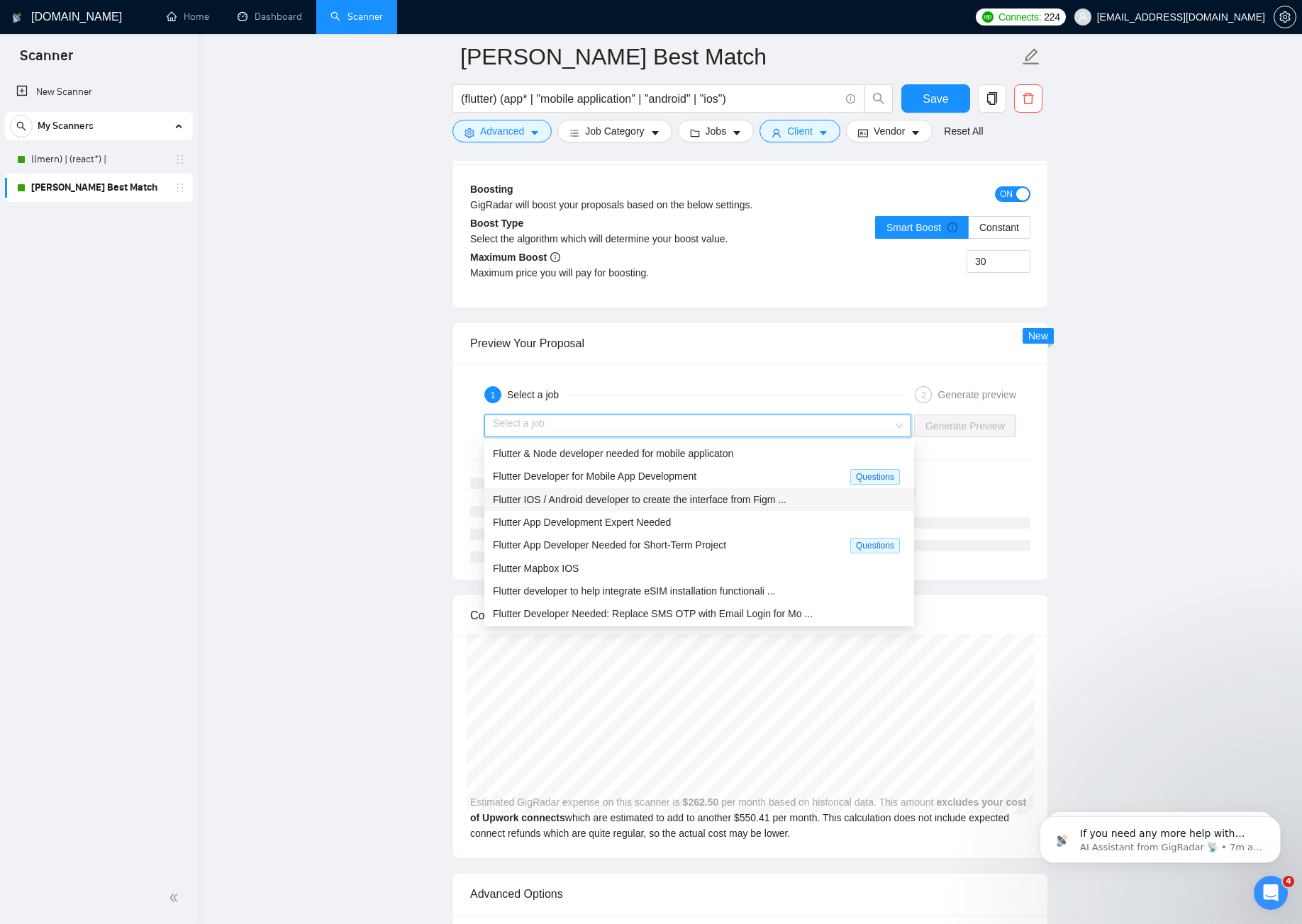
click at [615, 504] on span "Flutter IOS / Android developer to create the interface from Figm ..." at bounding box center [640, 499] width 294 height 12
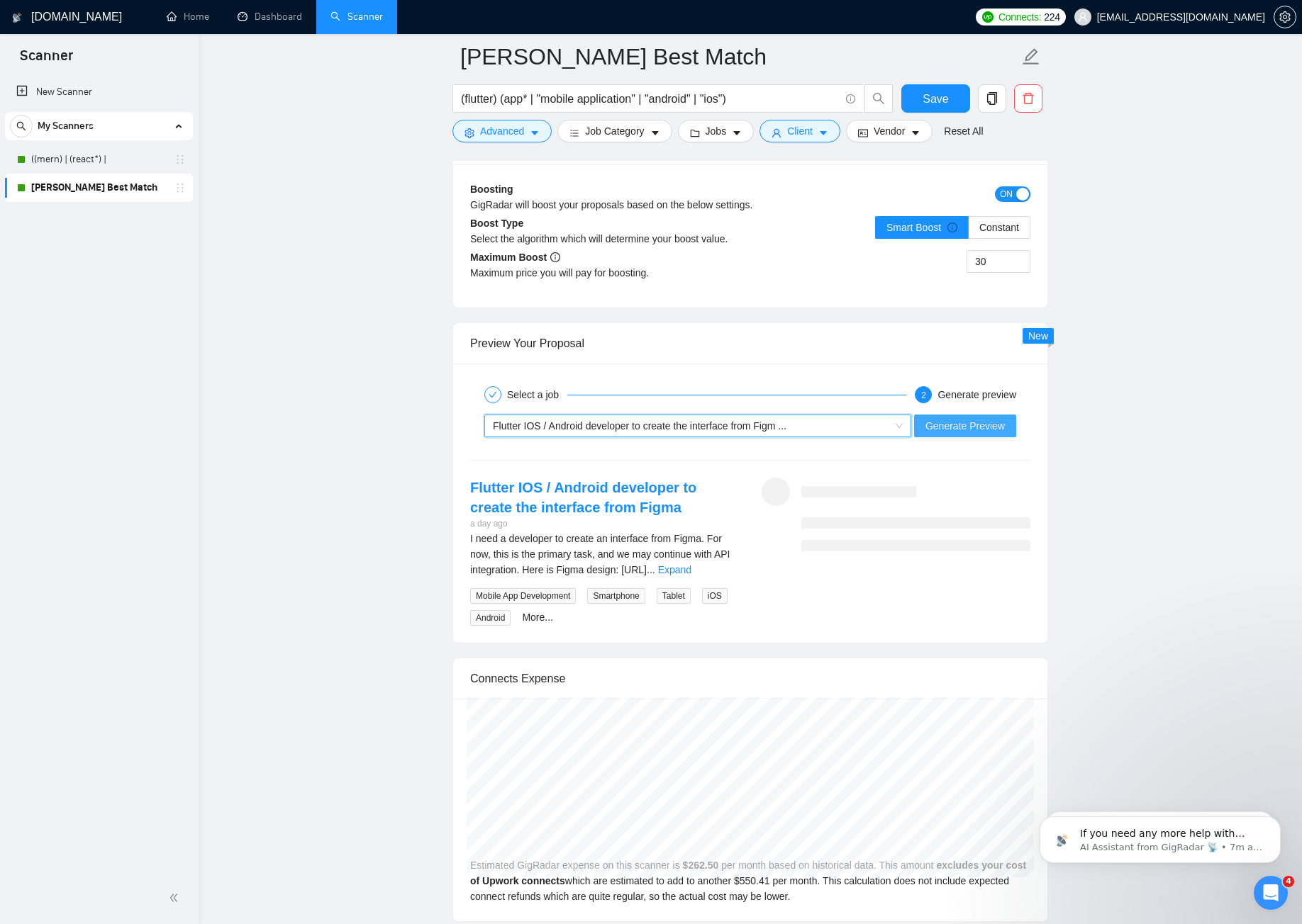
click at [982, 423] on span "Generate Preview" at bounding box center [965, 426] width 80 height 15
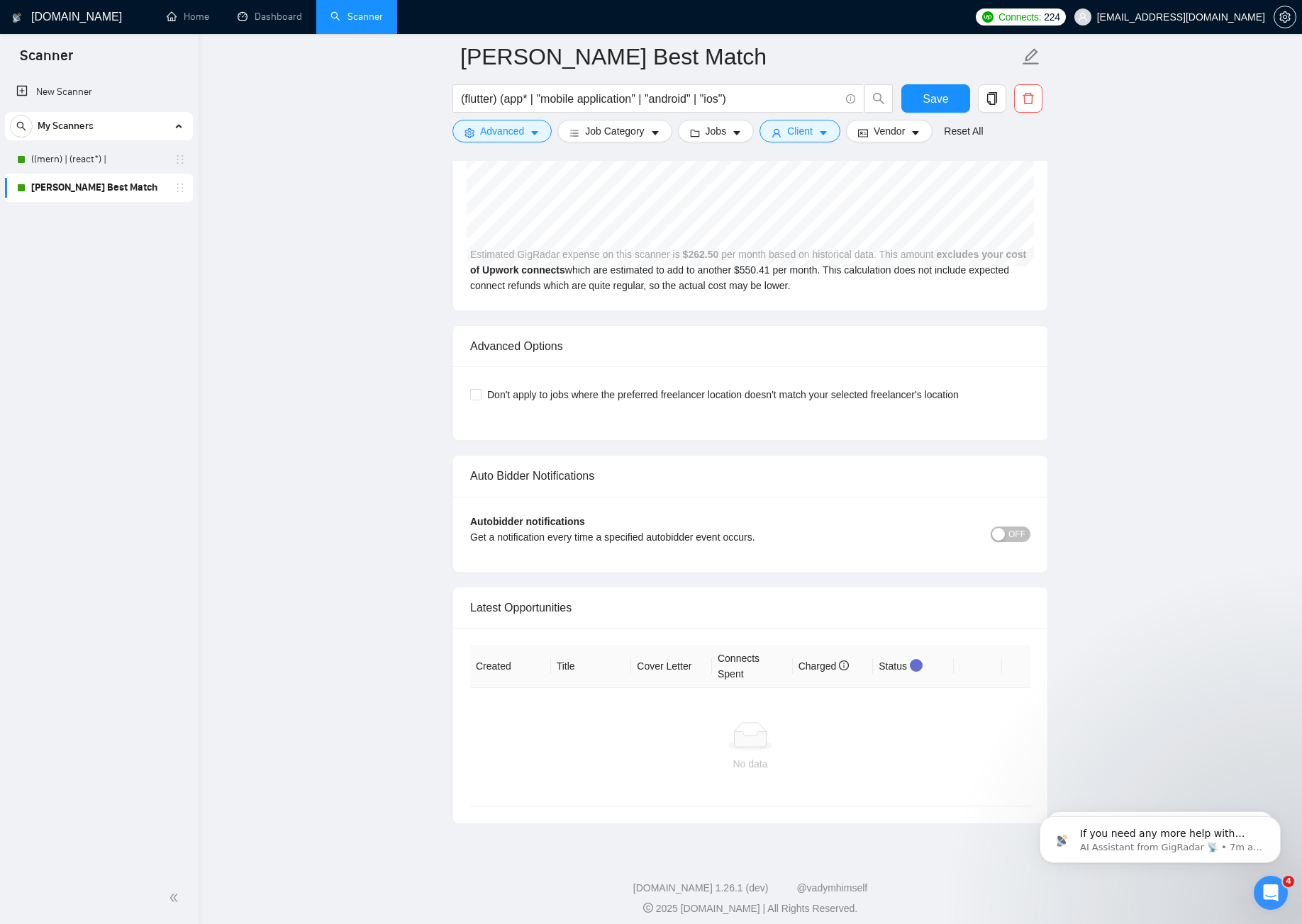
scroll to position [3170, 0]
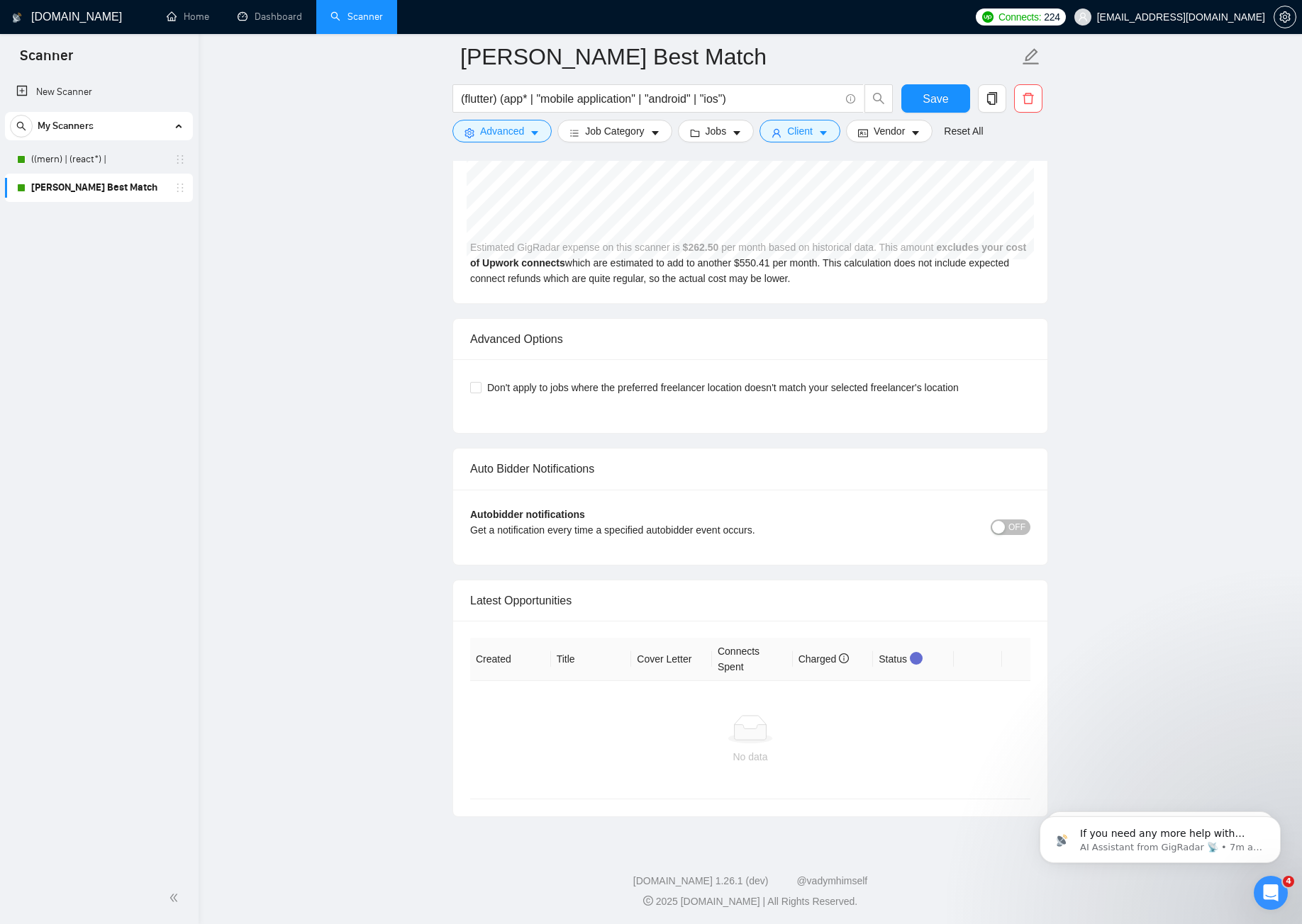
click at [995, 530] on div "button" at bounding box center [999, 528] width 13 height 13
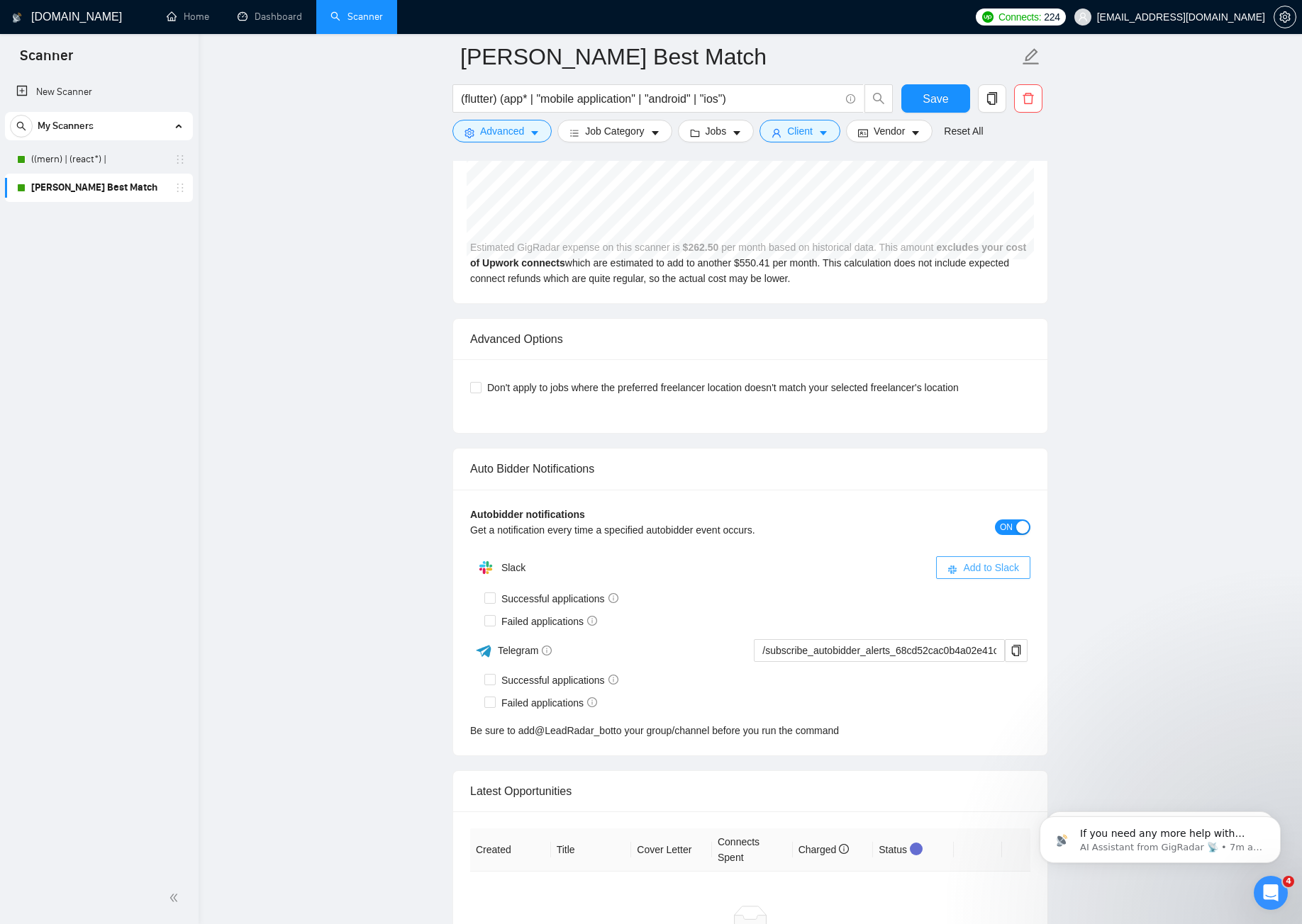
click at [975, 568] on span "Add to Slack" at bounding box center [991, 567] width 56 height 15
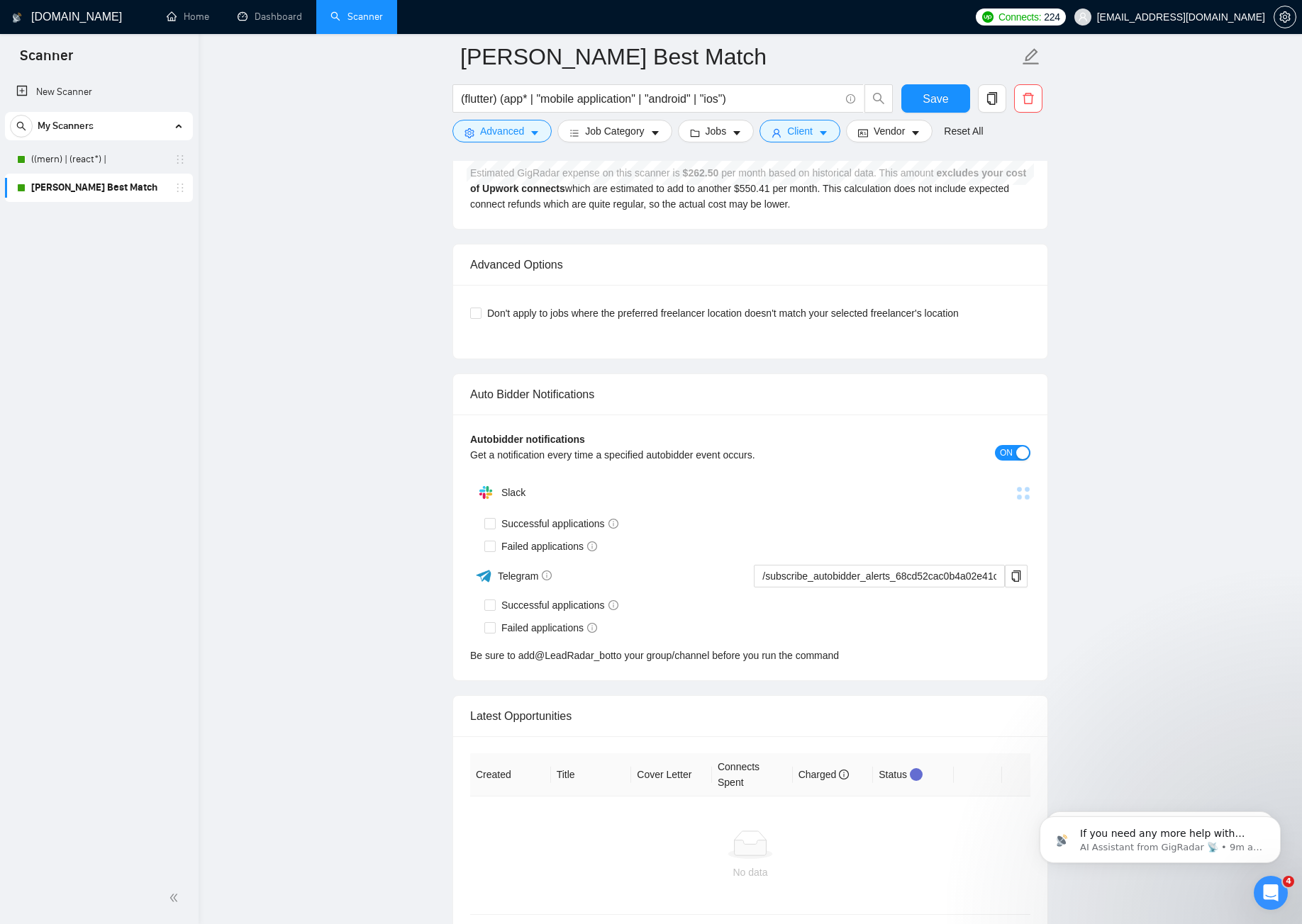
scroll to position [3312, 0]
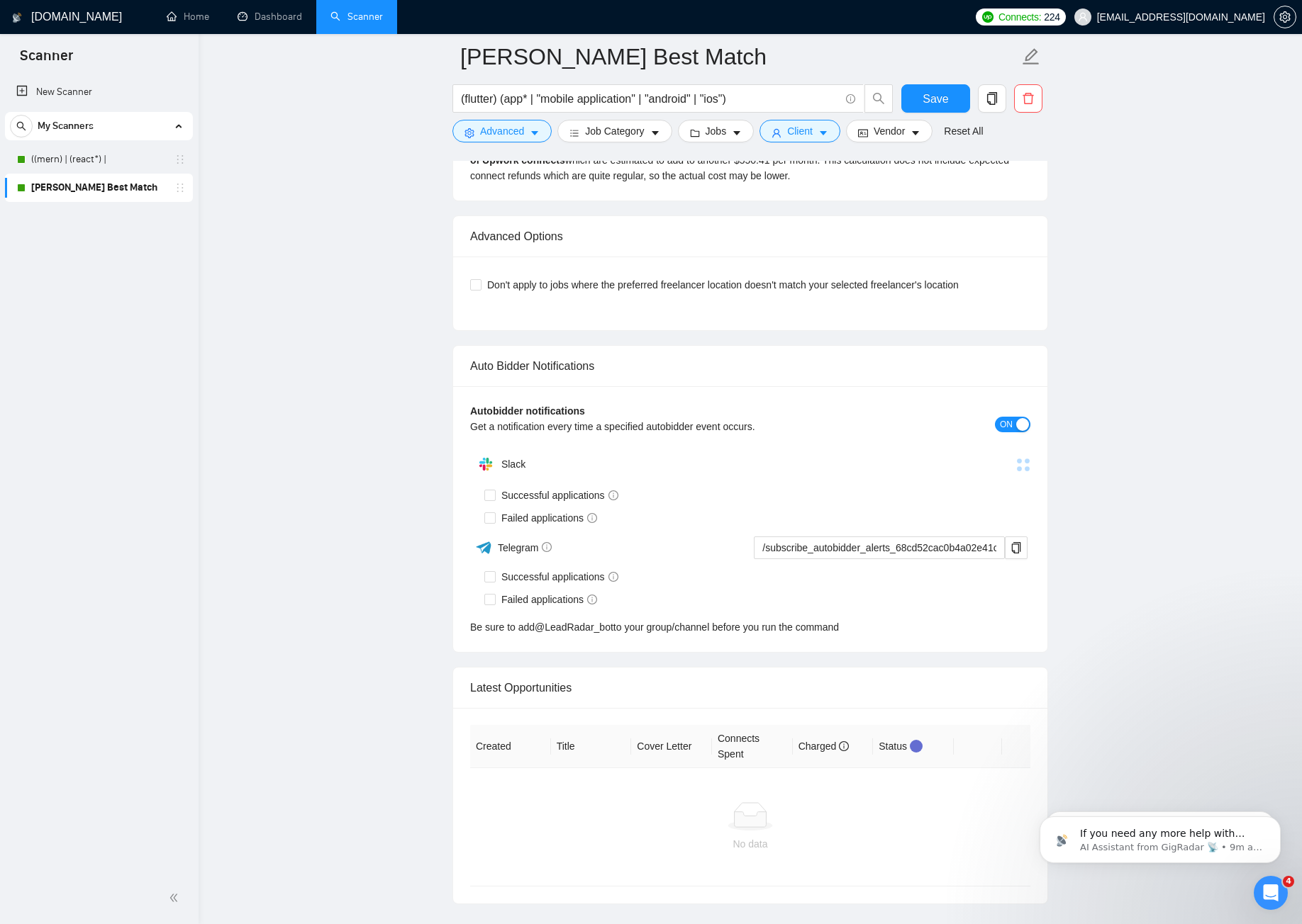
click at [1002, 417] on span "ON" at bounding box center [1007, 424] width 13 height 15
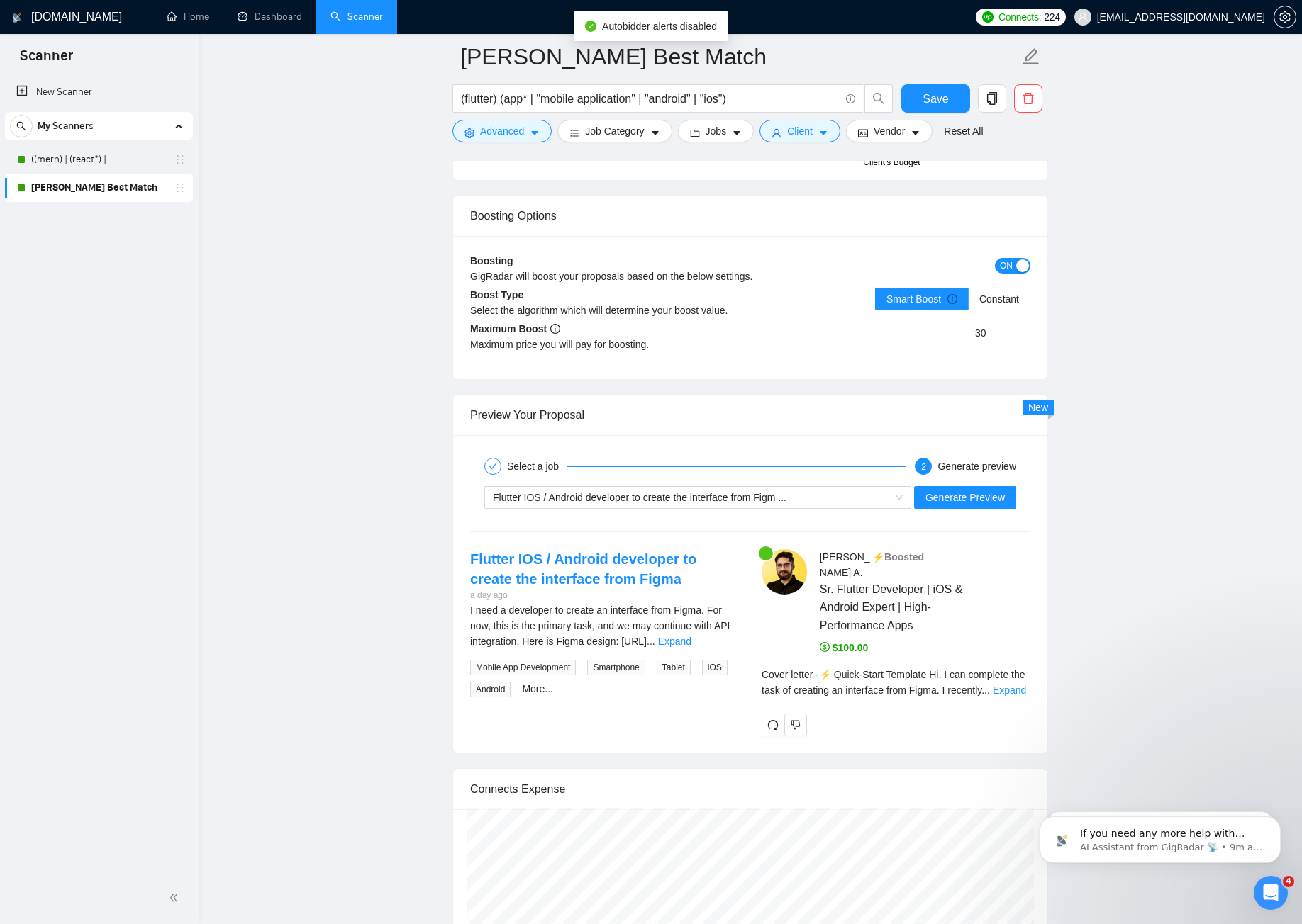
scroll to position [2484, 0]
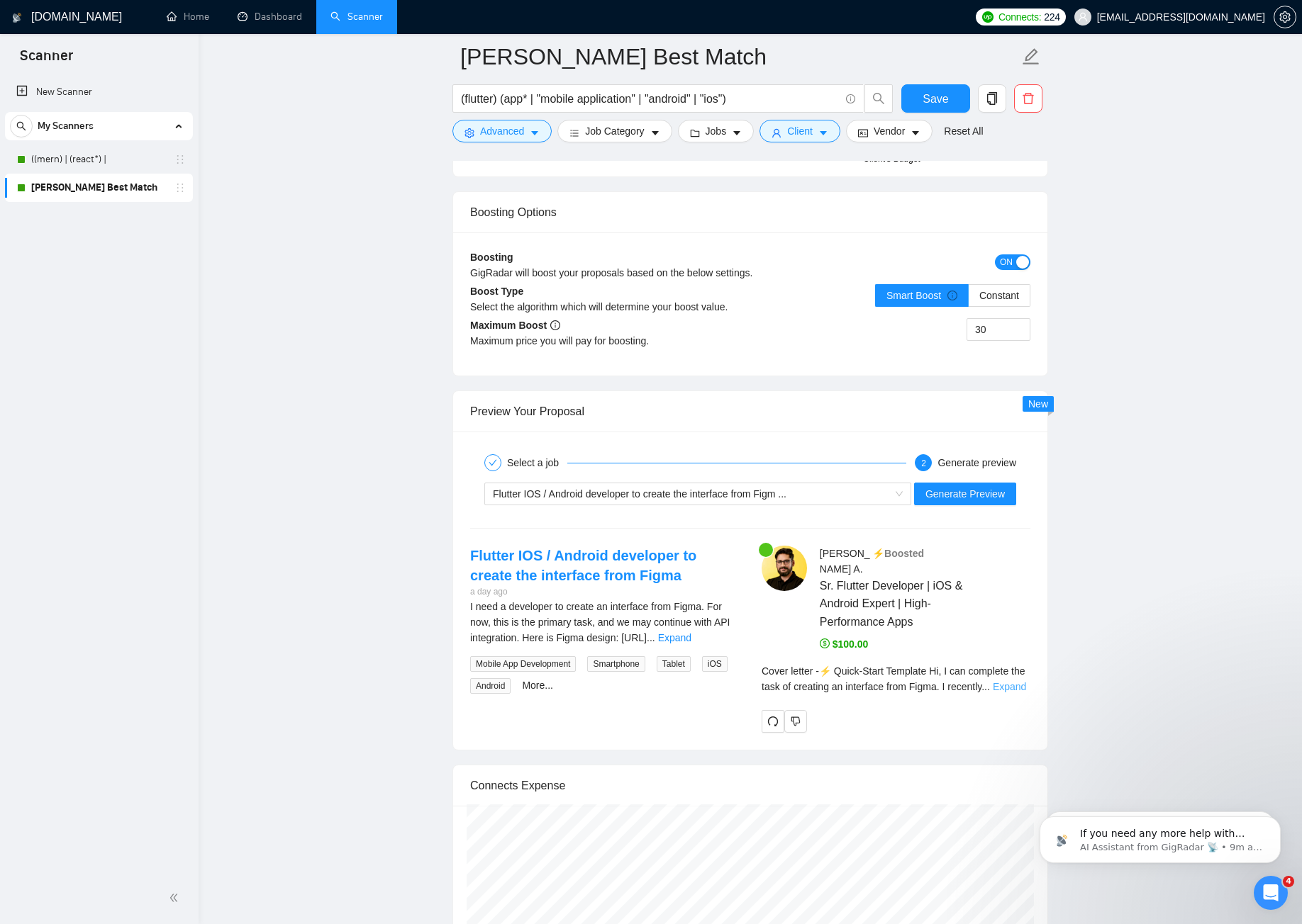
click at [1000, 682] on link "Expand" at bounding box center [1009, 687] width 33 height 12
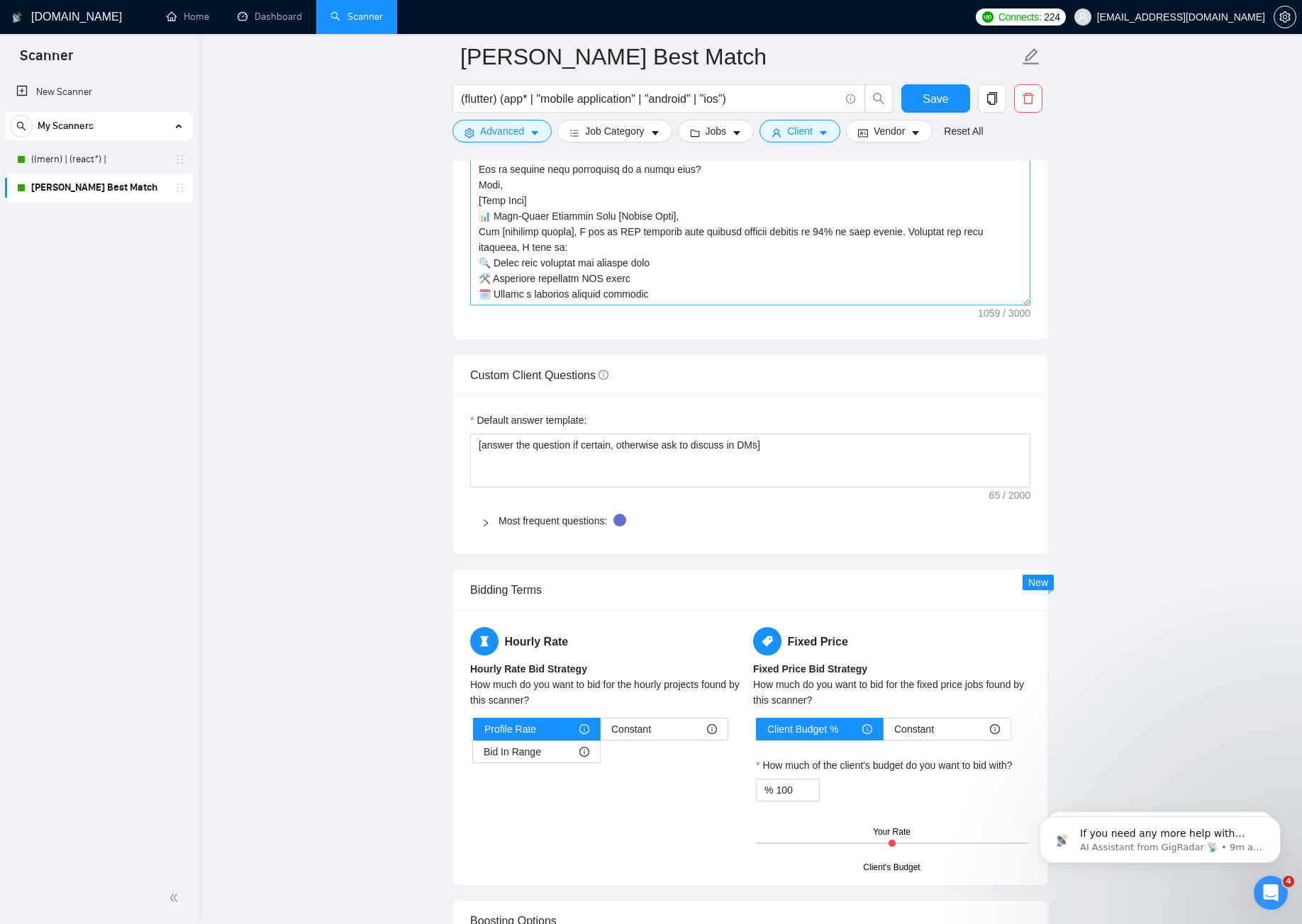
scroll to position [1563, 0]
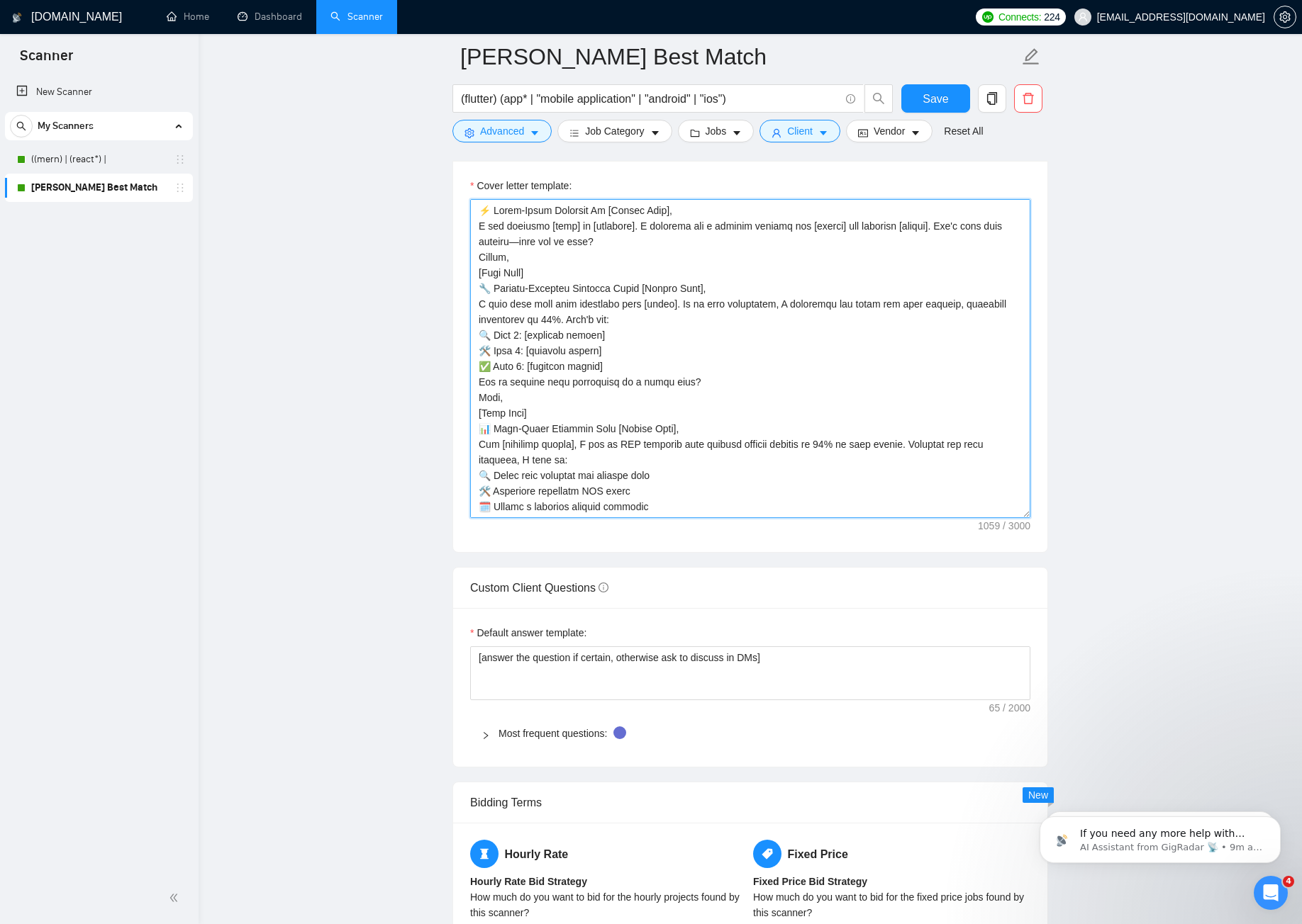
click at [612, 327] on textarea "Cover letter template:" at bounding box center [750, 359] width 560 height 319
click at [501, 250] on textarea "Cover letter template:" at bounding box center [750, 359] width 560 height 319
click at [490, 242] on textarea "Cover letter template:" at bounding box center [750, 359] width 560 height 319
click at [668, 419] on textarea "Cover letter template:" at bounding box center [750, 359] width 560 height 319
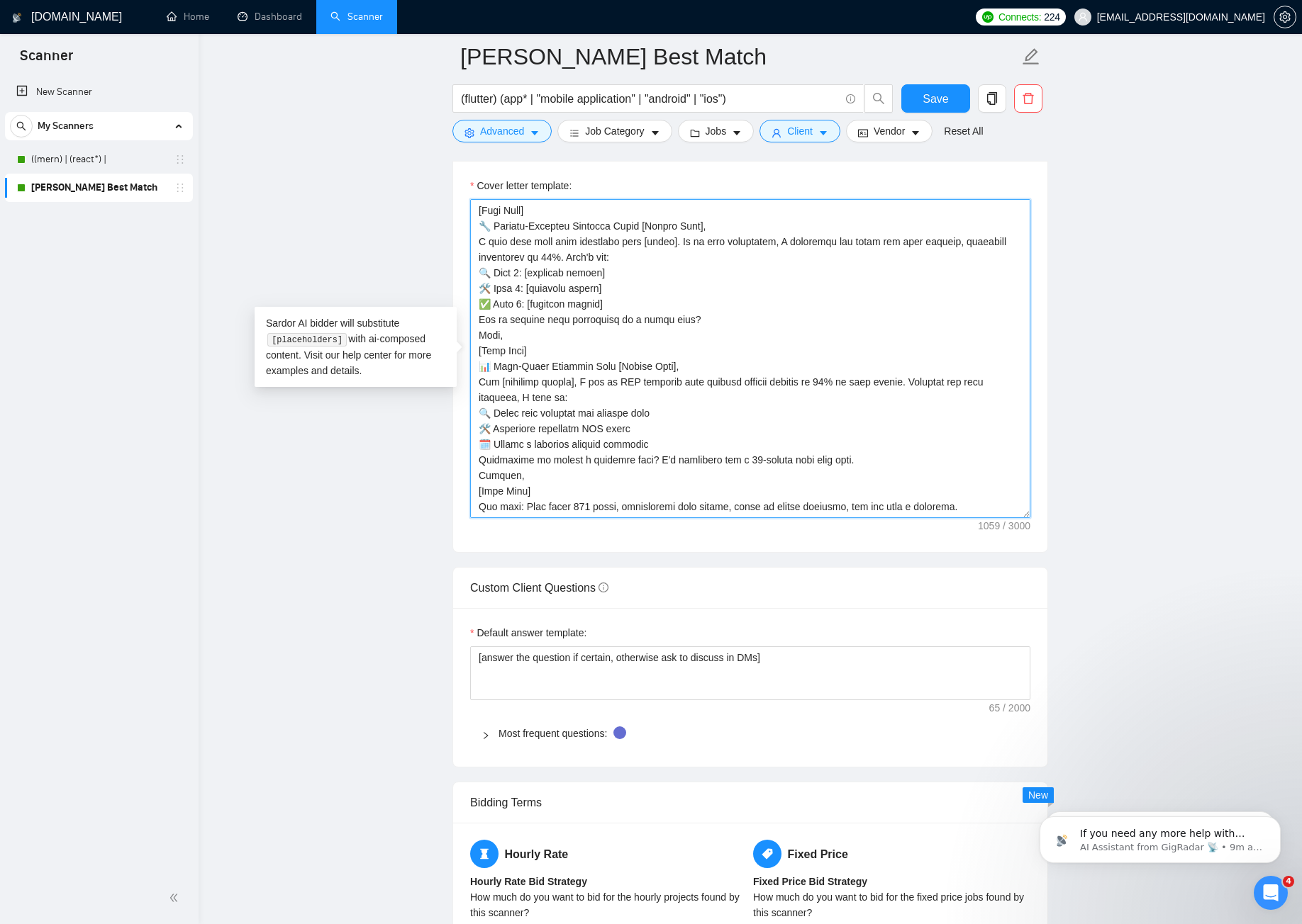
click at [543, 496] on textarea "Cover letter template:" at bounding box center [750, 359] width 560 height 319
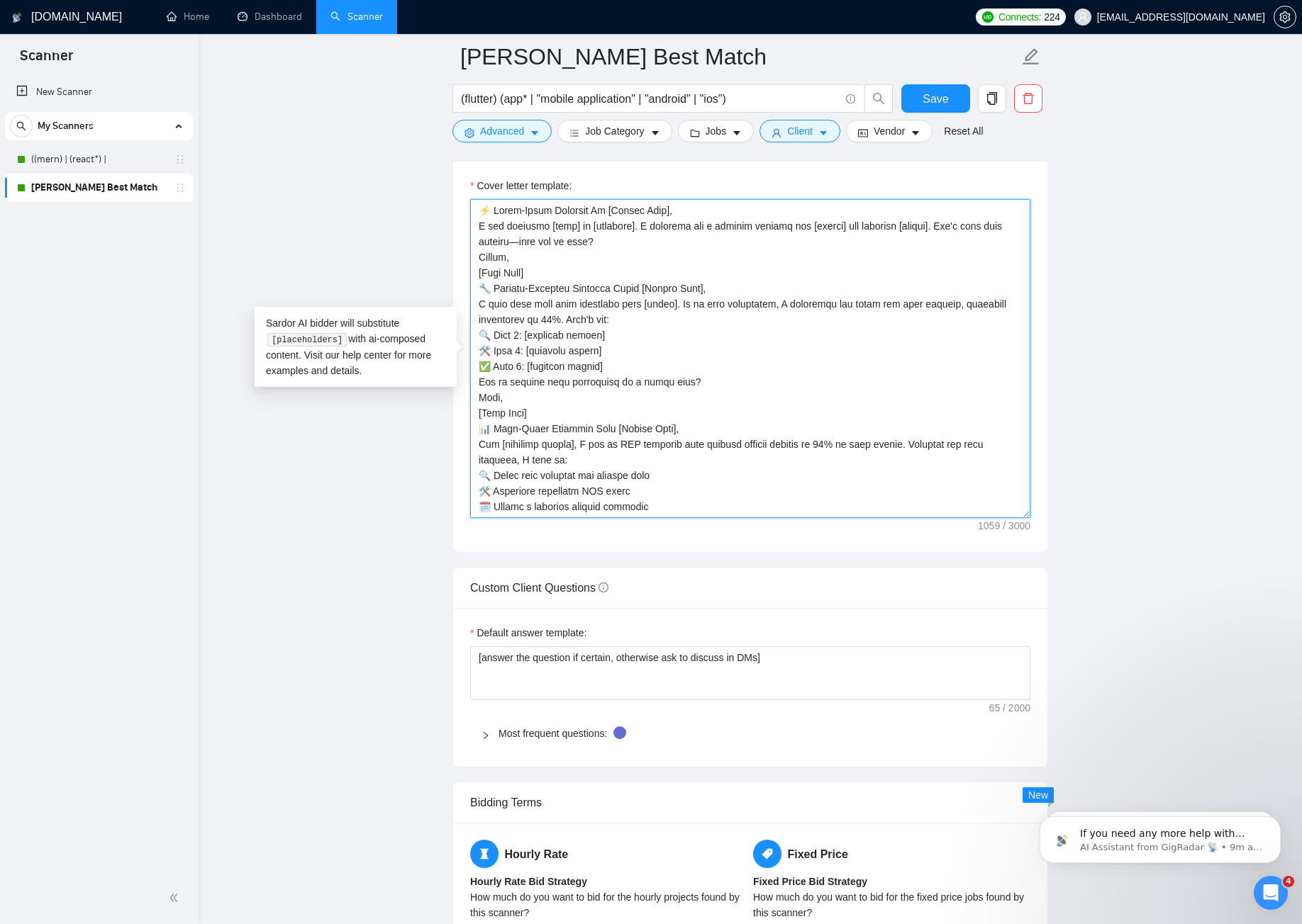
click at [484, 206] on textarea "Cover letter template:" at bounding box center [750, 359] width 560 height 319
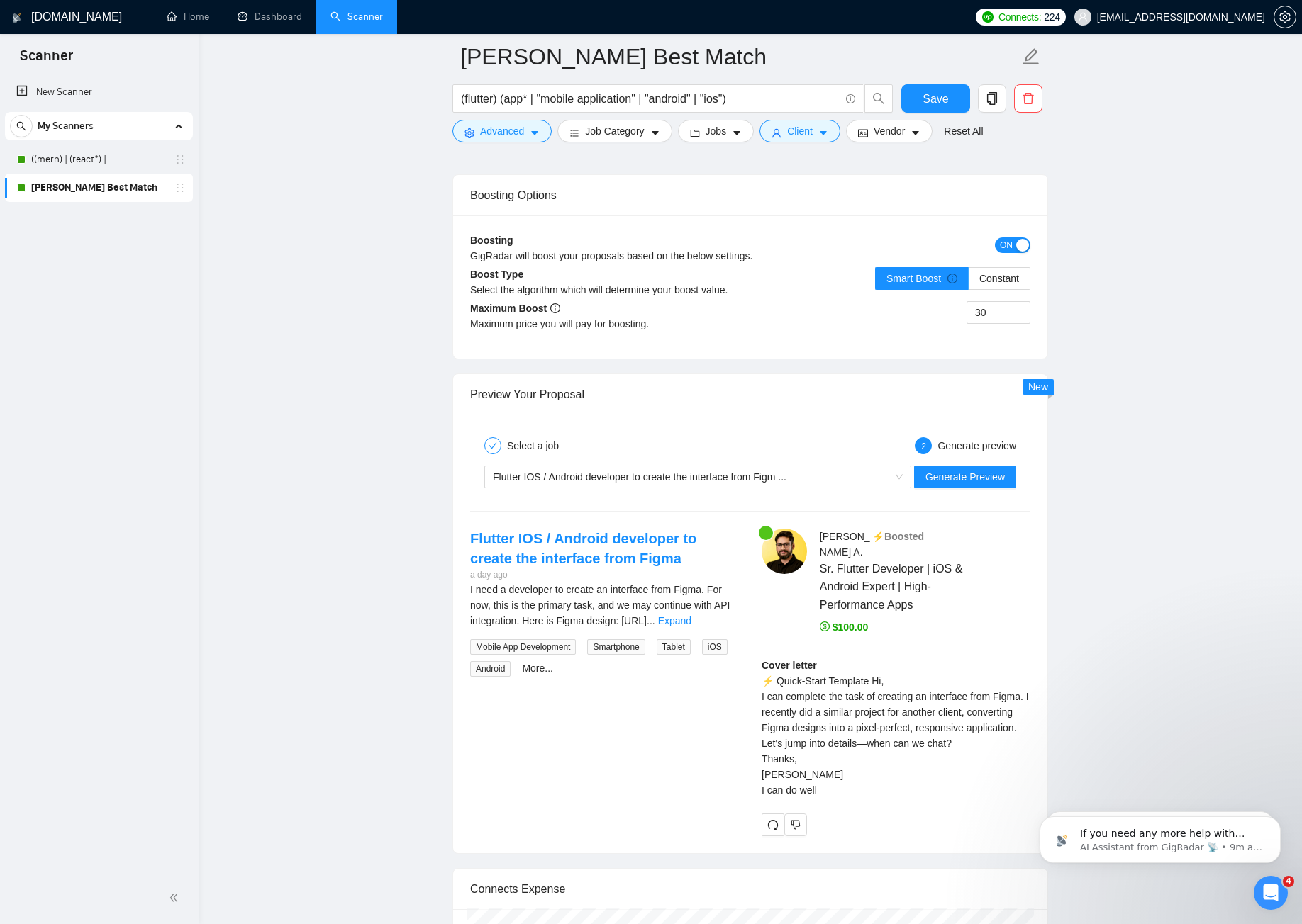
scroll to position [2626, 0]
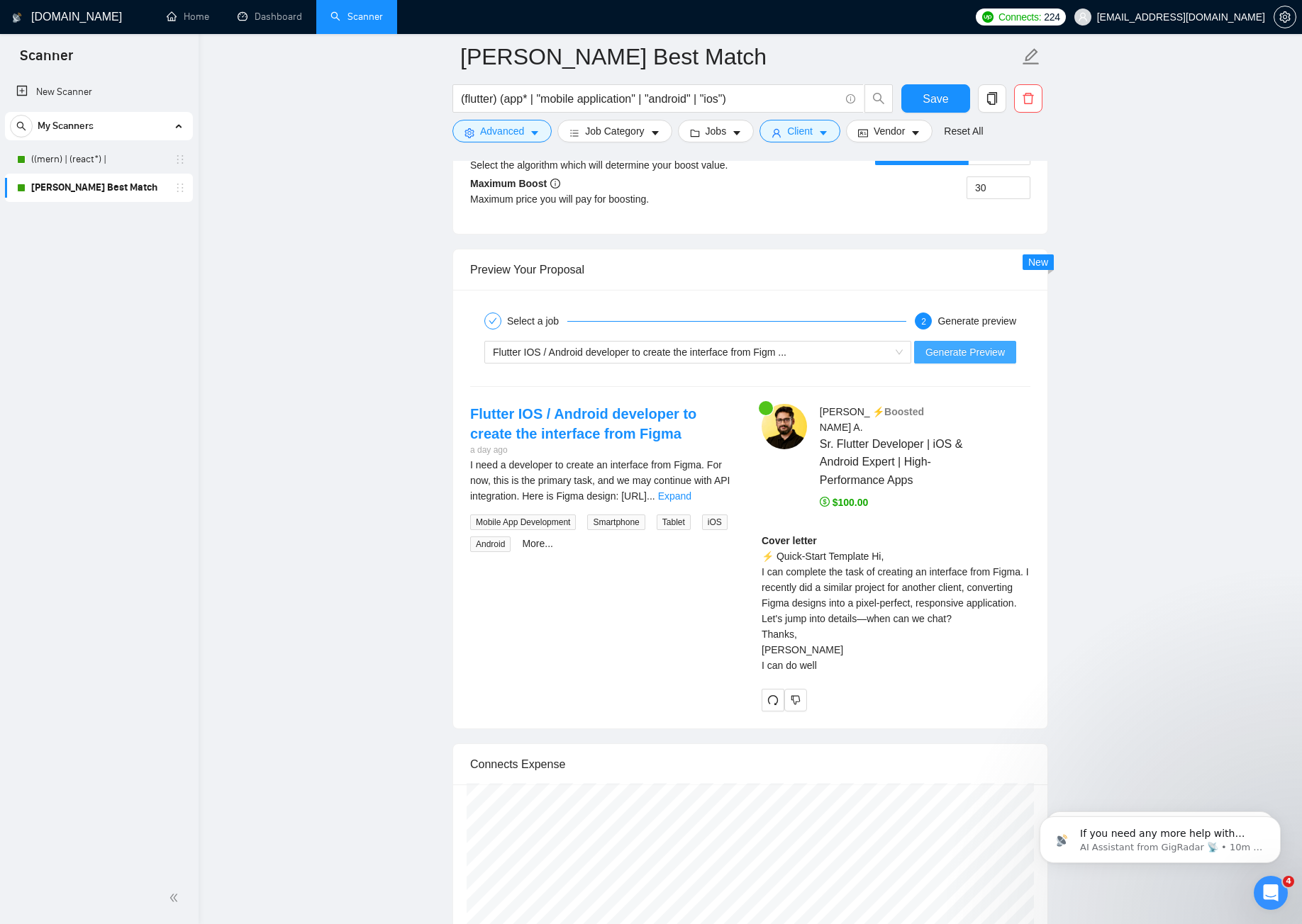
type textarea "Make the cover letter humanize ⚡ Quick-Start Template Hi [Client Name], I can c…"
click at [966, 359] on span "Generate Preview" at bounding box center [965, 352] width 80 height 15
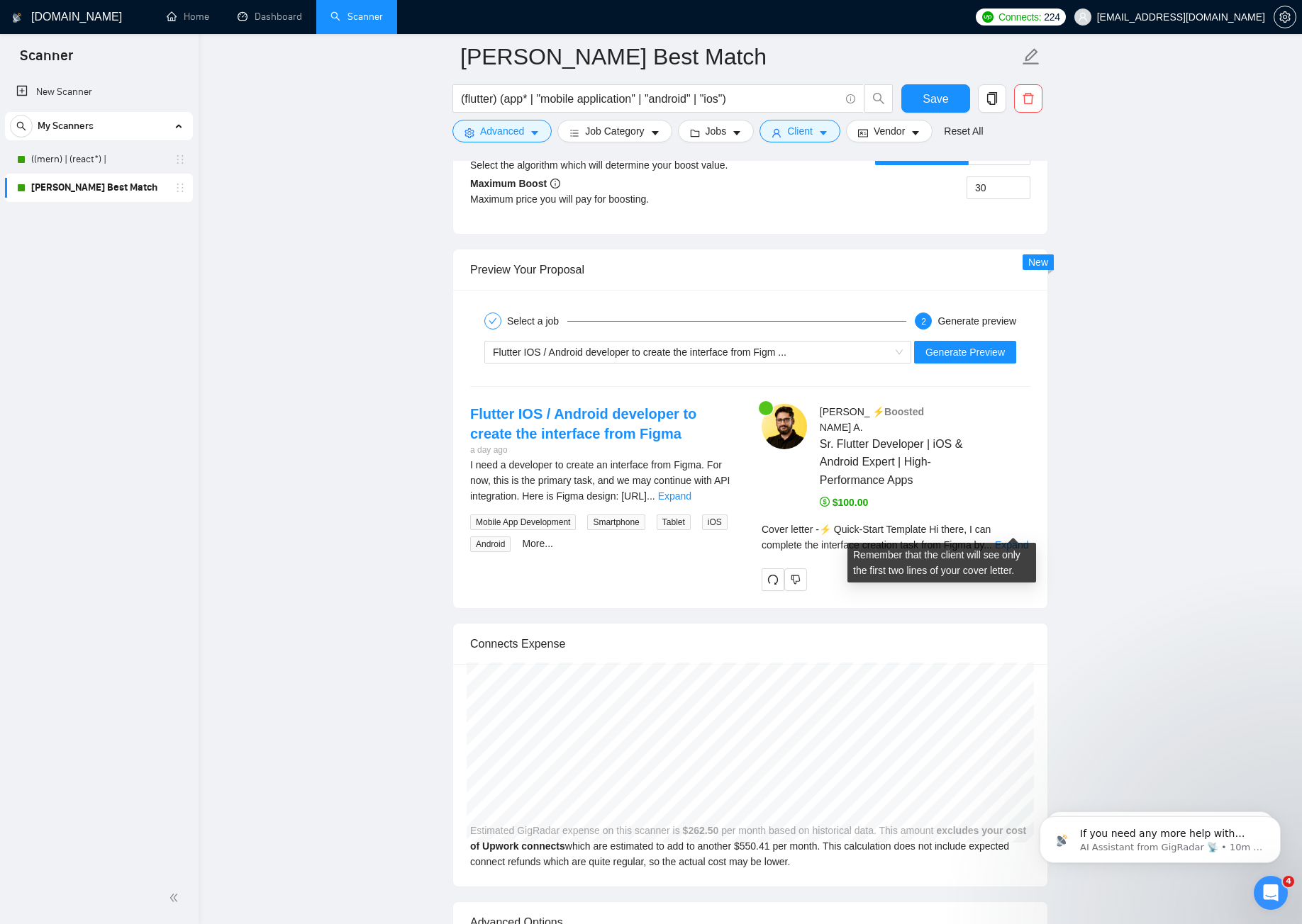
click at [1017, 535] on div "Cover letter - ⚡ Quick-Start Template Hi there, I can complete the interface cr…" at bounding box center [896, 537] width 268 height 31
click at [1016, 539] on link "Expand" at bounding box center [1011, 545] width 33 height 12
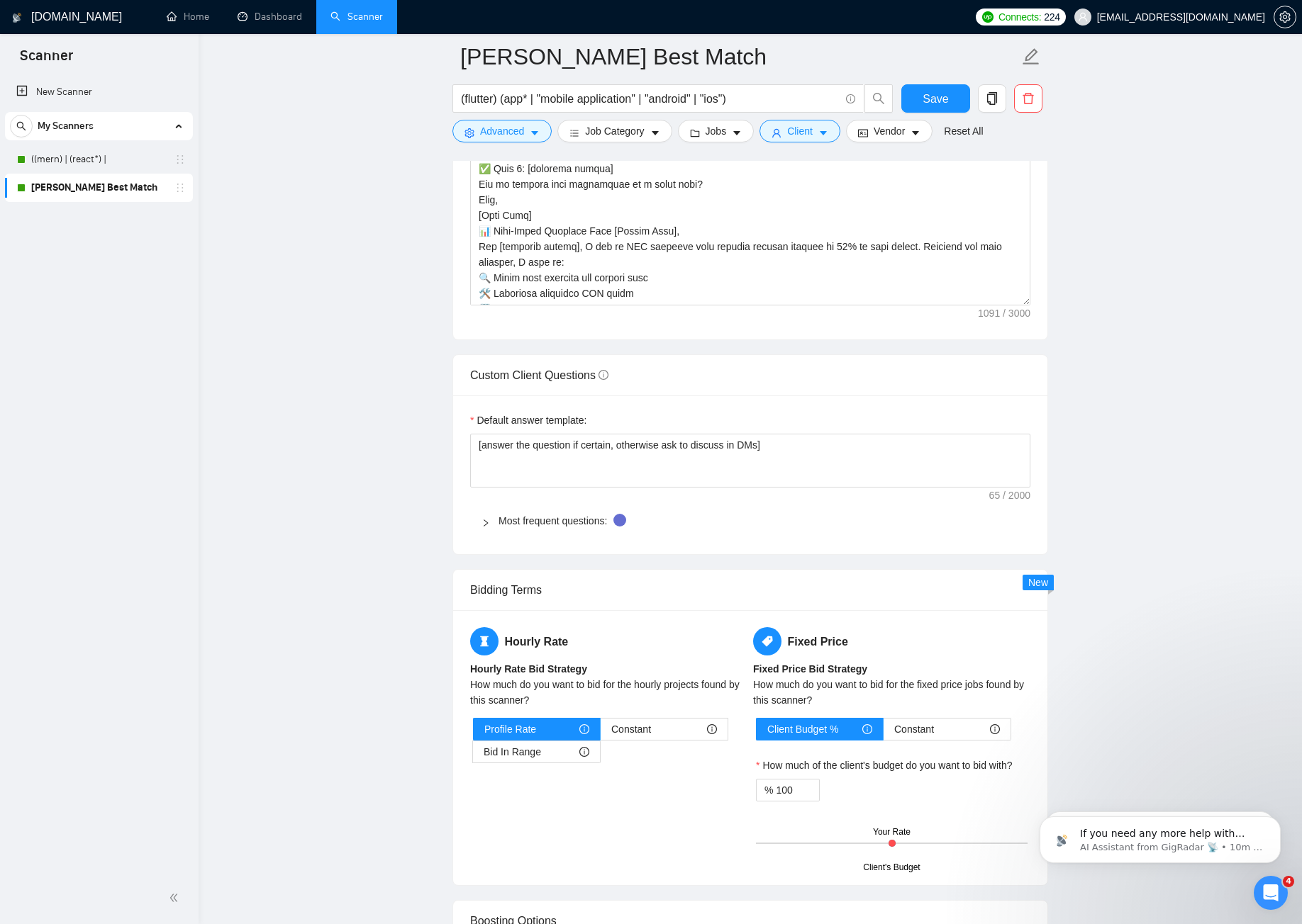
scroll to position [0, 0]
click at [631, 271] on textarea "Cover letter template:" at bounding box center [750, 146] width 560 height 319
click at [1276, 889] on icon "Open Intercom Messenger" at bounding box center [1269, 892] width 23 height 23
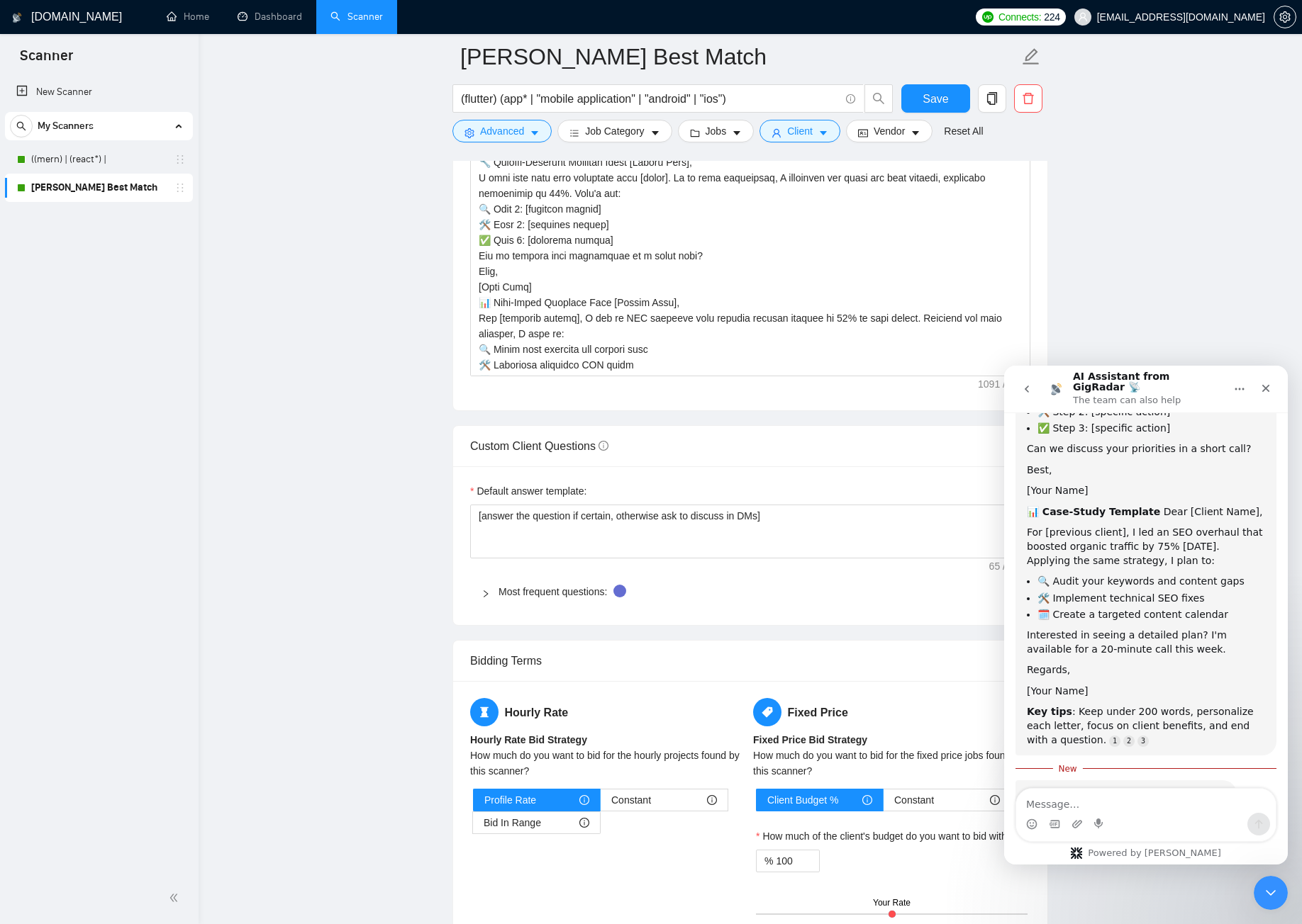
scroll to position [519, 0]
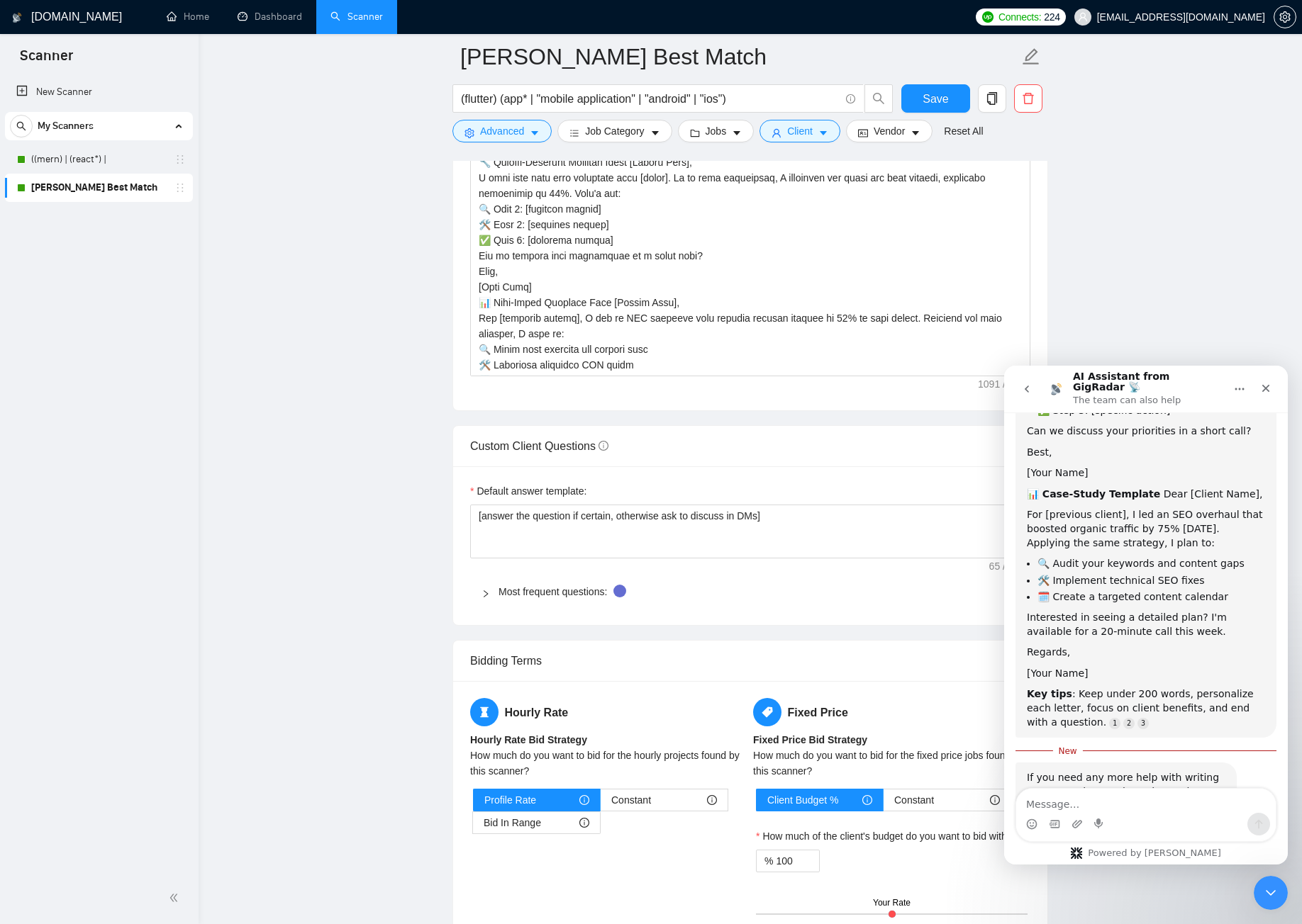
click at [1151, 792] on textarea "Message…" at bounding box center [1146, 801] width 260 height 24
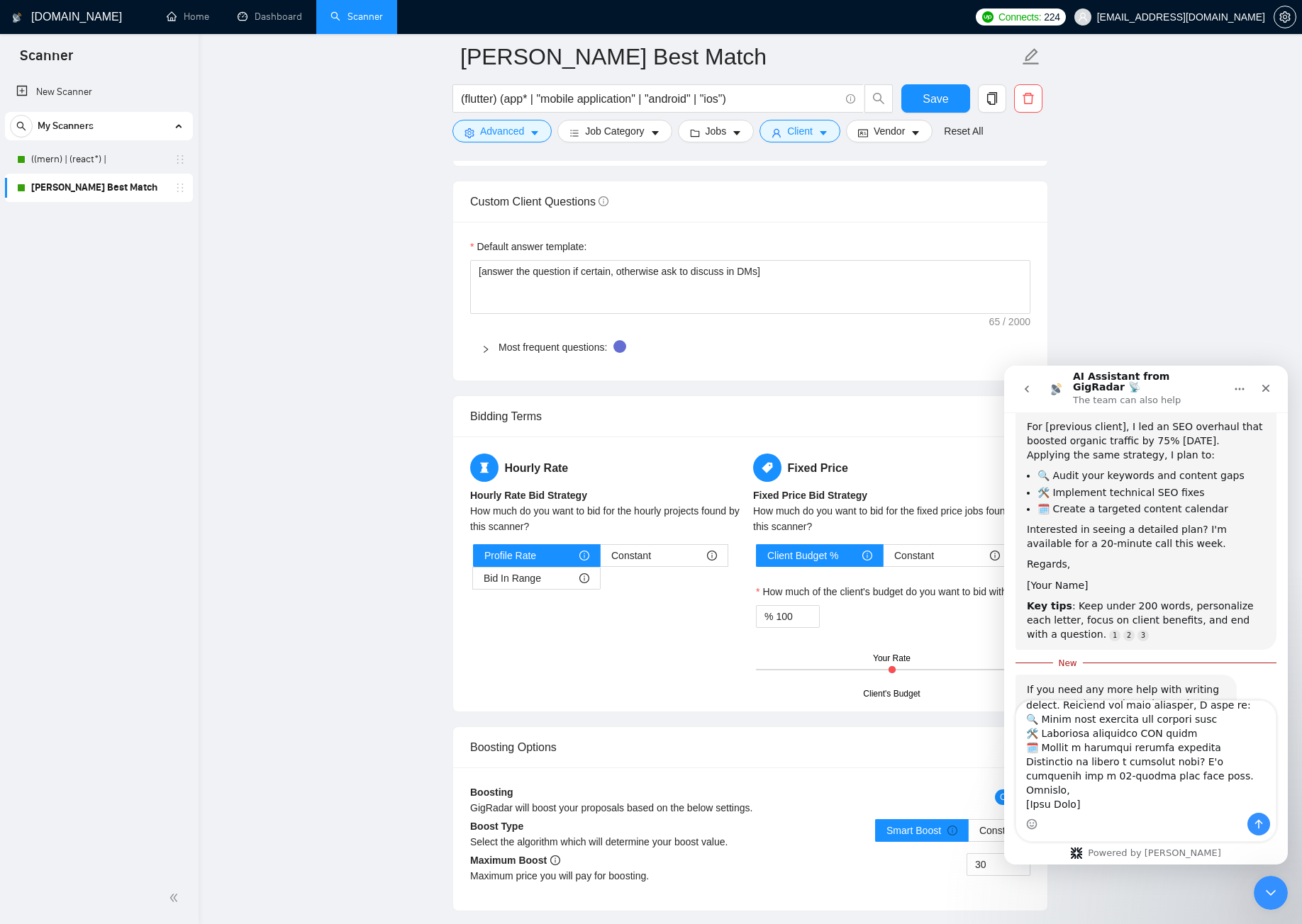
scroll to position [2059, 0]
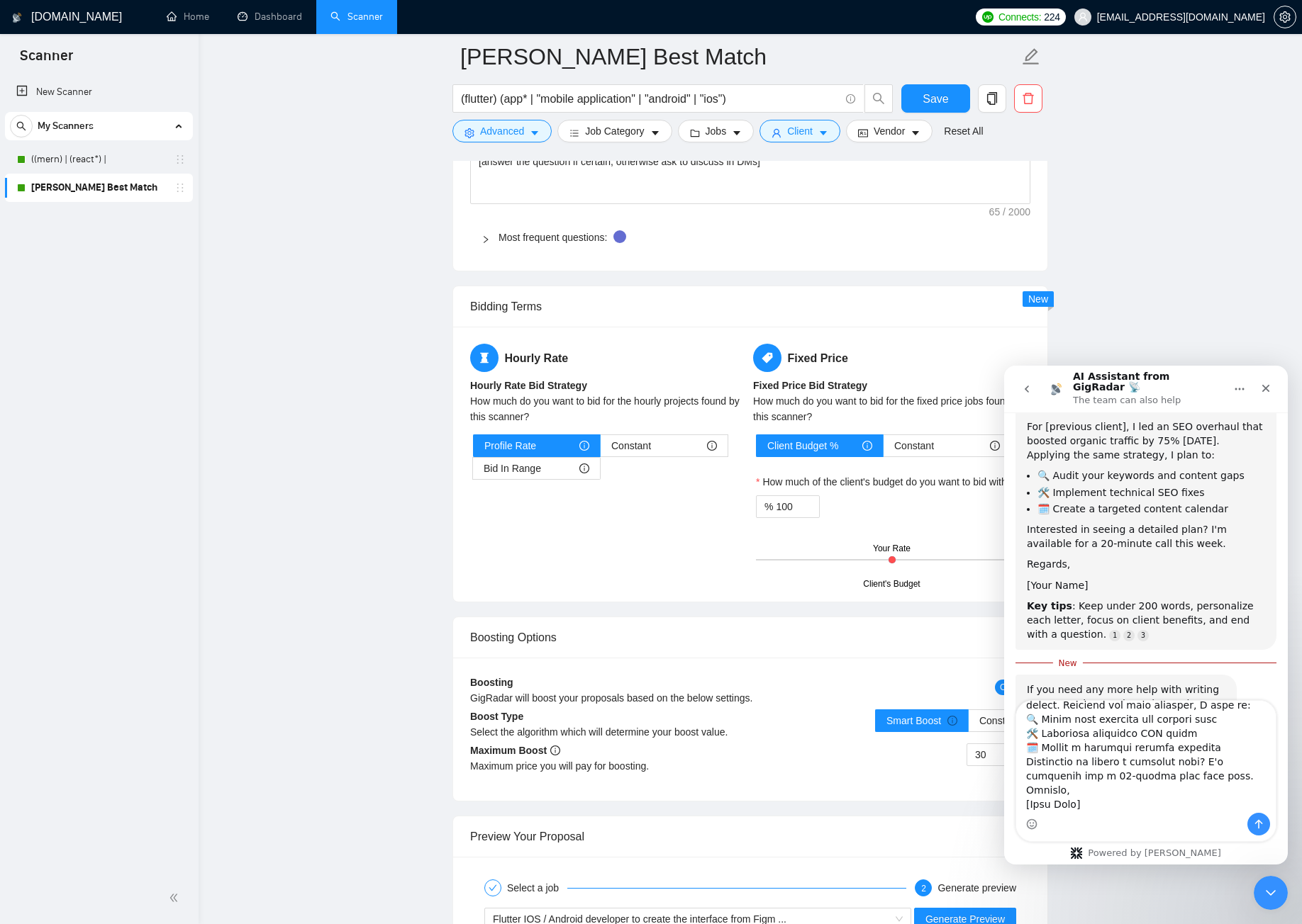
click at [1100, 807] on textarea "Message…" at bounding box center [1146, 757] width 260 height 112
type textarea "Make the cover letter humanize ⚡ Quick-Start Template Hi [Client Name], I can c…"
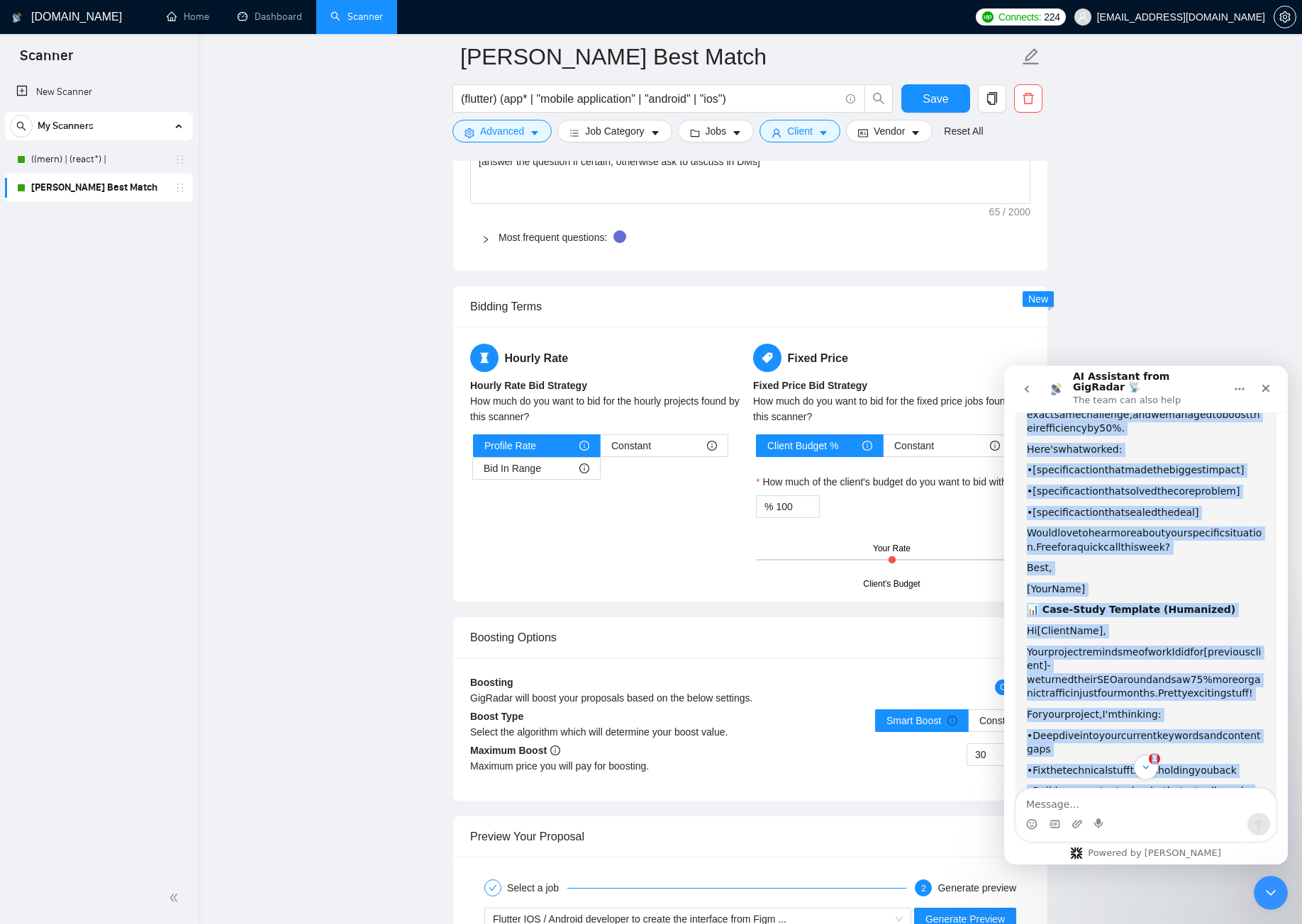
scroll to position [1876, 0]
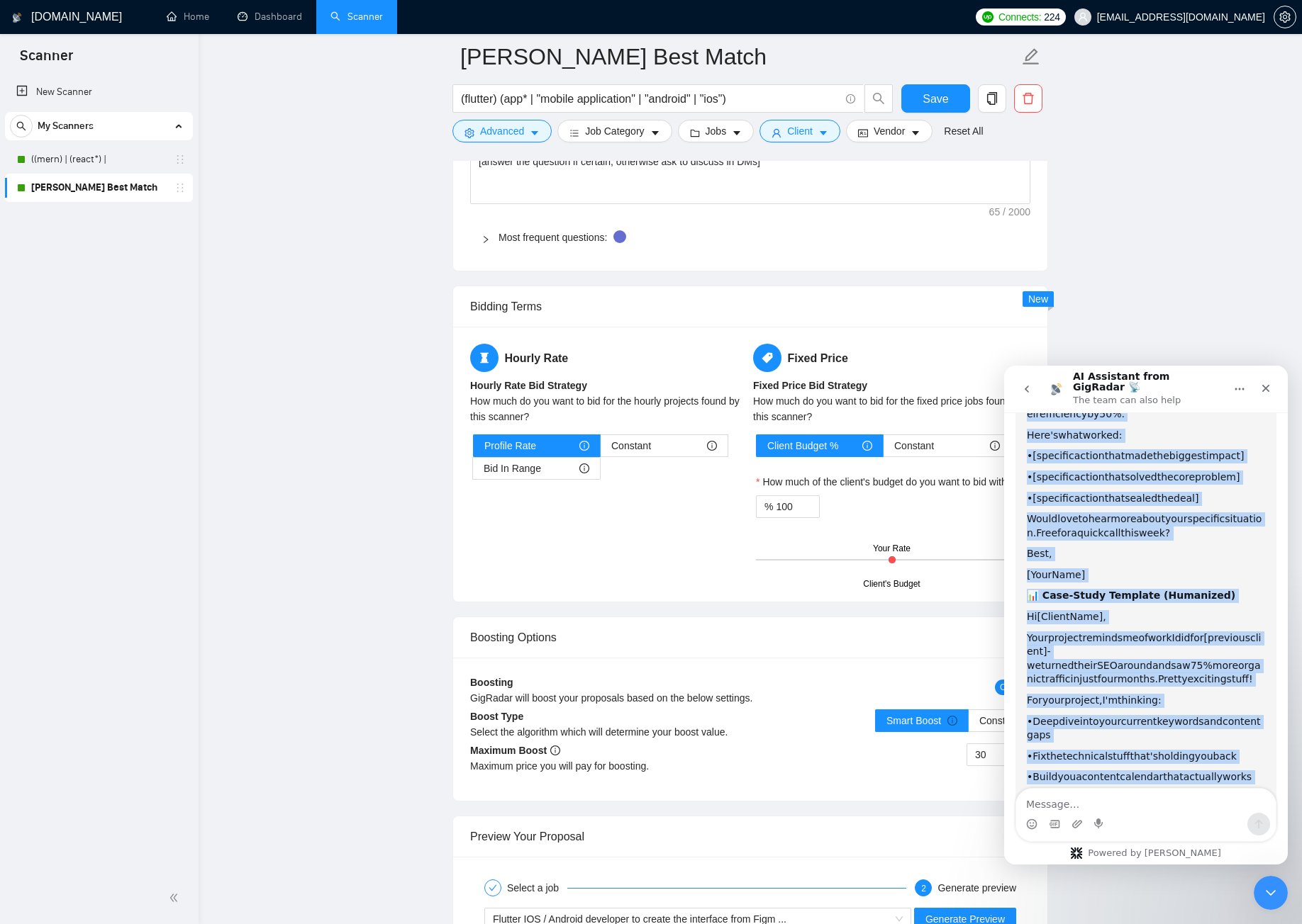
drag, startPoint x: 1031, startPoint y: 454, endPoint x: 1212, endPoint y: 753, distance: 349.5
click at [1212, 753] on div "Here are your templates with a more human, conversational tone: ⚡ Quick-Start T…" at bounding box center [1146, 530] width 238 height 817
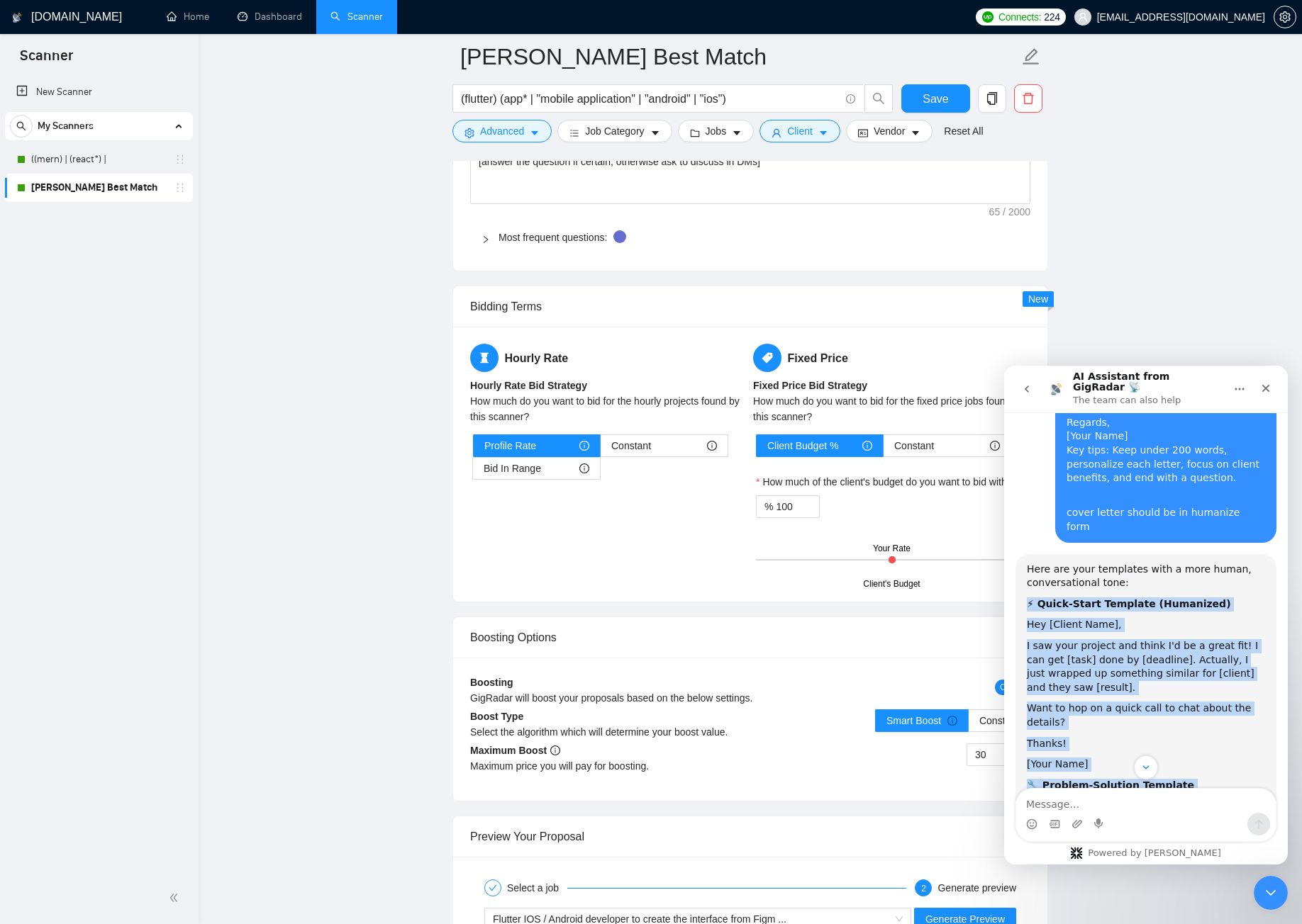
scroll to position [1426, 0]
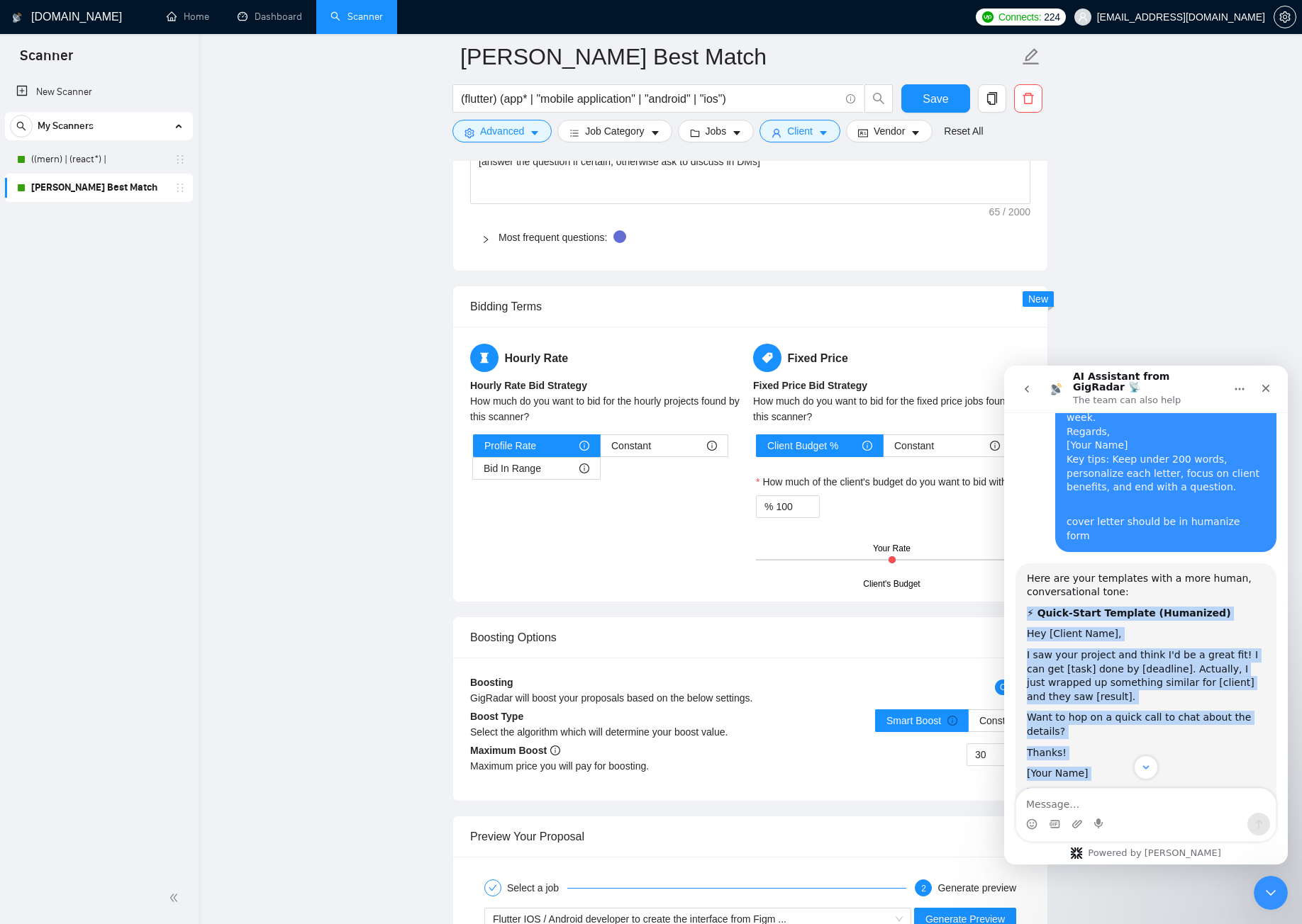
drag, startPoint x: 1118, startPoint y: 757, endPoint x: 1032, endPoint y: 439, distance: 329.4
copy div "⚡ Quick-Start Template (Humanized) Hey [Client Name], I saw your project and th…"
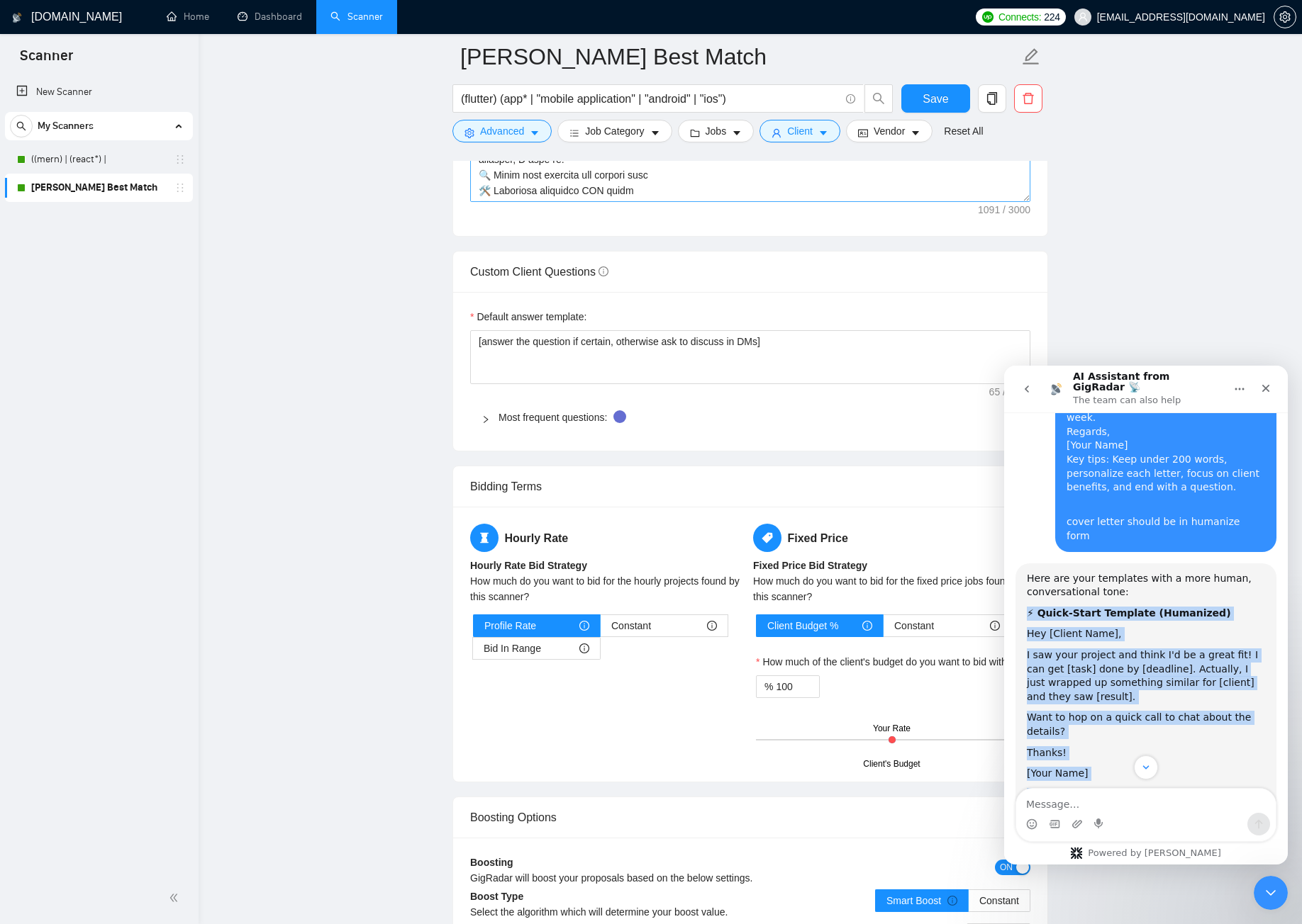
scroll to position [1704, 0]
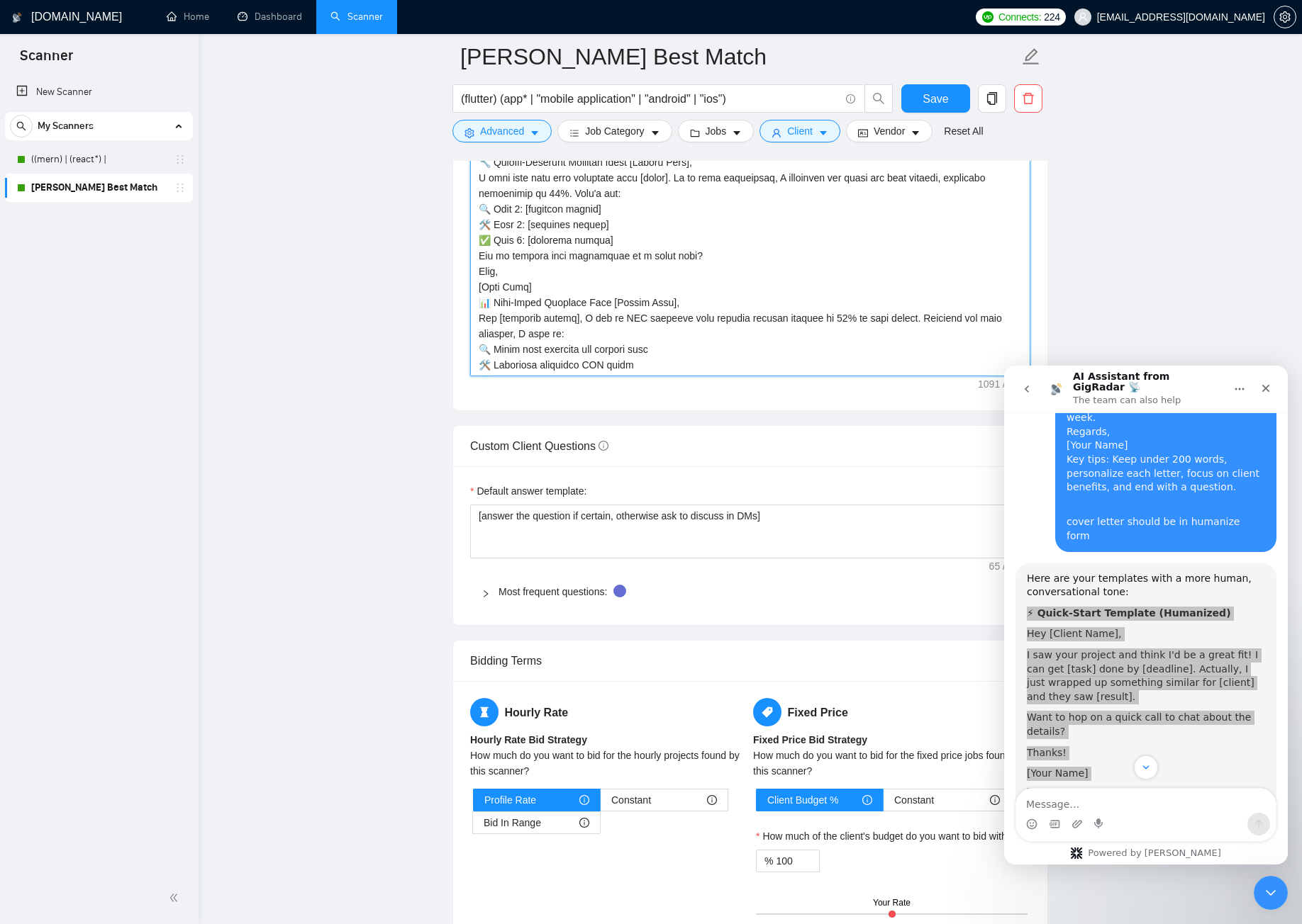
click at [583, 313] on textarea "Cover letter template:" at bounding box center [750, 216] width 560 height 319
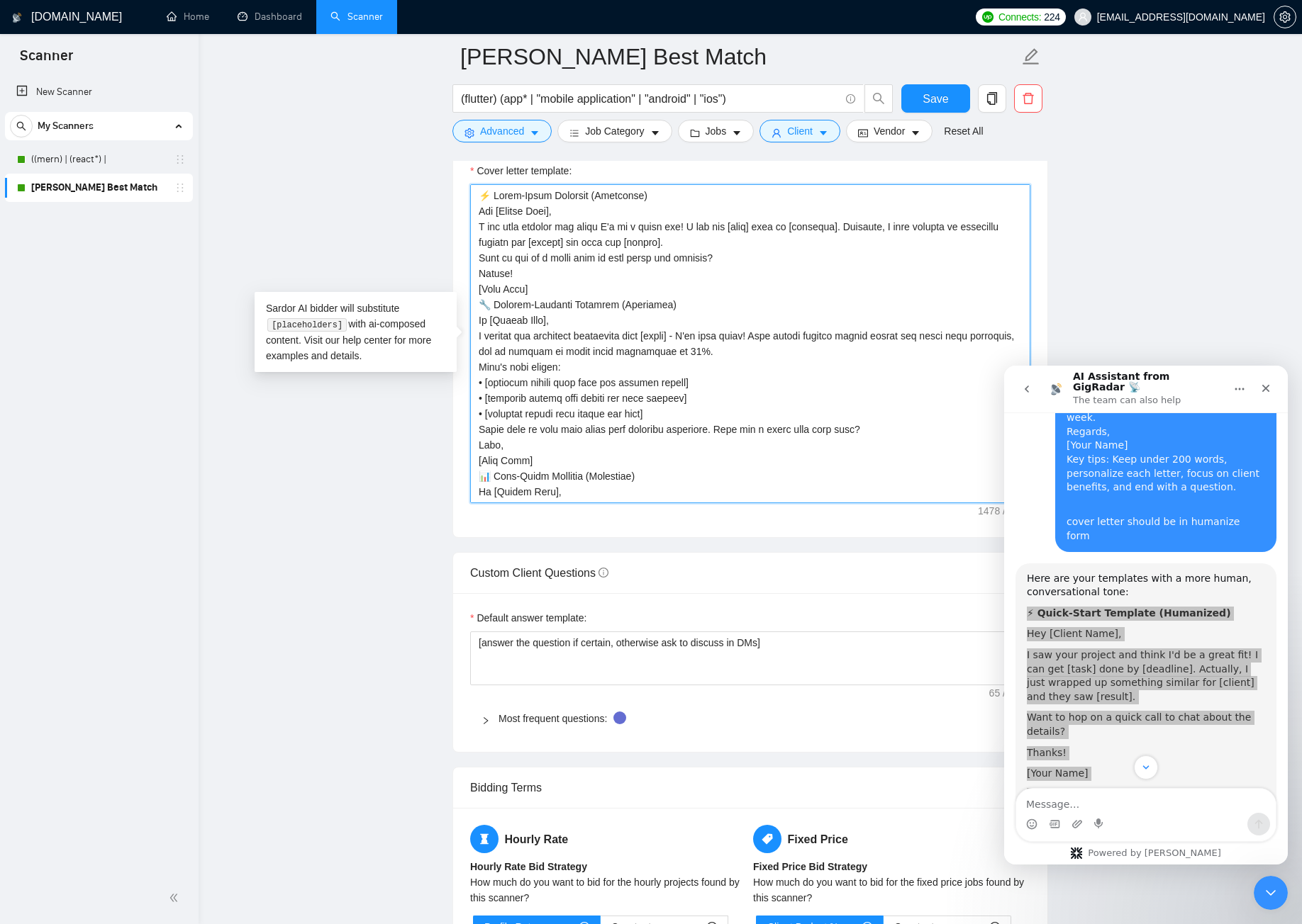
scroll to position [1420, 0]
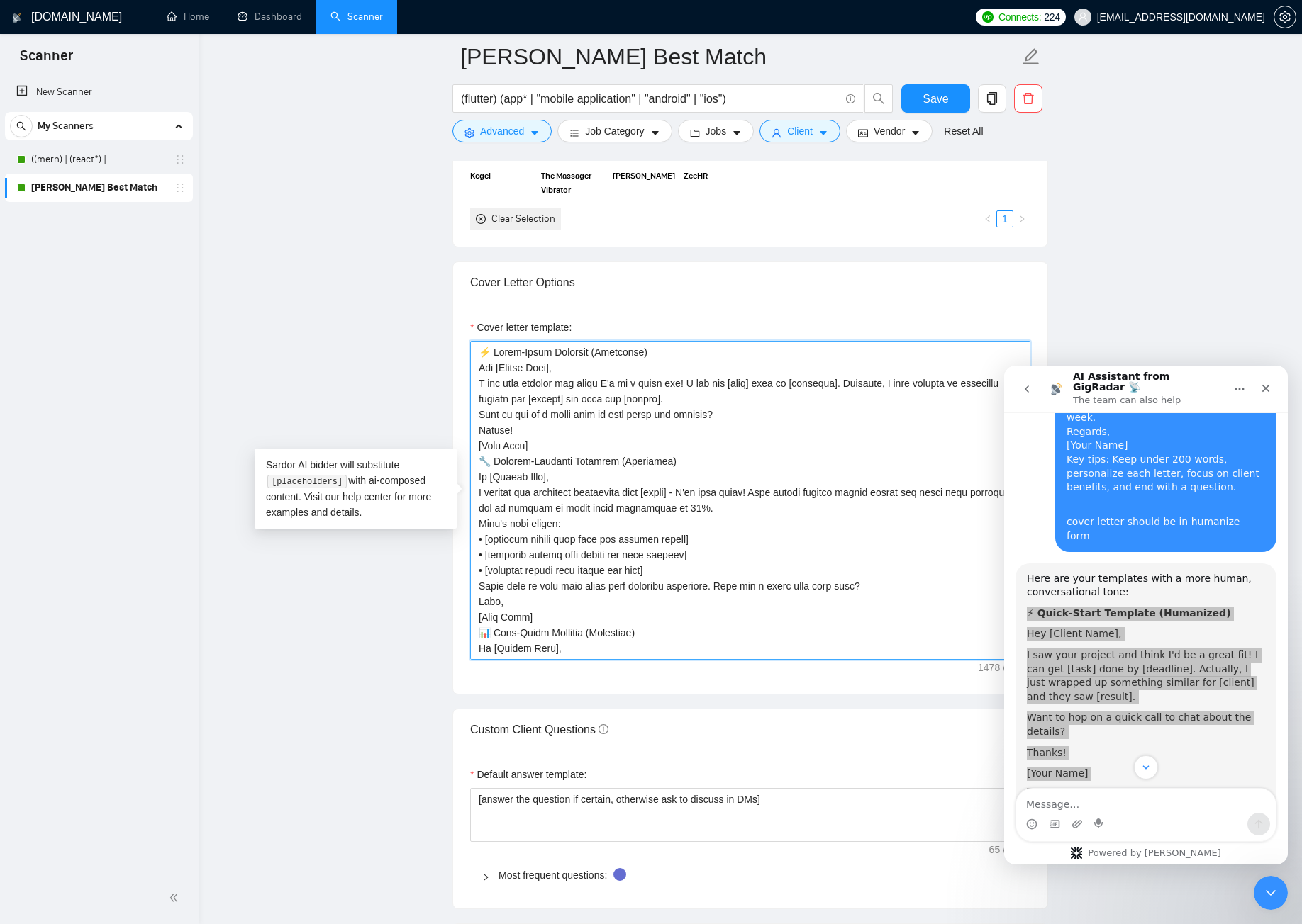
drag, startPoint x: 672, startPoint y: 355, endPoint x: 472, endPoint y: 353, distance: 200.0
click at [472, 353] on textarea "Cover letter template:" at bounding box center [750, 500] width 560 height 319
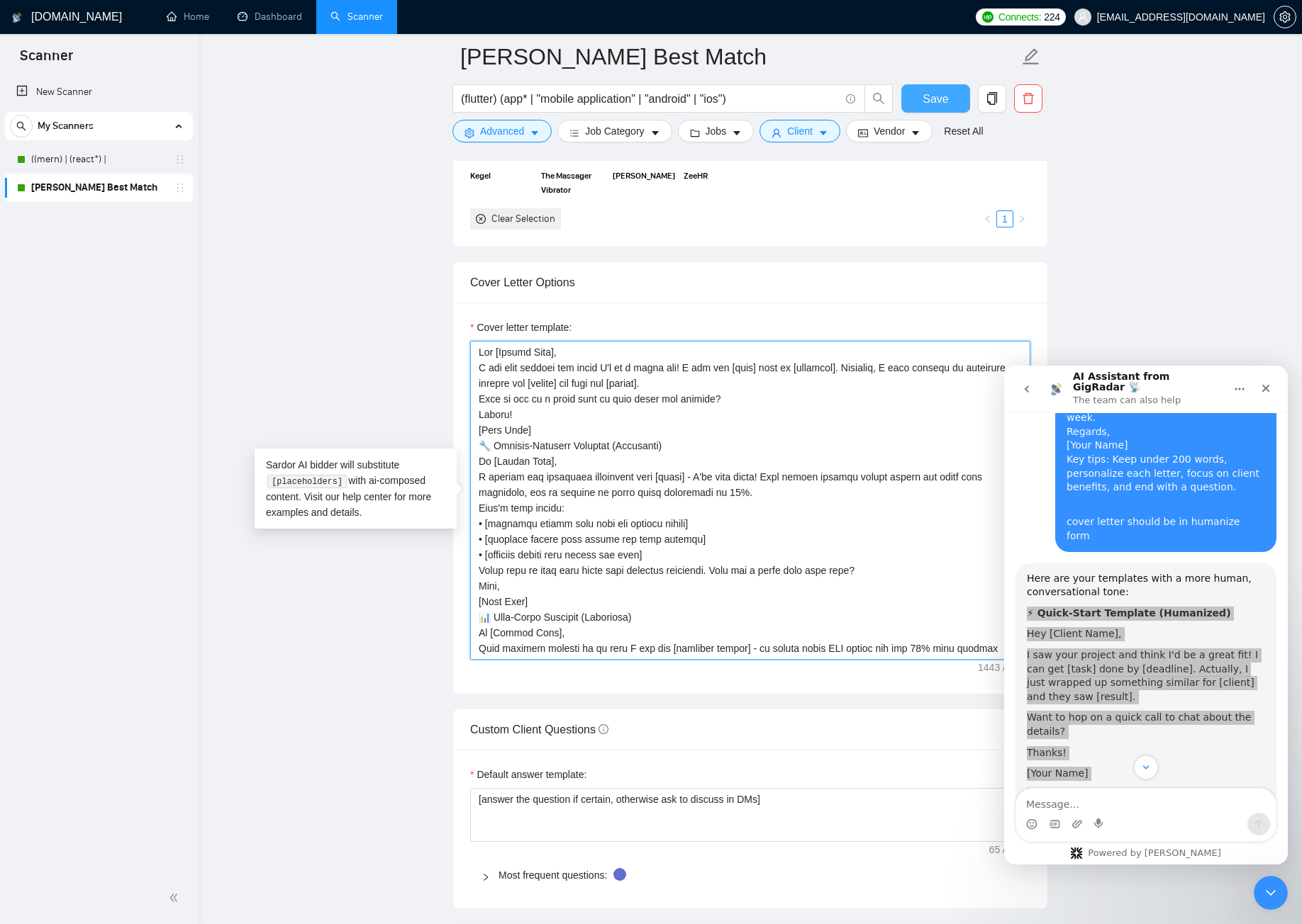
type textarea "Lor [Ipsumd Sita], C adi elit seddoei tem incid U'l et d magna ali! E adm ven […"
click at [930, 104] on span "Save" at bounding box center [935, 99] width 26 height 18
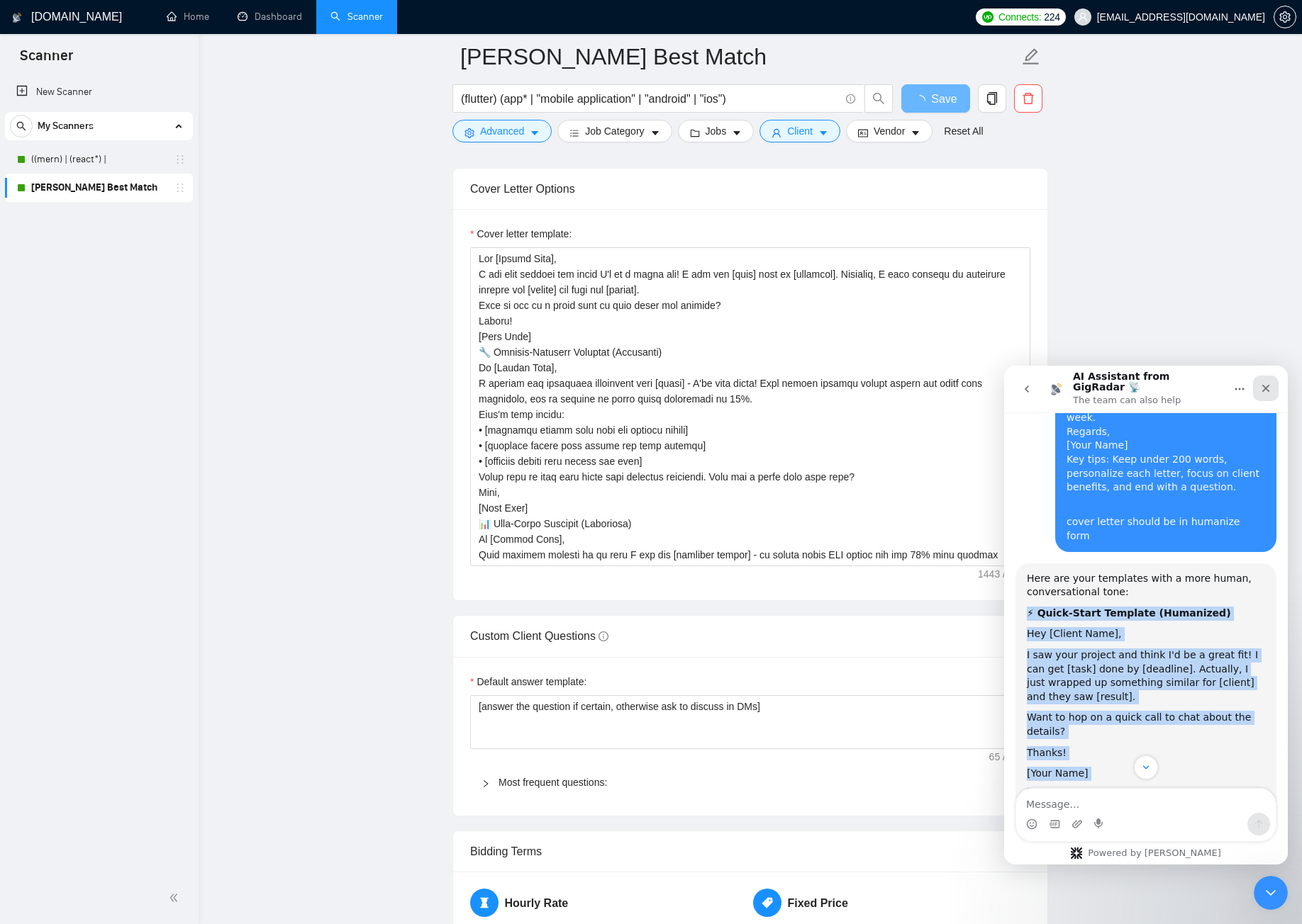
drag, startPoint x: 1270, startPoint y: 386, endPoint x: 2072, endPoint y: 843, distance: 923.1
click at [1270, 386] on icon "Close" at bounding box center [1265, 388] width 12 height 12
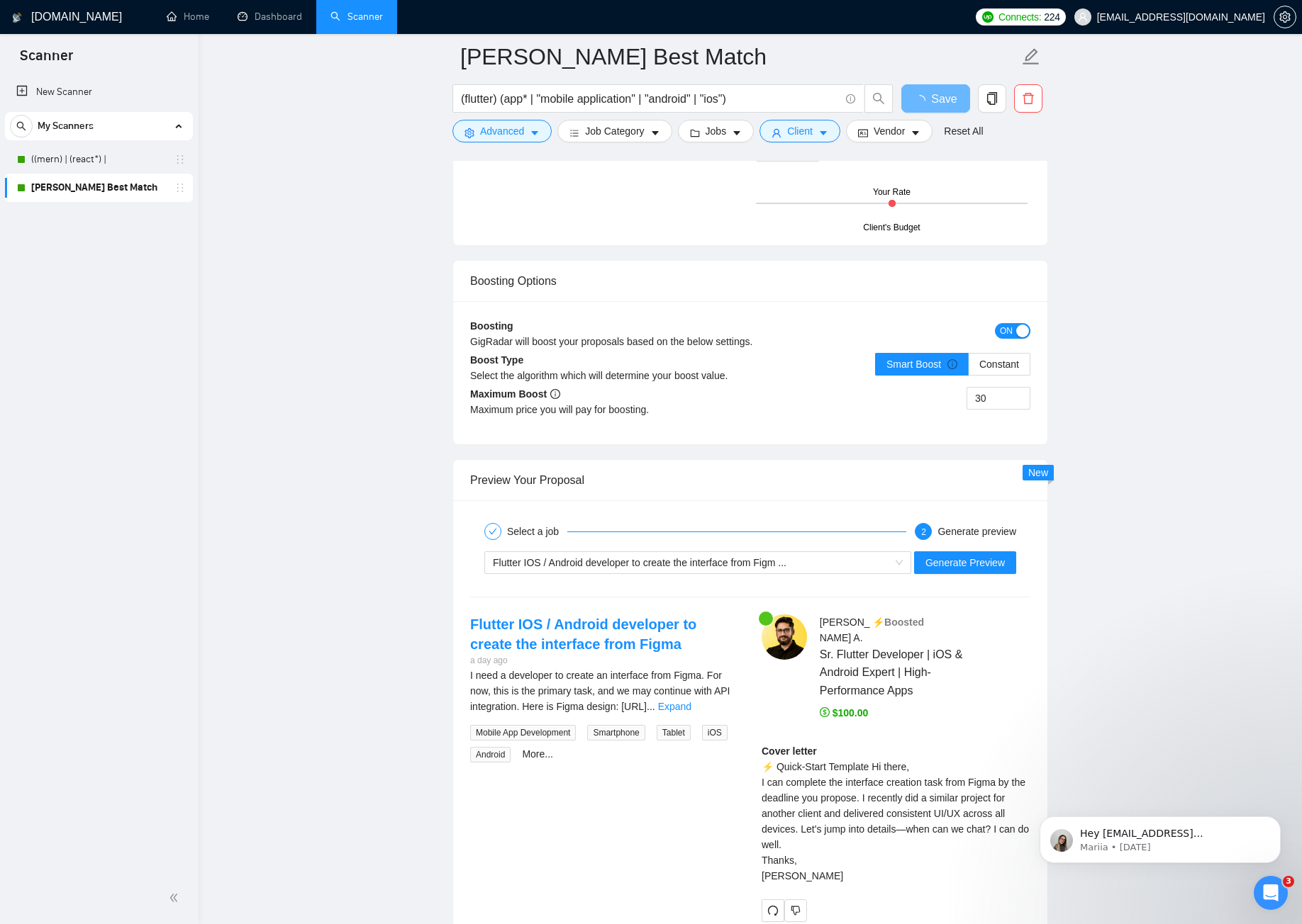
scroll to position [2484, 0]
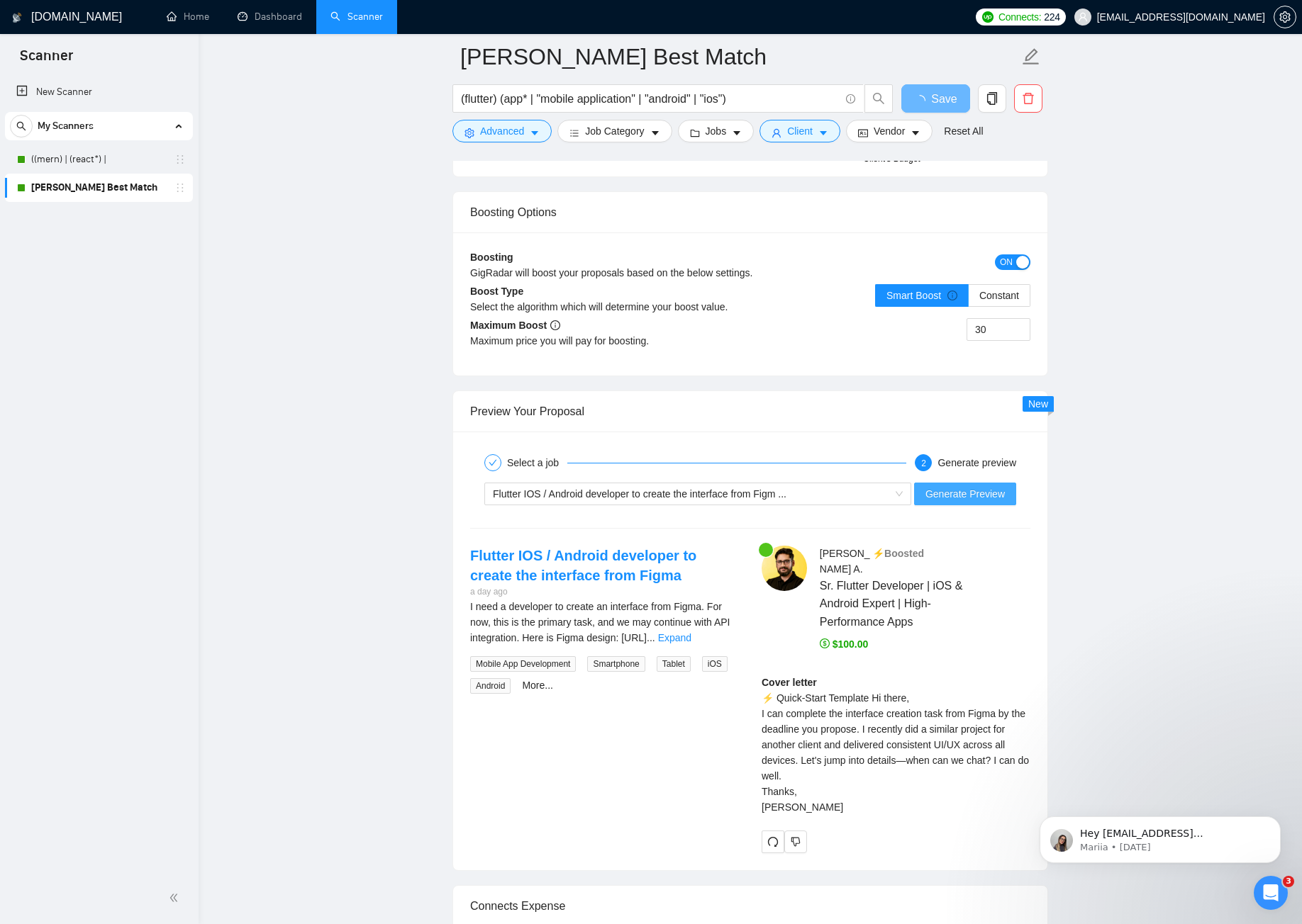
click at [983, 490] on span "Generate Preview" at bounding box center [965, 494] width 80 height 15
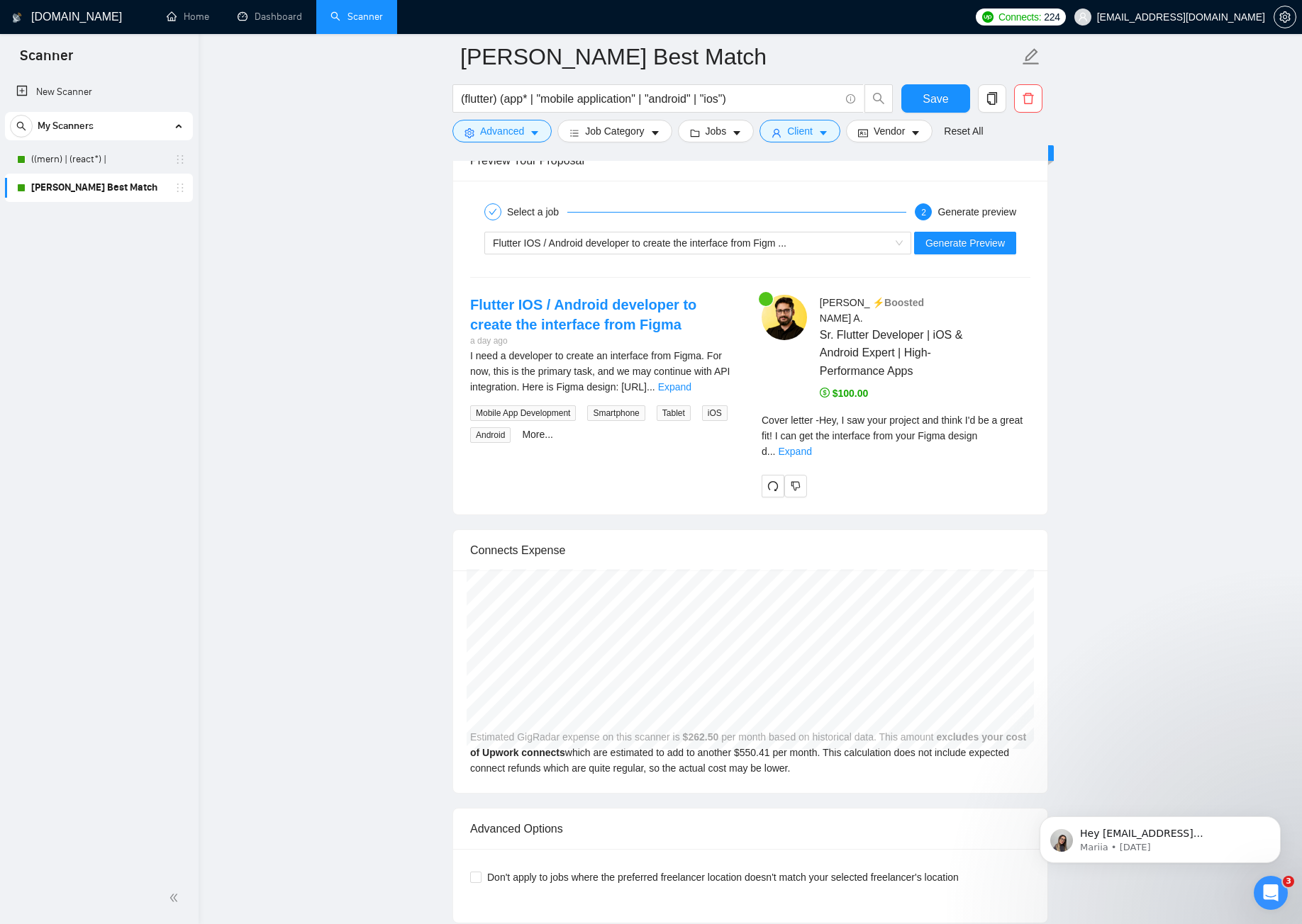
scroll to position [2910, 0]
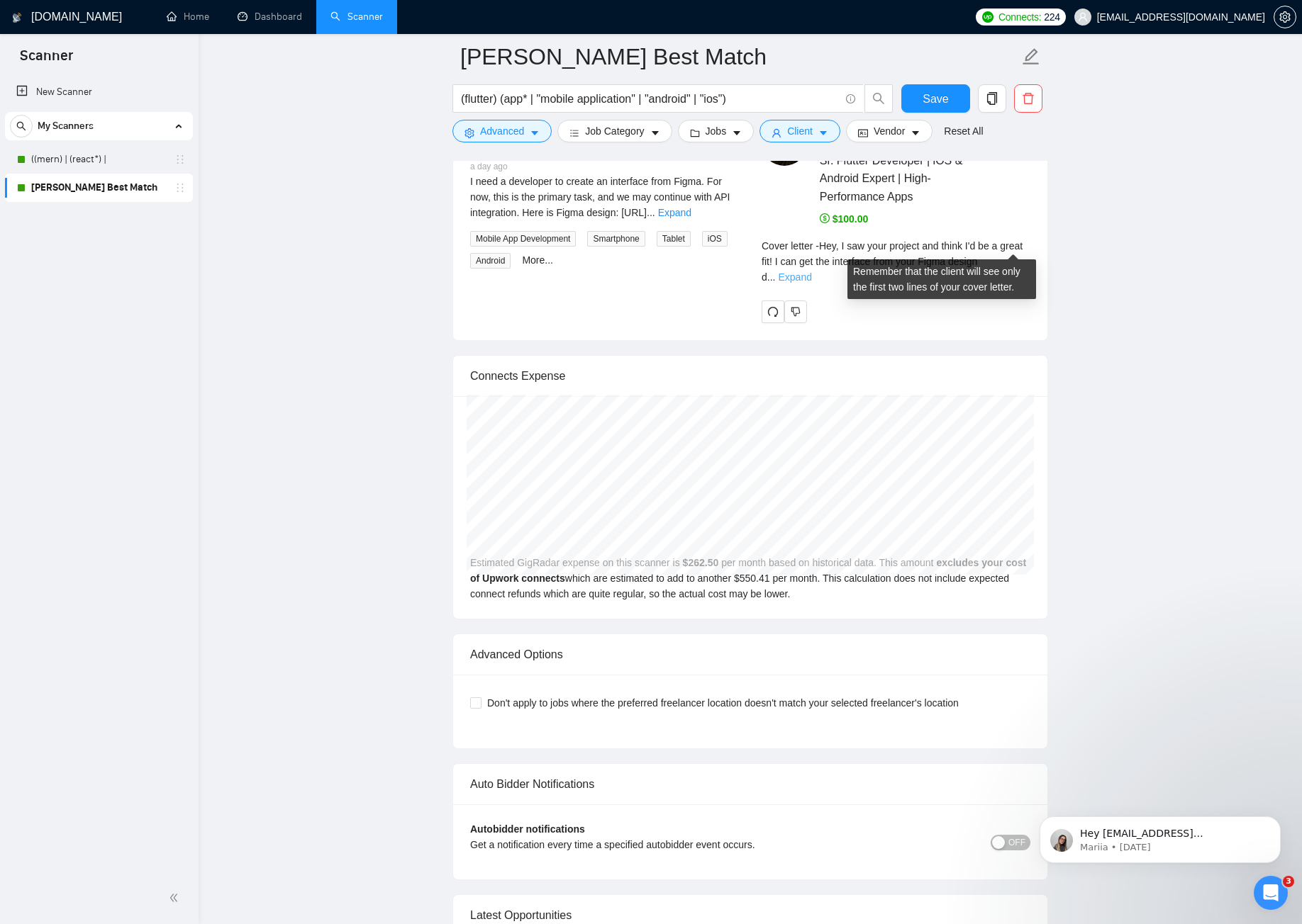
click at [812, 272] on link "Expand" at bounding box center [794, 277] width 33 height 12
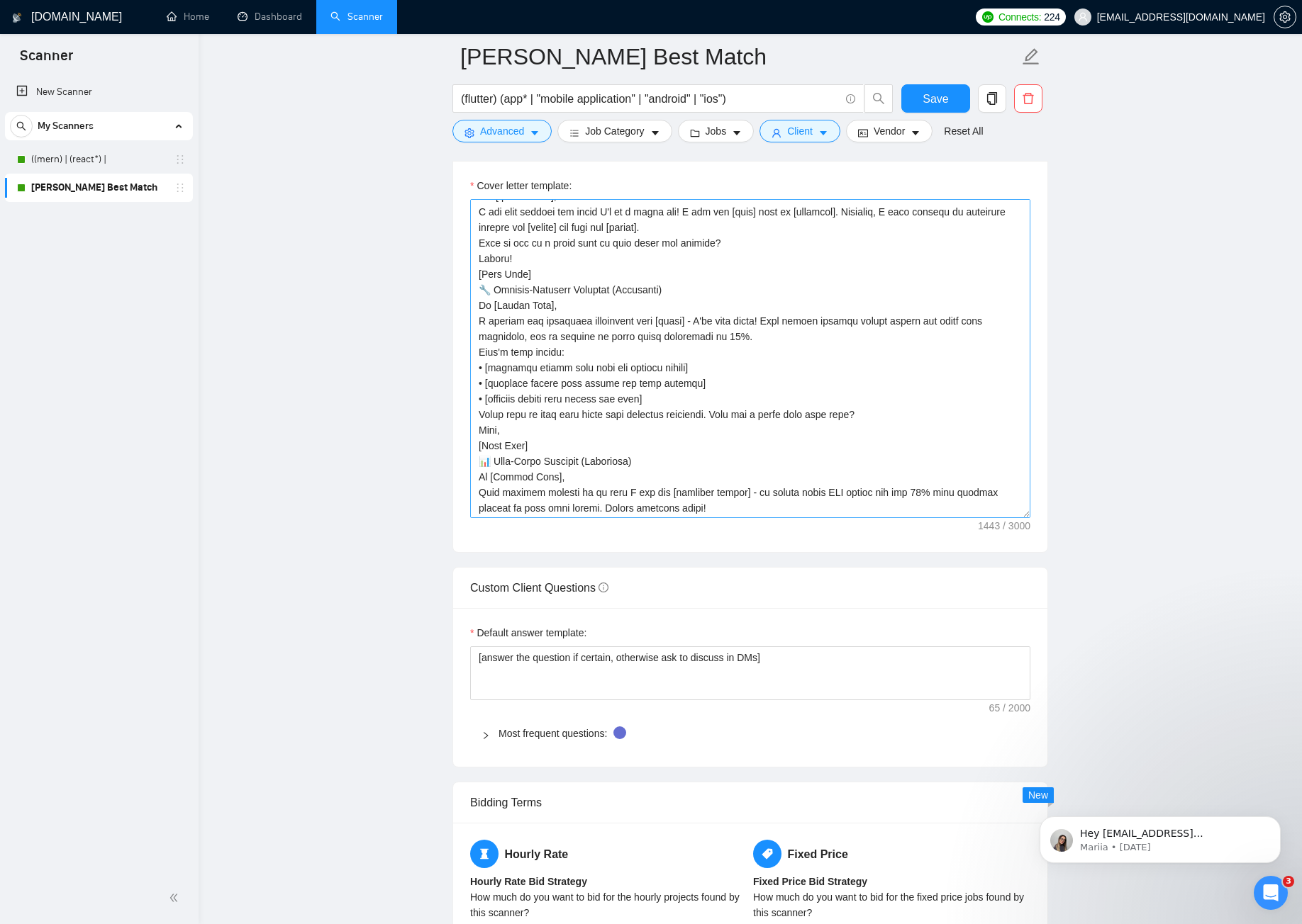
scroll to position [0, 0]
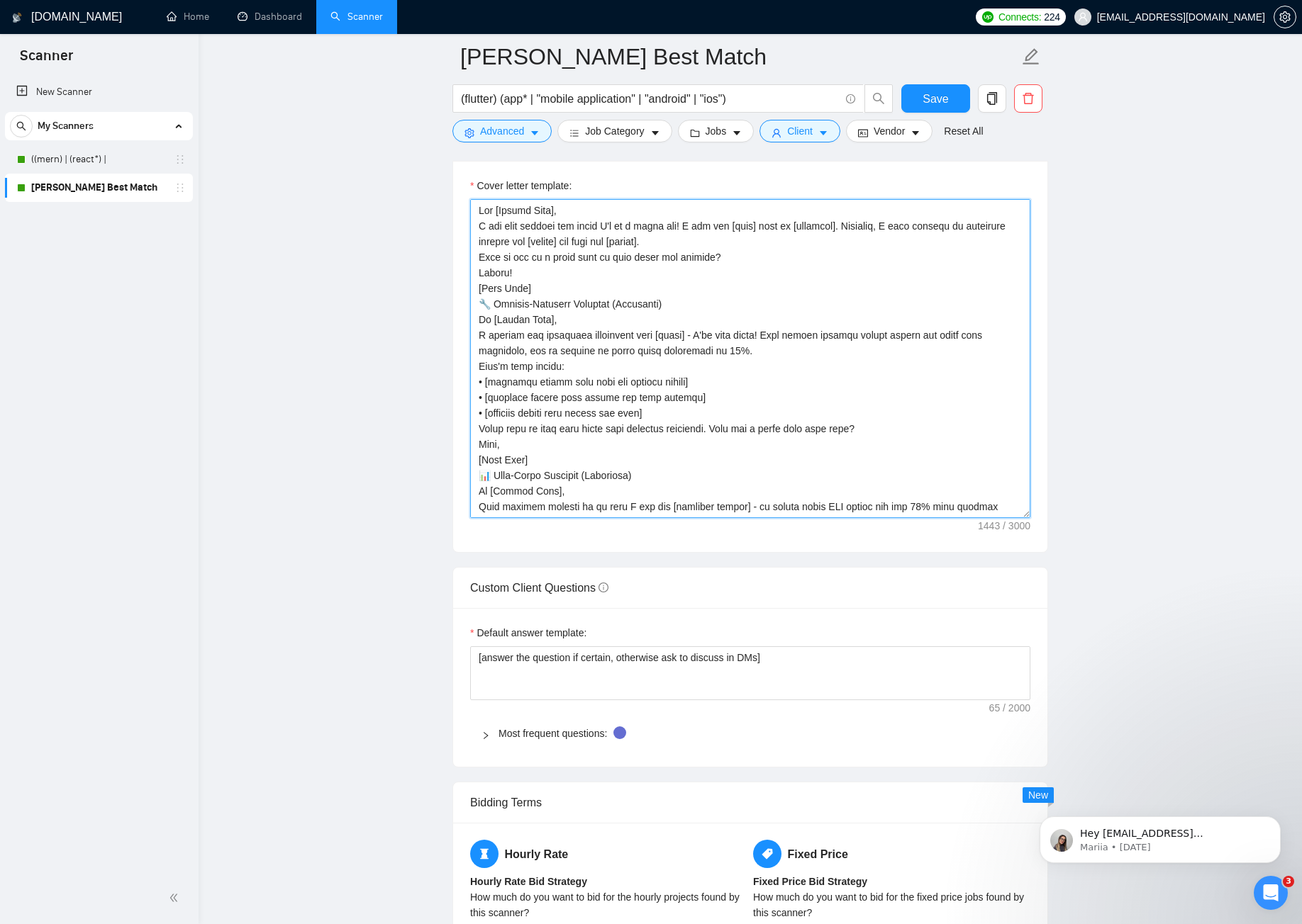
click at [711, 370] on textarea "Cover letter template:" at bounding box center [750, 359] width 560 height 319
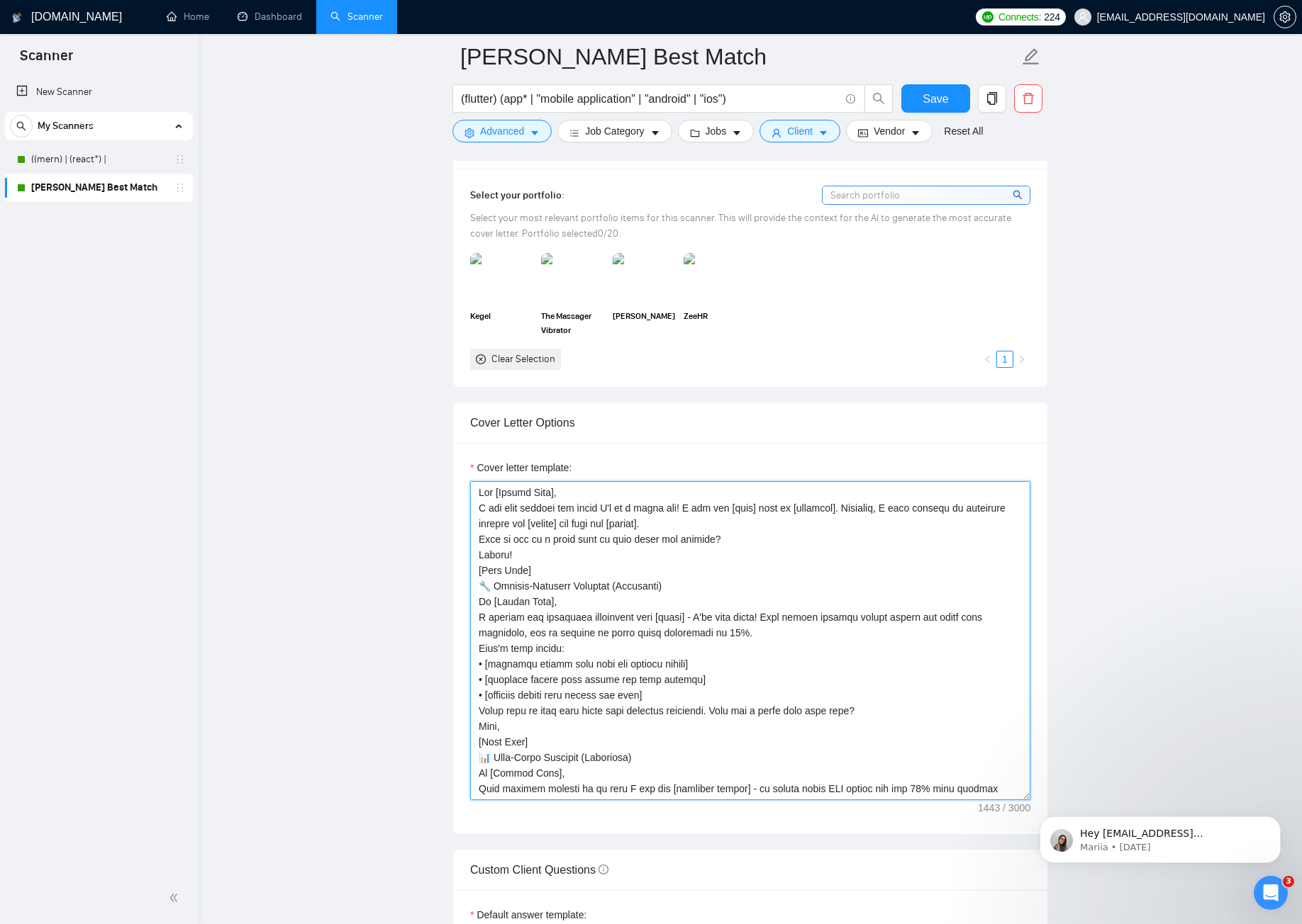
scroll to position [1066, 0]
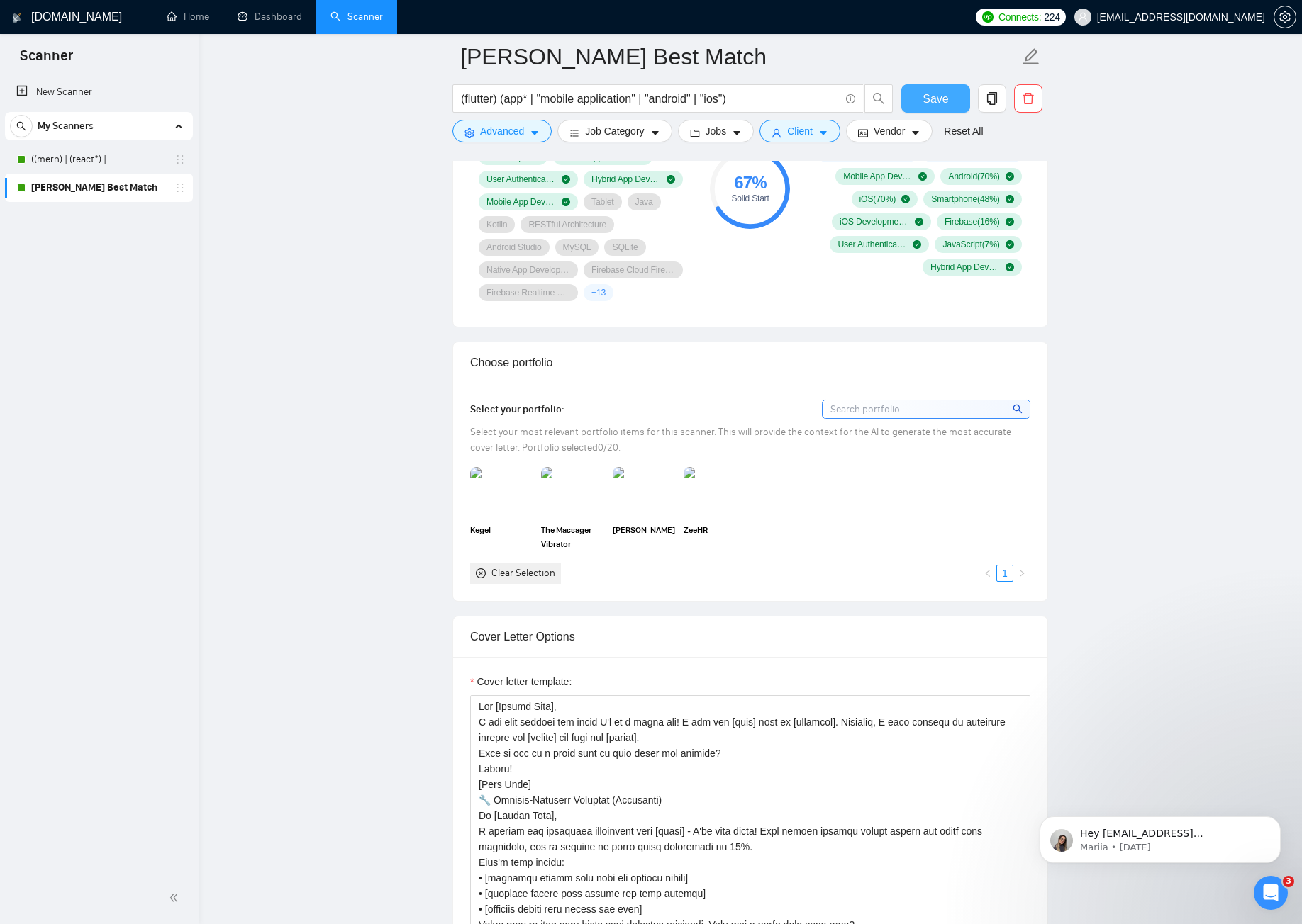
click at [937, 97] on span "Save" at bounding box center [935, 99] width 26 height 18
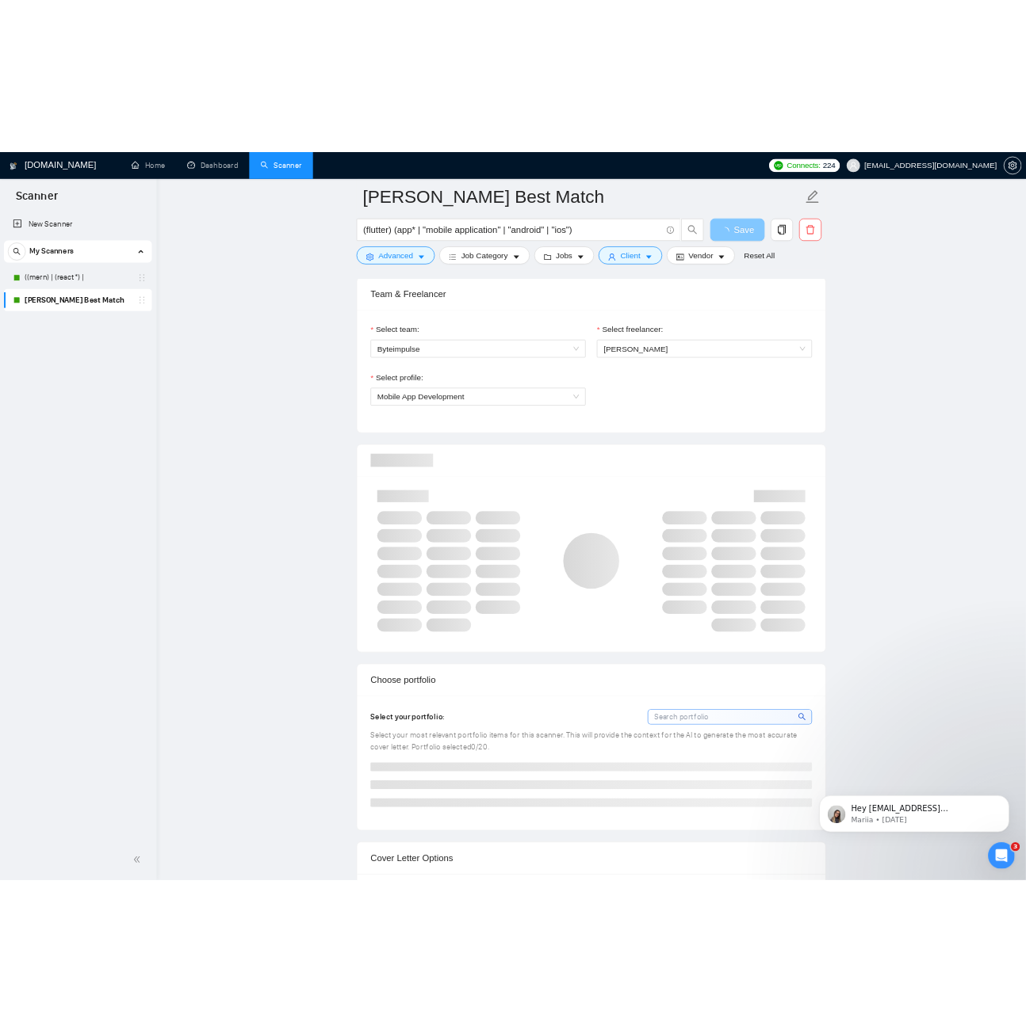
scroll to position [796, 0]
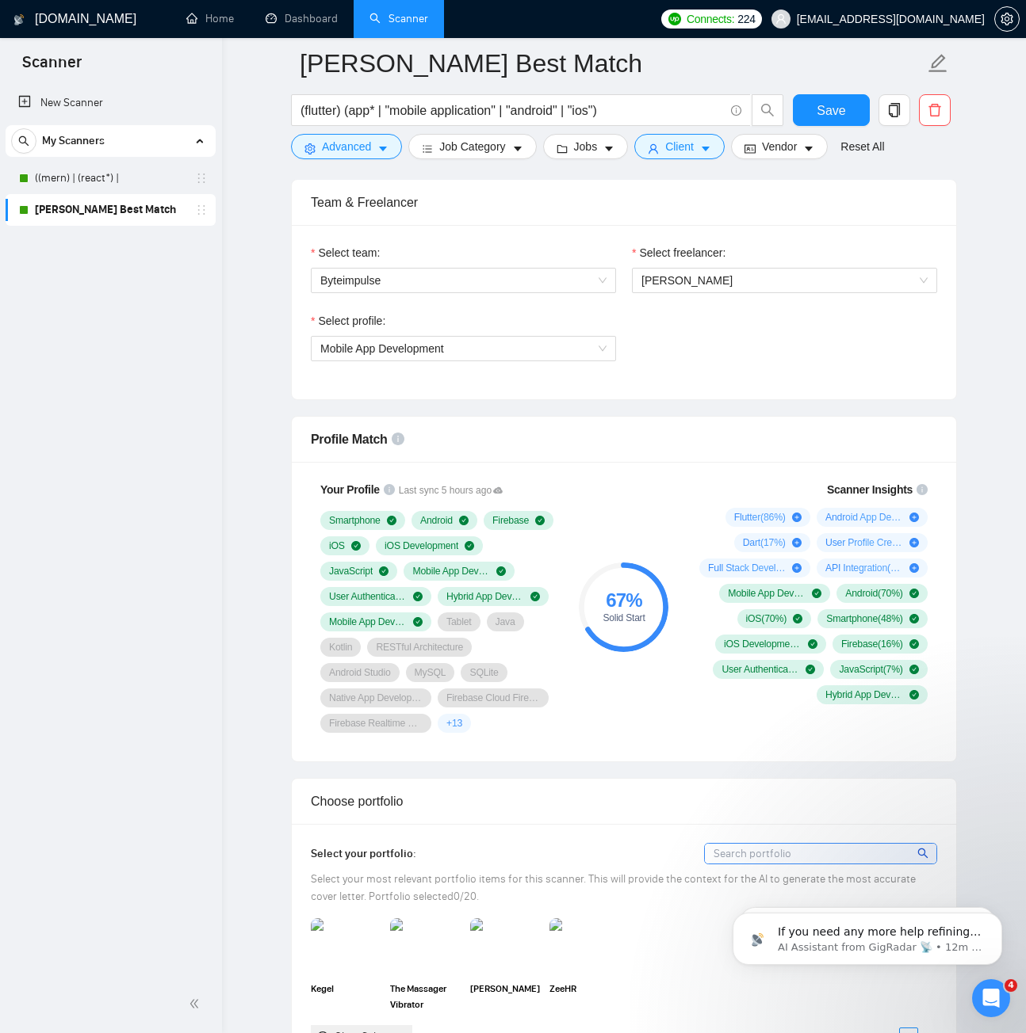
drag, startPoint x: 98, startPoint y: 218, endPoint x: 500, endPoint y: 218, distance: 401.8
click at [98, 218] on link "[PERSON_NAME] Best Match" at bounding box center [110, 210] width 151 height 32
click at [820, 109] on span "Save" at bounding box center [830, 111] width 29 height 20
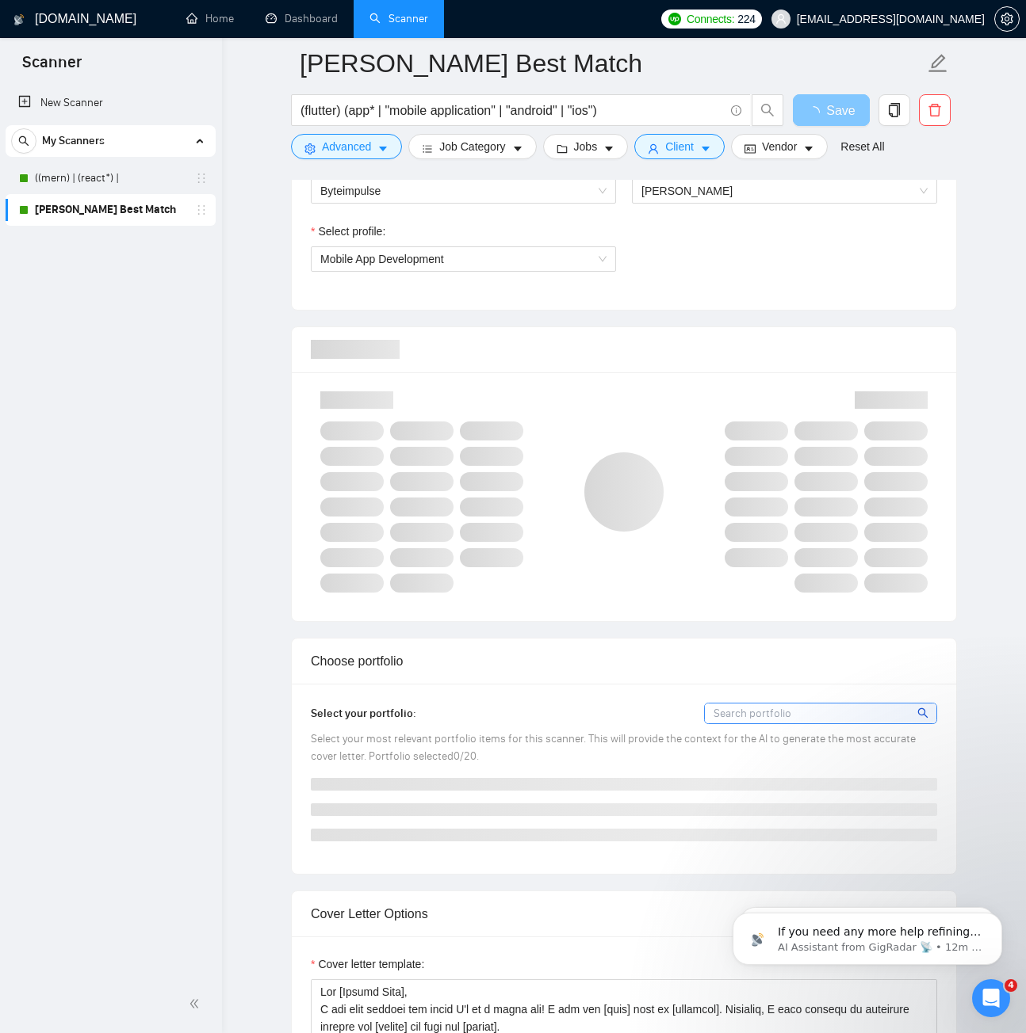
scroll to position [1192, 0]
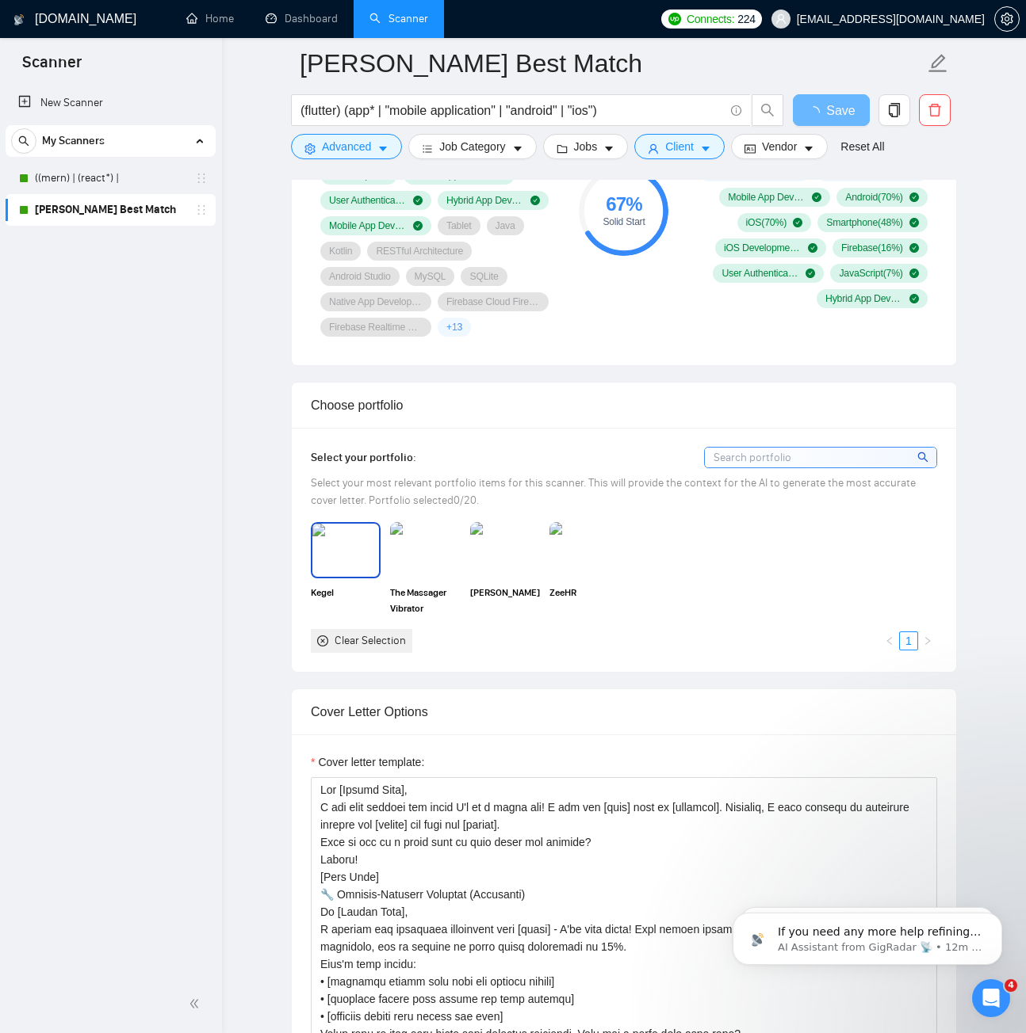
click at [348, 564] on img at bounding box center [345, 550] width 67 height 52
click at [431, 564] on img at bounding box center [425, 550] width 67 height 52
click at [498, 560] on img at bounding box center [505, 549] width 70 height 55
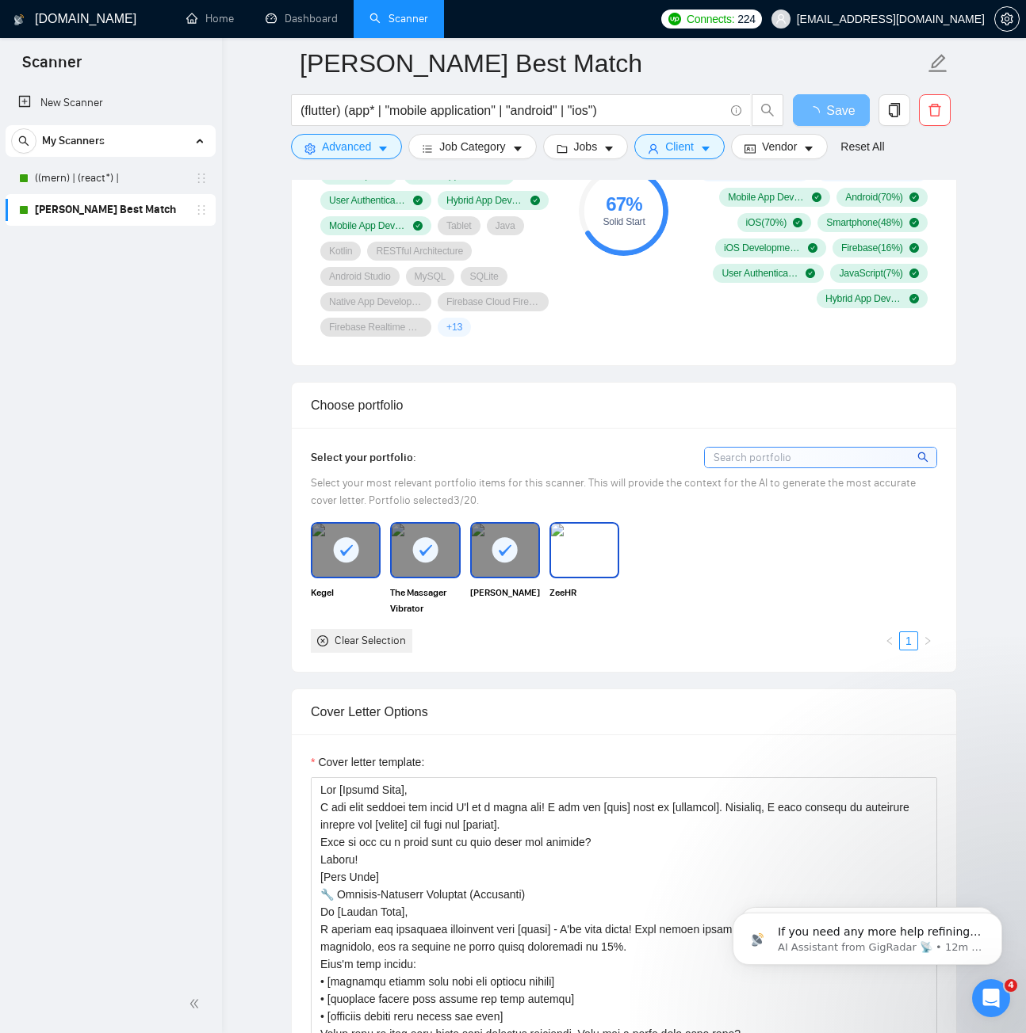
click at [560, 558] on img at bounding box center [584, 550] width 67 height 52
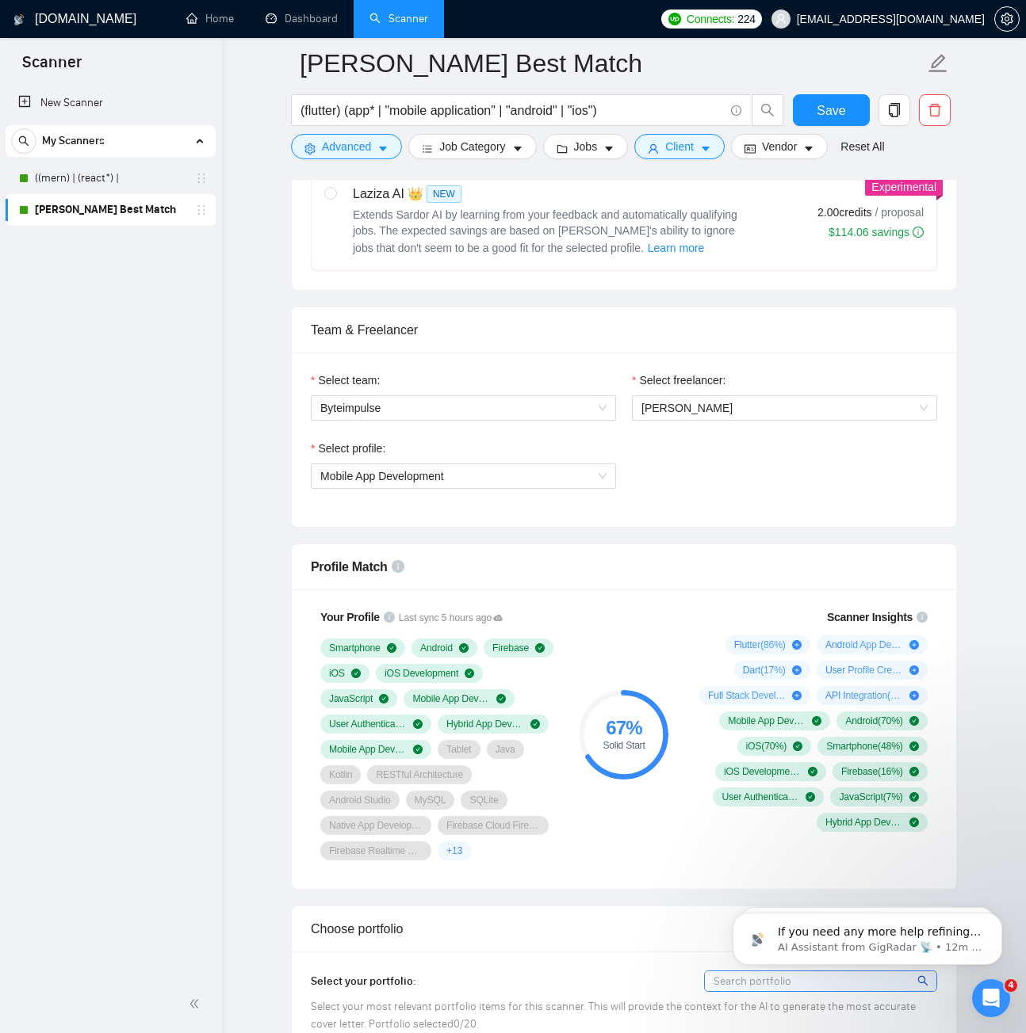
scroll to position [637, 0]
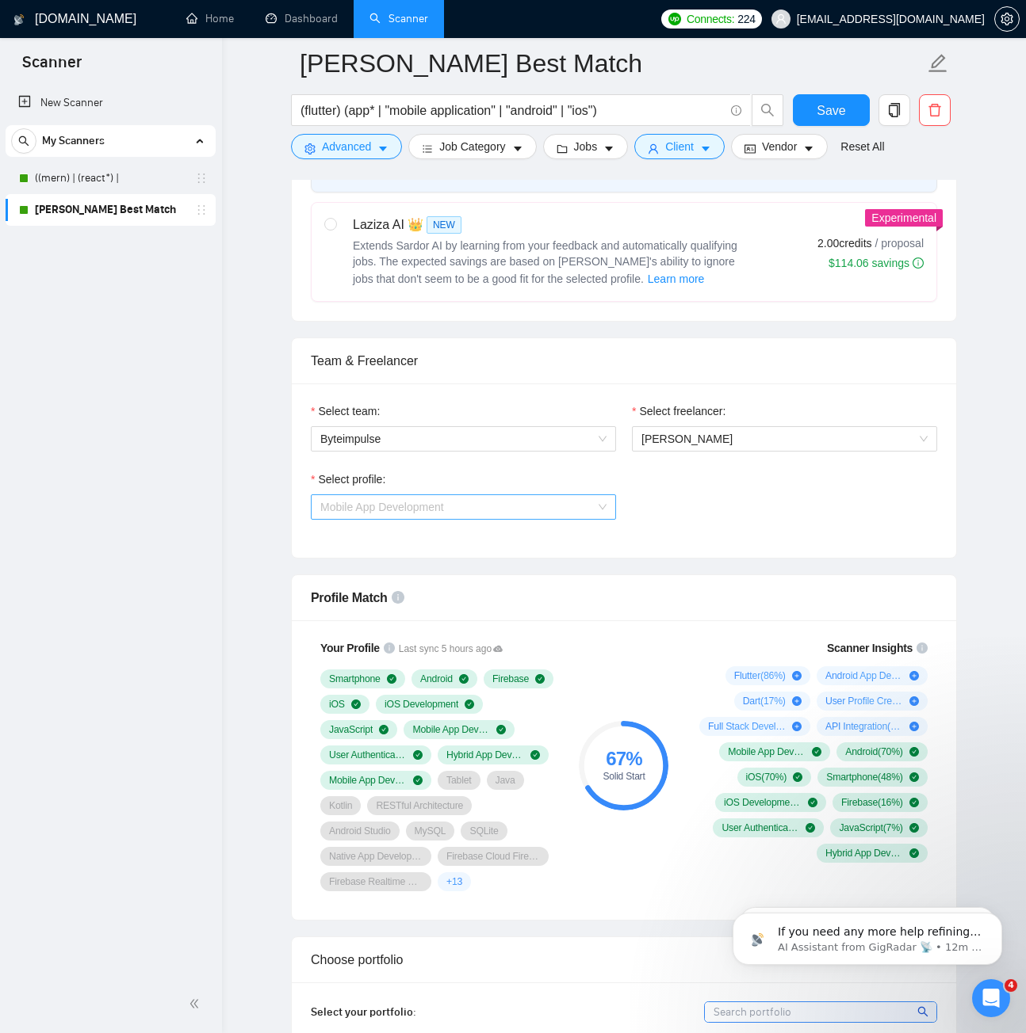
click at [544, 498] on span "Mobile App Development" at bounding box center [463, 507] width 286 height 24
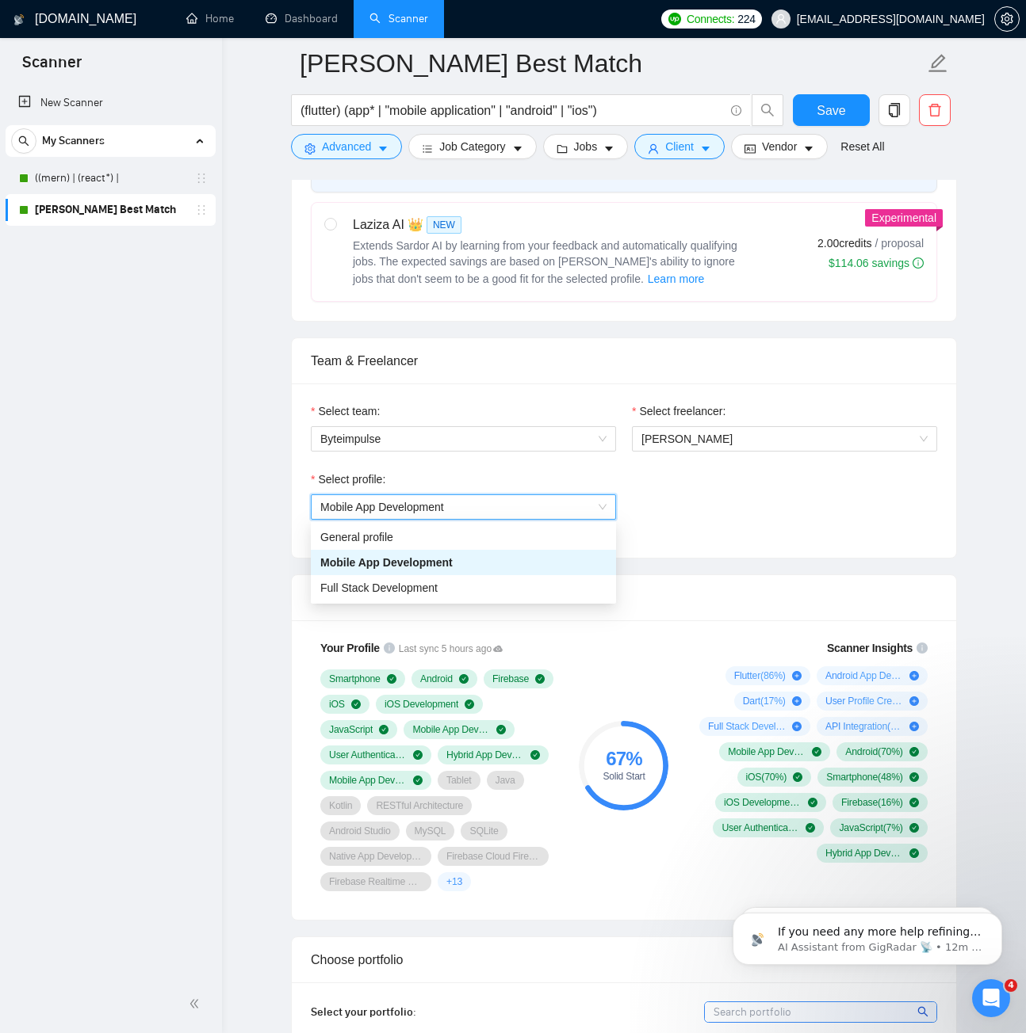
click at [544, 498] on span "Mobile App Development" at bounding box center [463, 507] width 286 height 24
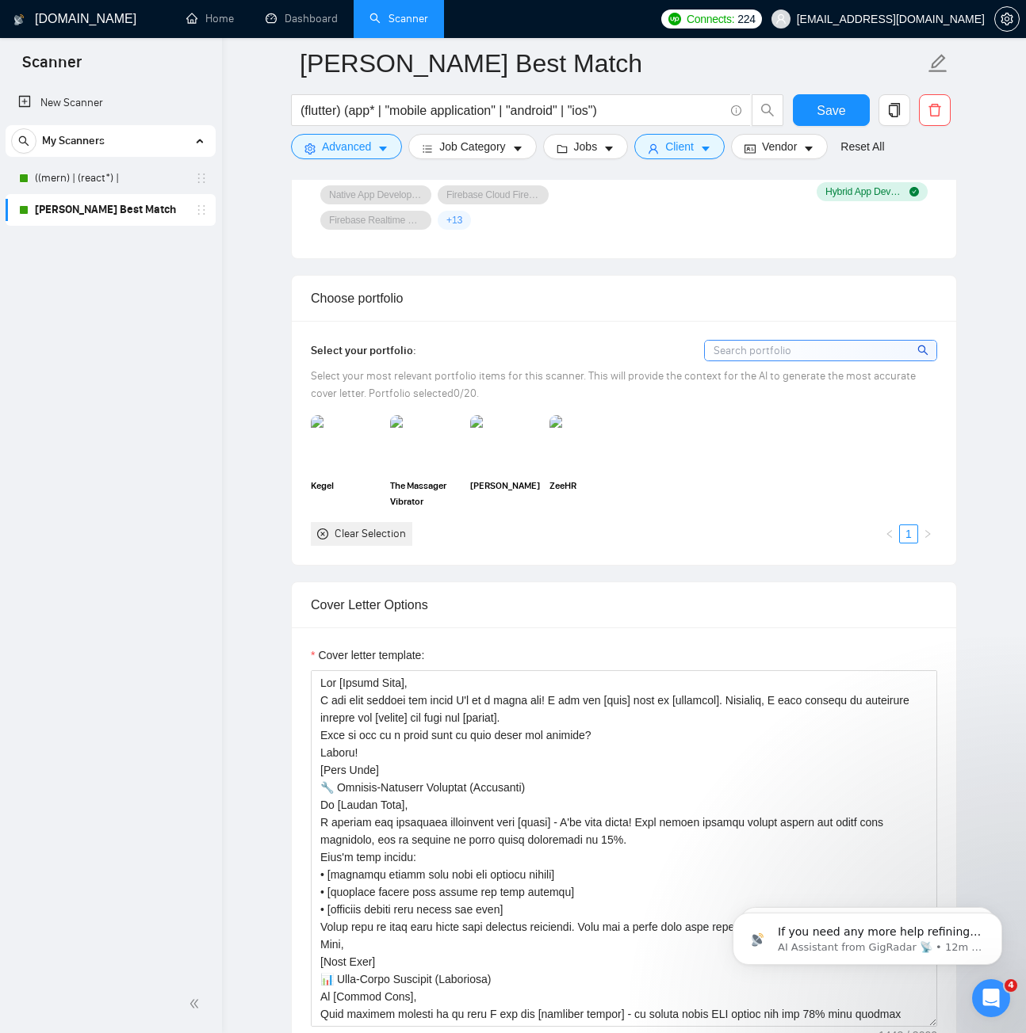
scroll to position [1351, 0]
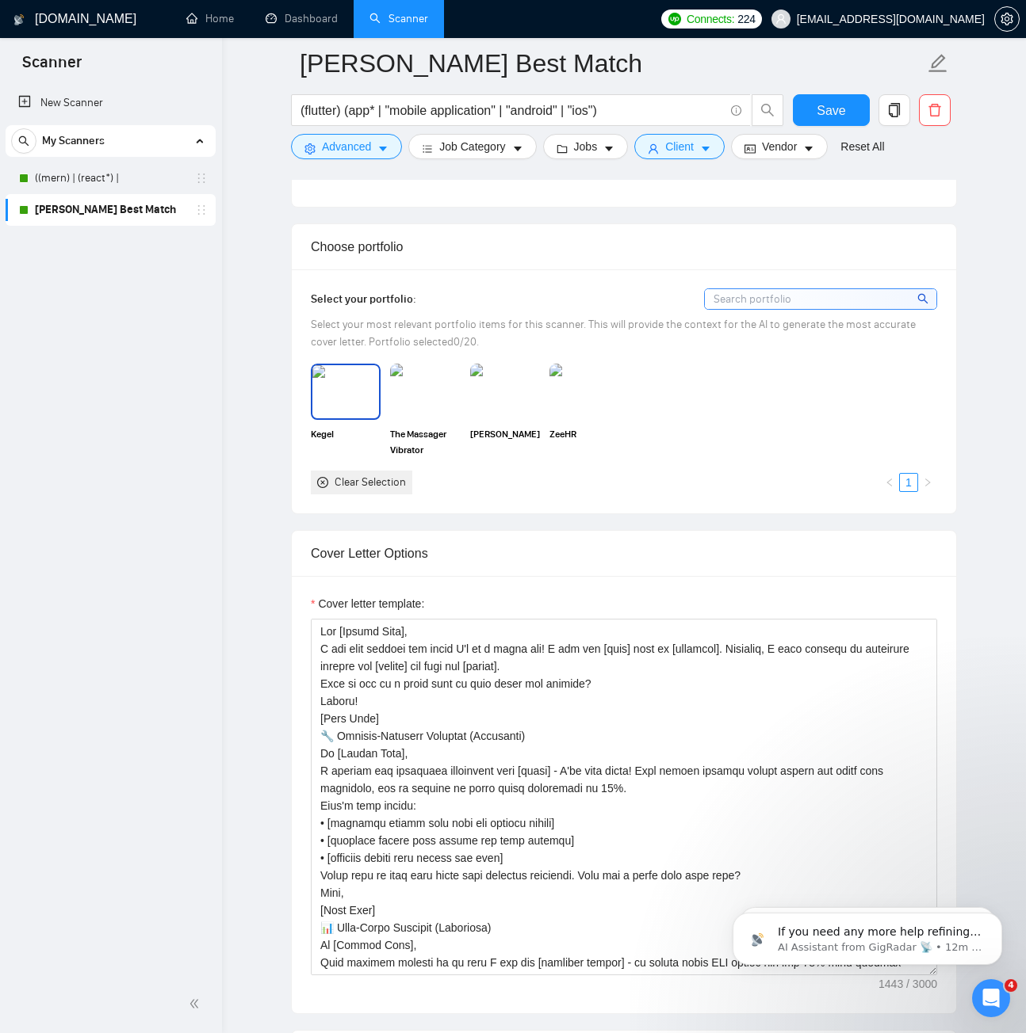
click at [331, 413] on img at bounding box center [345, 391] width 67 height 52
click at [440, 401] on img at bounding box center [425, 391] width 67 height 52
click at [525, 399] on img at bounding box center [505, 391] width 67 height 52
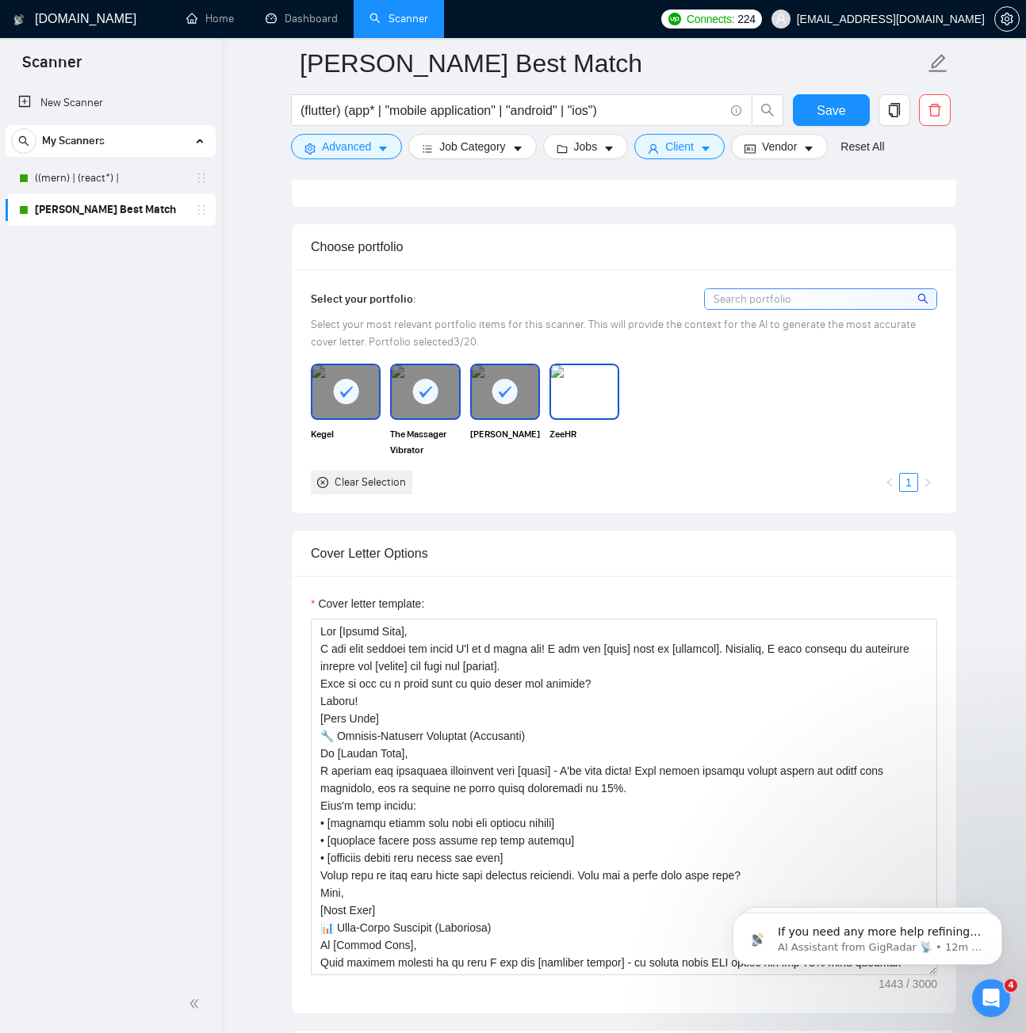
click at [582, 392] on img at bounding box center [584, 391] width 67 height 52
click at [824, 117] on span "Save" at bounding box center [830, 111] width 29 height 20
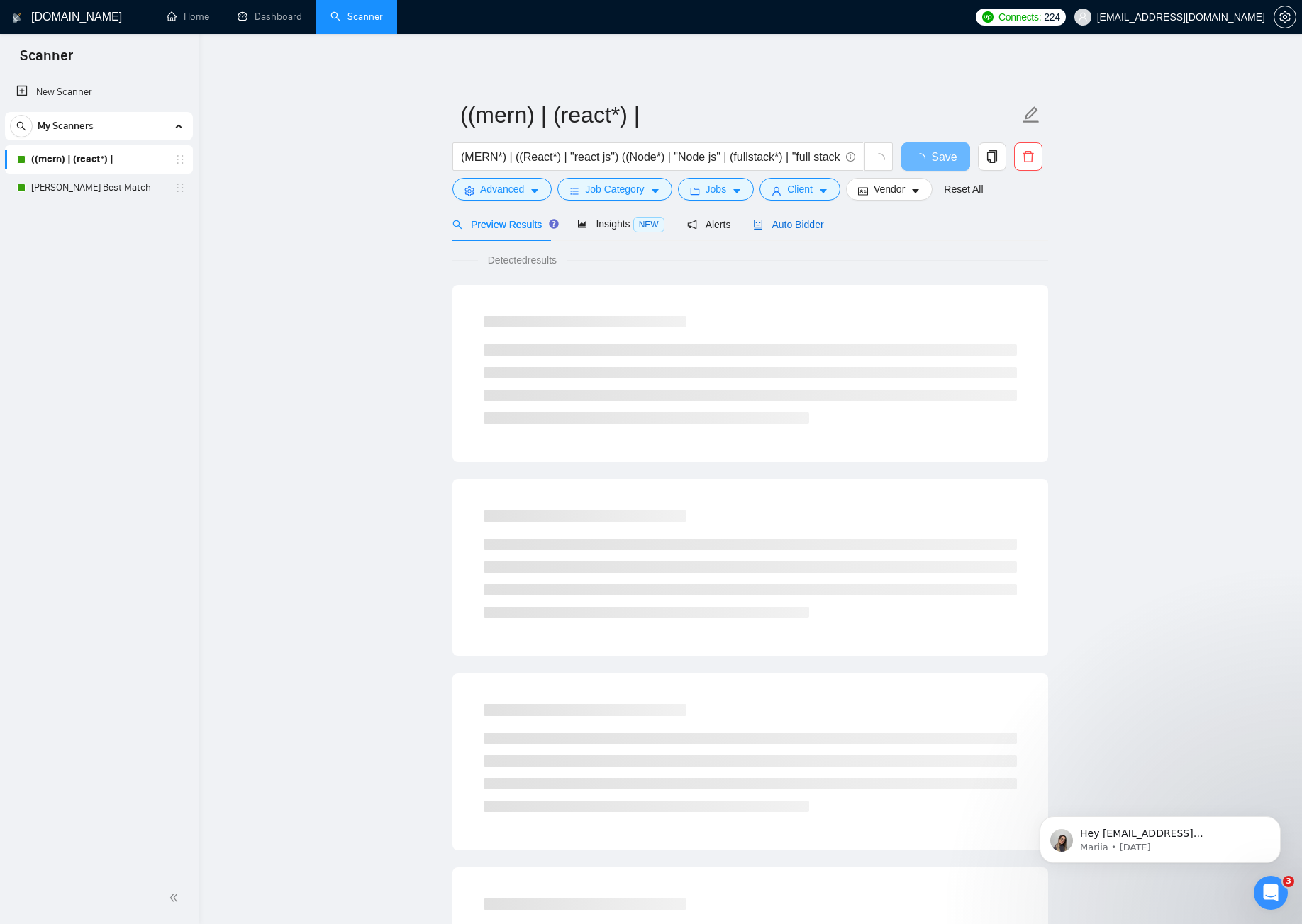
click at [805, 228] on span "Auto Bidder" at bounding box center [788, 225] width 70 height 12
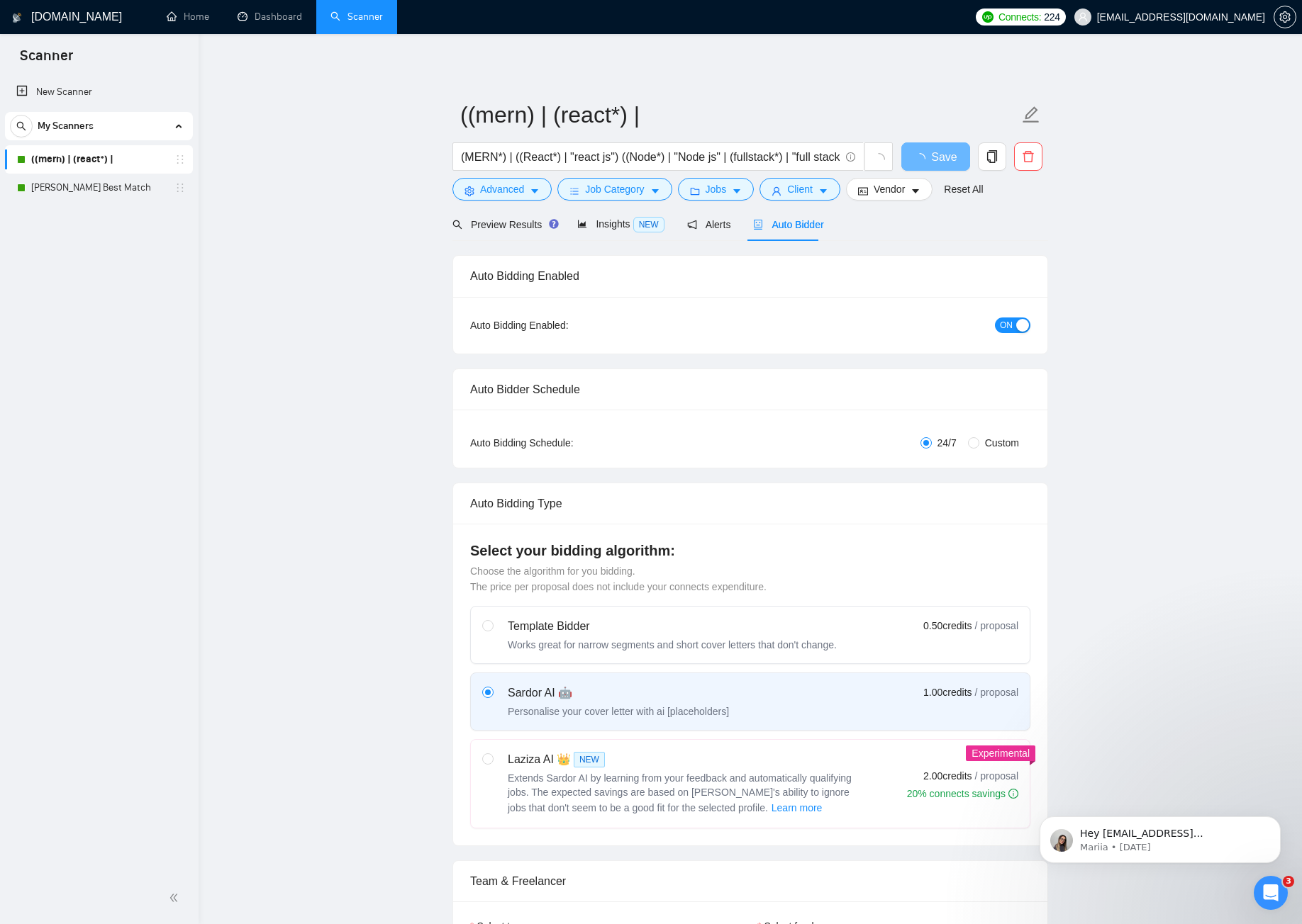
checkbox input "true"
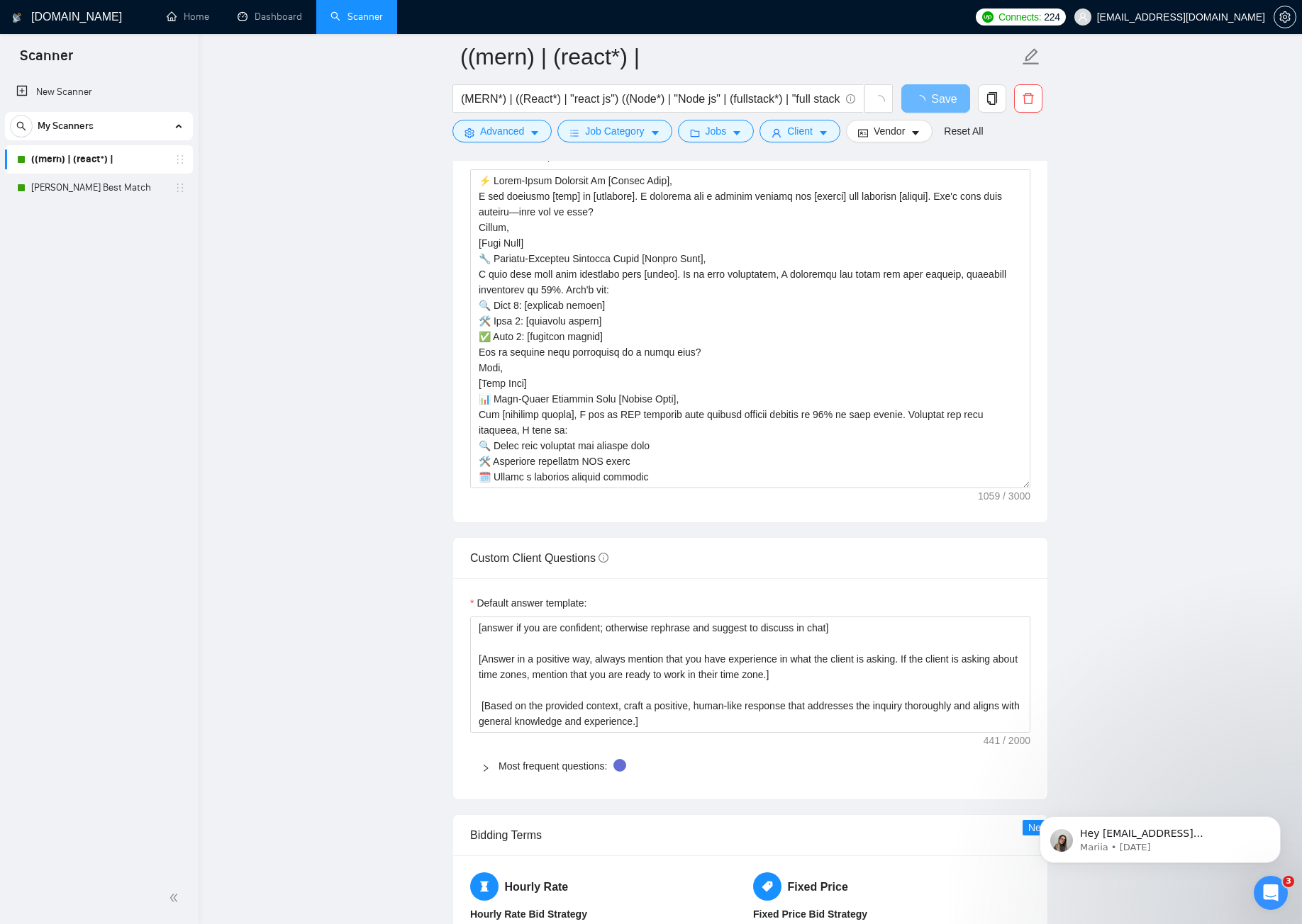
scroll to position [1560, 0]
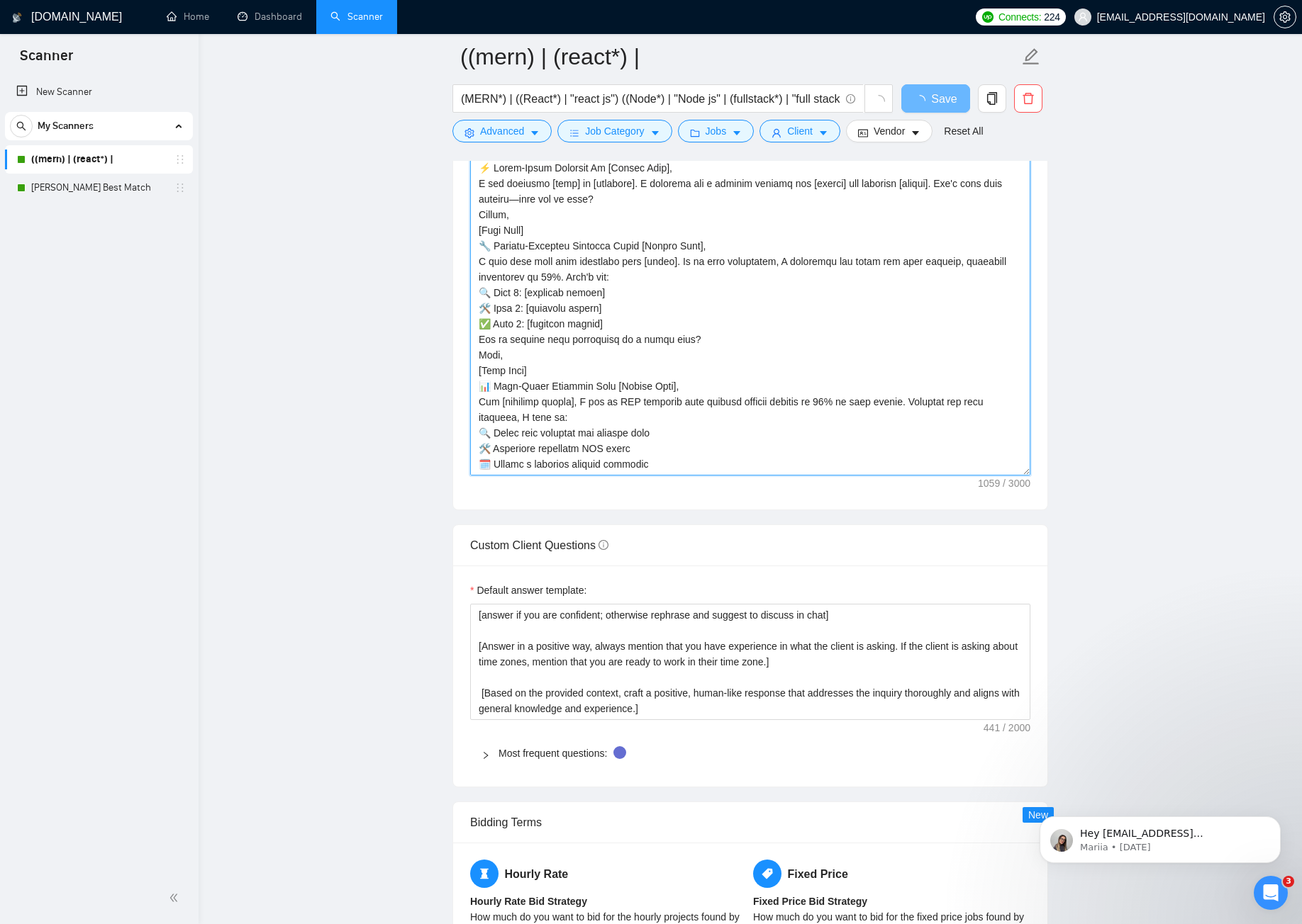
click at [705, 314] on textarea "Cover letter template:" at bounding box center [750, 316] width 560 height 319
paste textarea "Lor [Ipsumd Sita], C adi elit seddoei tem incid U'l et d magna ali! E adm ven […"
type textarea "Lor [Ipsumd Sita], C adi elit seddoei tem incid U'l et d magna ali! E adm ven […"
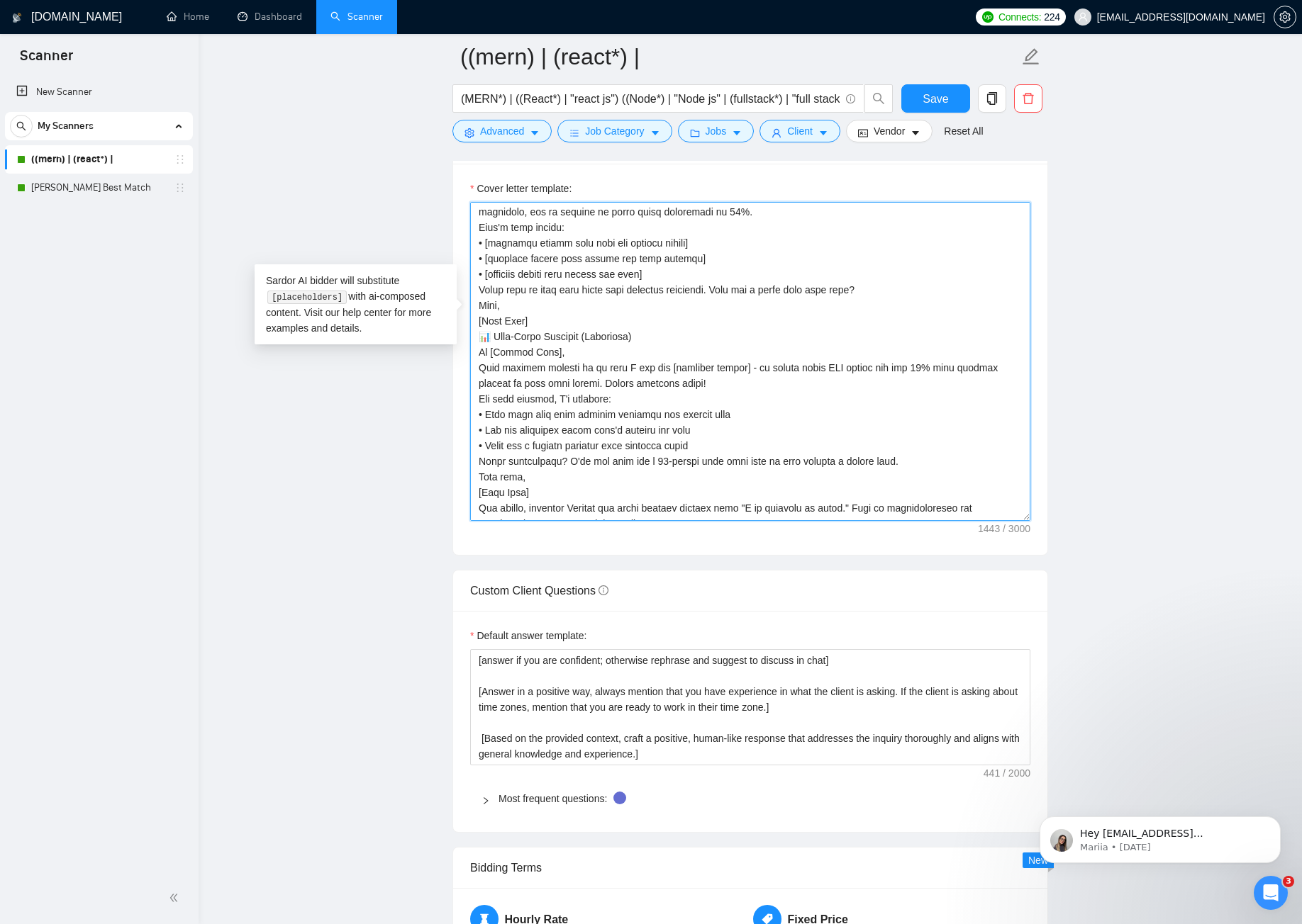
scroll to position [156, 0]
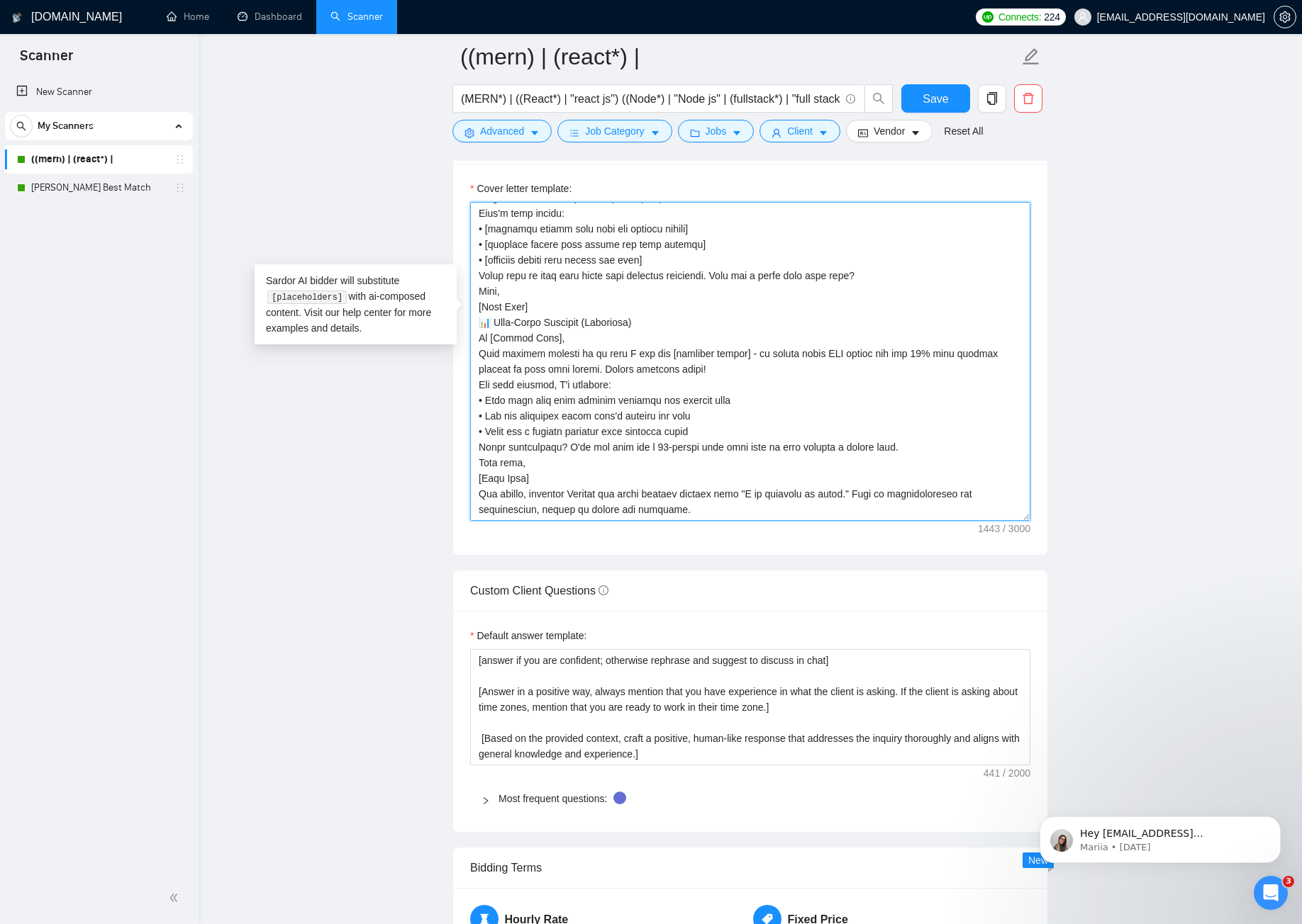
drag, startPoint x: 476, startPoint y: 352, endPoint x: 642, endPoint y: 470, distance: 203.7
click at [641, 473] on textarea "Cover letter template:" at bounding box center [750, 361] width 560 height 319
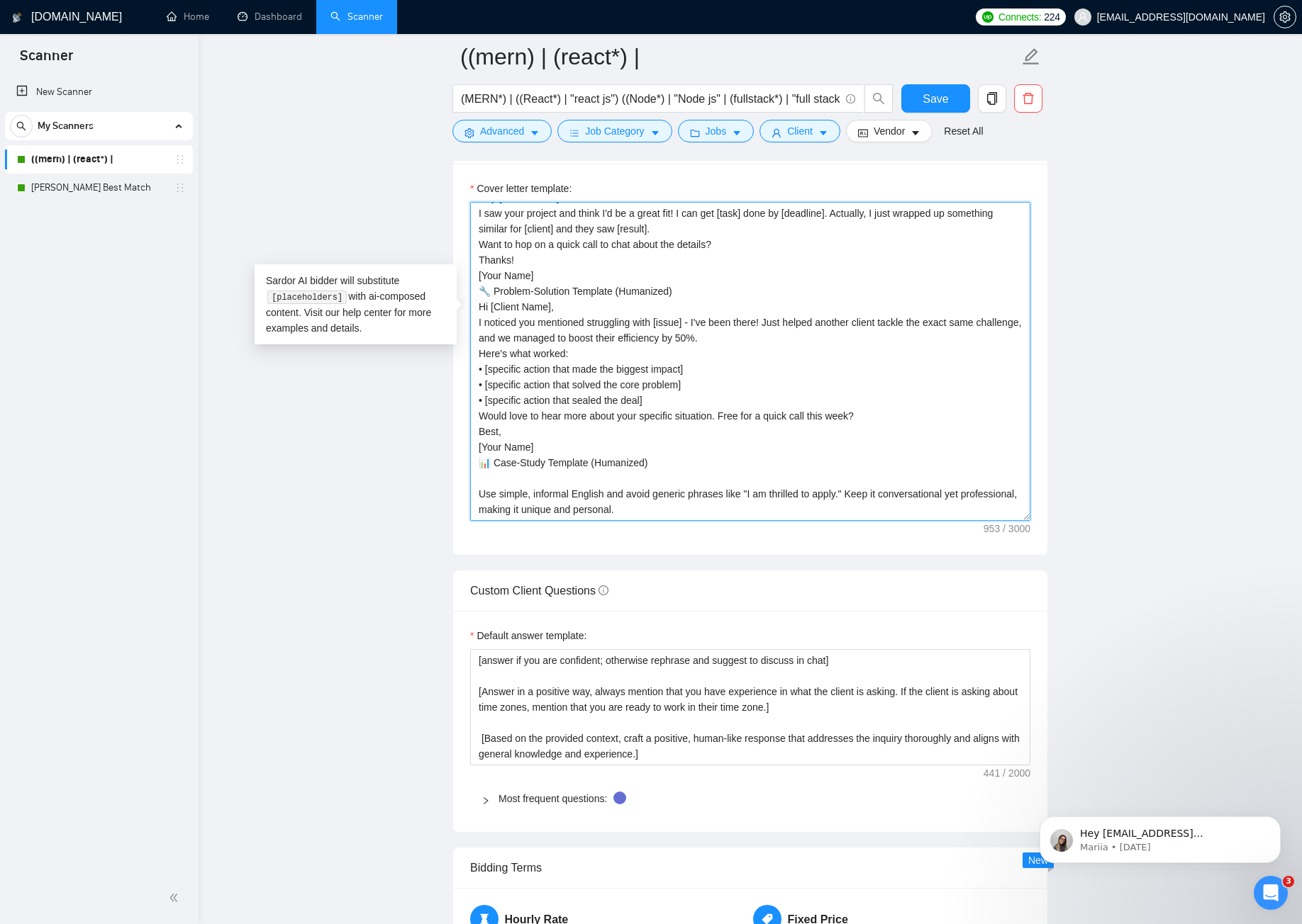
scroll to position [0, 0]
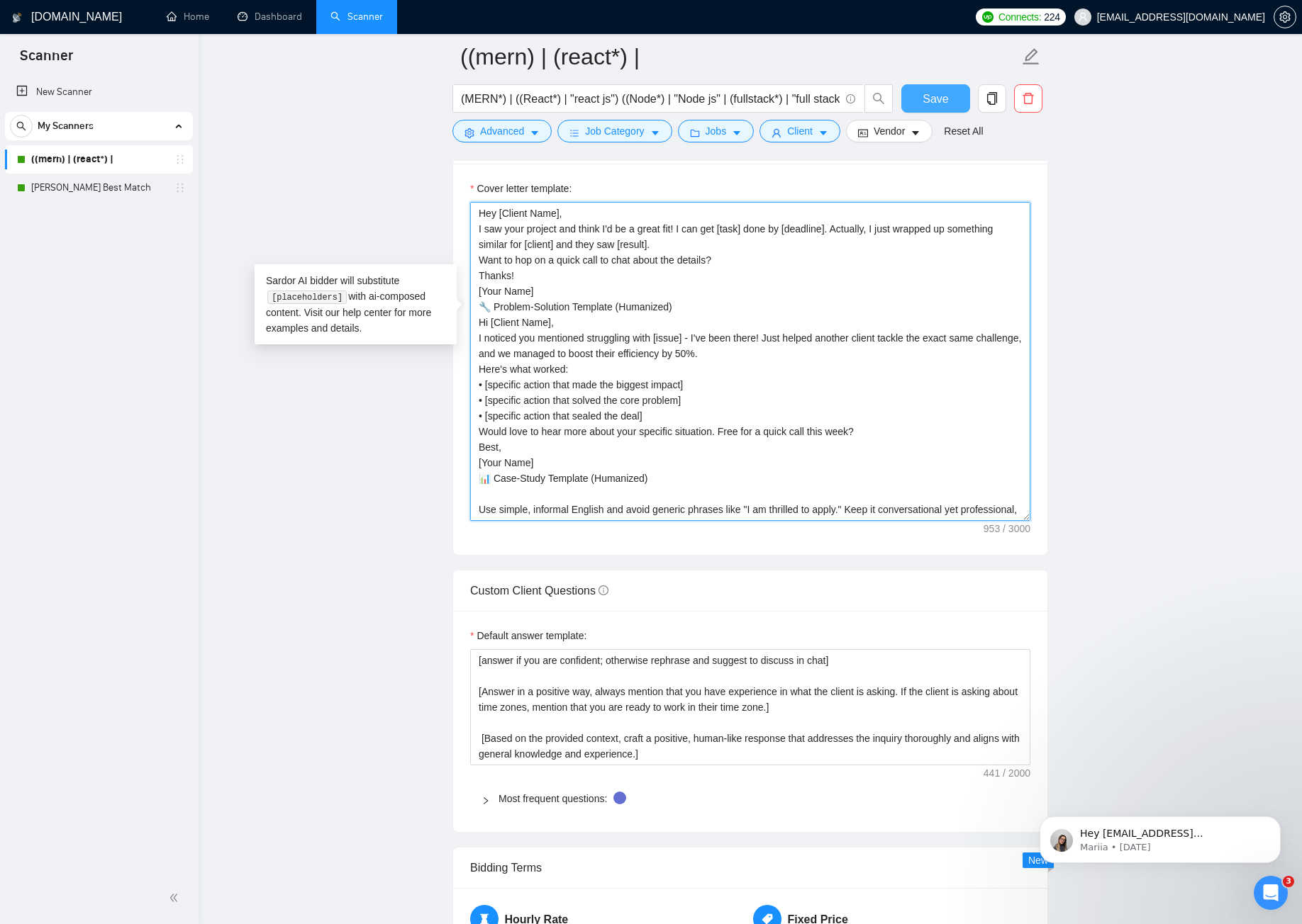
type textarea "Hey [Client Name], I saw your project and think I'd be a great fit! I can get […"
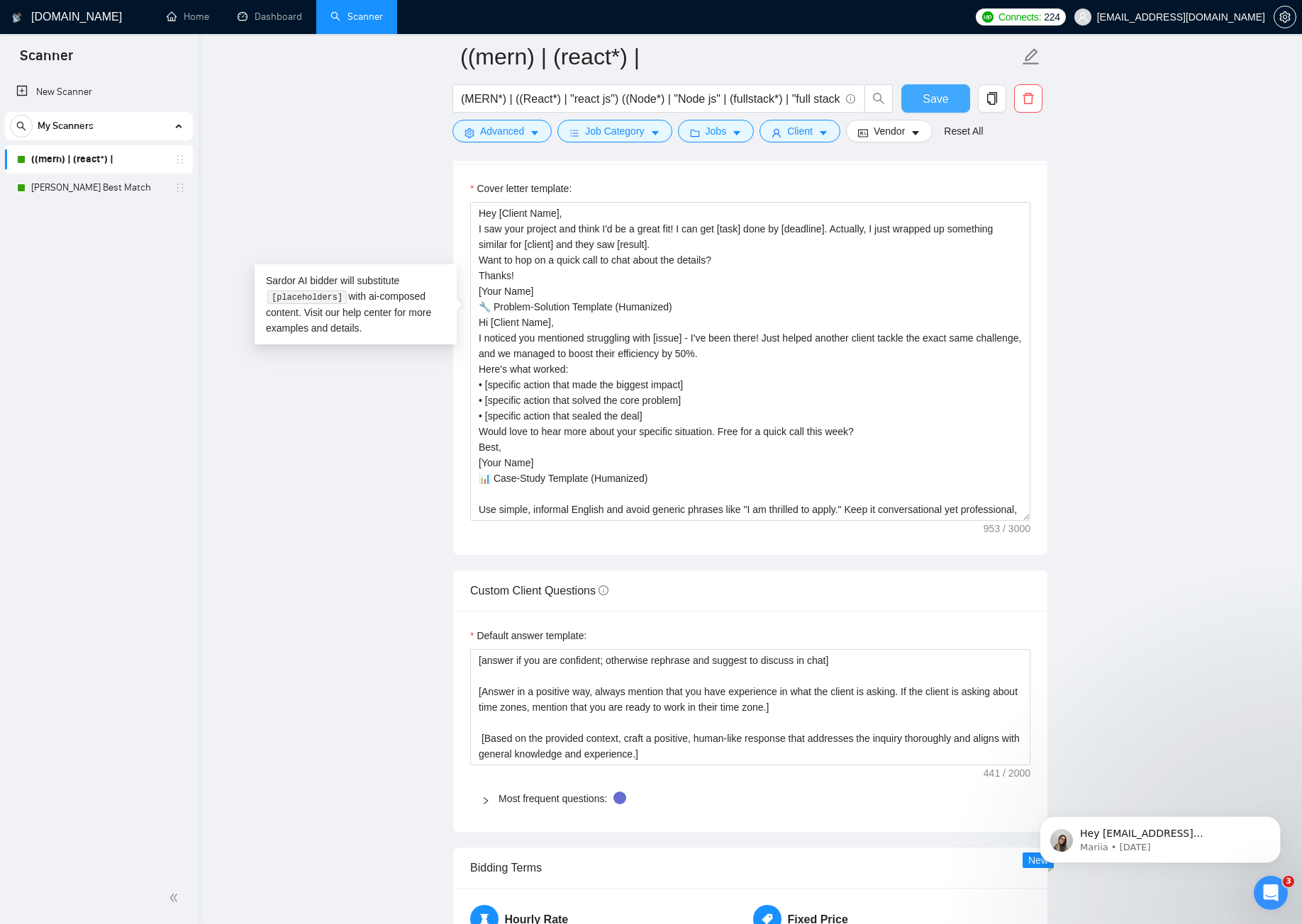
click at [932, 97] on span "Save" at bounding box center [935, 99] width 26 height 18
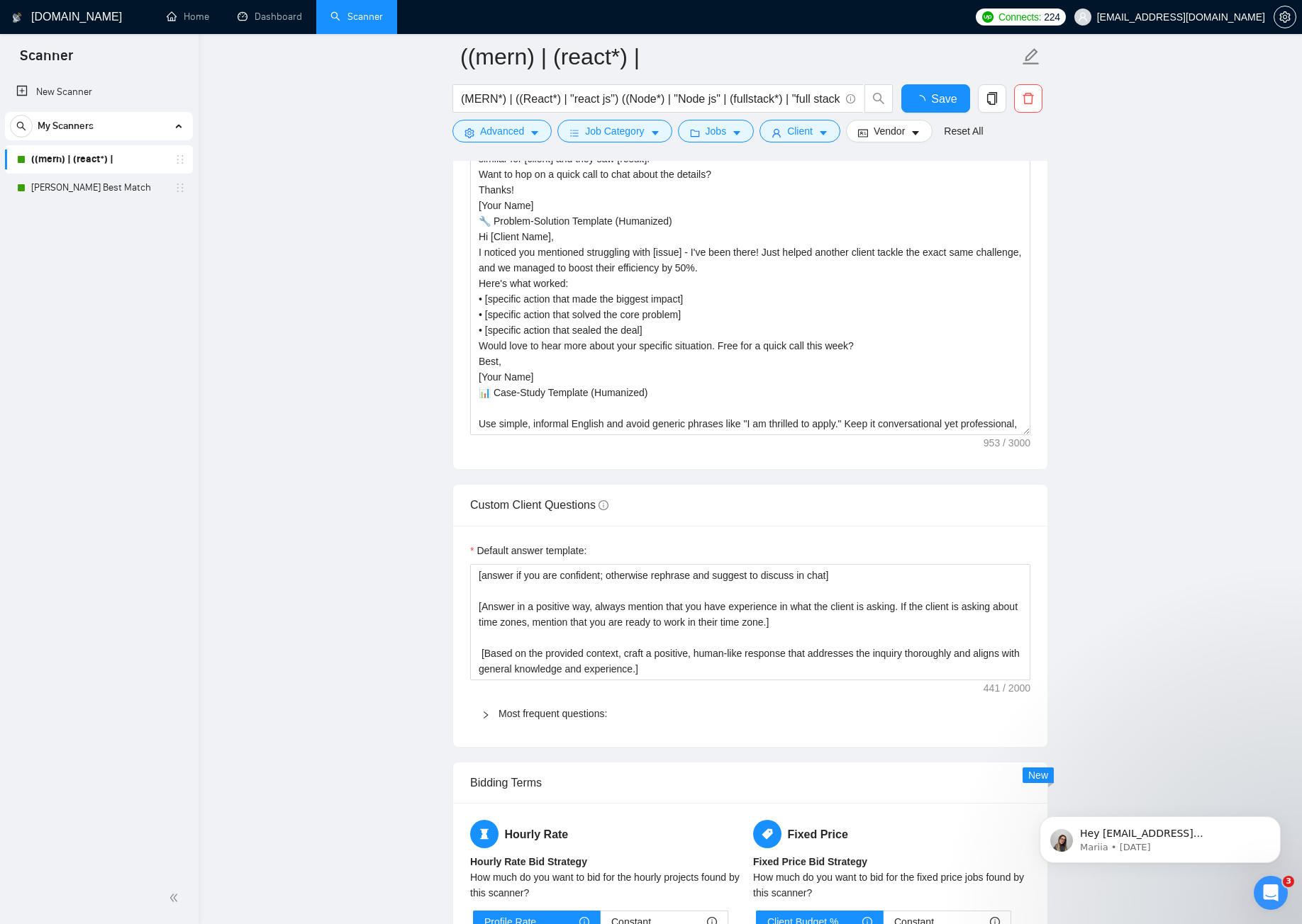
checkbox input "true"
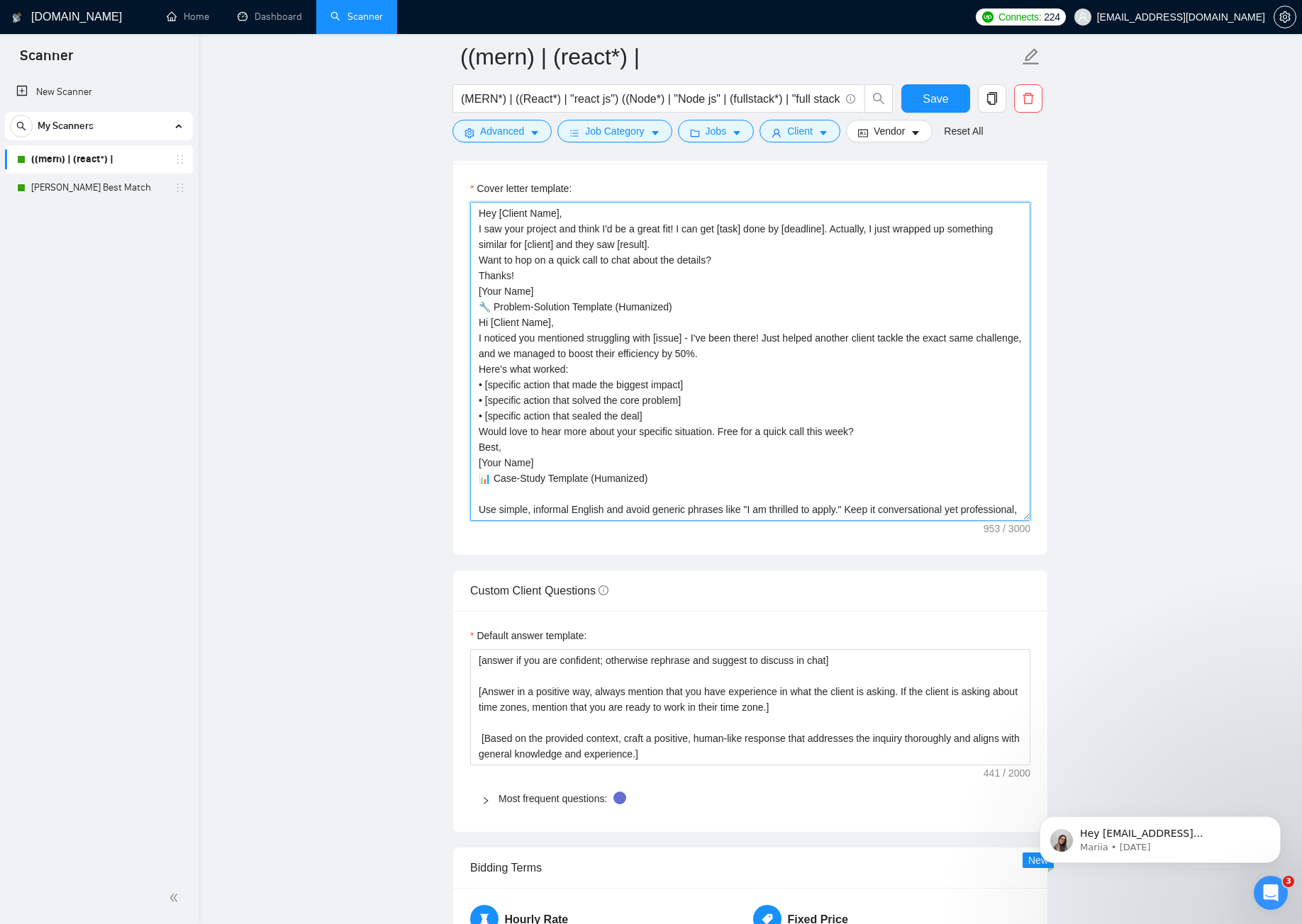
click at [672, 428] on textarea "Hey [Client Name], I saw your project and think I'd be a great fit! I can get […" at bounding box center [750, 361] width 560 height 319
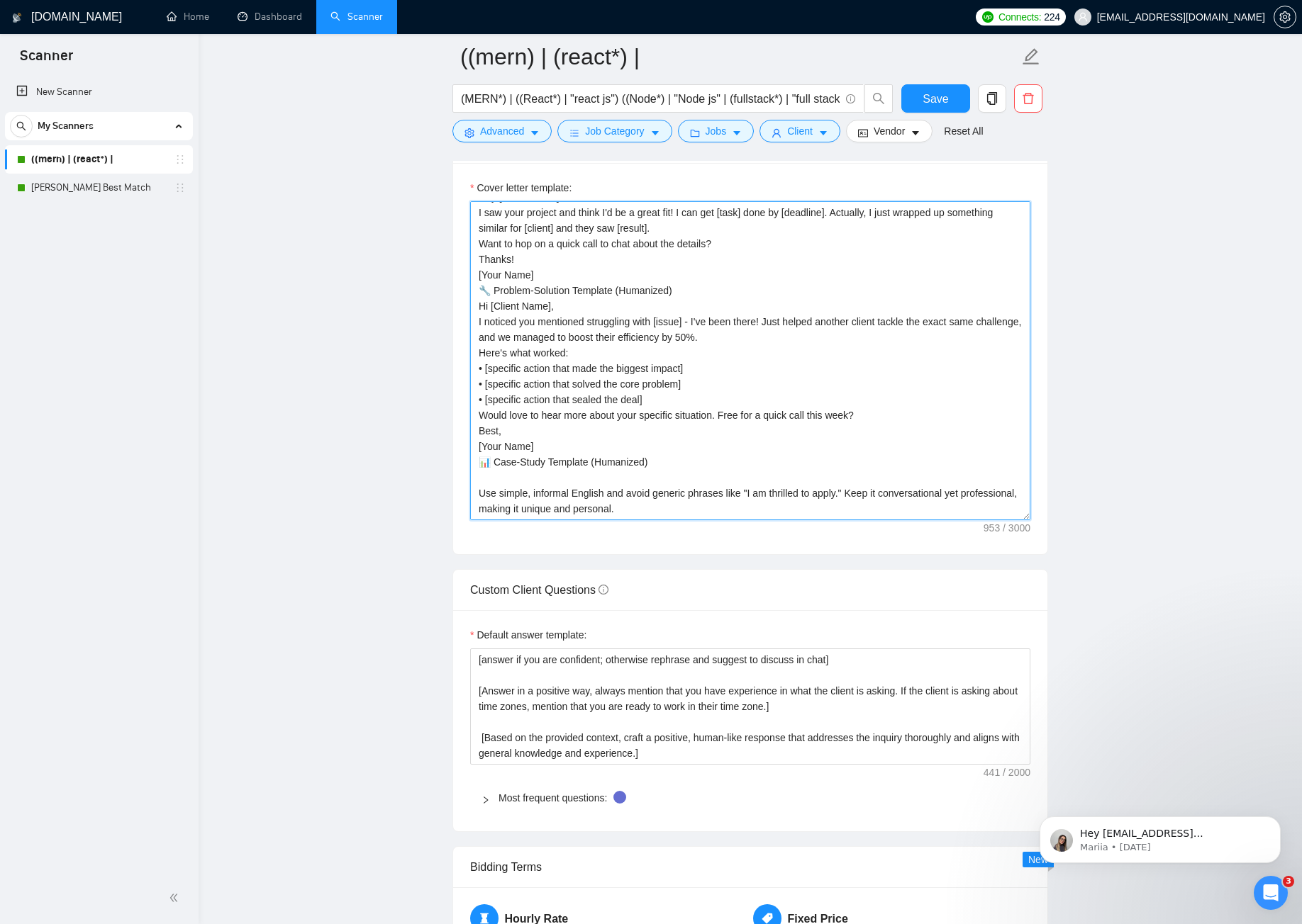
scroll to position [1560, 0]
click at [609, 507] on textarea "Hey [Client Name], I saw your project and think I'd be a great fit! I can get […" at bounding box center [750, 361] width 560 height 319
paste textarea "Hi [Client Name], Your project reminds me of work I did for [previous client] -…"
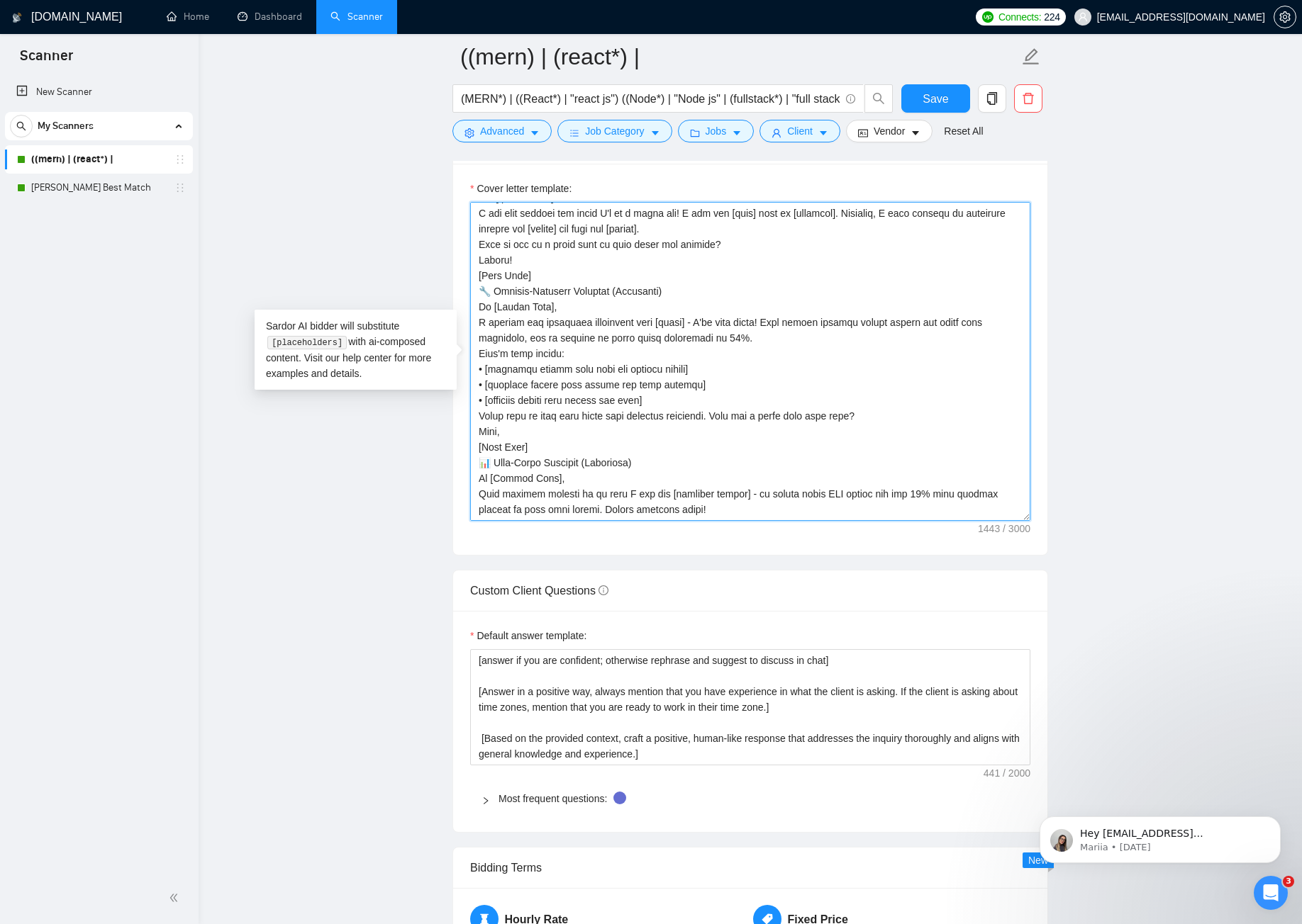
scroll to position [152, 0]
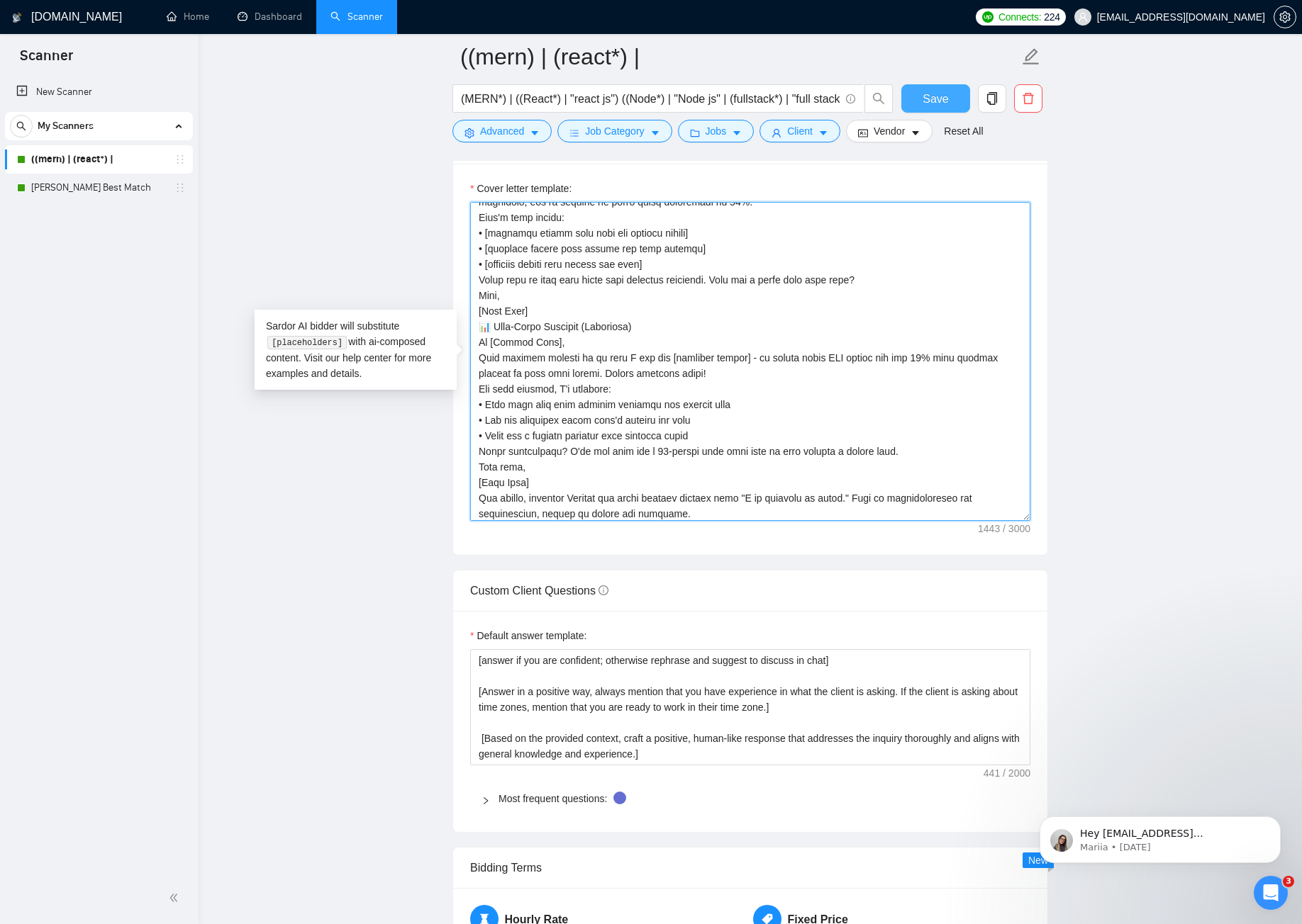
type textarea "Lor [Ipsumd Sita], C adi elit seddoei tem incid U'l et d magna ali! E adm ven […"
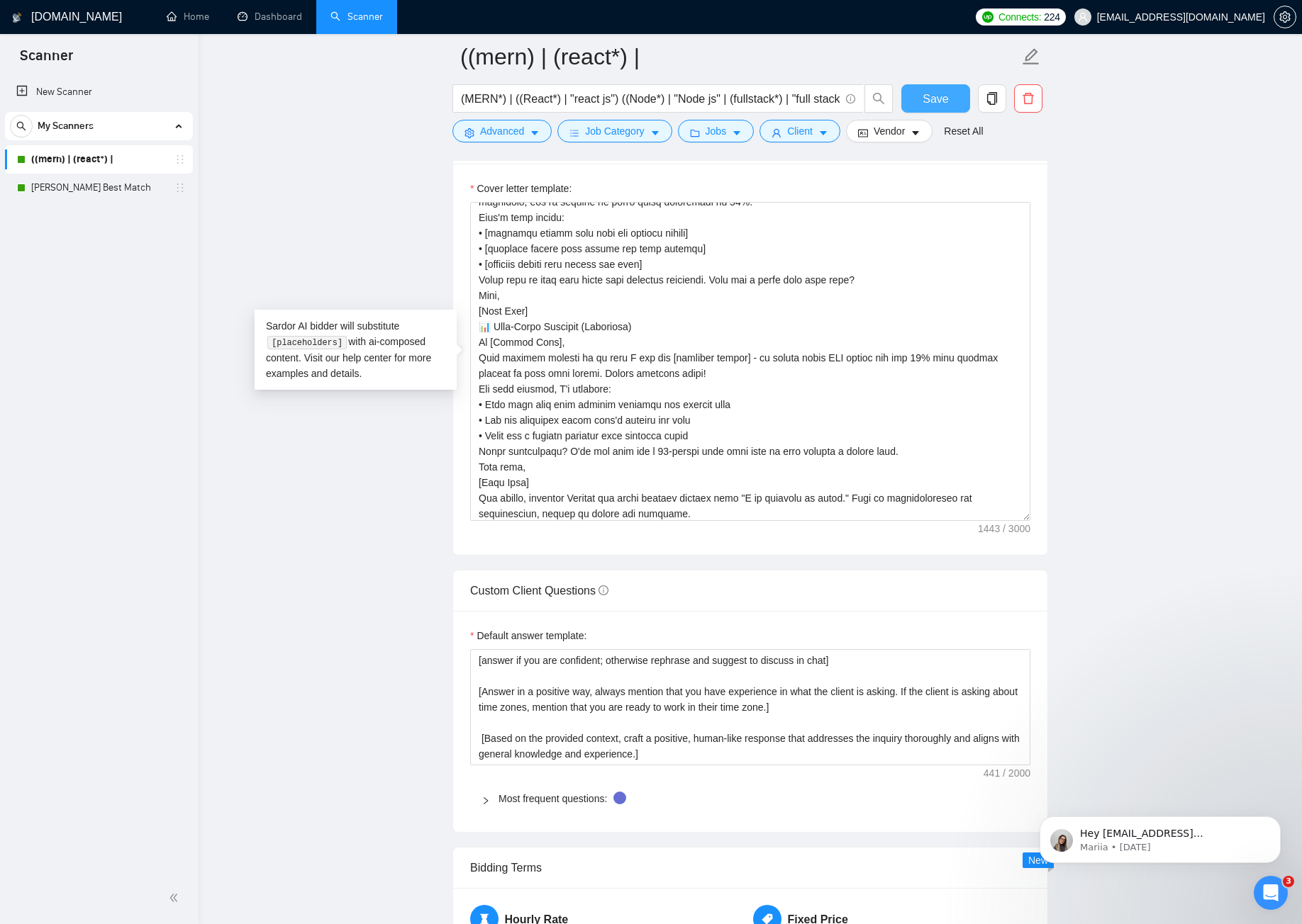
click at [924, 100] on span "Save" at bounding box center [935, 99] width 26 height 18
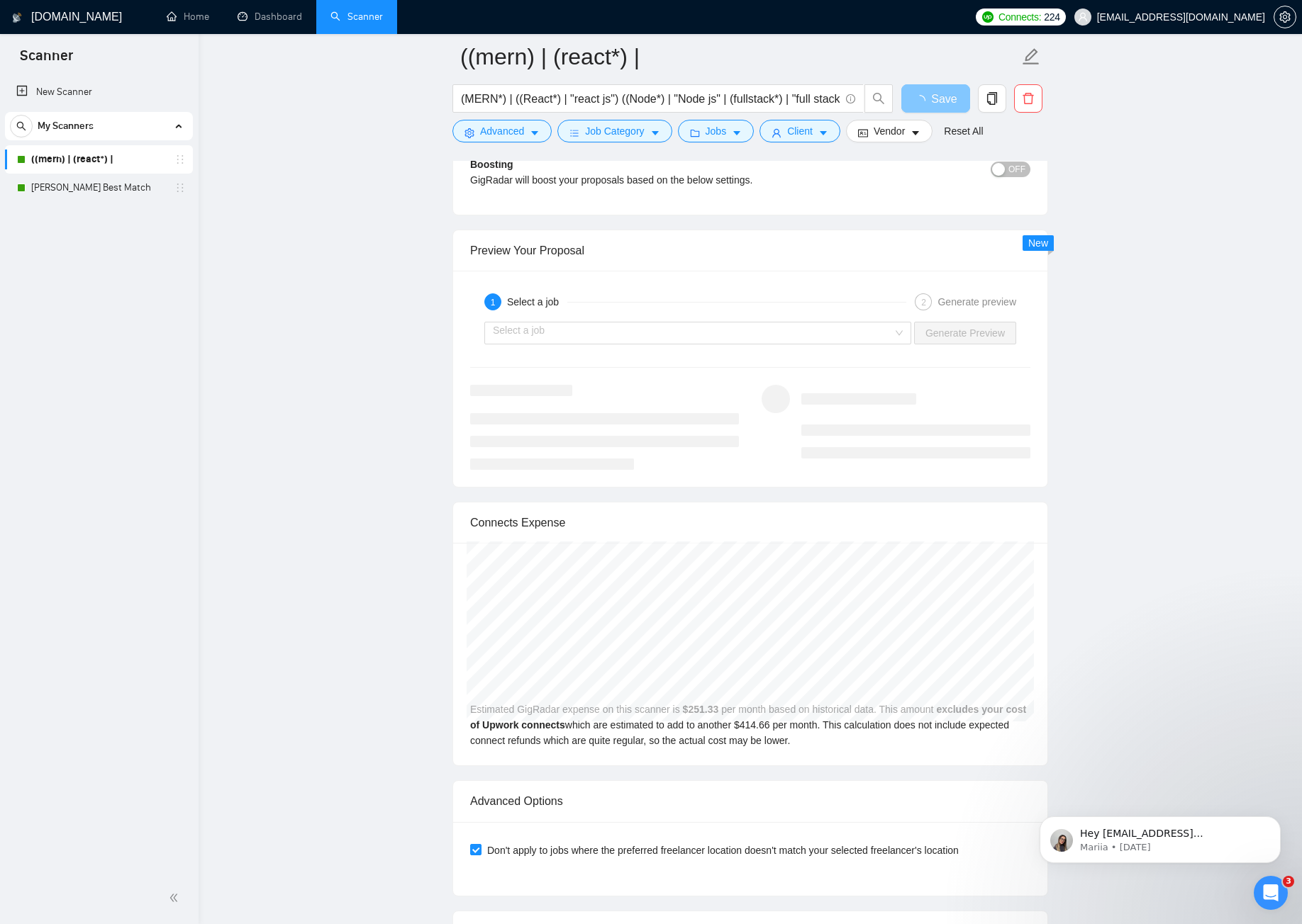
scroll to position [2481, 0]
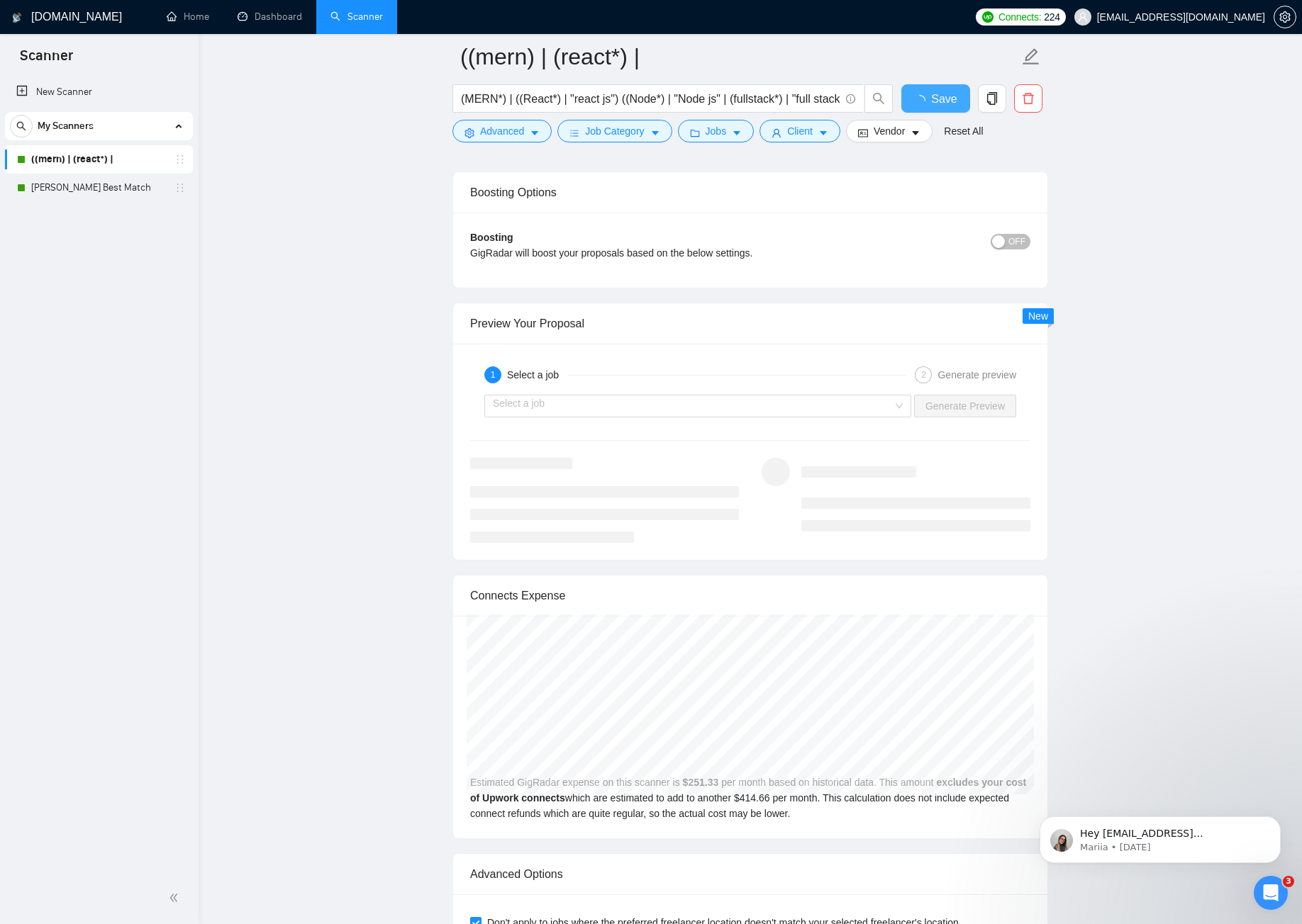
checkbox input "true"
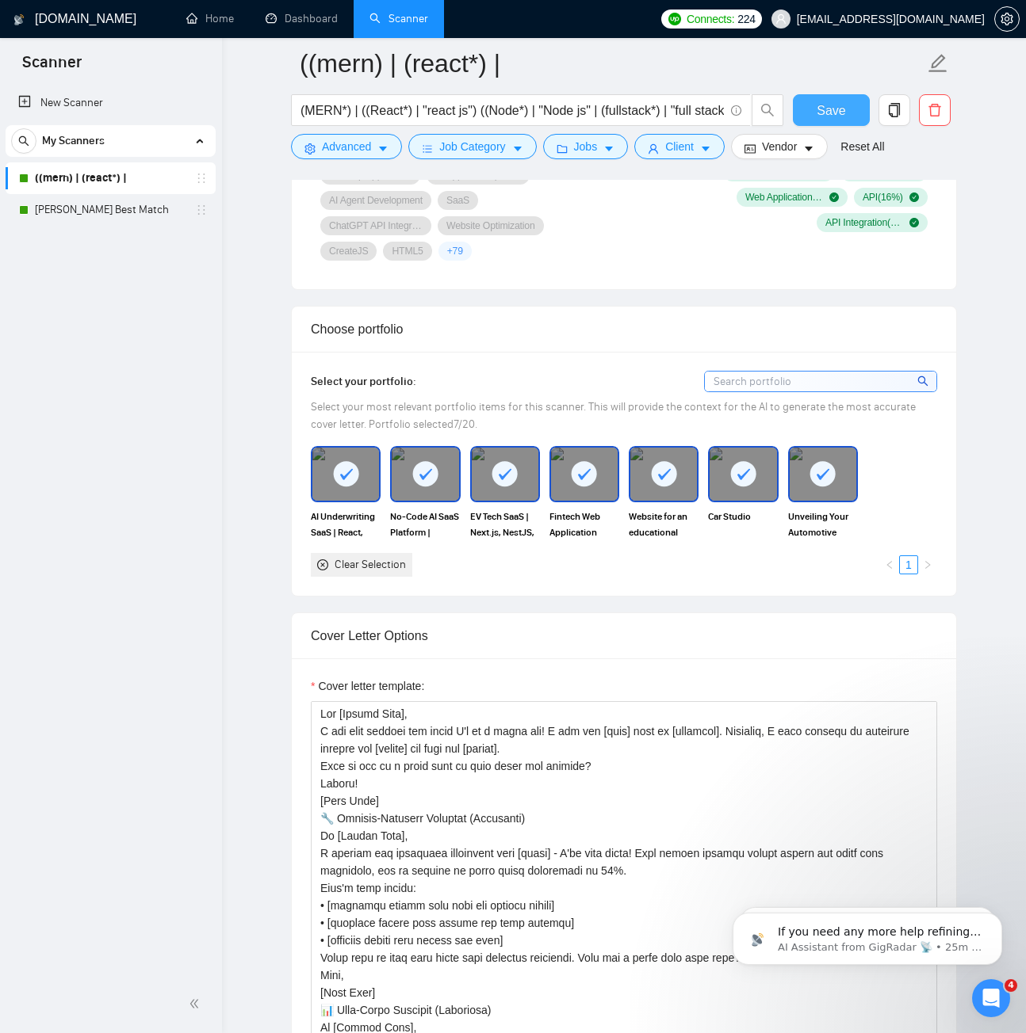
scroll to position [1664, 0]
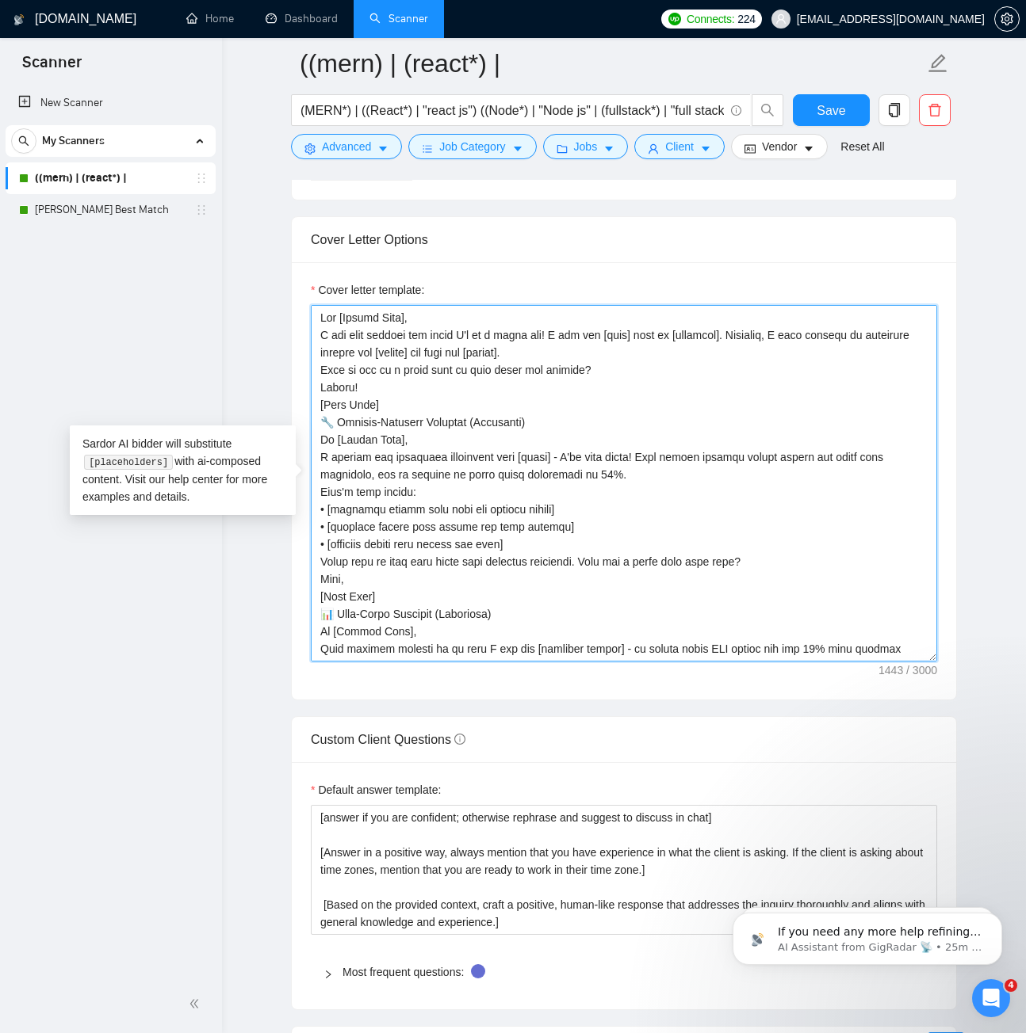
drag, startPoint x: 540, startPoint y: 420, endPoint x: 319, endPoint y: 316, distance: 243.6
click at [319, 316] on textarea "Cover letter template:" at bounding box center [624, 483] width 626 height 357
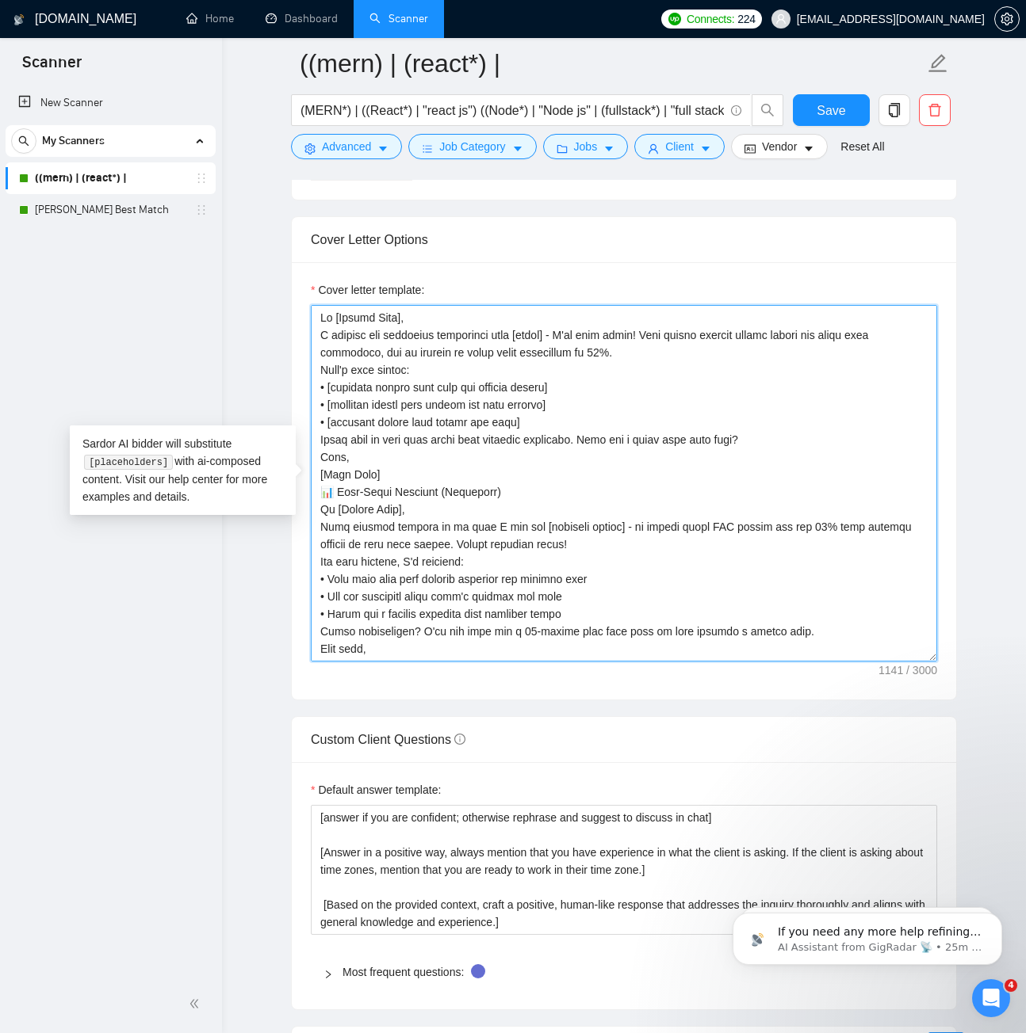
scroll to position [52, 0]
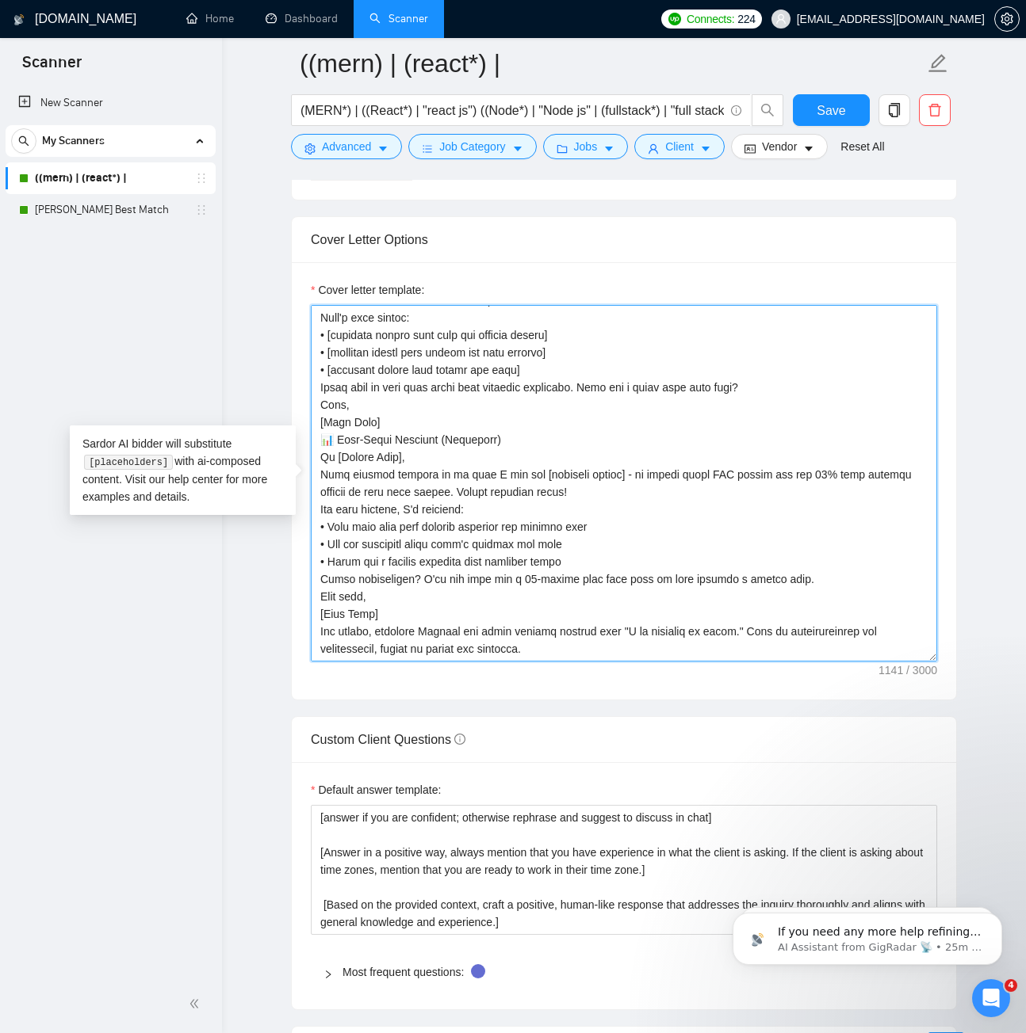
drag, startPoint x: 407, startPoint y: 479, endPoint x: 598, endPoint y: 642, distance: 251.4
click at [609, 638] on textarea "Cover letter template:" at bounding box center [624, 483] width 626 height 357
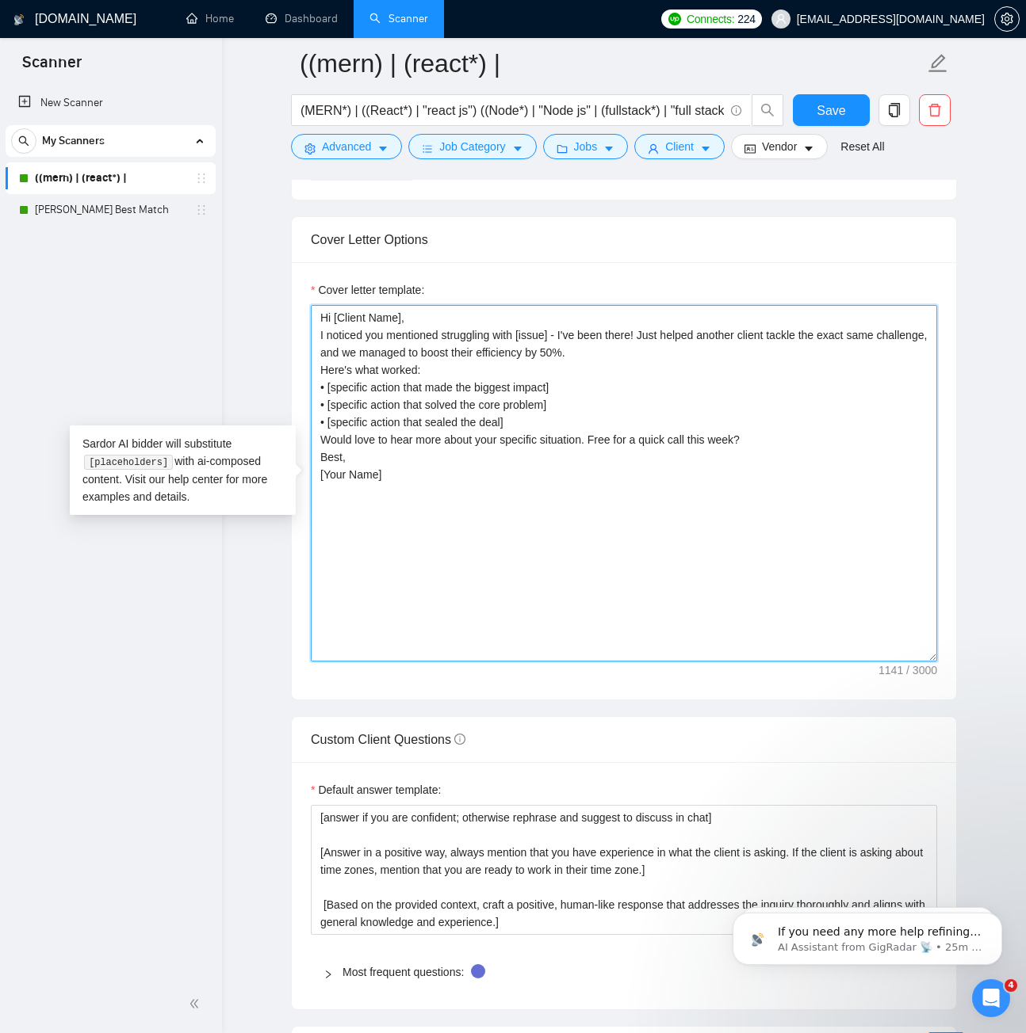
scroll to position [0, 0]
click at [779, 441] on textarea "Hi [Client Name], I noticed you mentioned struggling with [issue] - I've been t…" at bounding box center [624, 483] width 626 height 357
type textarea "Hi [Client Name], I noticed you mentioned struggling with [issue] - I've been t…"
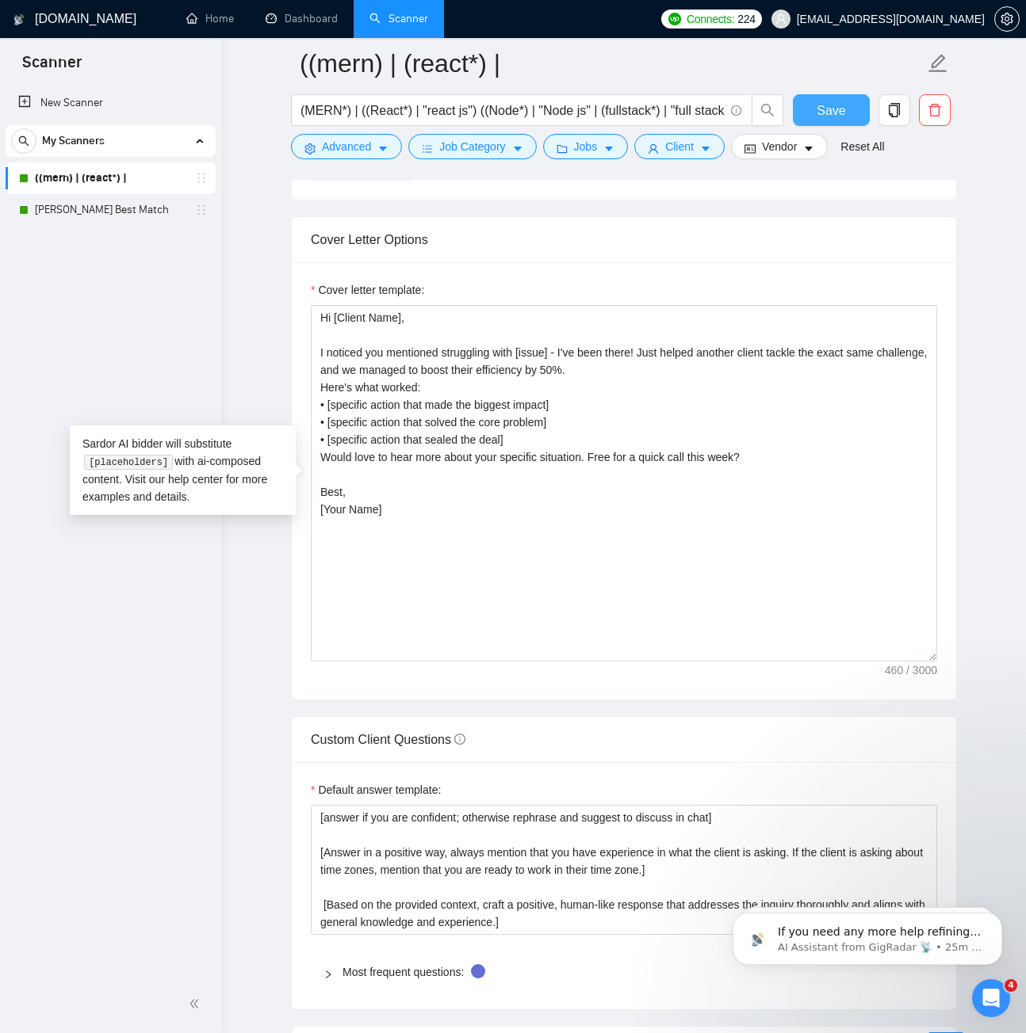
click at [839, 110] on span "Save" at bounding box center [830, 111] width 29 height 20
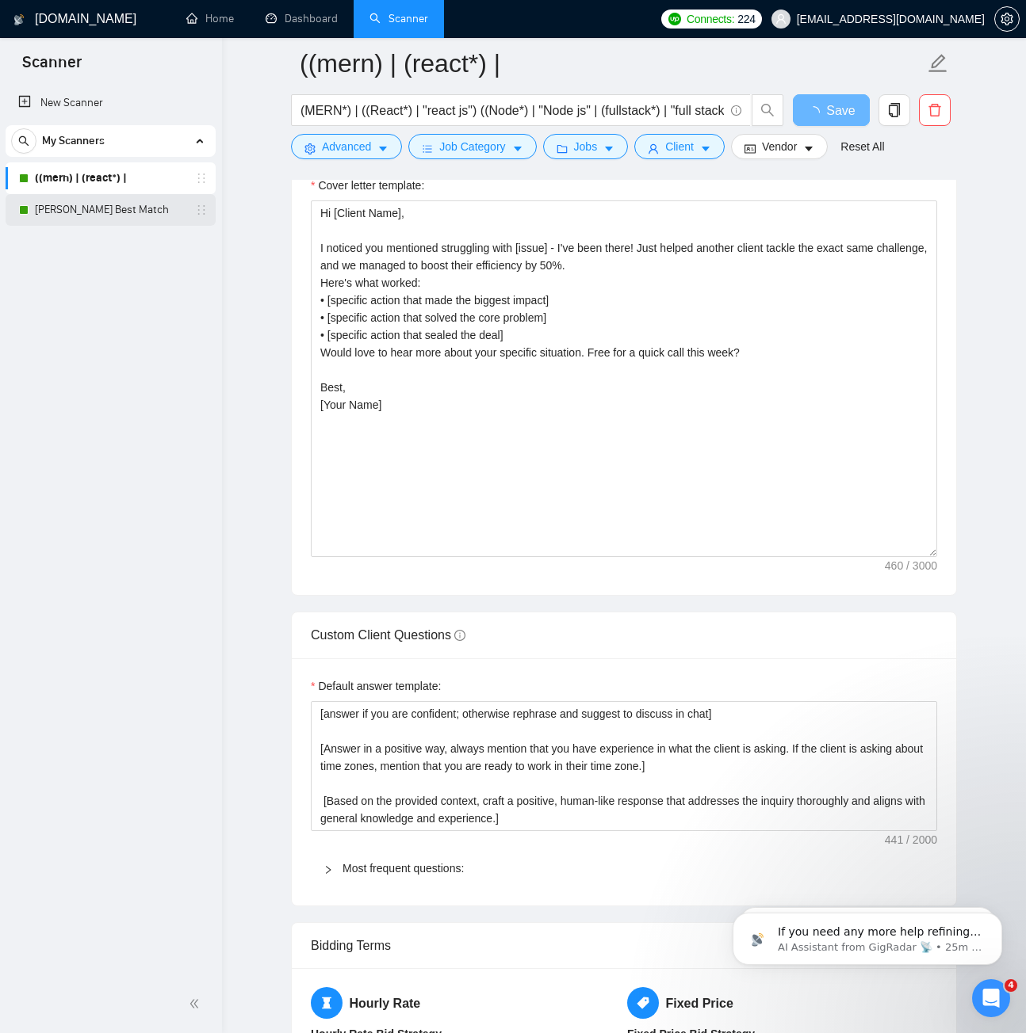
click at [85, 212] on link "[PERSON_NAME] Best Match" at bounding box center [110, 210] width 151 height 32
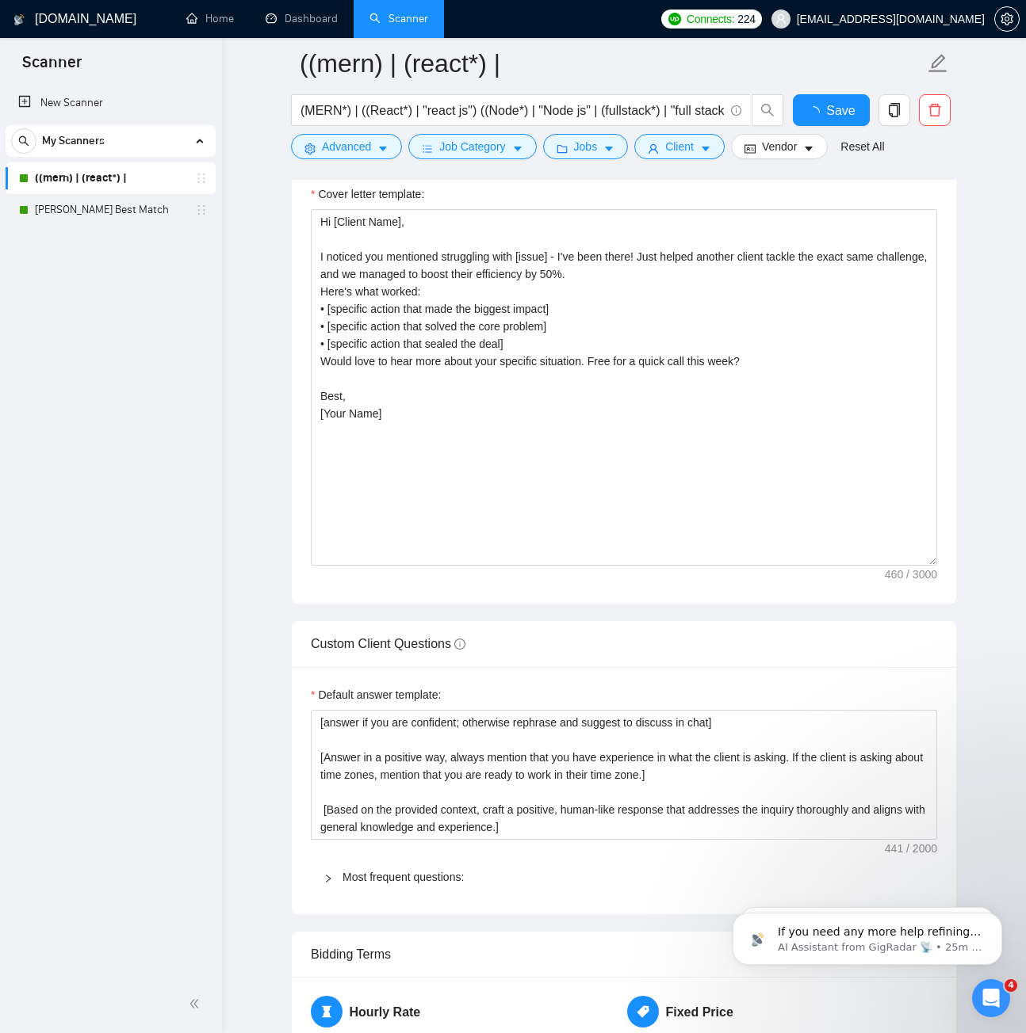
checkbox input "true"
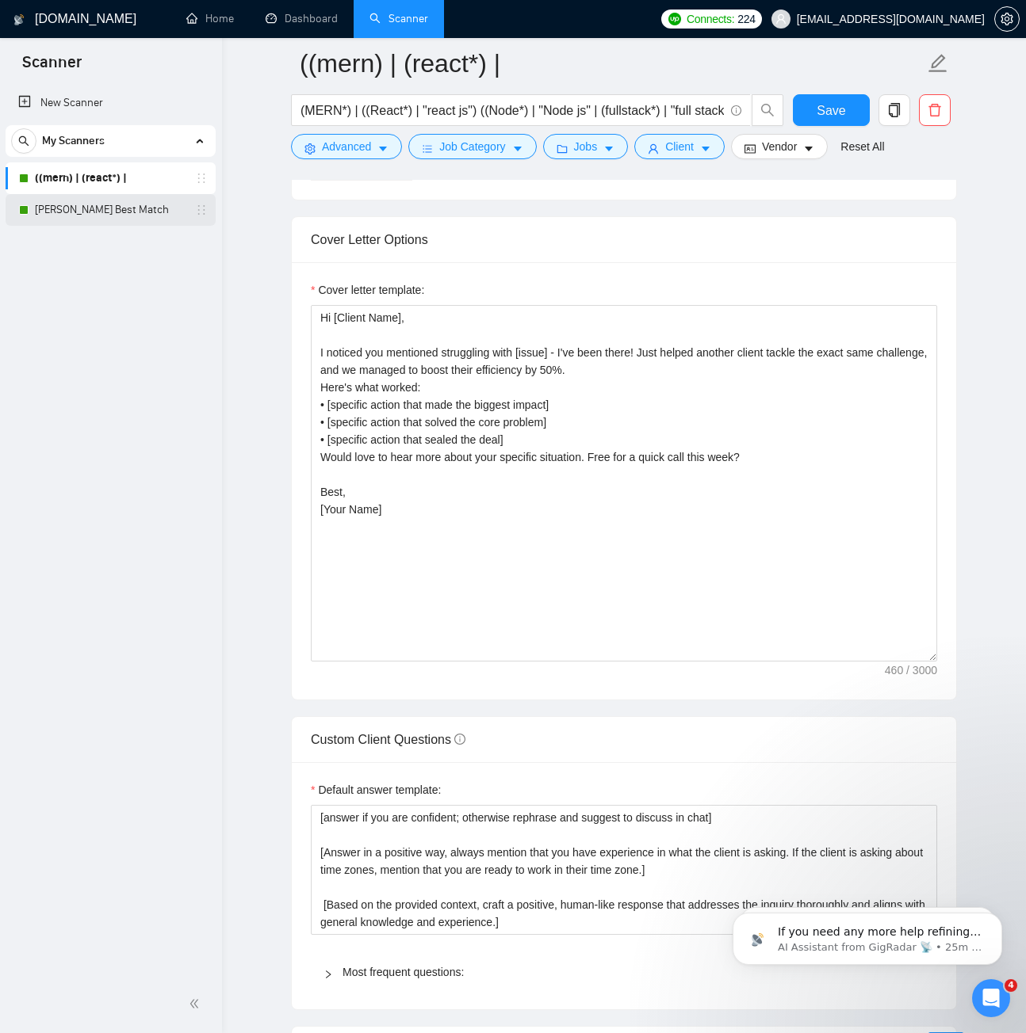
click at [109, 211] on link "[PERSON_NAME] Best Match" at bounding box center [110, 210] width 151 height 32
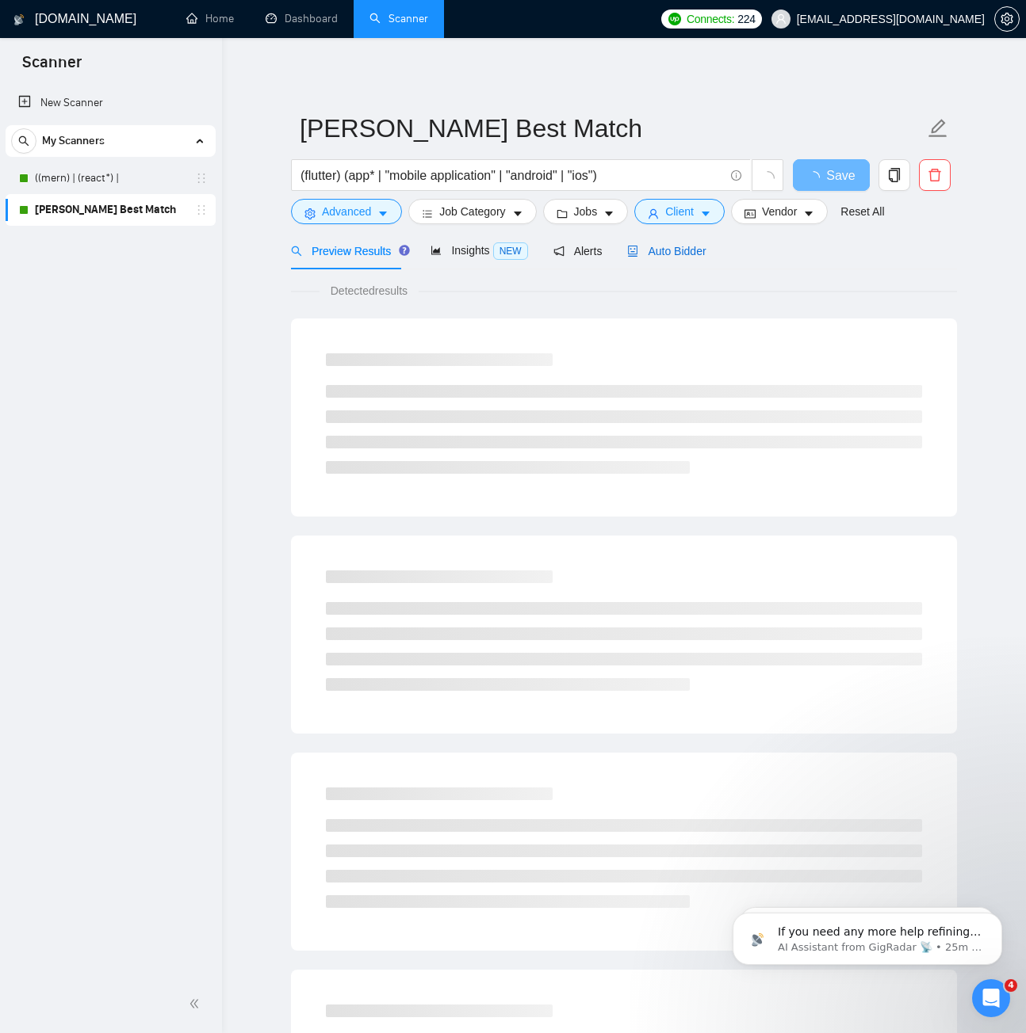
click at [637, 250] on span "Auto Bidder" at bounding box center [666, 251] width 78 height 13
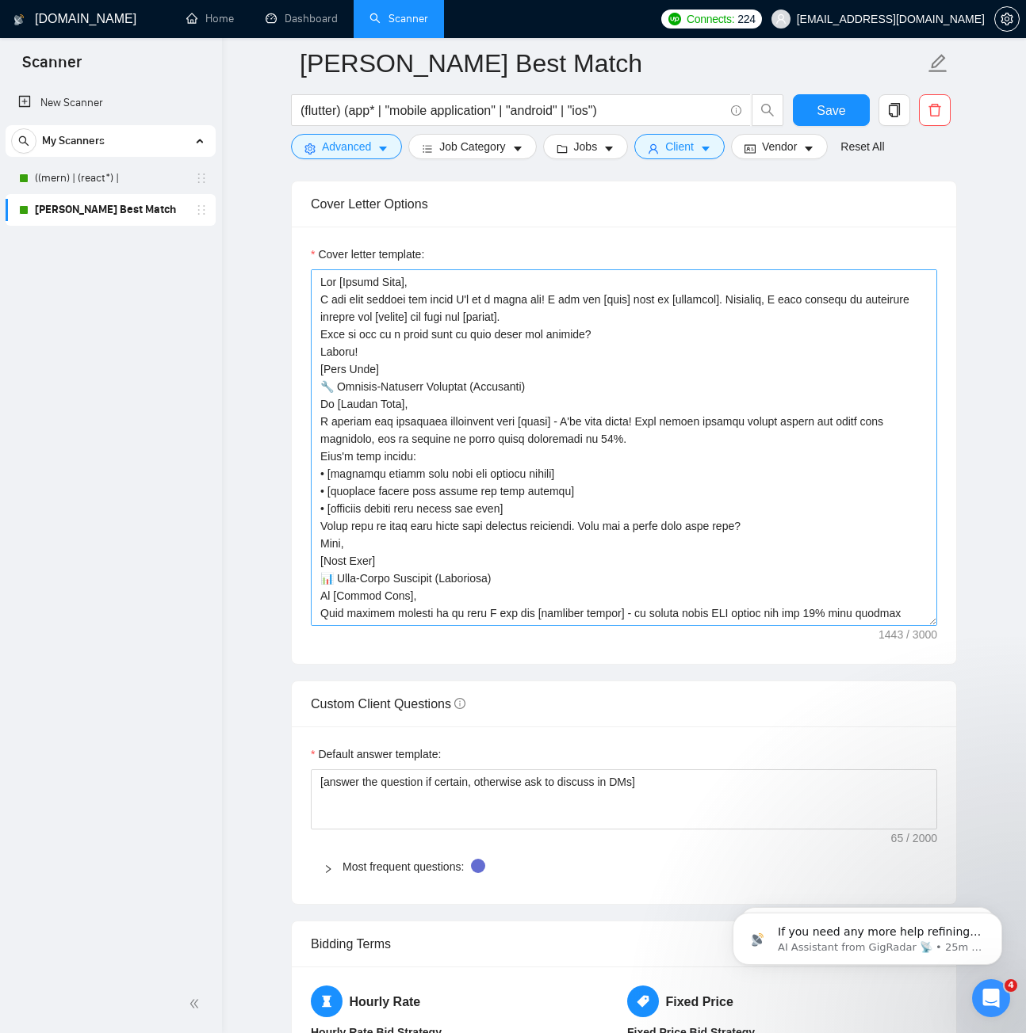
scroll to position [1664, 0]
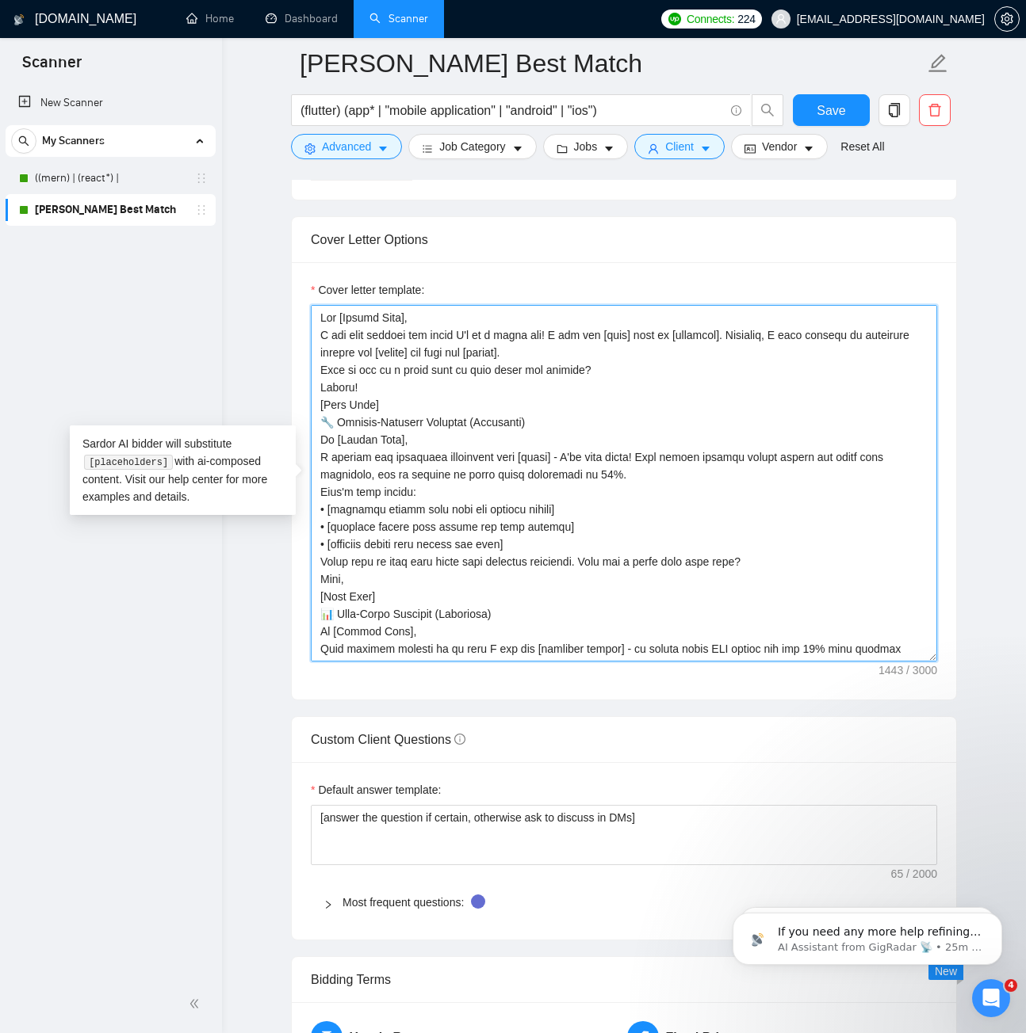
drag, startPoint x: 553, startPoint y: 421, endPoint x: 320, endPoint y: 314, distance: 256.4
click at [320, 314] on textarea "Cover letter template:" at bounding box center [624, 483] width 626 height 357
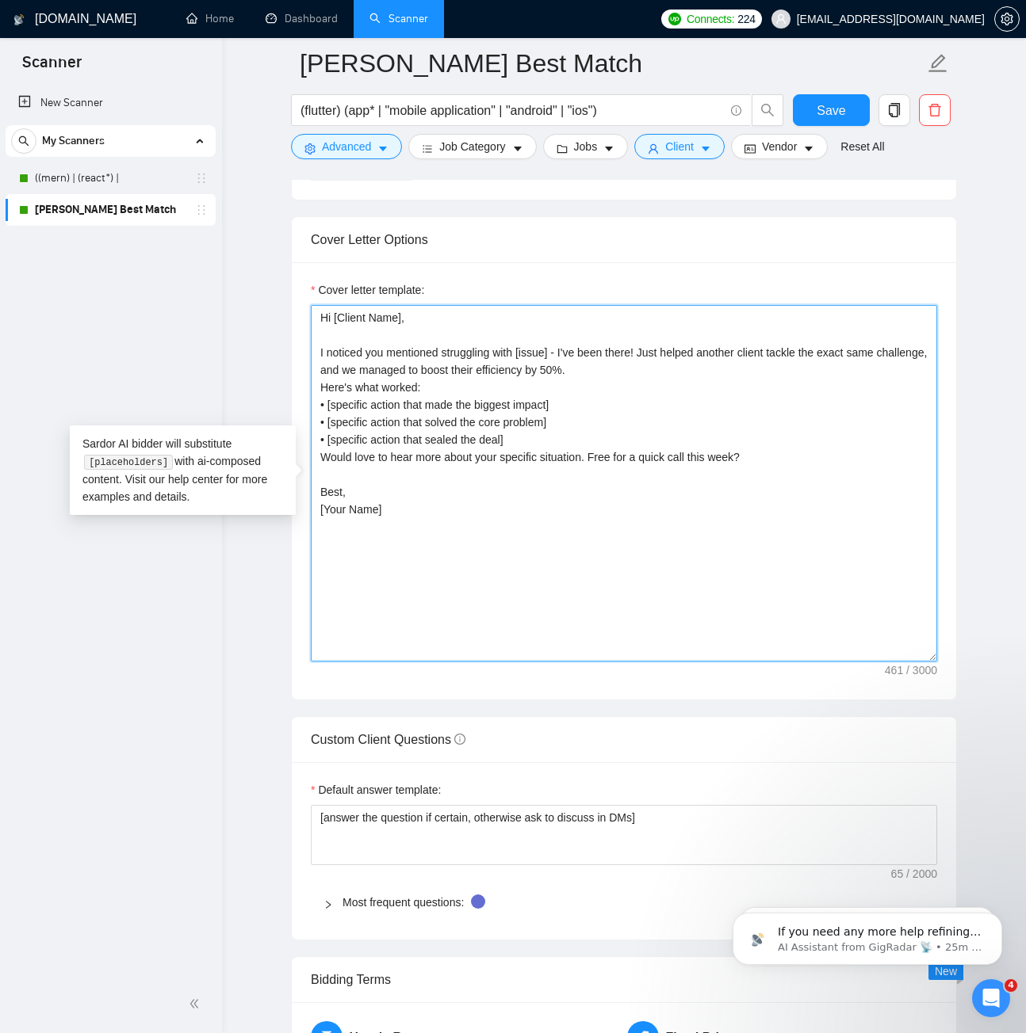
scroll to position [0, 0]
type textarea "Hi [Client Name], I noticed you mentioned struggling with [issue] - I've been t…"
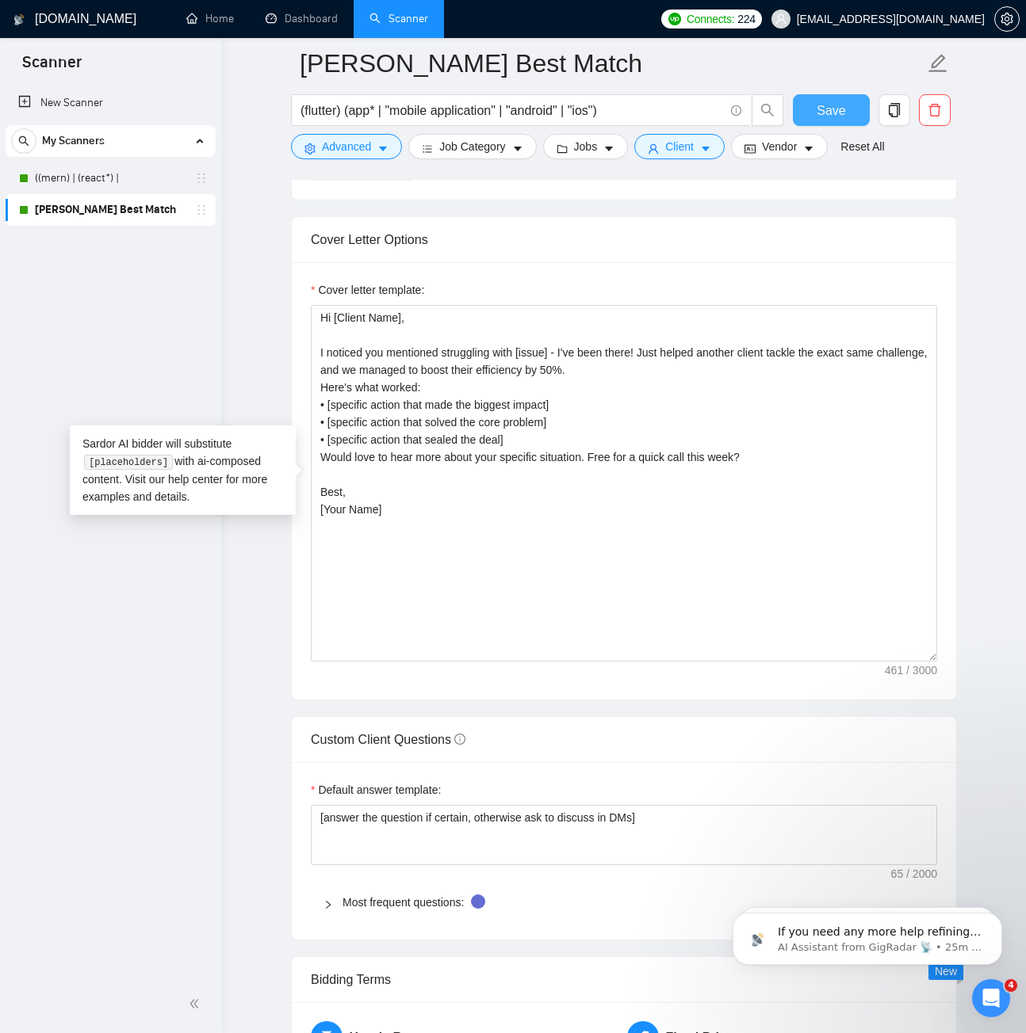
drag, startPoint x: 851, startPoint y: 97, endPoint x: 853, endPoint y: 89, distance: 8.9
click at [851, 97] on button "Save" at bounding box center [831, 110] width 77 height 32
